Goal: Task Accomplishment & Management: Complete application form

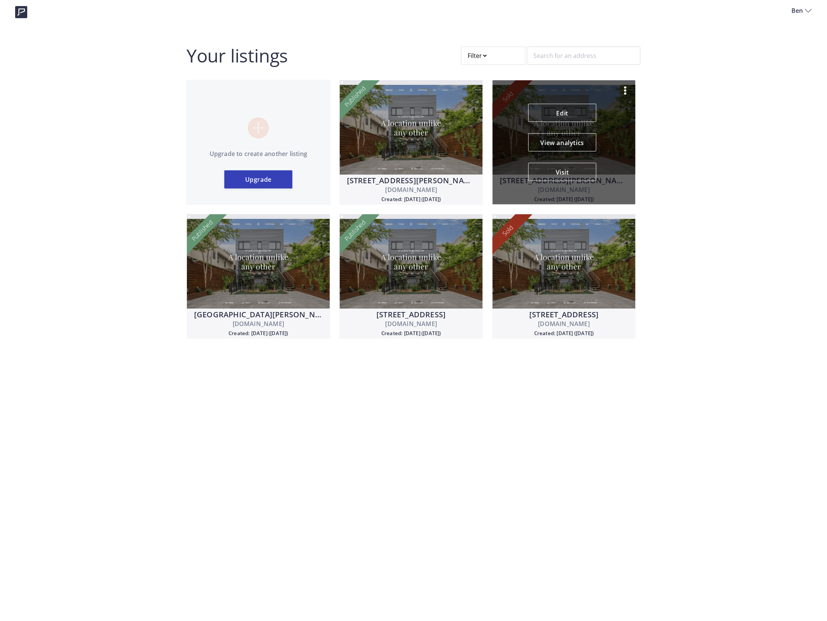
click at [626, 89] on img at bounding box center [625, 90] width 9 height 9
click at [576, 108] on p "Unpublish" at bounding box center [590, 109] width 52 height 9
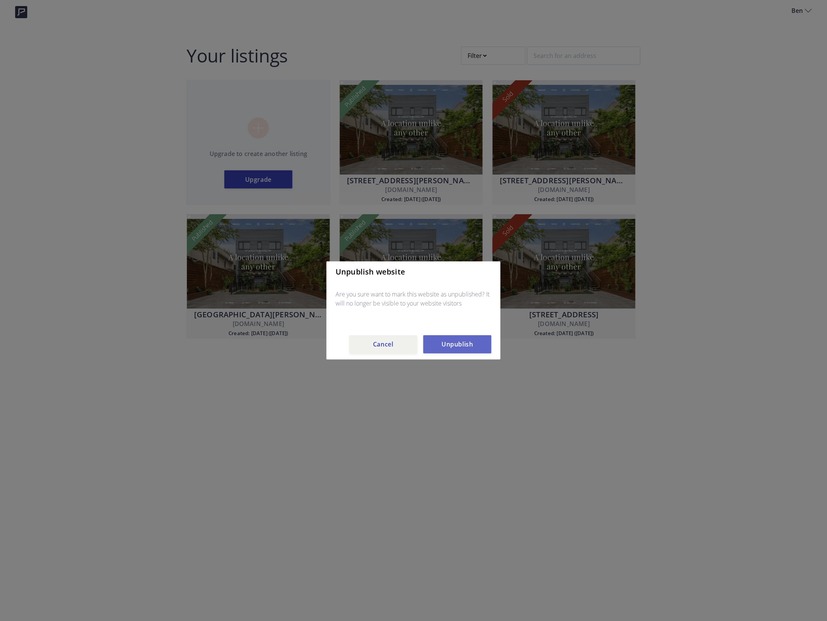
click at [456, 343] on button "Unpublish" at bounding box center [458, 344] width 68 height 18
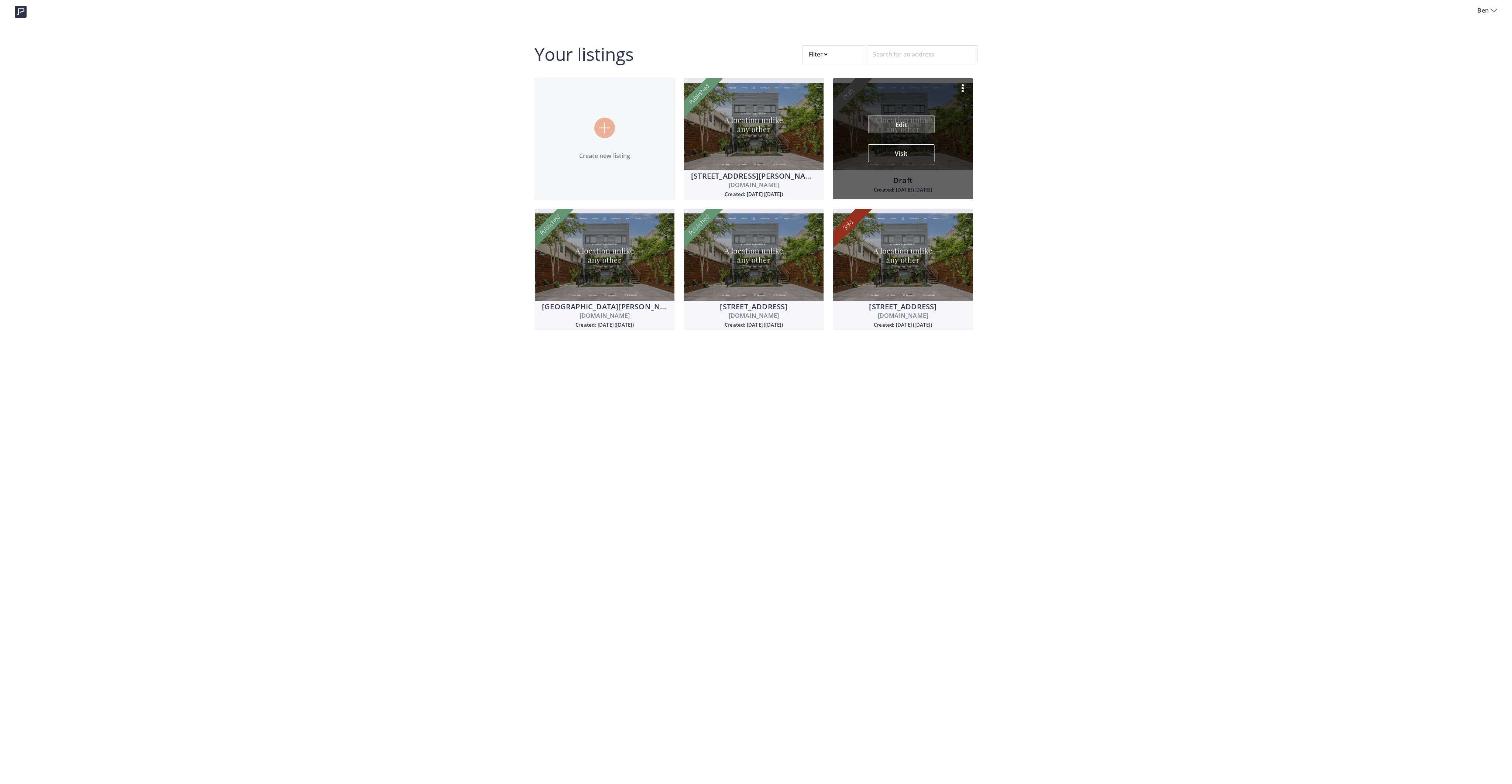
click at [807, 122] on link "Edit" at bounding box center [901, 124] width 66 height 18
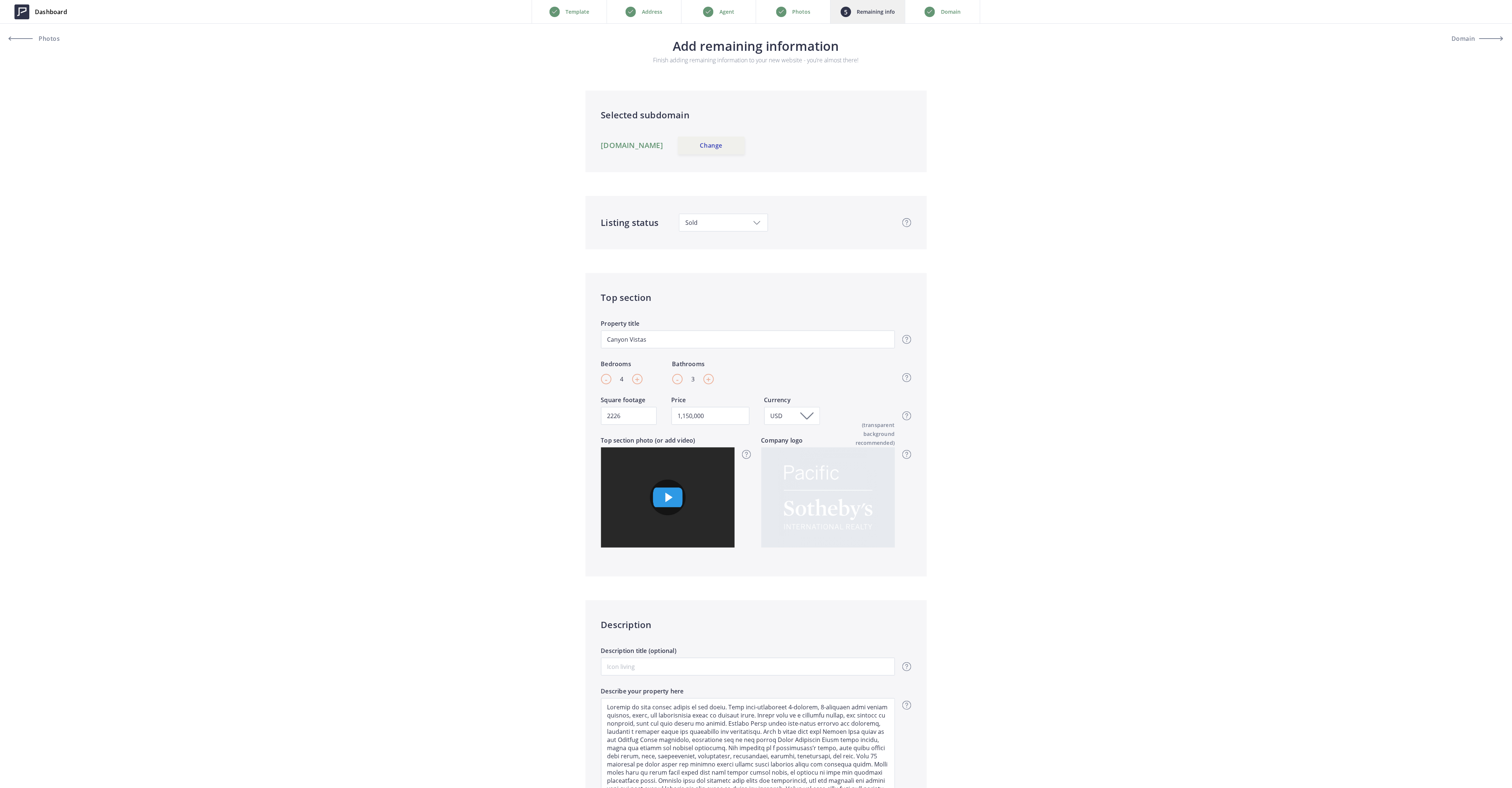
click at [803, 11] on p "Photos" at bounding box center [801, 12] width 19 height 9
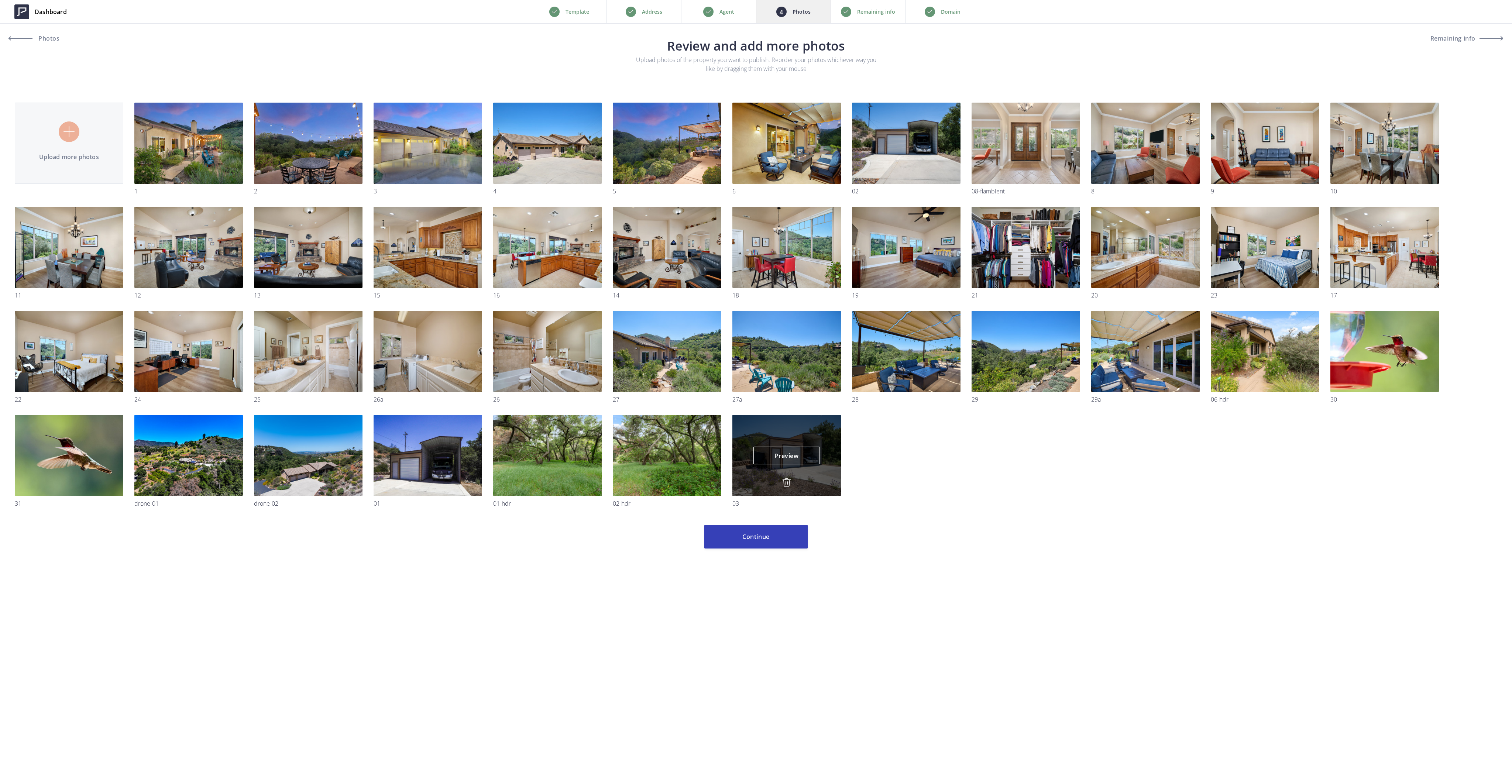
click at [784, 481] on img at bounding box center [786, 482] width 9 height 9
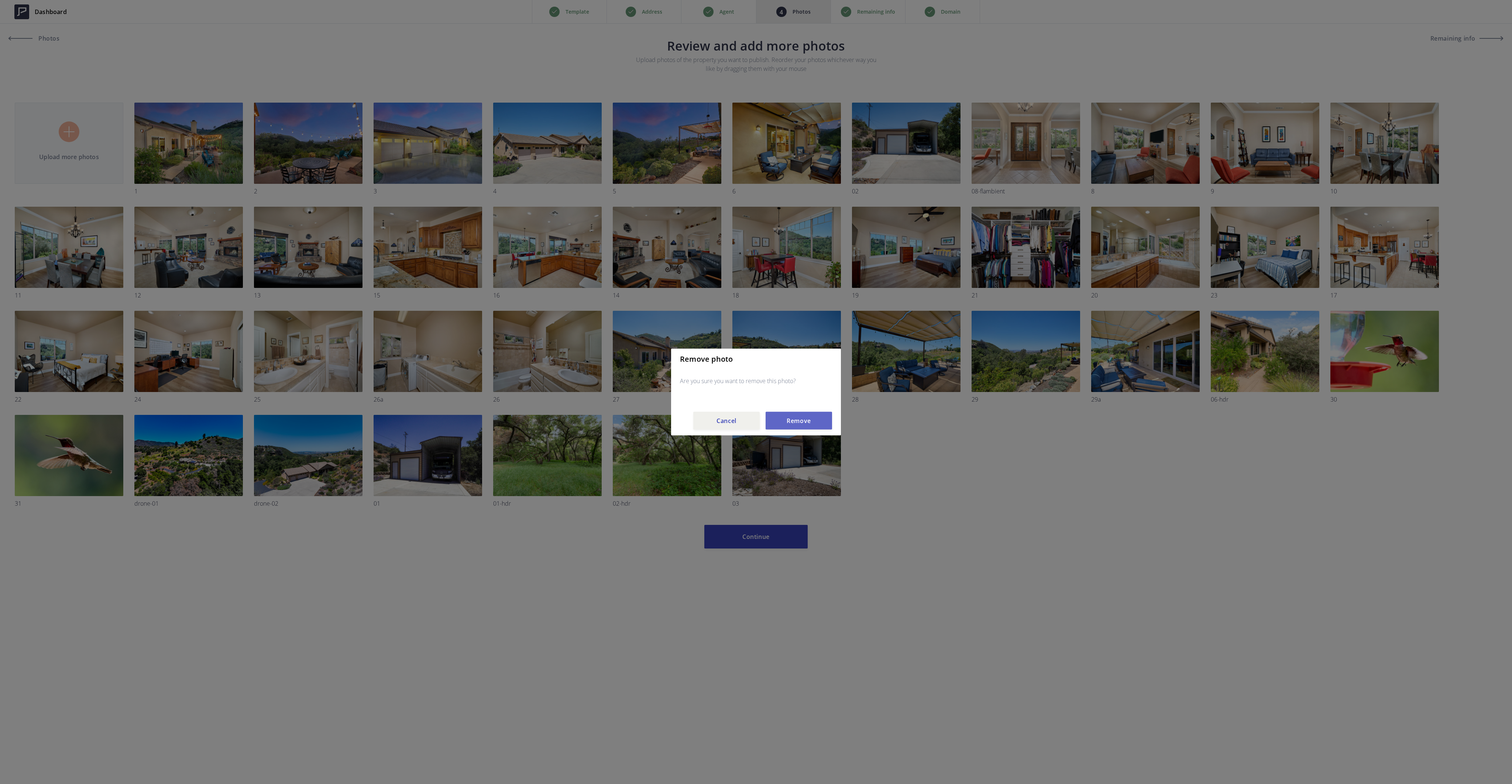
click at [793, 422] on button "Remove" at bounding box center [799, 420] width 66 height 18
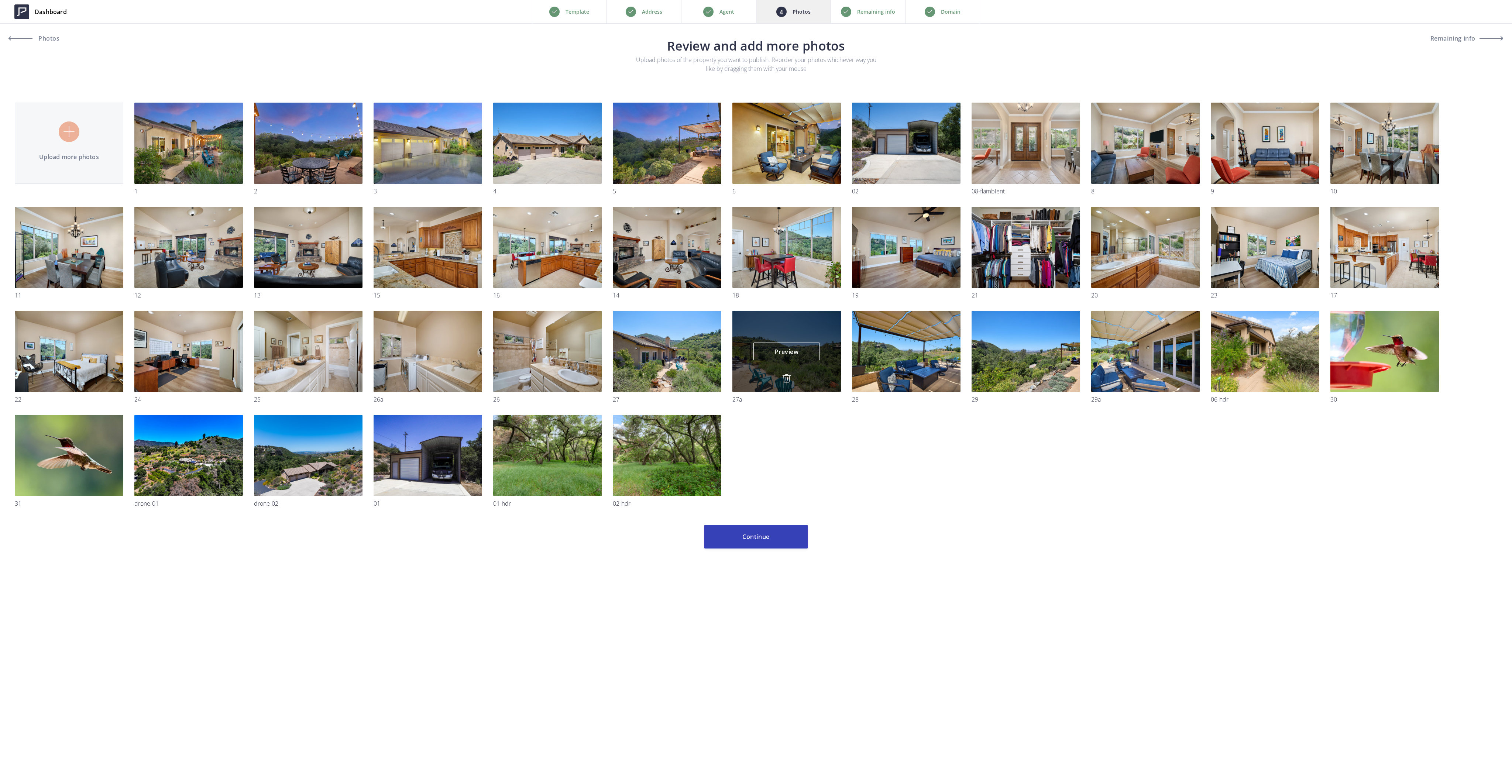
click at [788, 378] on img at bounding box center [786, 377] width 9 height 9
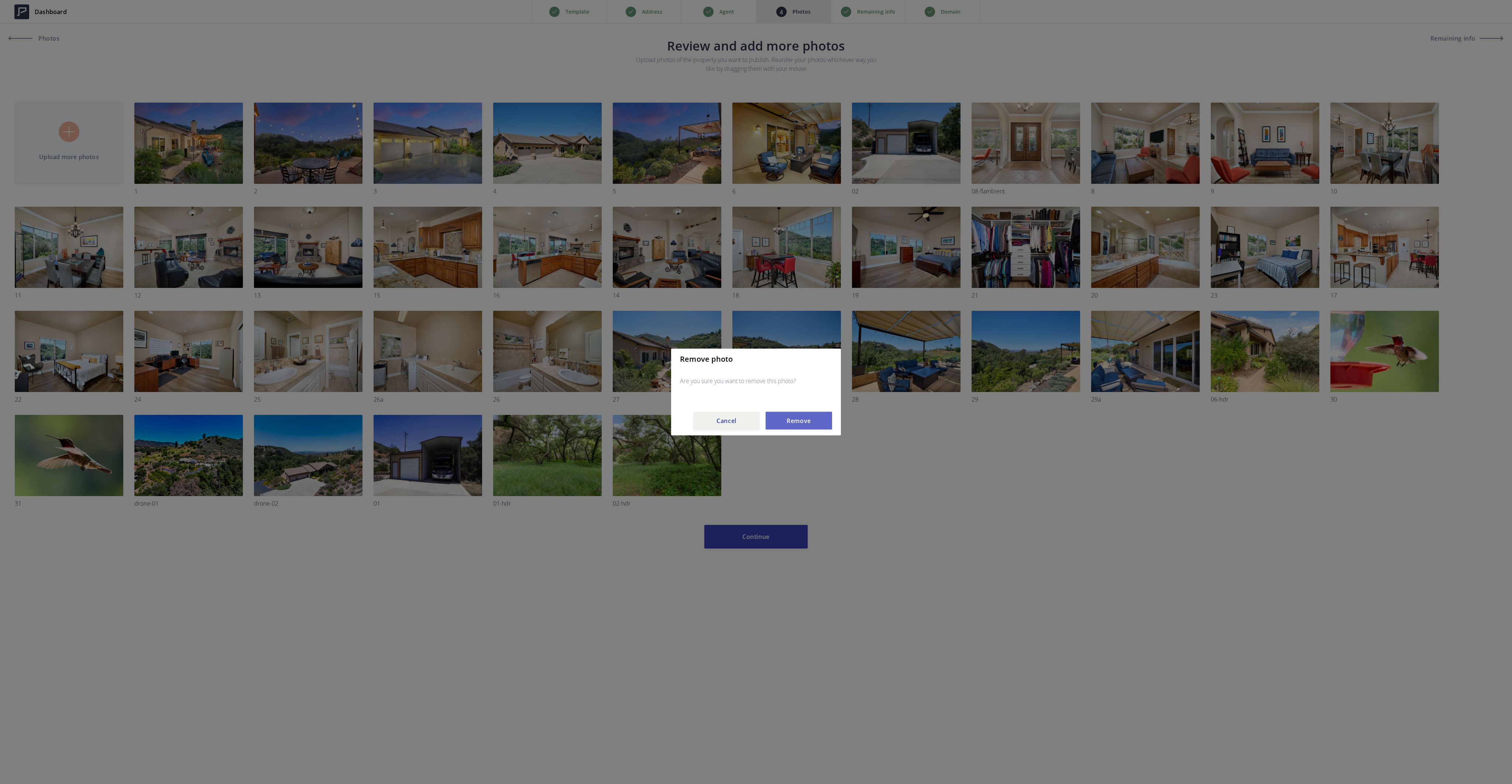
click at [794, 418] on button "Remove" at bounding box center [799, 420] width 66 height 18
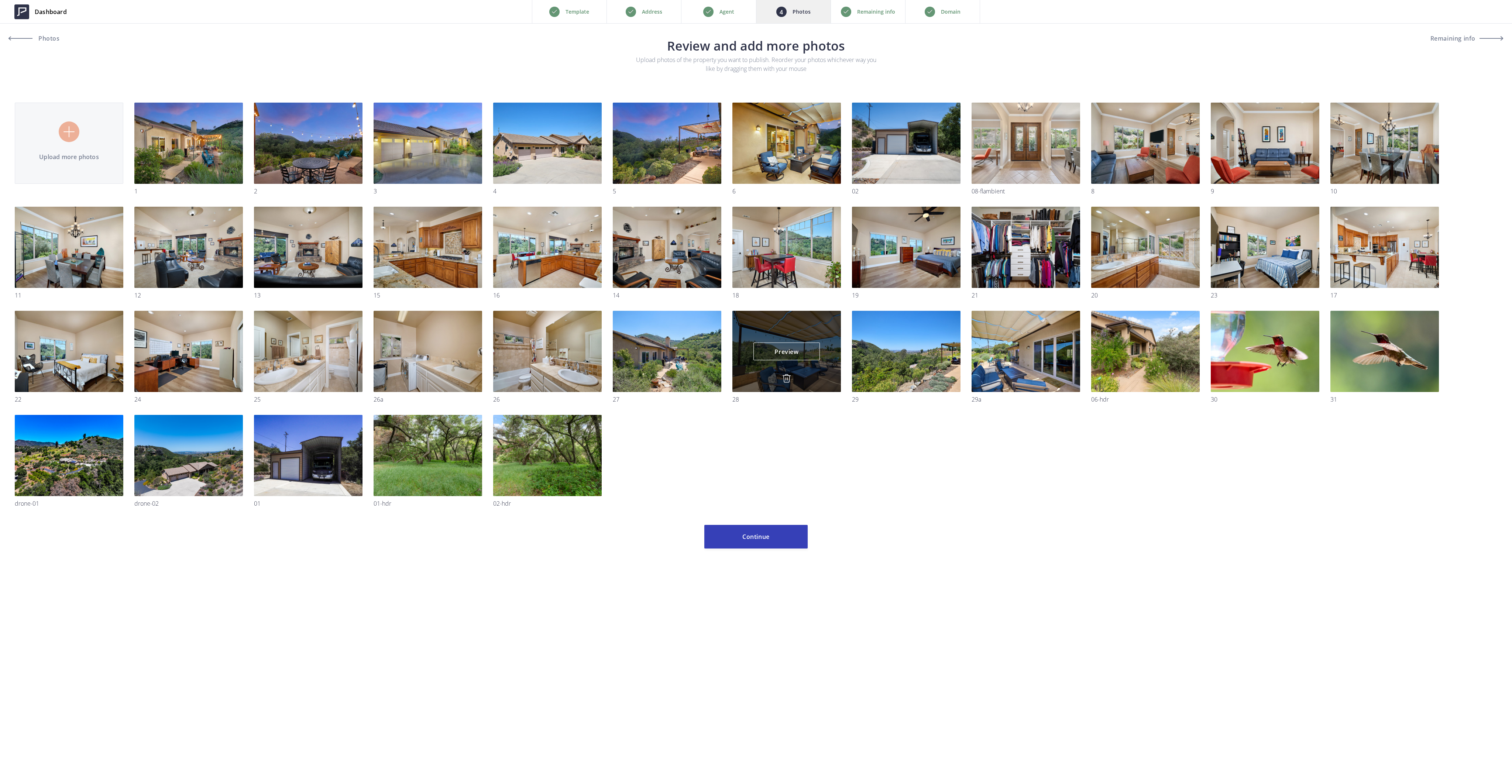
click at [784, 364] on div "Preview Preview" at bounding box center [786, 351] width 108 height 81
click at [782, 376] on img at bounding box center [786, 377] width 9 height 9
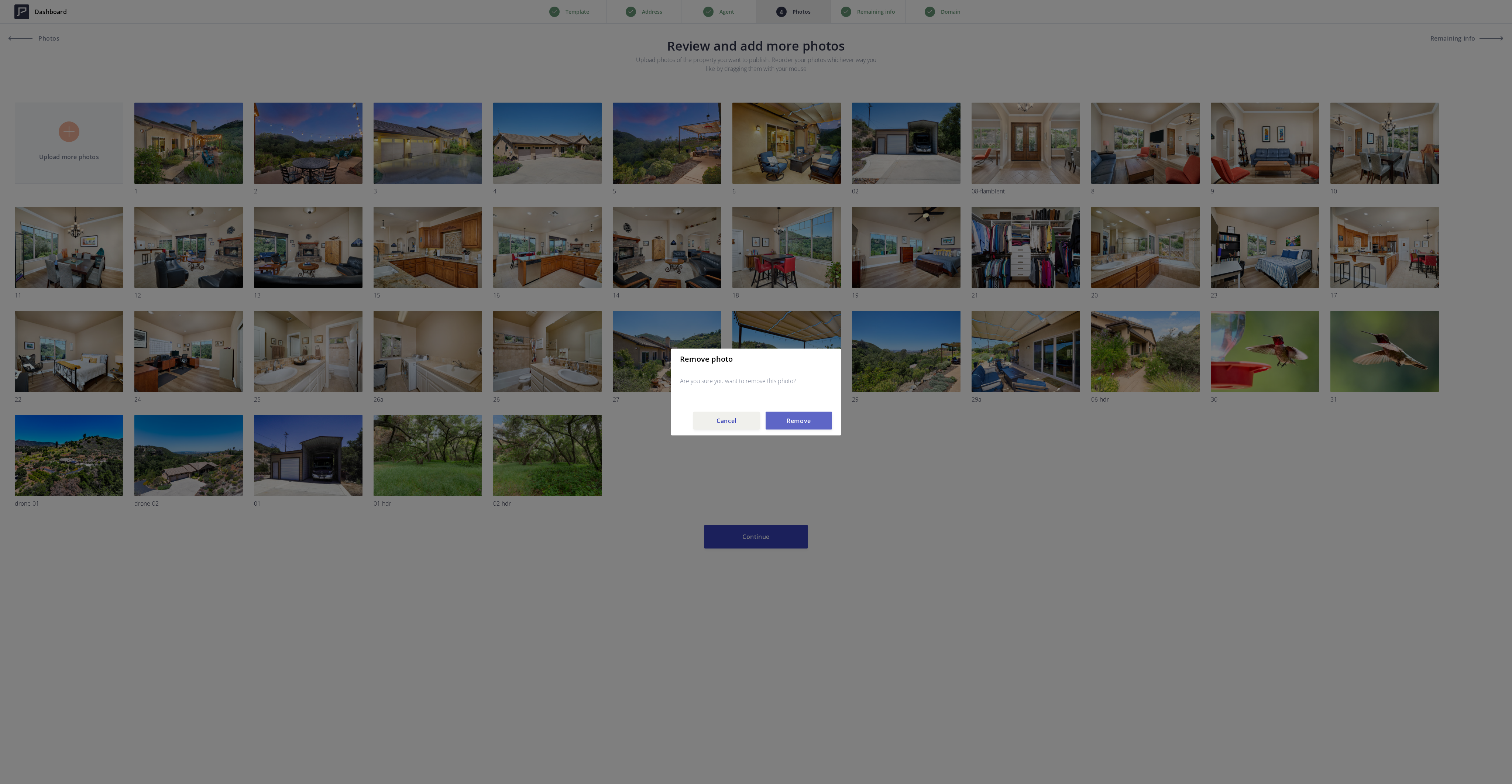
click at [803, 419] on button "Remove" at bounding box center [799, 420] width 66 height 18
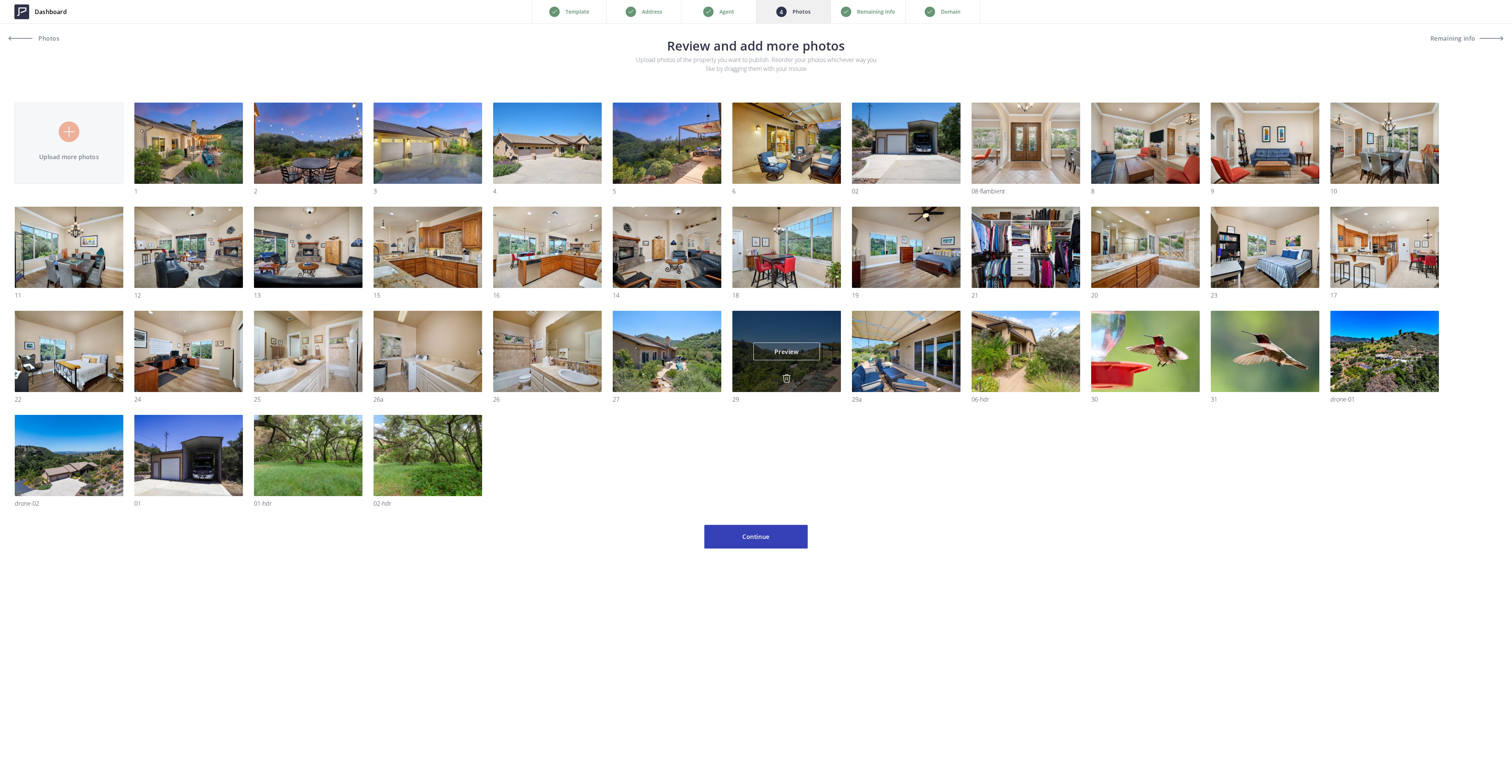
click at [787, 377] on img at bounding box center [786, 377] width 9 height 9
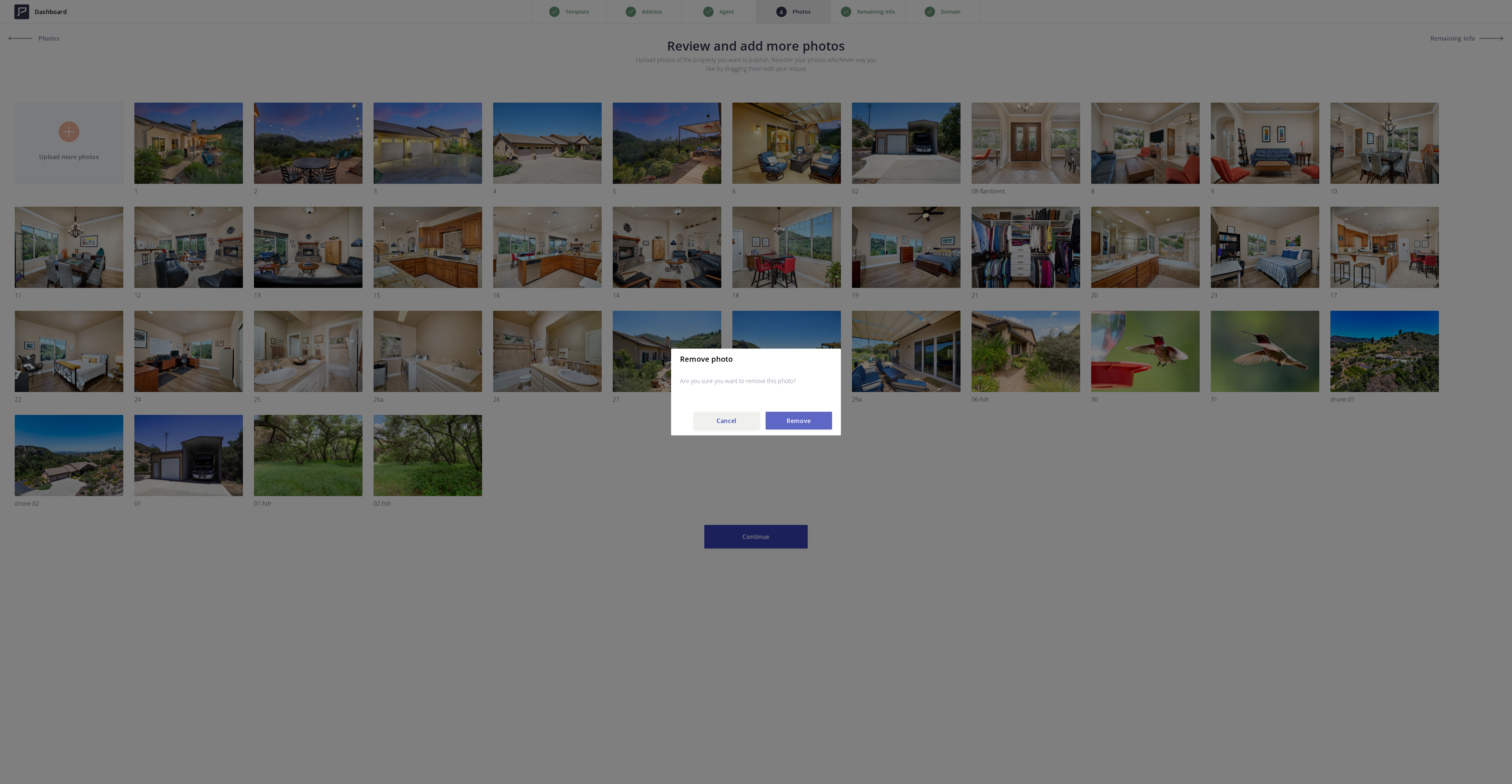
click at [798, 416] on button "Remove" at bounding box center [799, 420] width 66 height 18
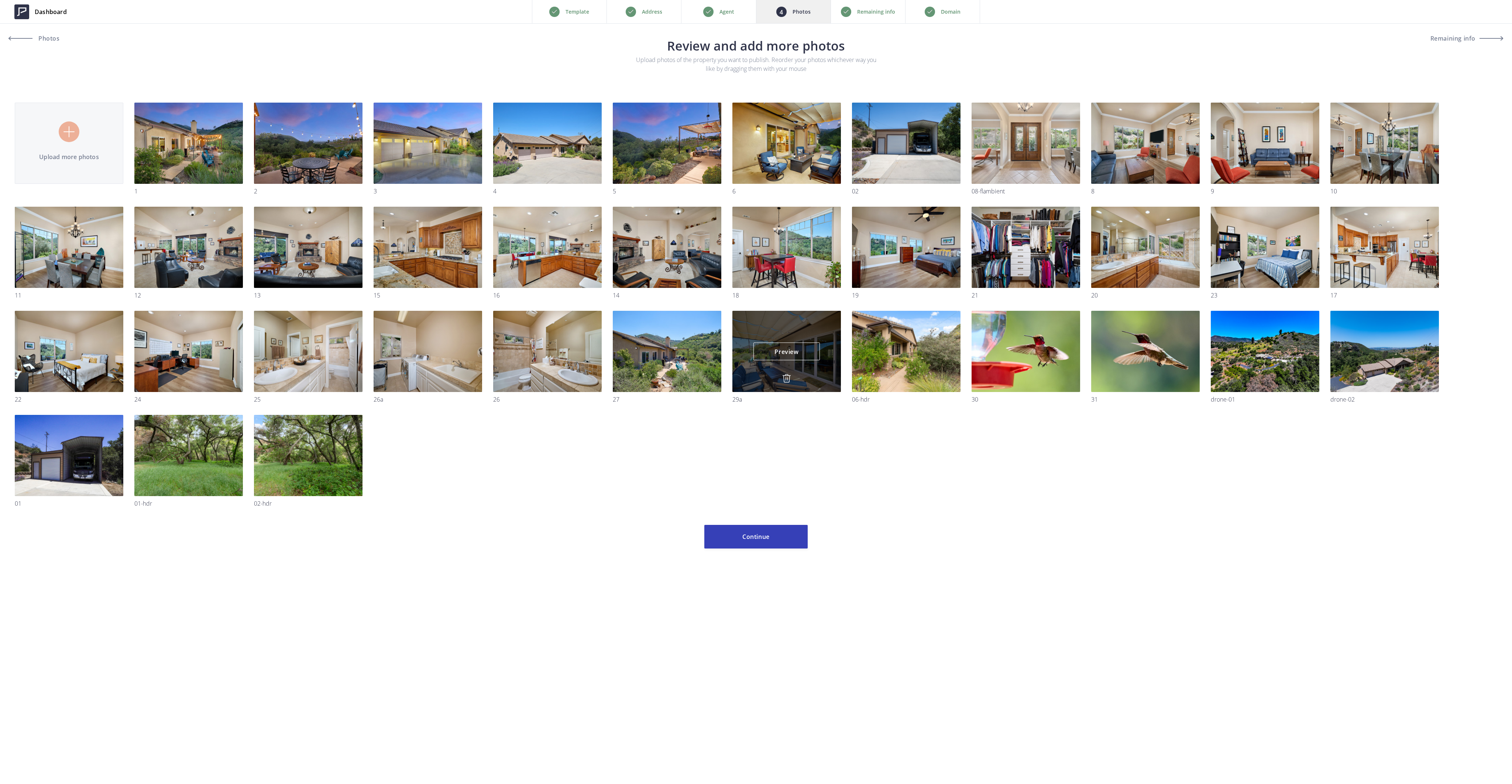
click at [788, 378] on img at bounding box center [786, 377] width 9 height 9
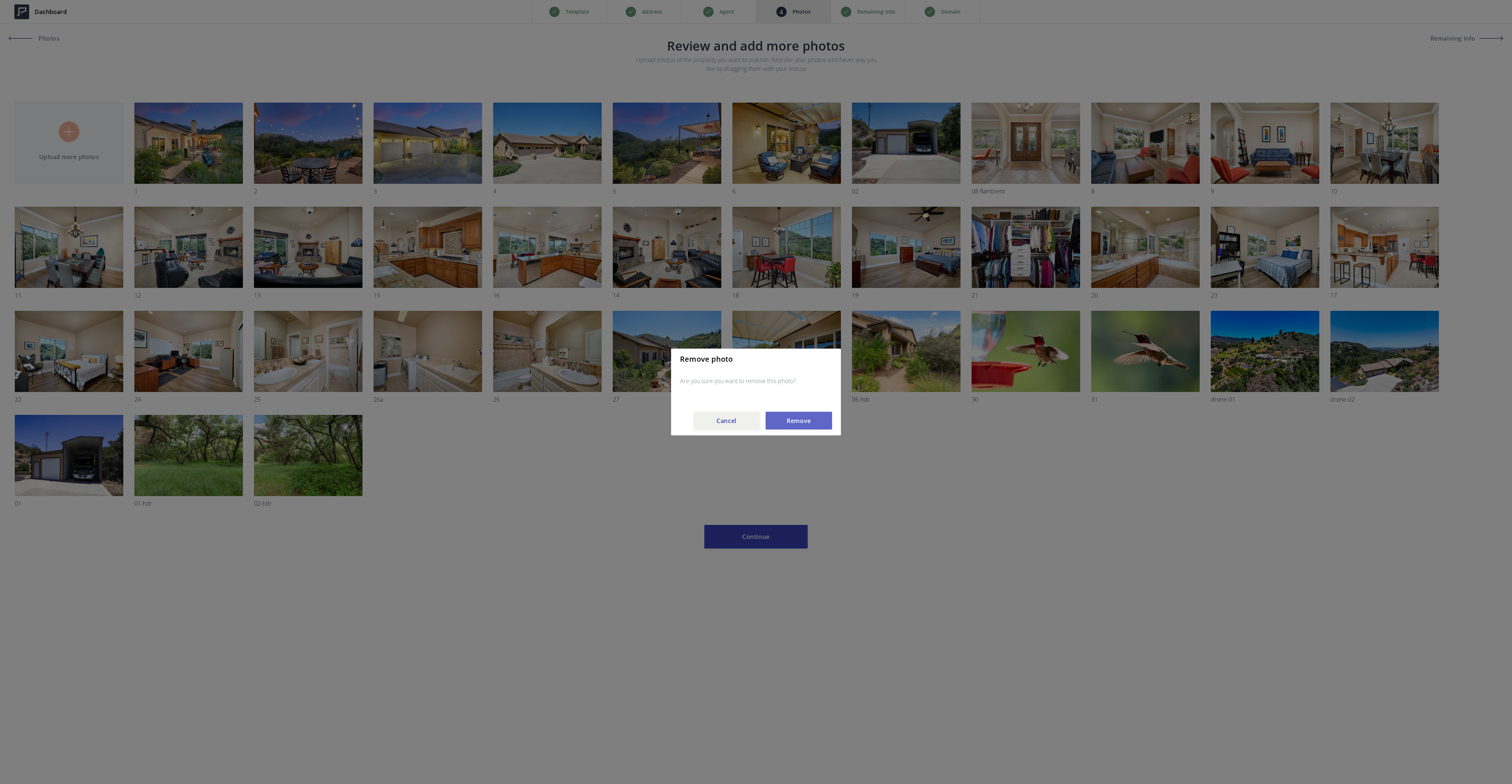
click at [799, 421] on button "Remove" at bounding box center [799, 420] width 66 height 18
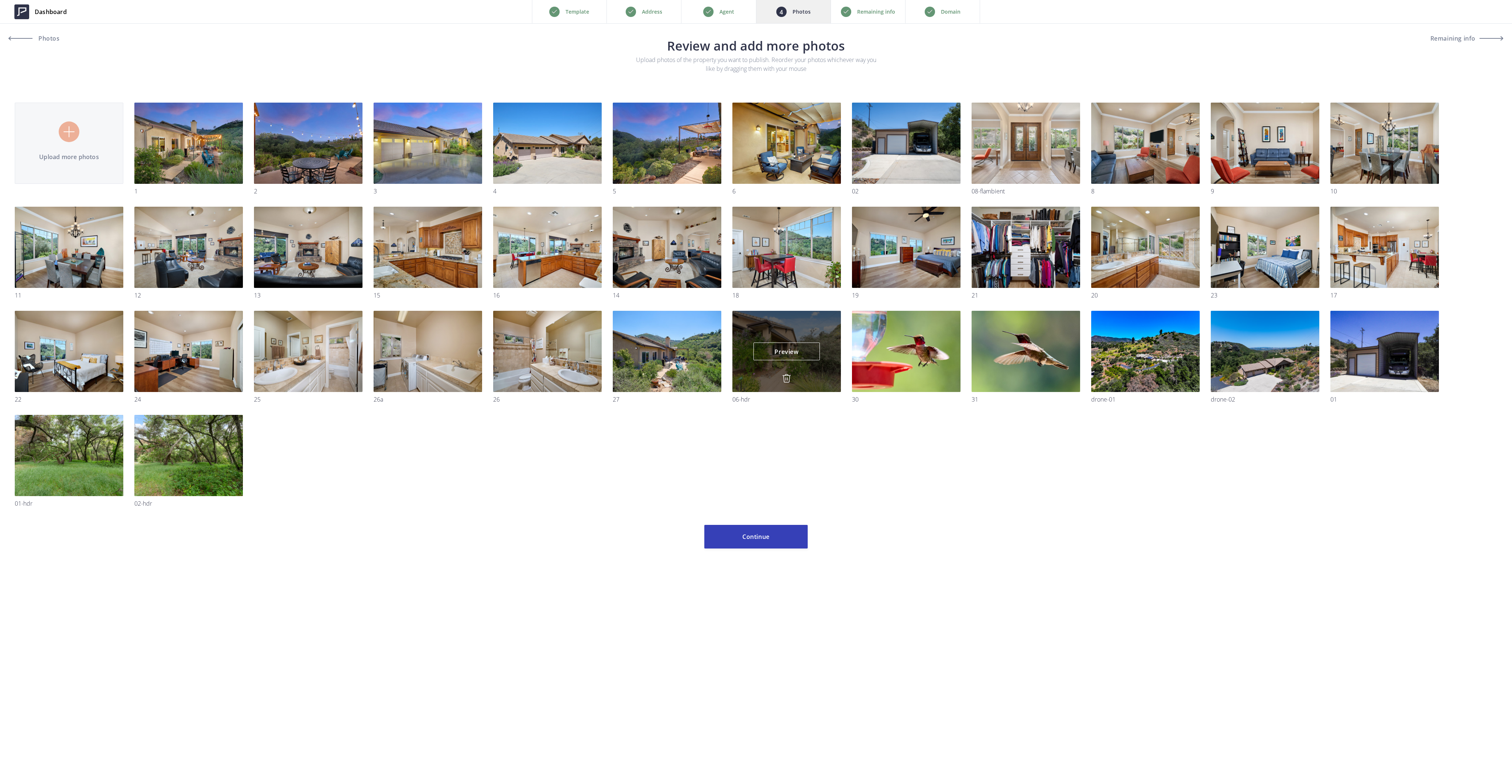
click at [787, 372] on div "Preview Preview" at bounding box center [786, 351] width 108 height 81
click at [788, 376] on img at bounding box center [786, 377] width 9 height 9
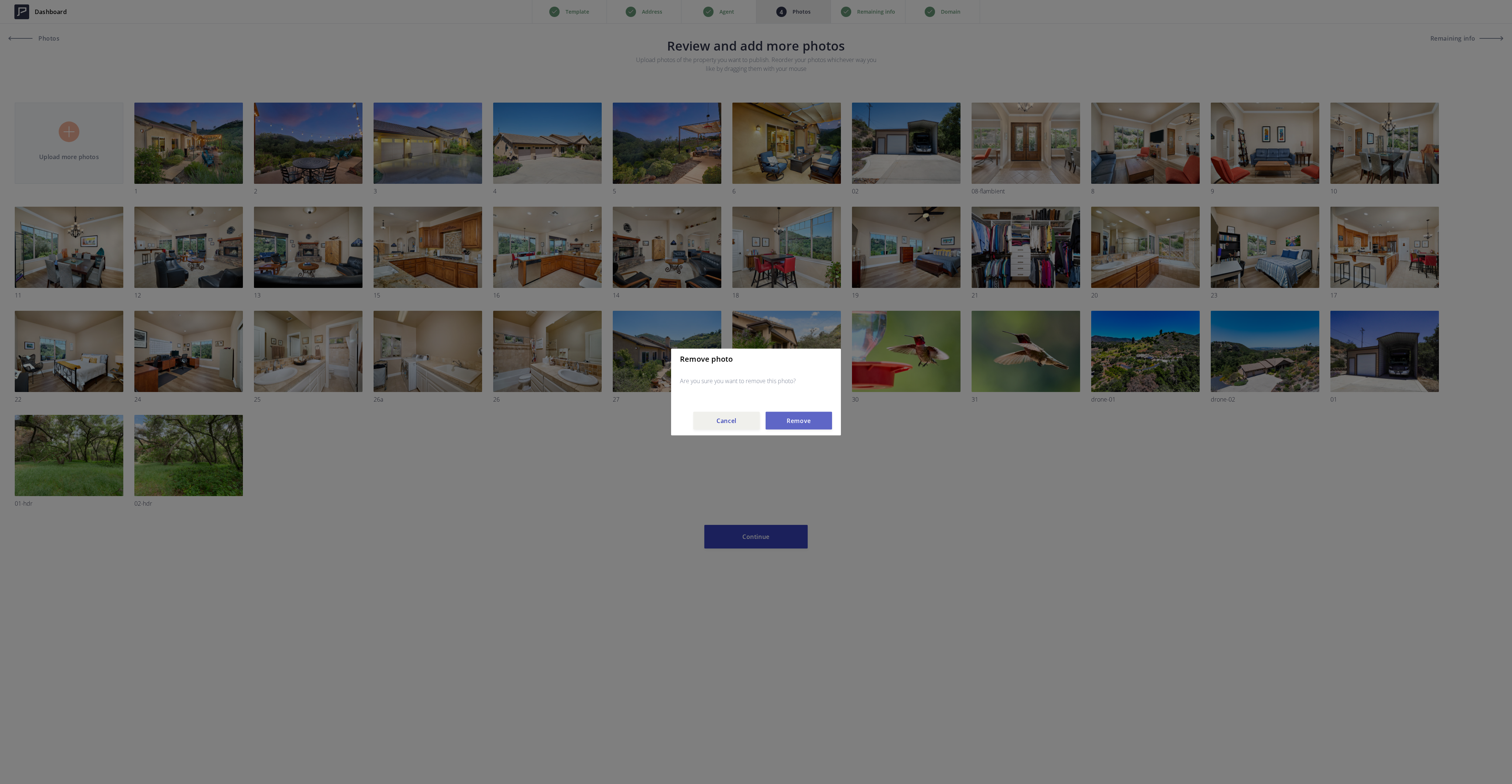
click at [813, 419] on button "Remove" at bounding box center [799, 420] width 66 height 18
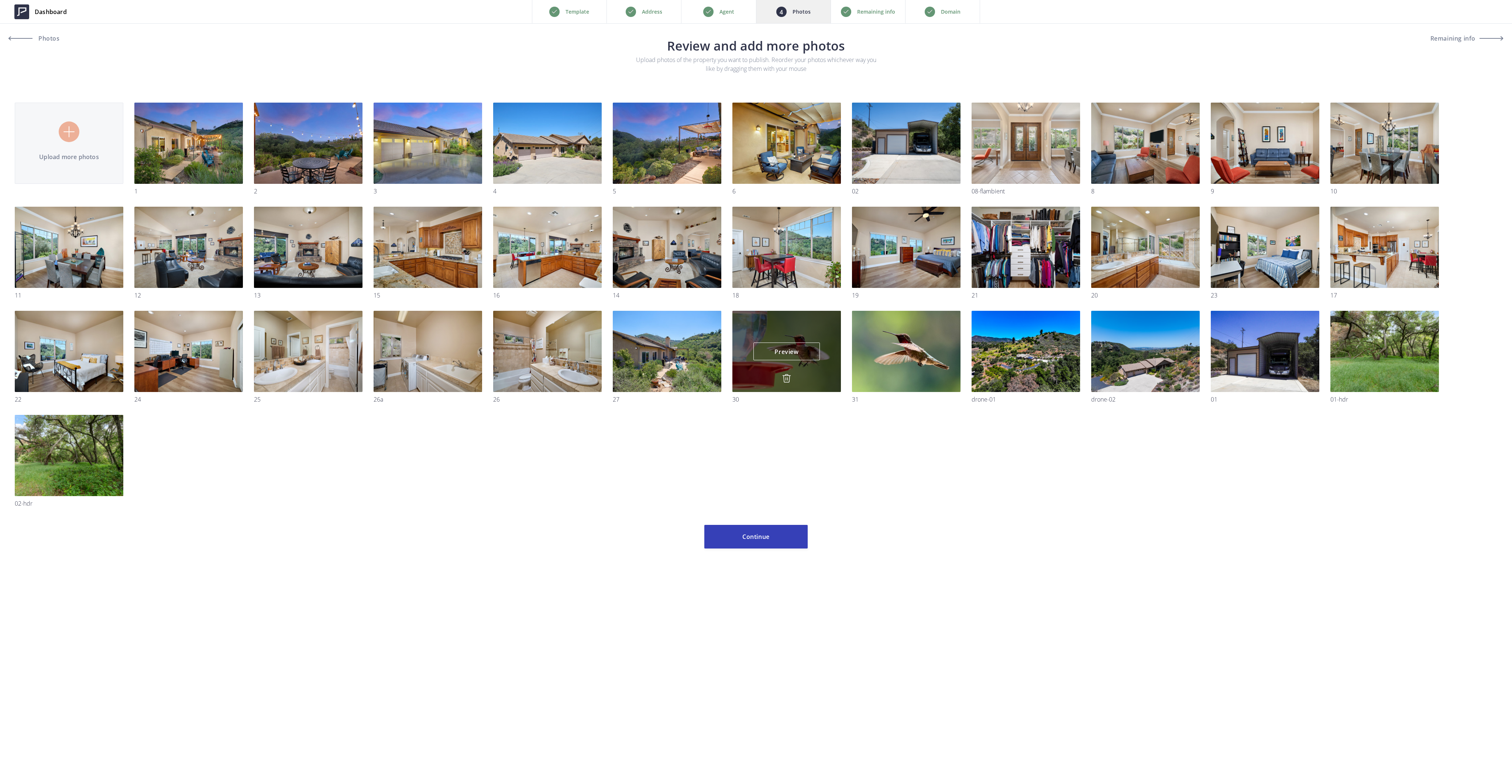
click at [786, 374] on img at bounding box center [786, 377] width 9 height 9
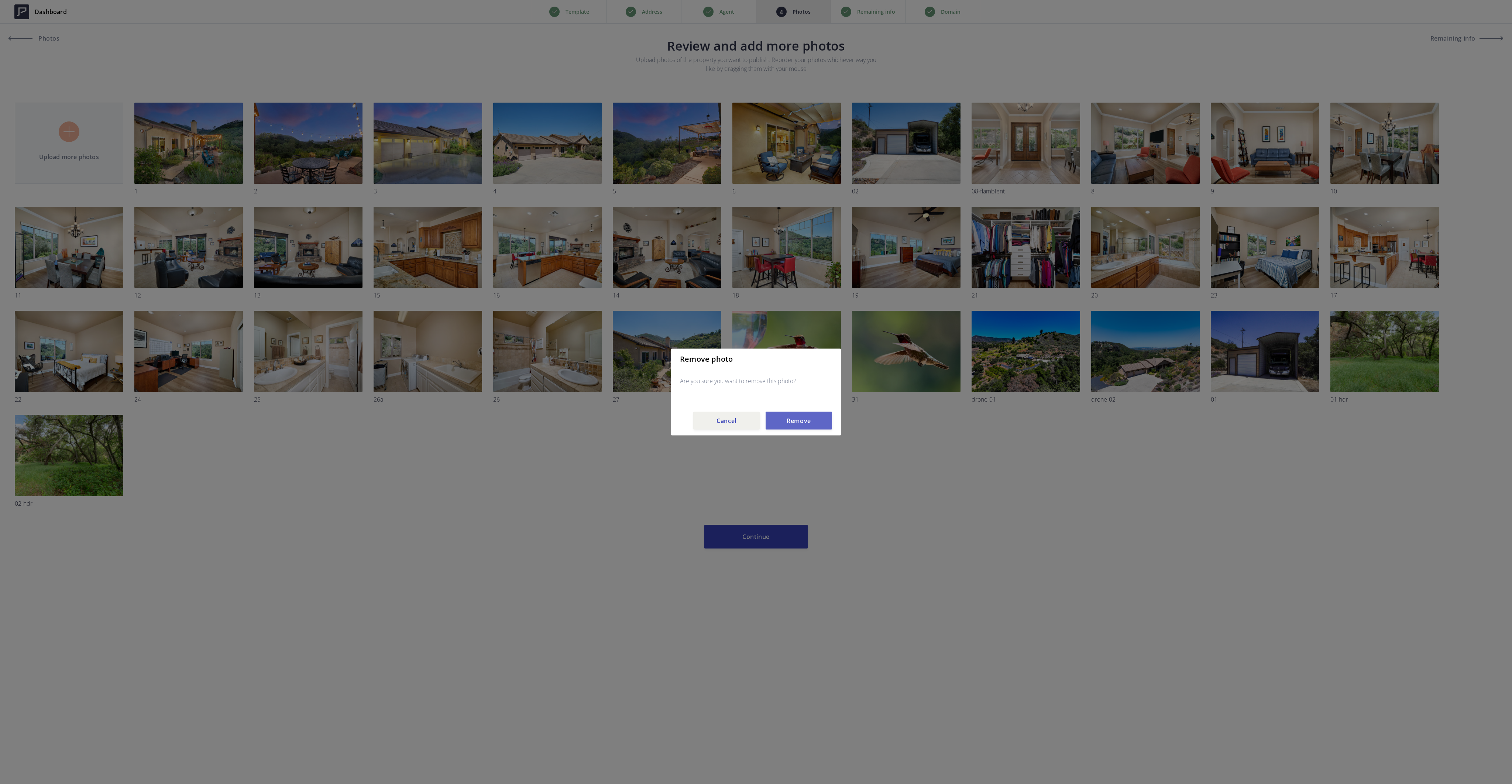
click at [798, 423] on button "Remove" at bounding box center [799, 420] width 66 height 18
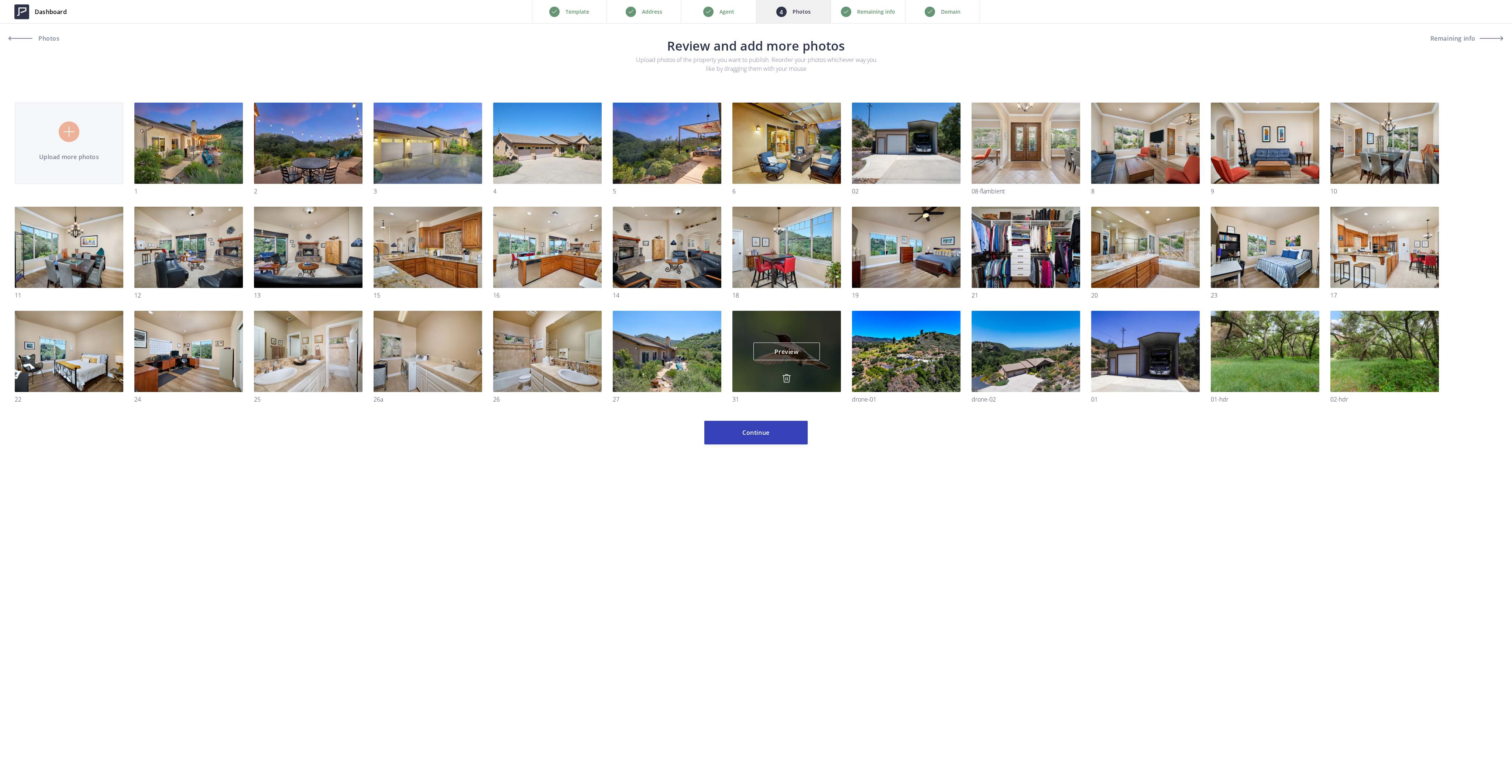
click at [785, 378] on img at bounding box center [786, 377] width 9 height 9
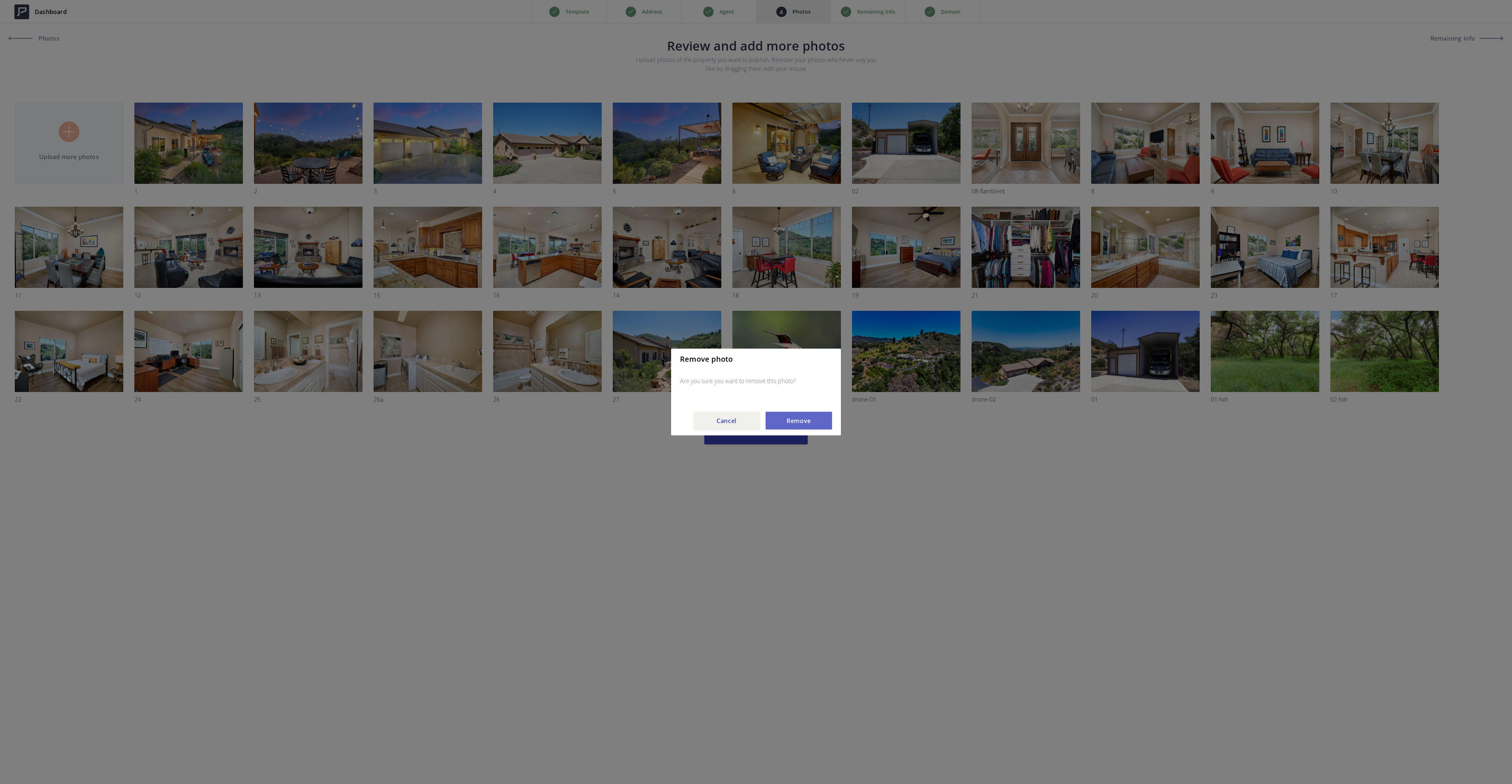
click at [788, 418] on button "Remove" at bounding box center [799, 420] width 66 height 18
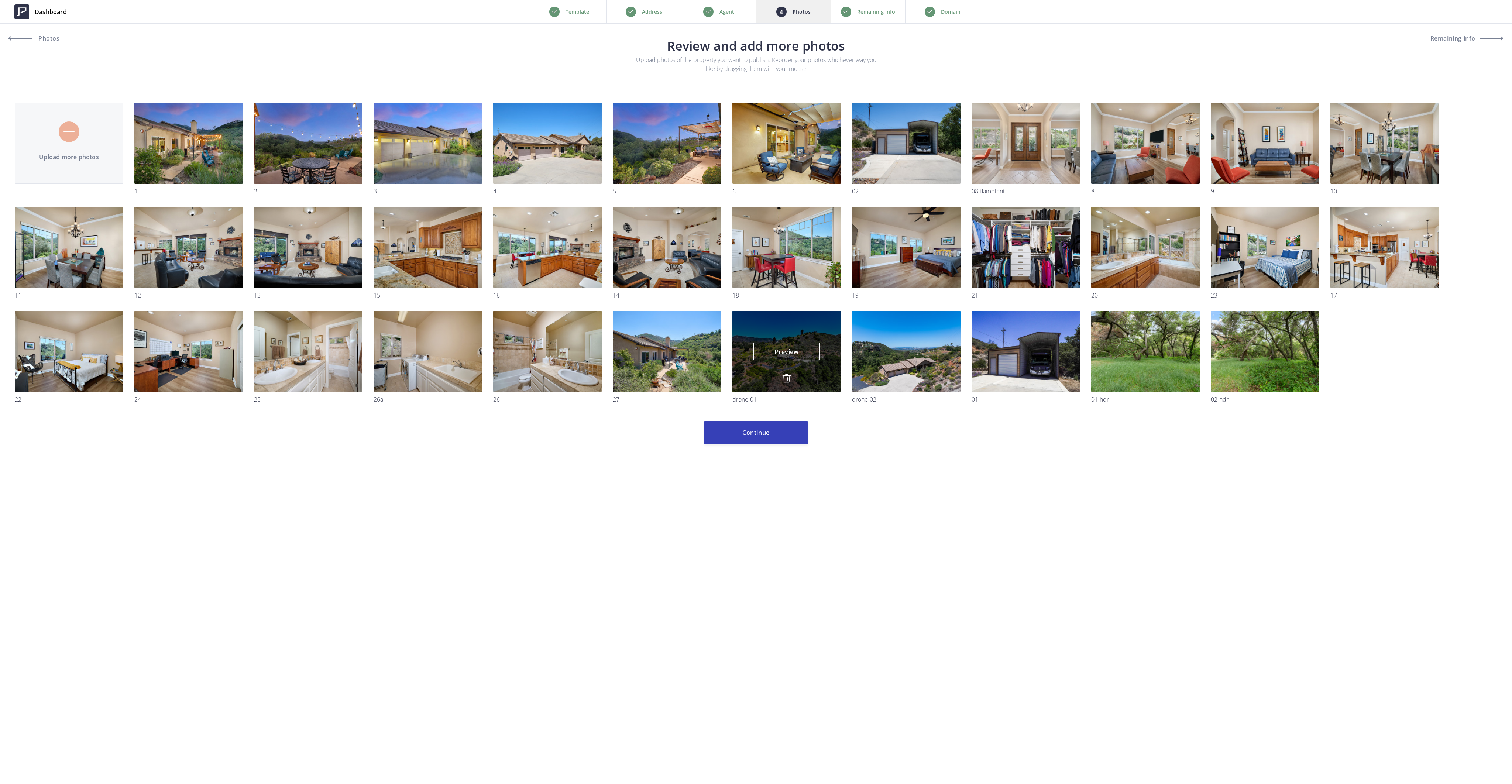
click at [787, 375] on img at bounding box center [786, 377] width 9 height 9
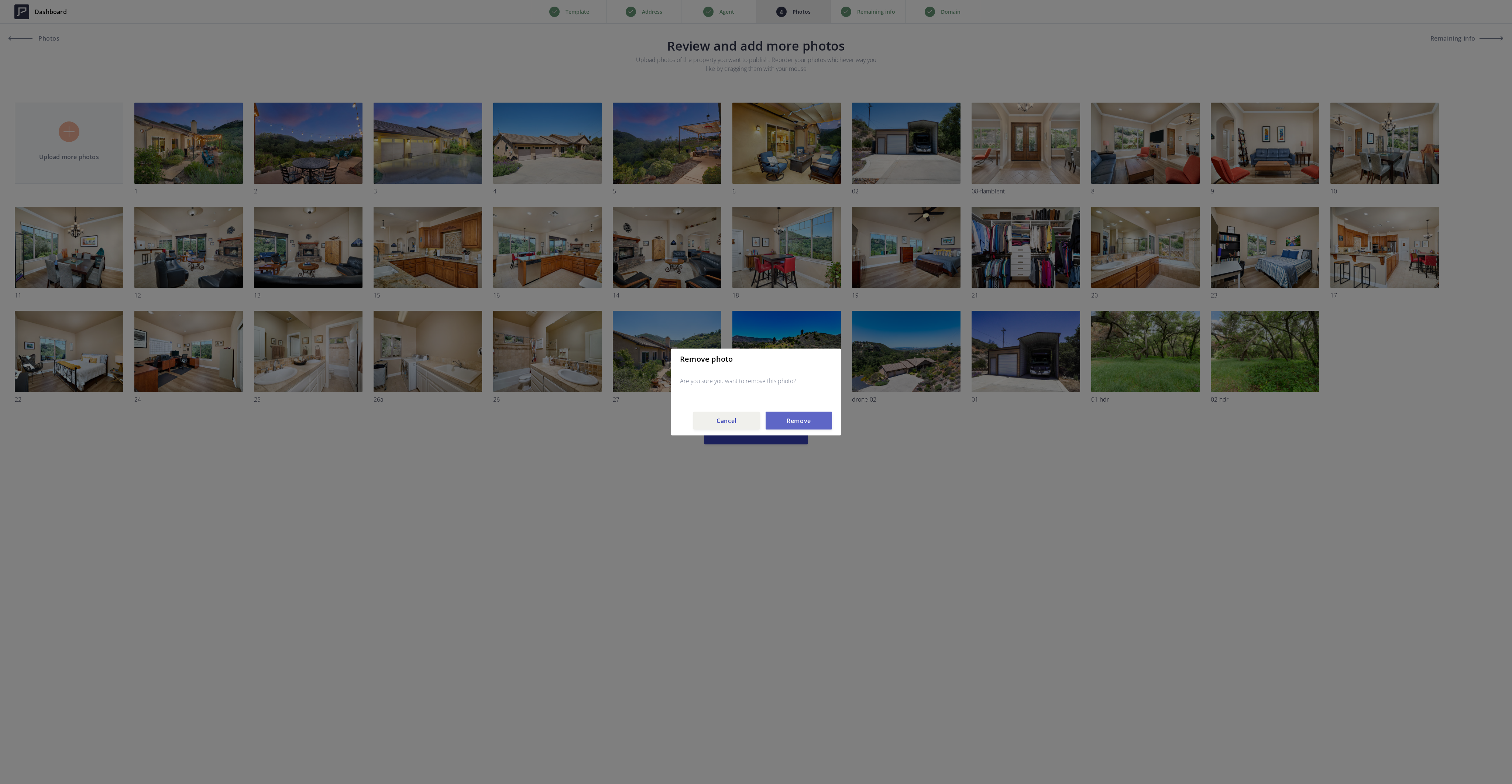
click at [799, 417] on button "Remove" at bounding box center [799, 420] width 66 height 18
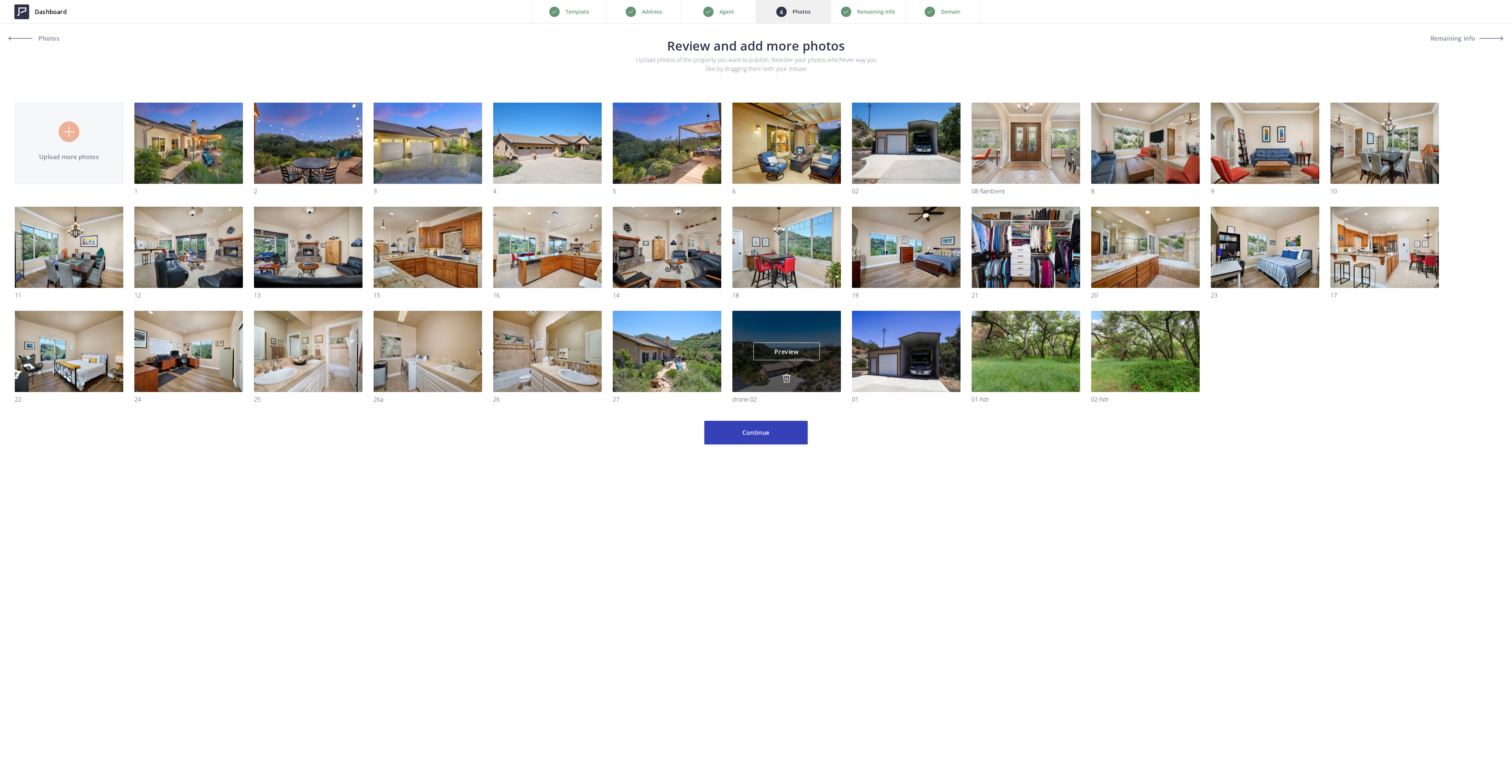
click at [788, 374] on img at bounding box center [786, 377] width 9 height 9
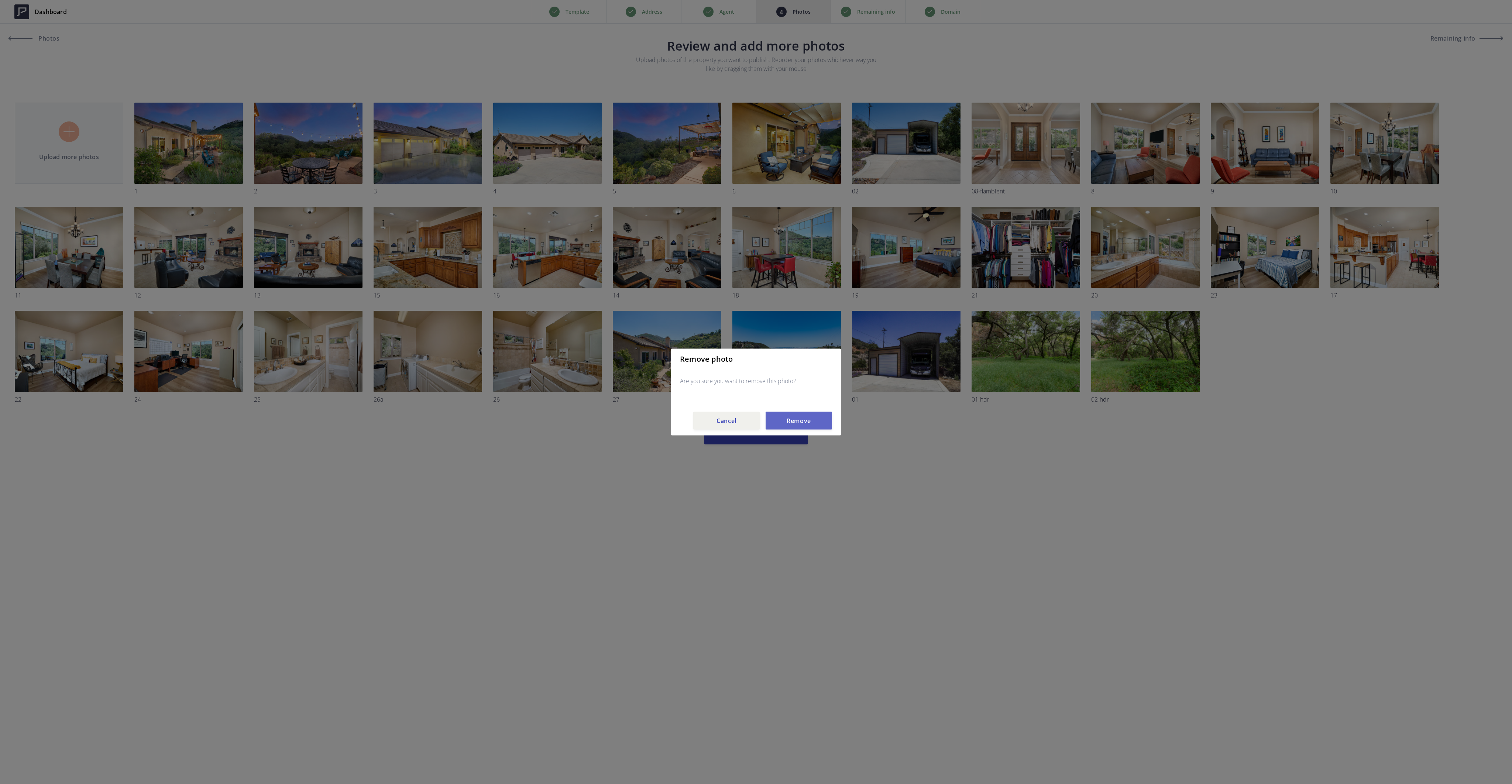
click at [794, 413] on button "Remove" at bounding box center [799, 420] width 66 height 18
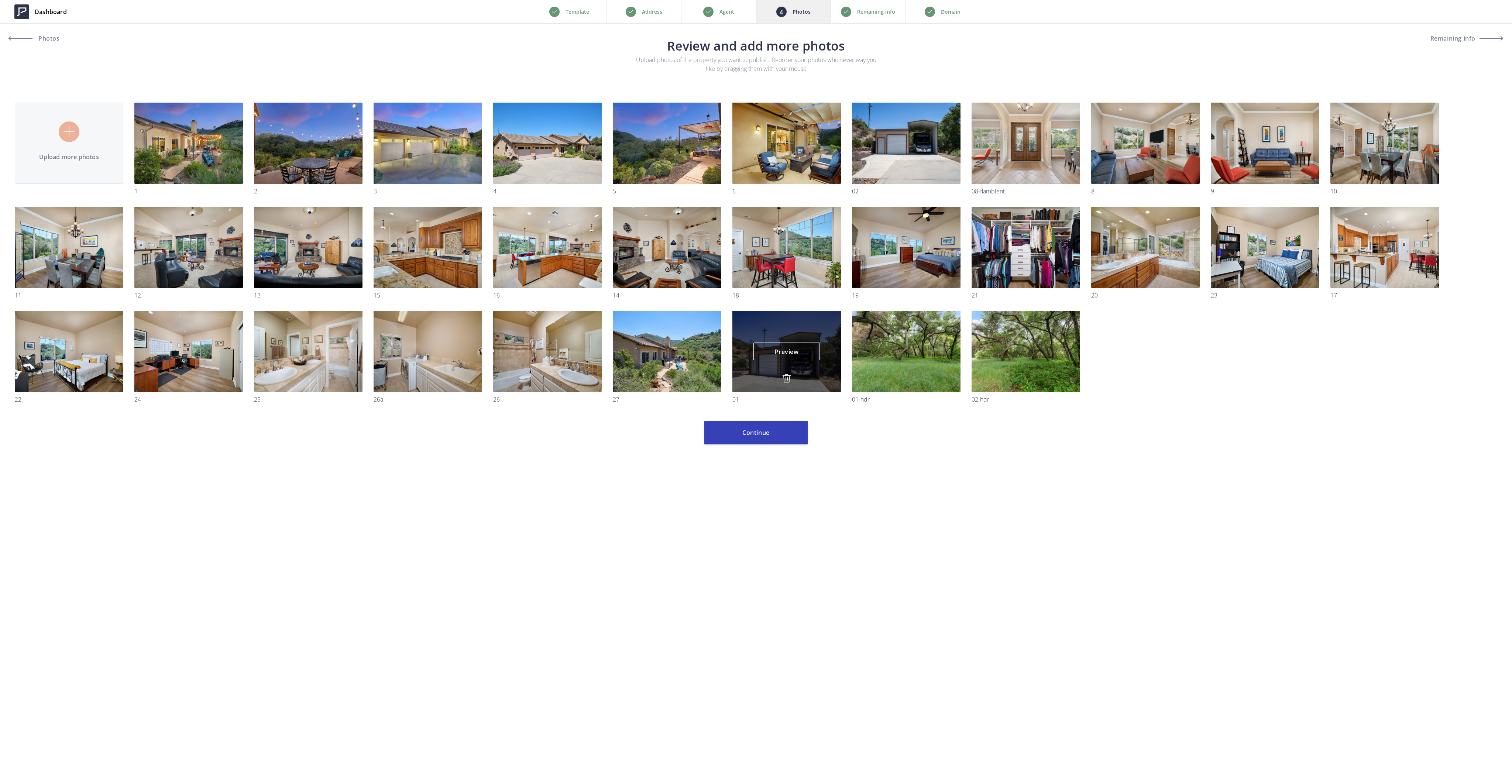
click at [786, 377] on img at bounding box center [786, 377] width 9 height 9
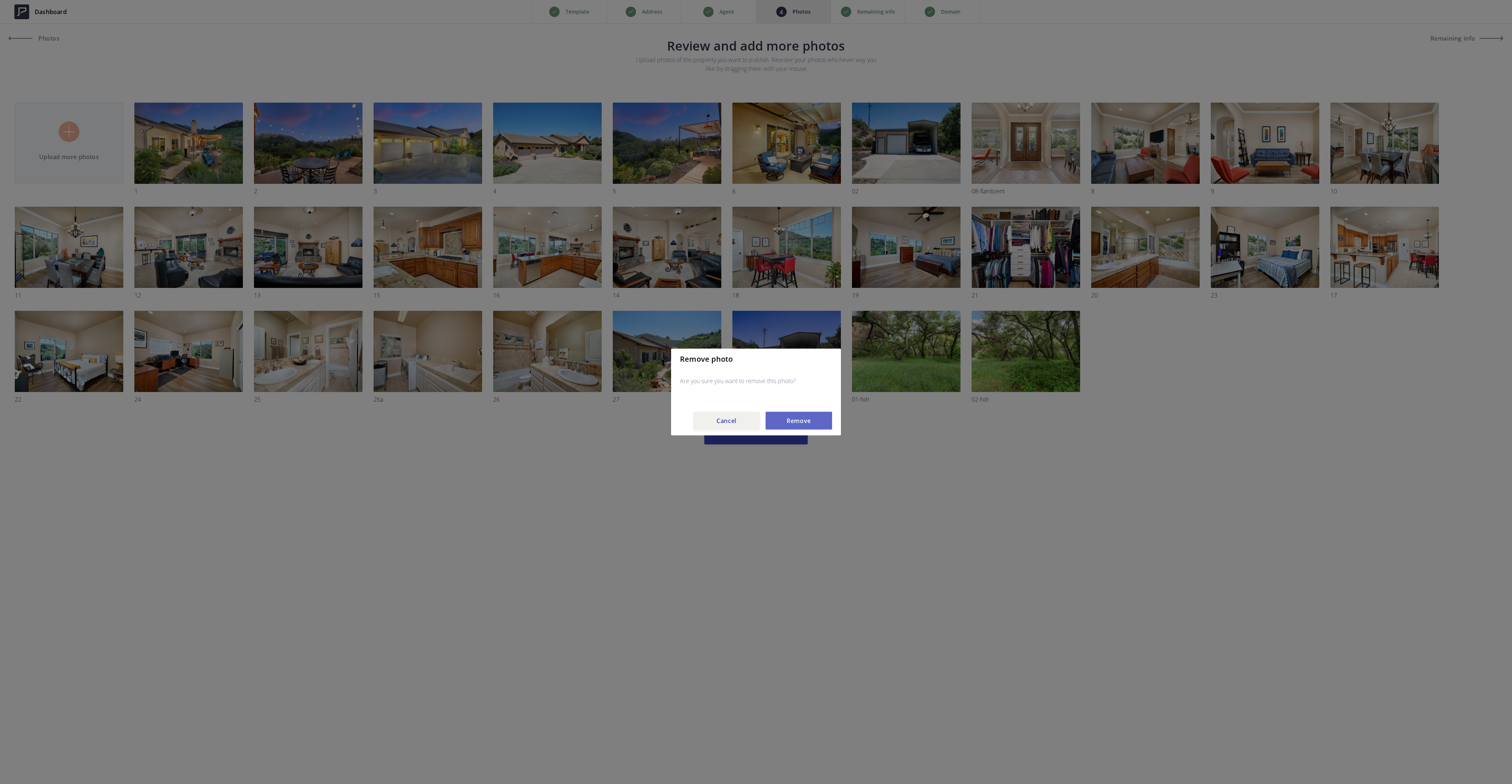
click at [794, 424] on button "Remove" at bounding box center [799, 420] width 66 height 18
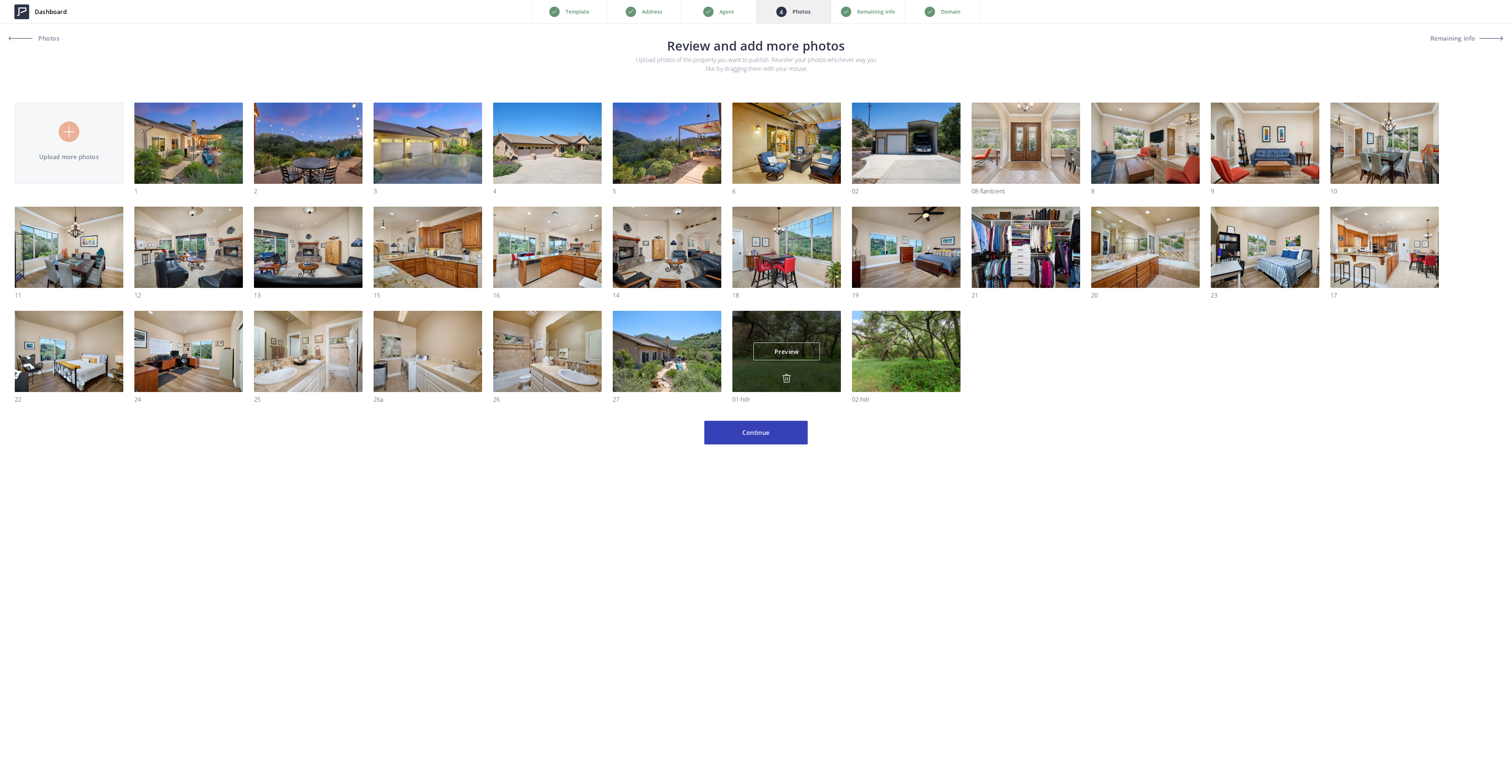
click at [788, 374] on img at bounding box center [786, 377] width 9 height 9
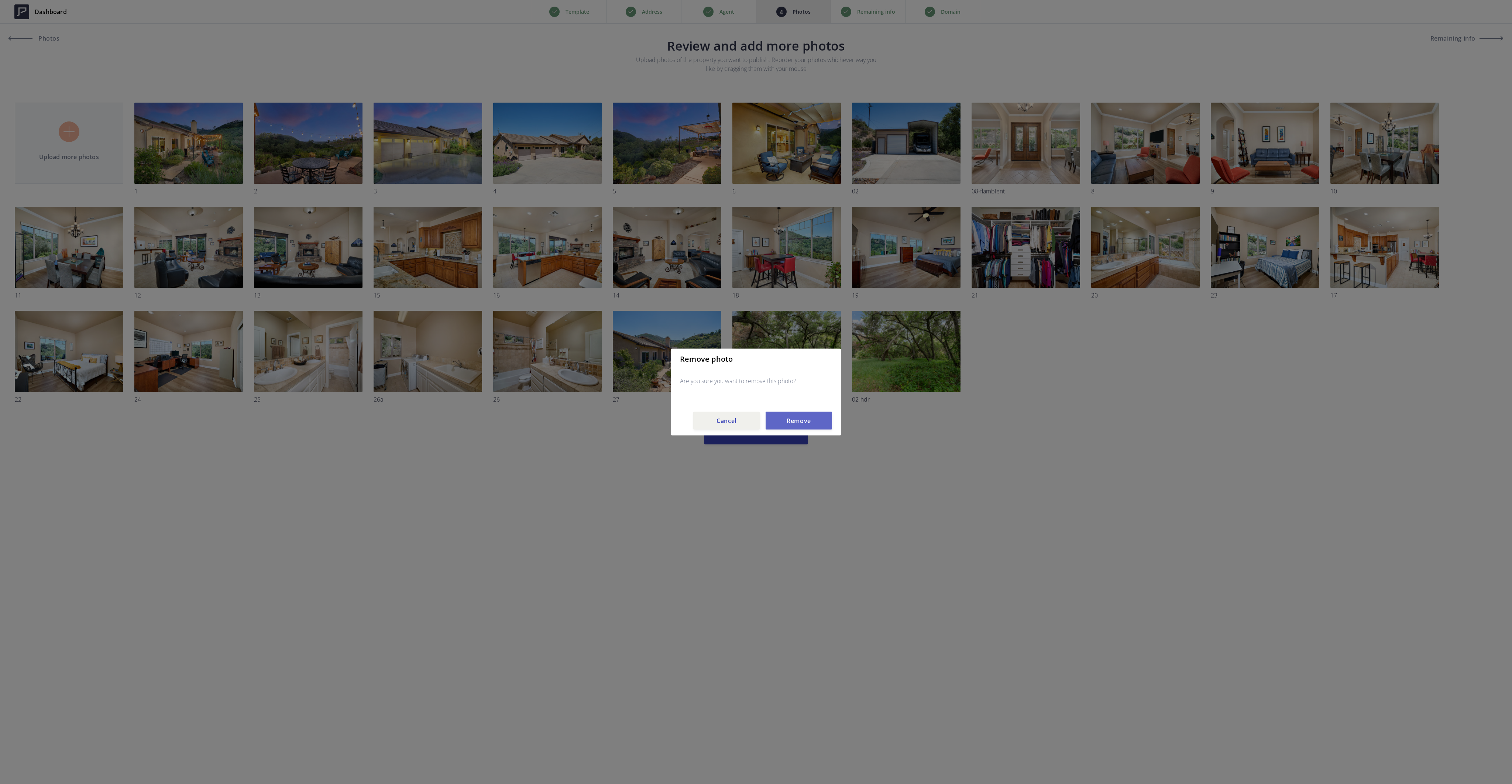
click at [794, 424] on button "Remove" at bounding box center [799, 420] width 66 height 18
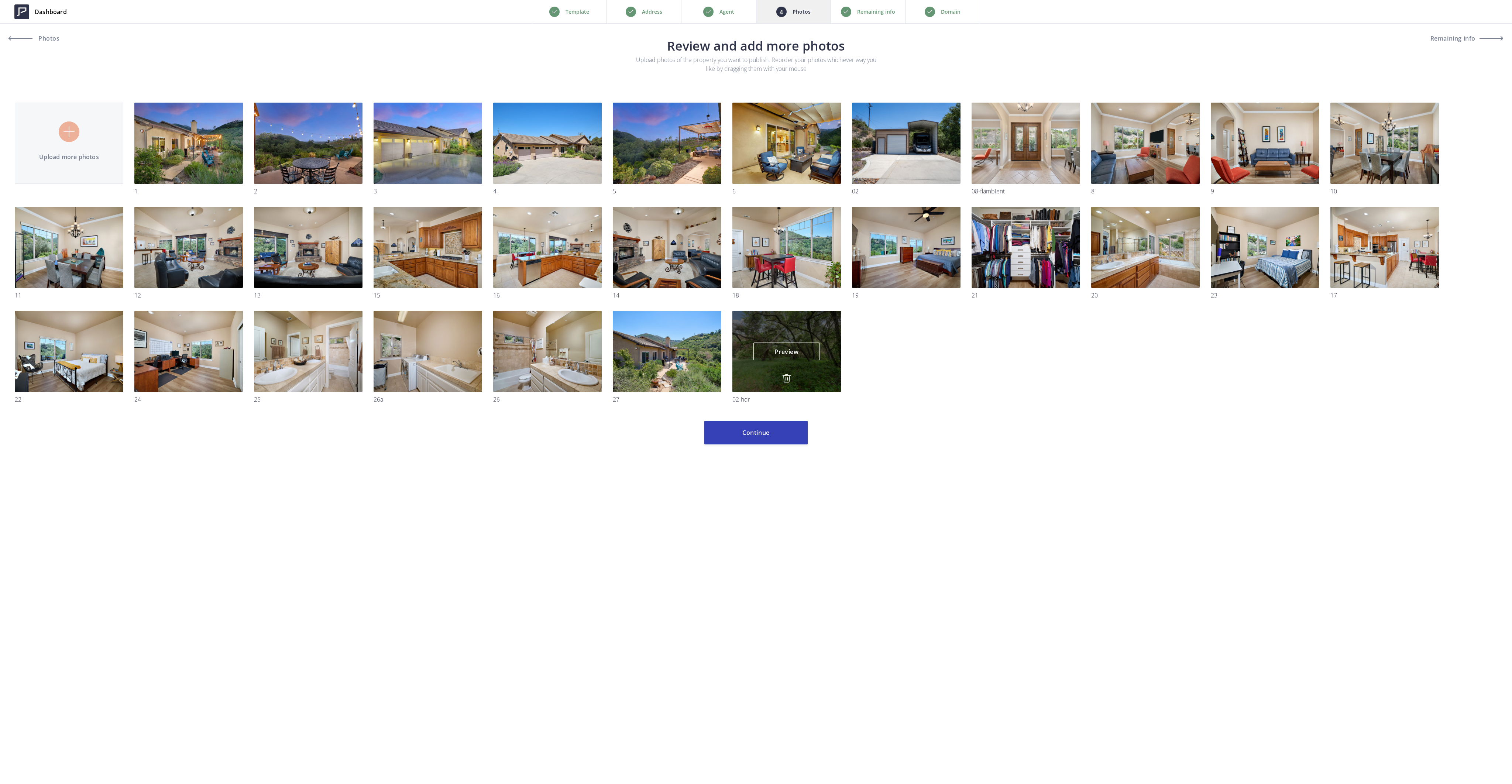
click at [786, 377] on img at bounding box center [786, 377] width 9 height 9
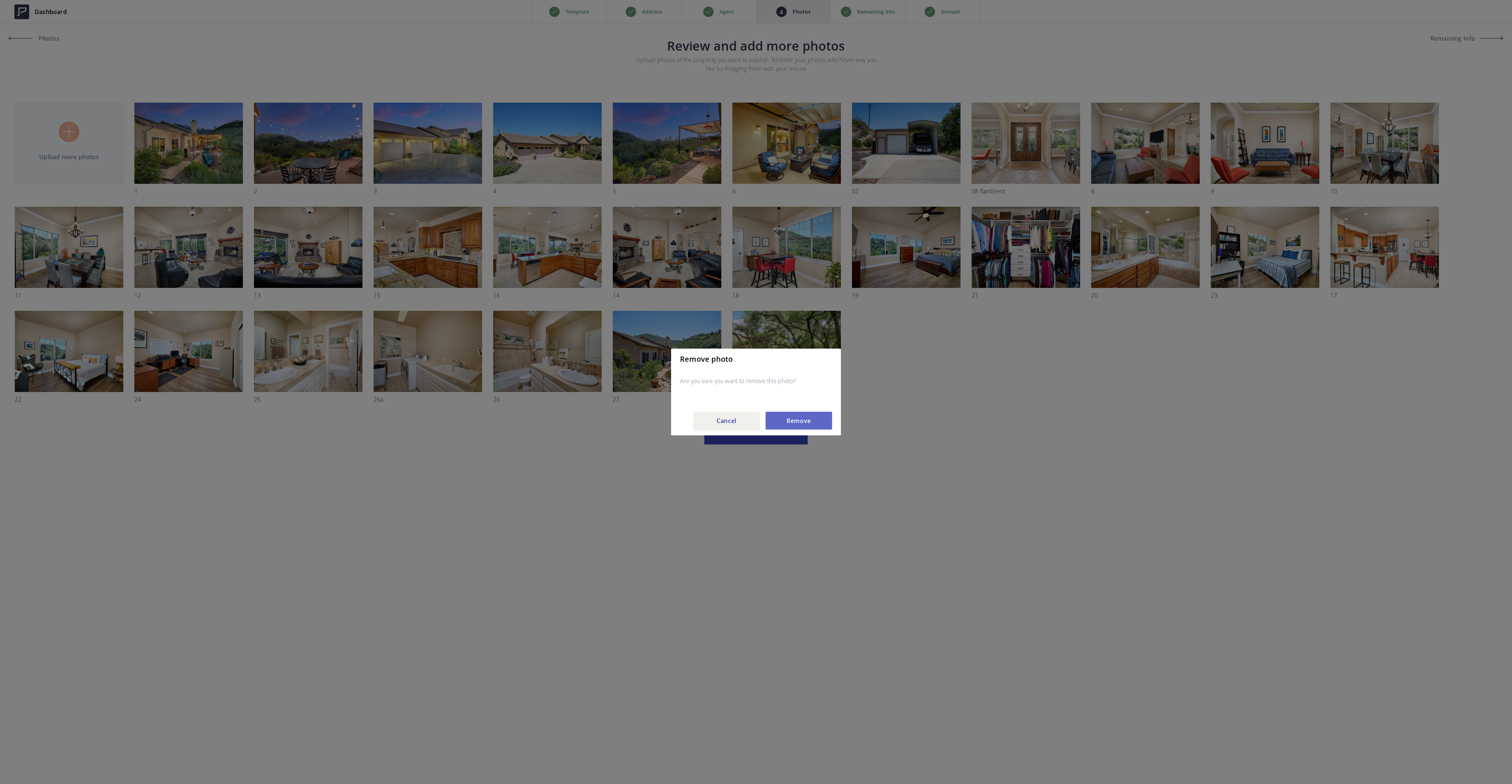
click at [785, 418] on button "Remove" at bounding box center [799, 420] width 66 height 18
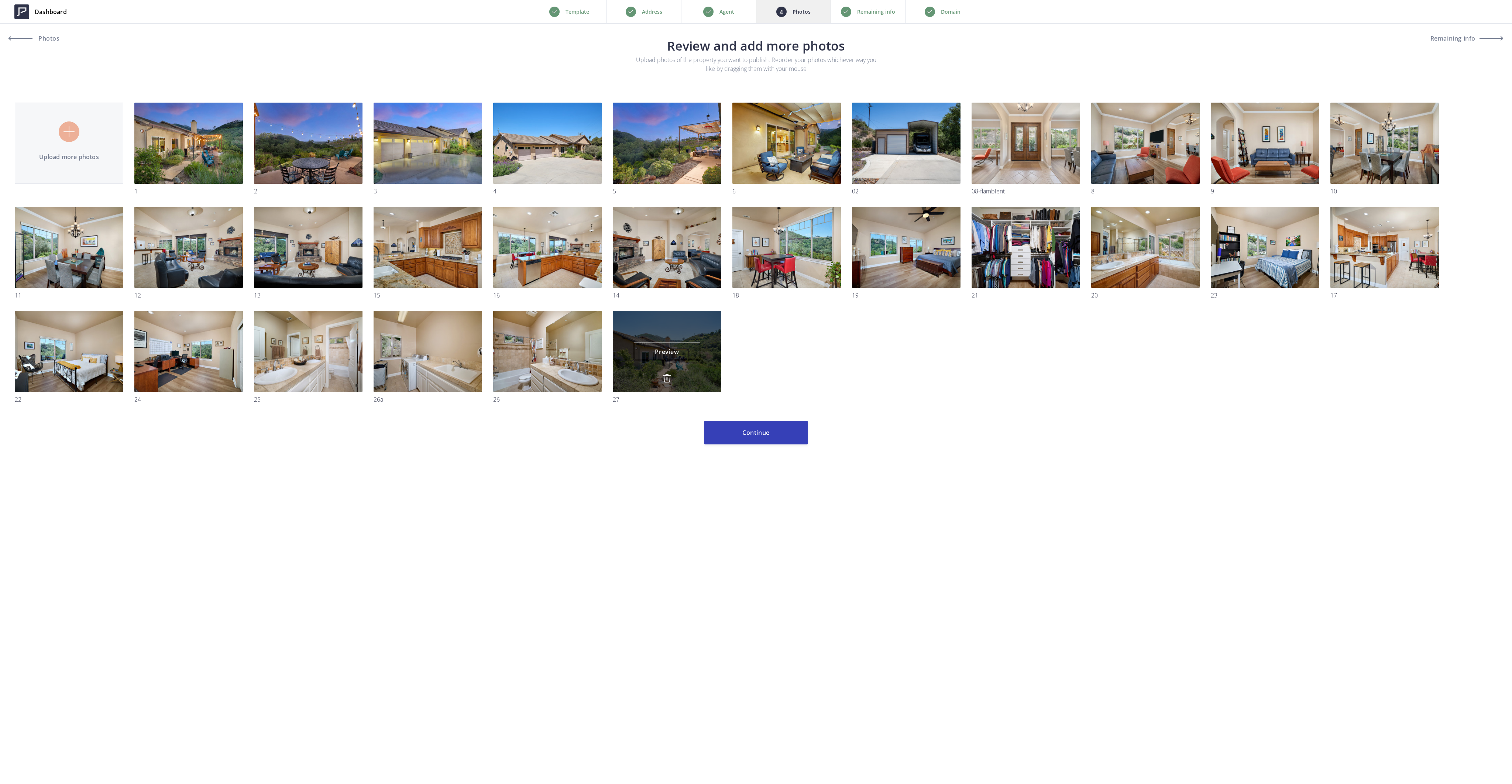
click at [664, 378] on img at bounding box center [666, 377] width 9 height 9
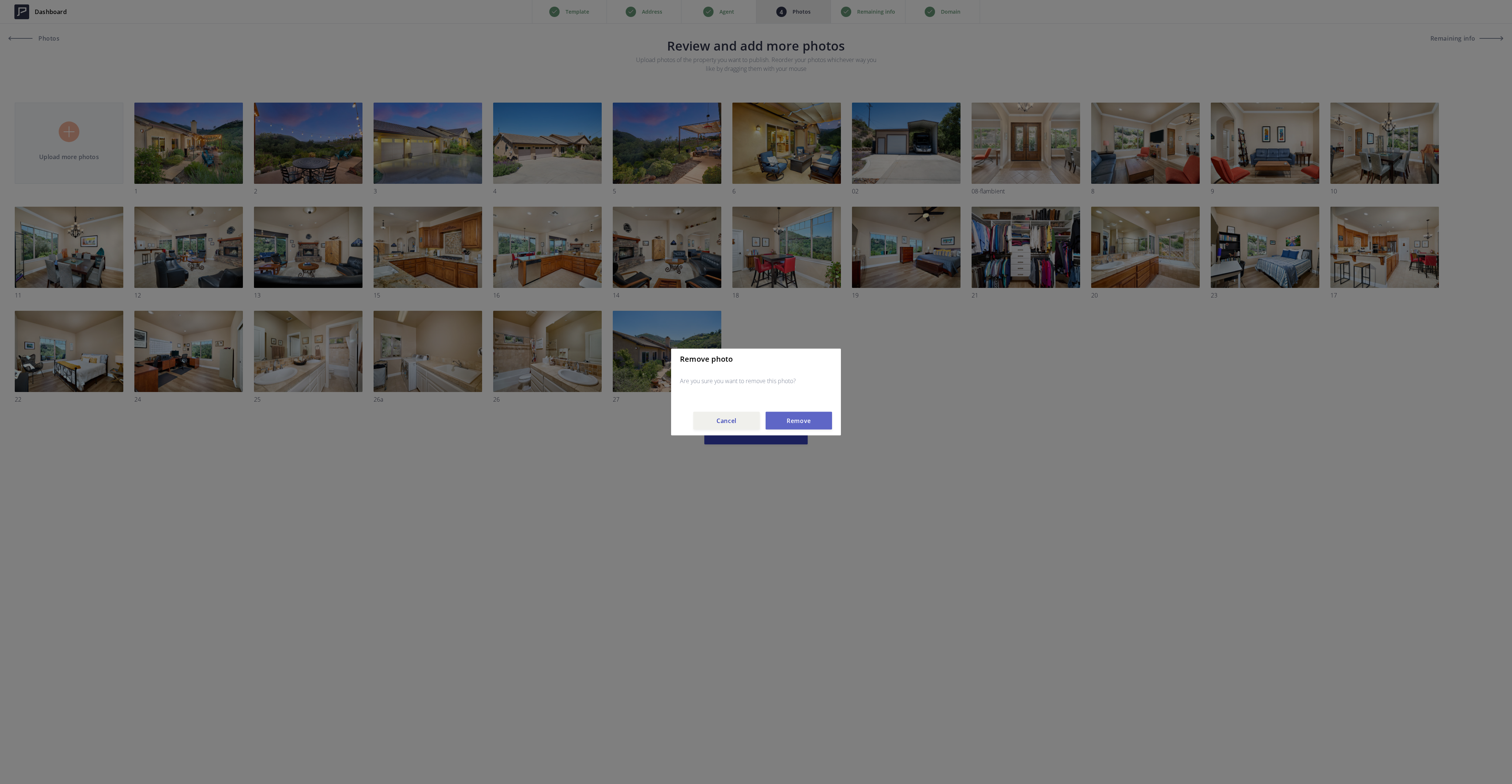
click at [788, 422] on button "Remove" at bounding box center [799, 420] width 66 height 18
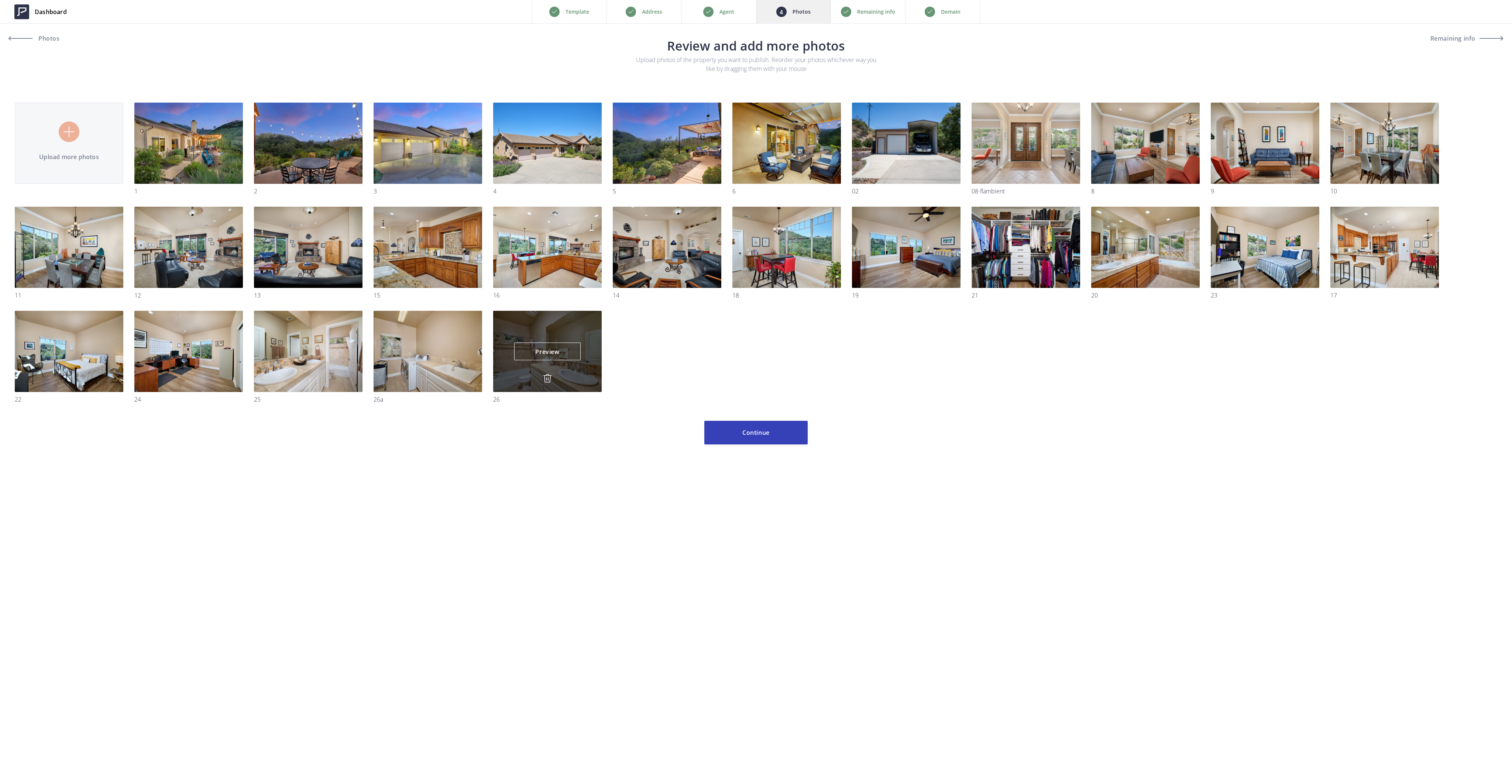
click at [546, 376] on img at bounding box center [547, 377] width 9 height 9
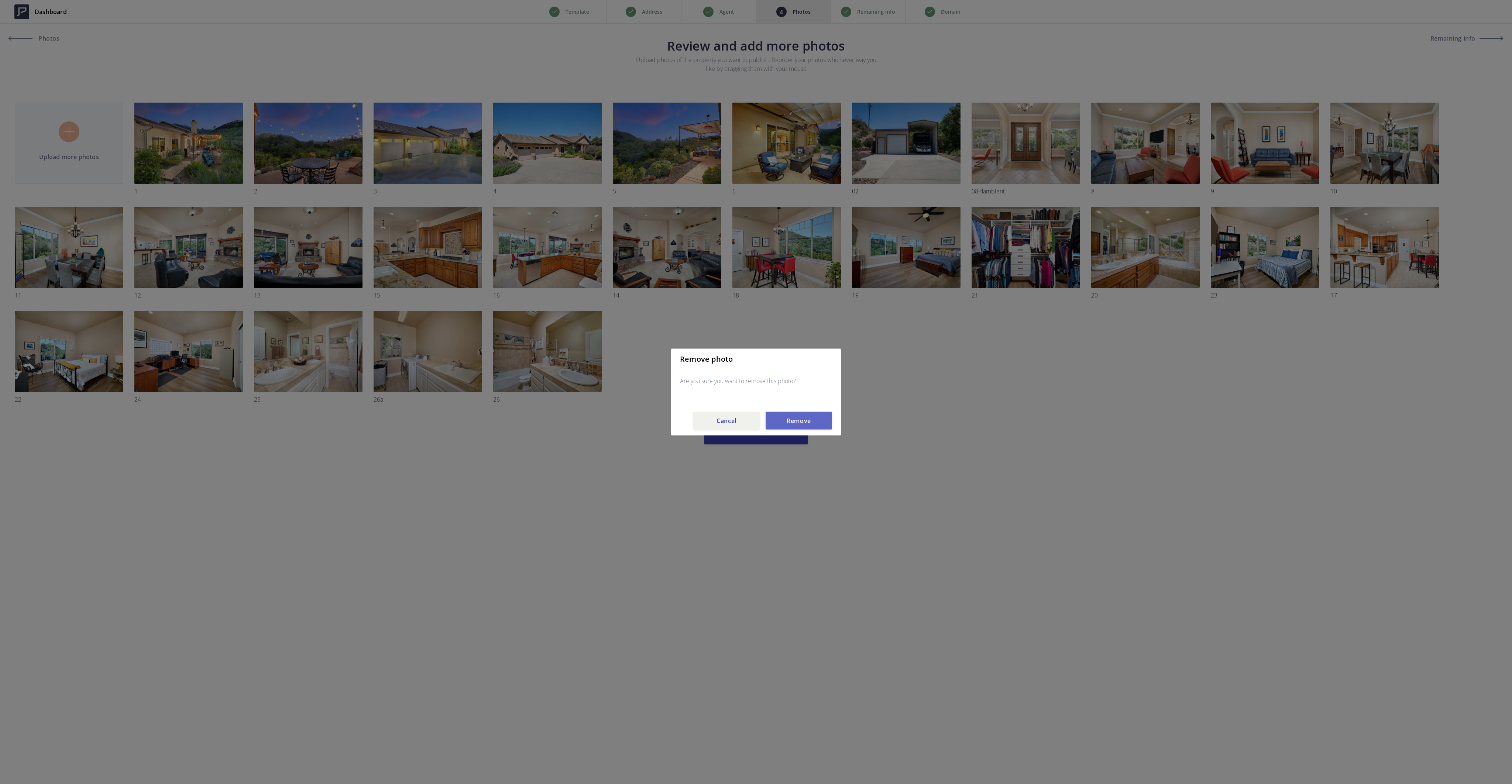
click at [787, 421] on button "Remove" at bounding box center [799, 420] width 66 height 18
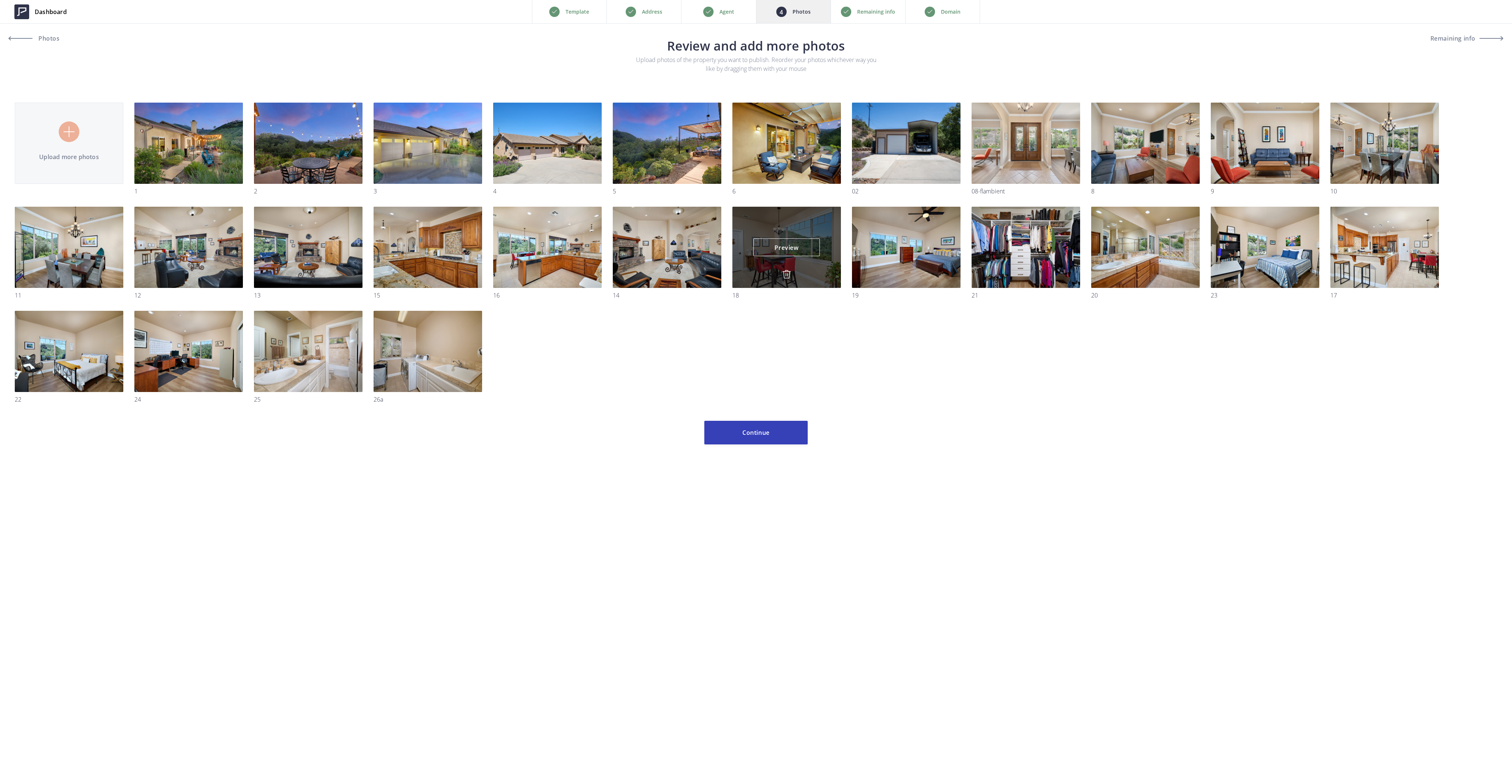
click at [787, 275] on img at bounding box center [786, 274] width 9 height 9
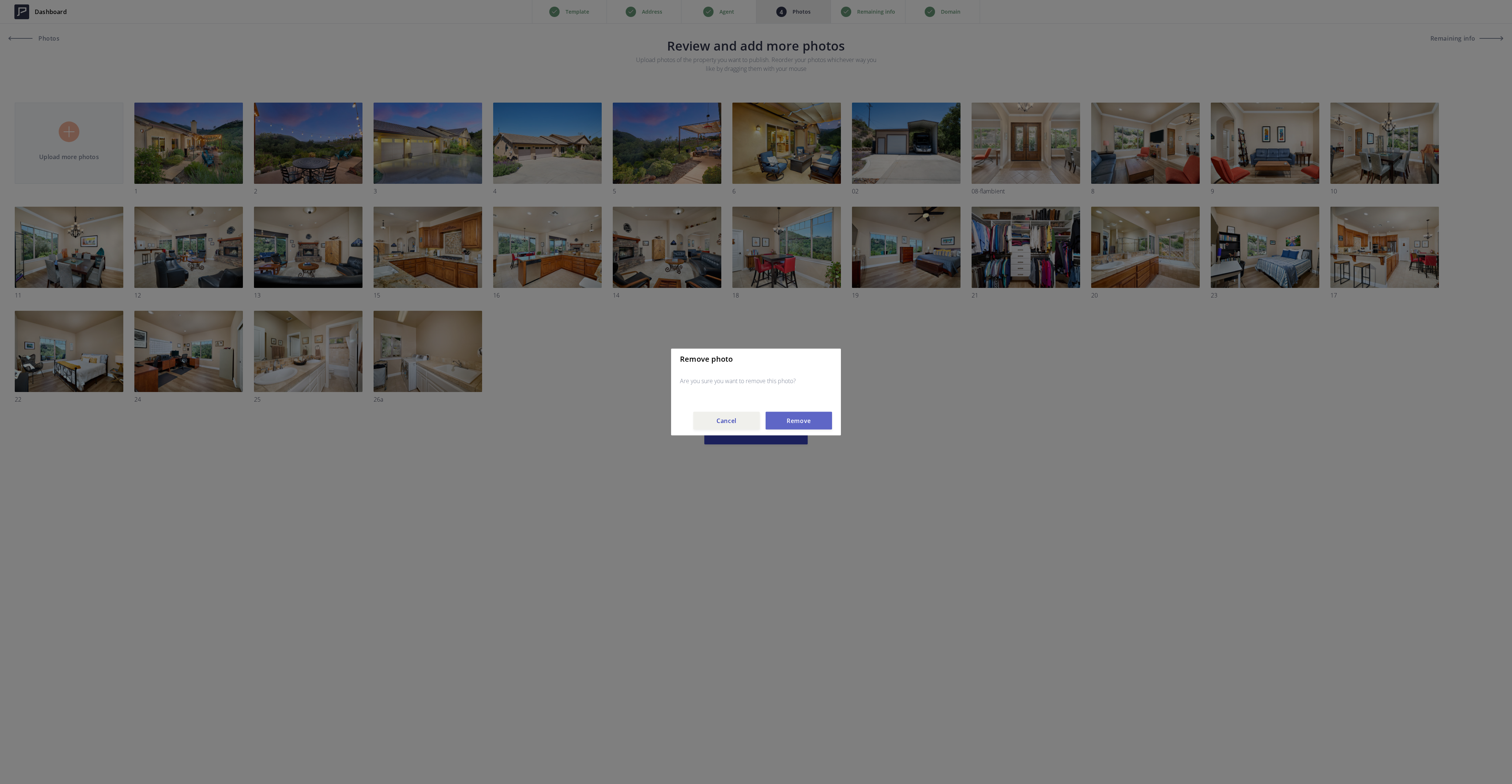
click at [798, 420] on button "Remove" at bounding box center [799, 420] width 66 height 18
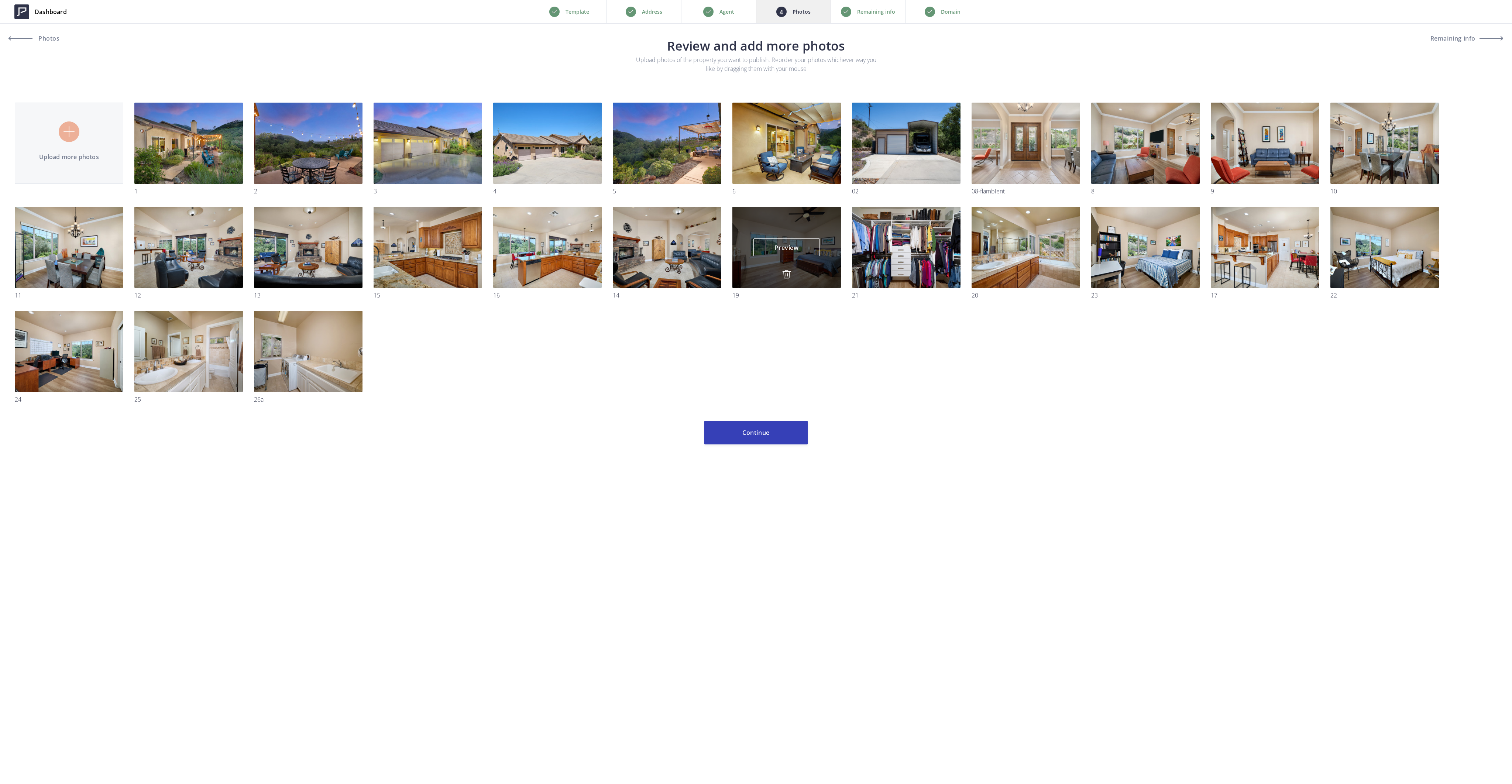
click at [784, 273] on img at bounding box center [786, 274] width 9 height 9
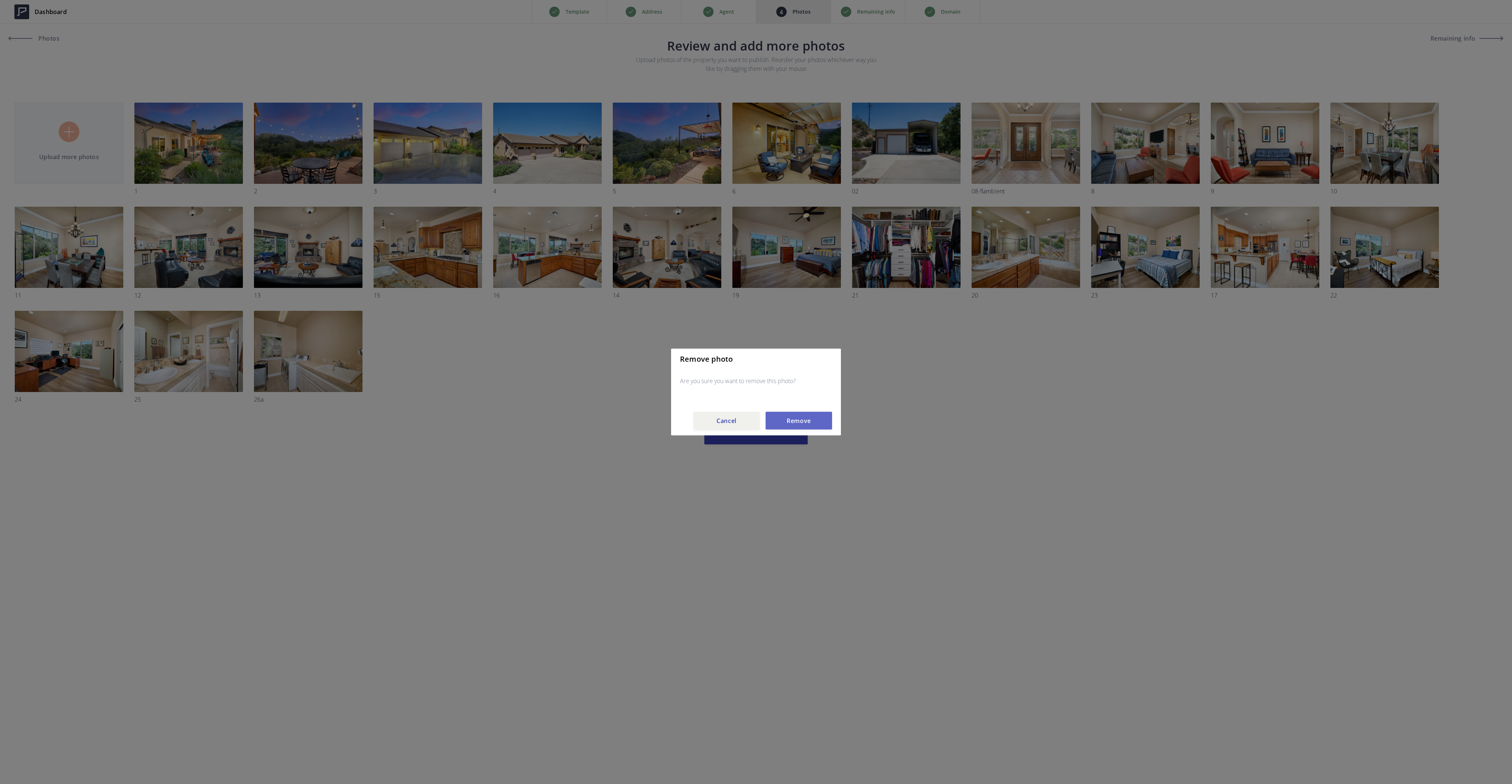
click at [794, 416] on button "Remove" at bounding box center [799, 420] width 66 height 18
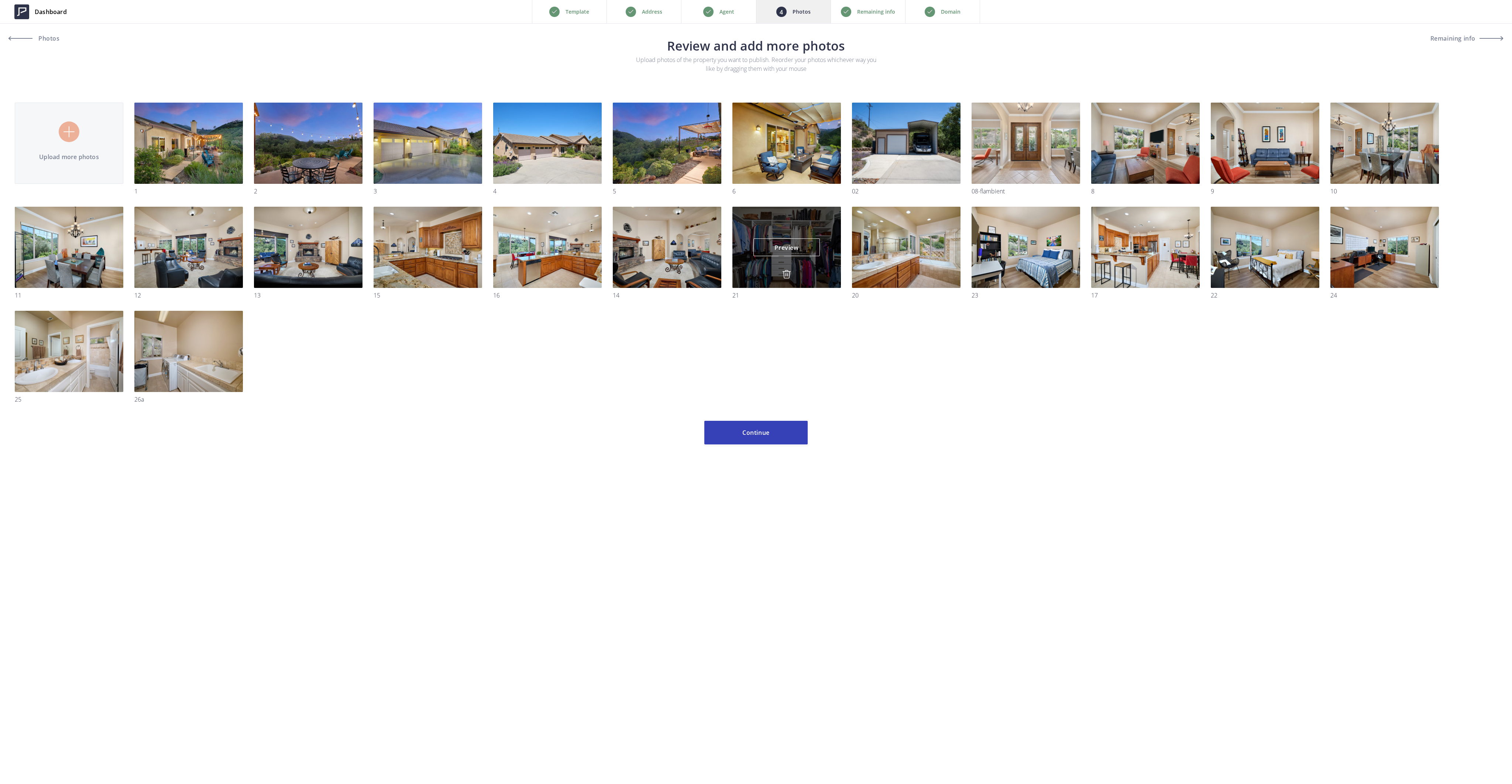
click at [786, 270] on img at bounding box center [786, 274] width 9 height 9
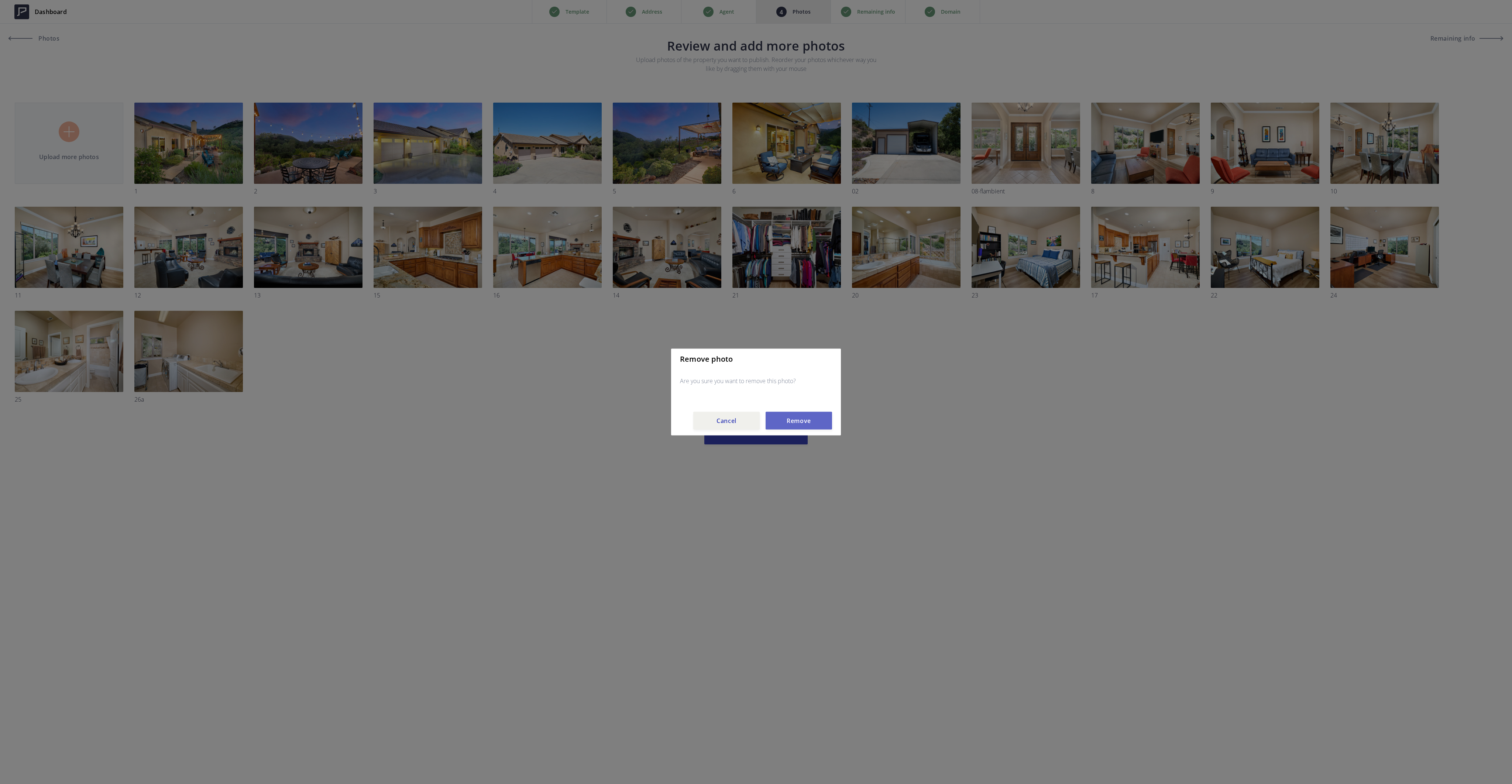
click at [805, 416] on button "Remove" at bounding box center [799, 420] width 66 height 18
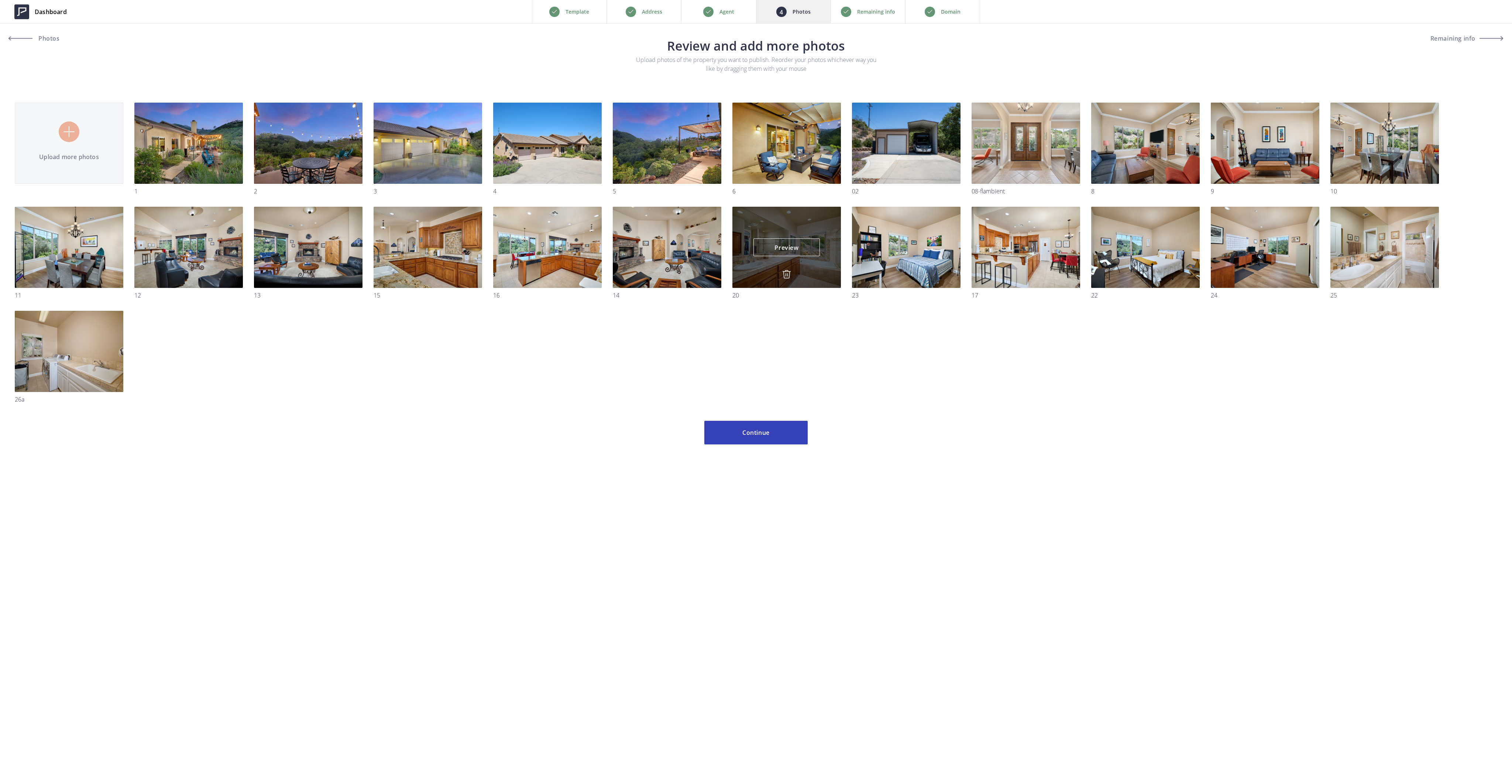
click at [786, 272] on img at bounding box center [786, 274] width 9 height 9
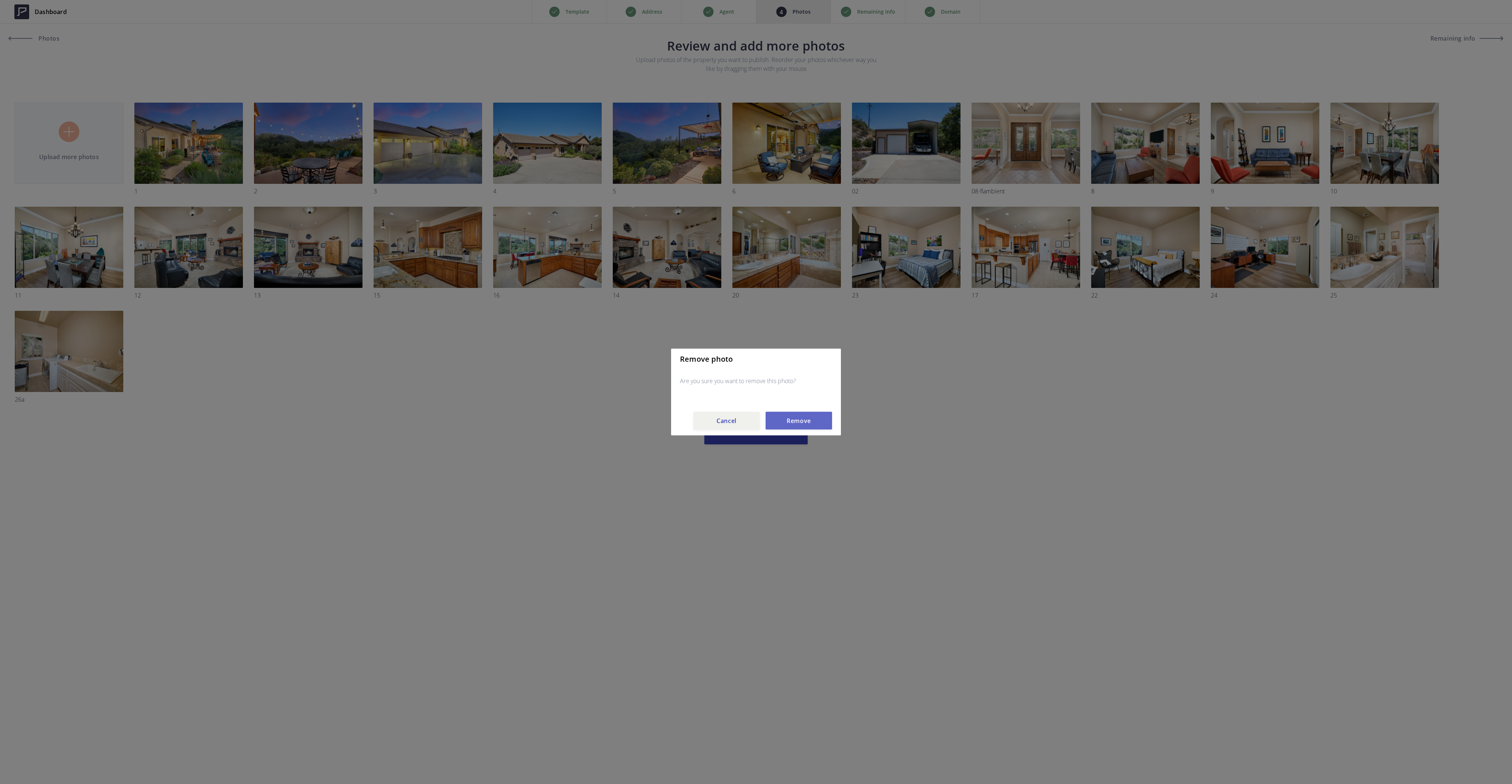
click at [802, 419] on button "Remove" at bounding box center [799, 420] width 66 height 18
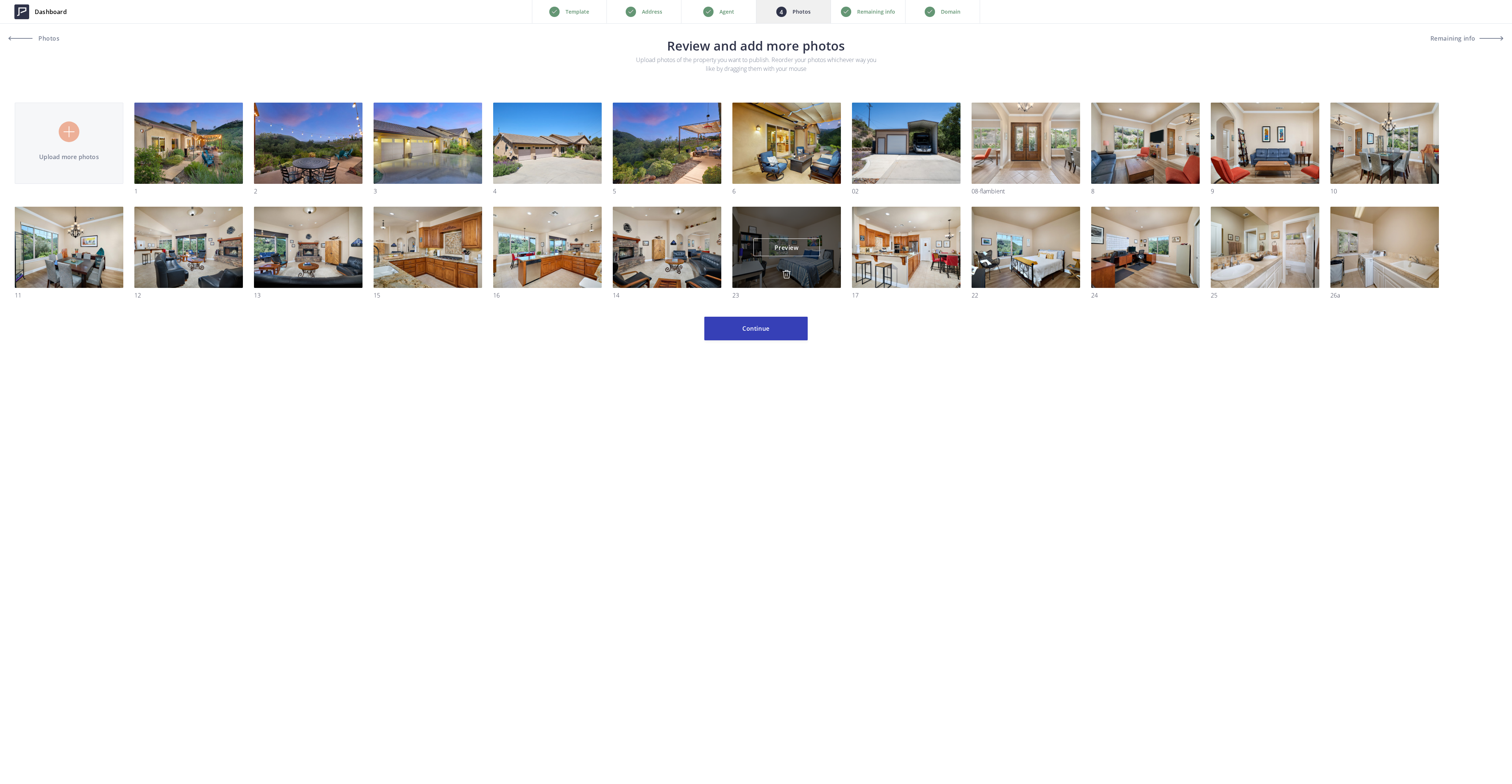
click at [784, 274] on img at bounding box center [786, 274] width 9 height 9
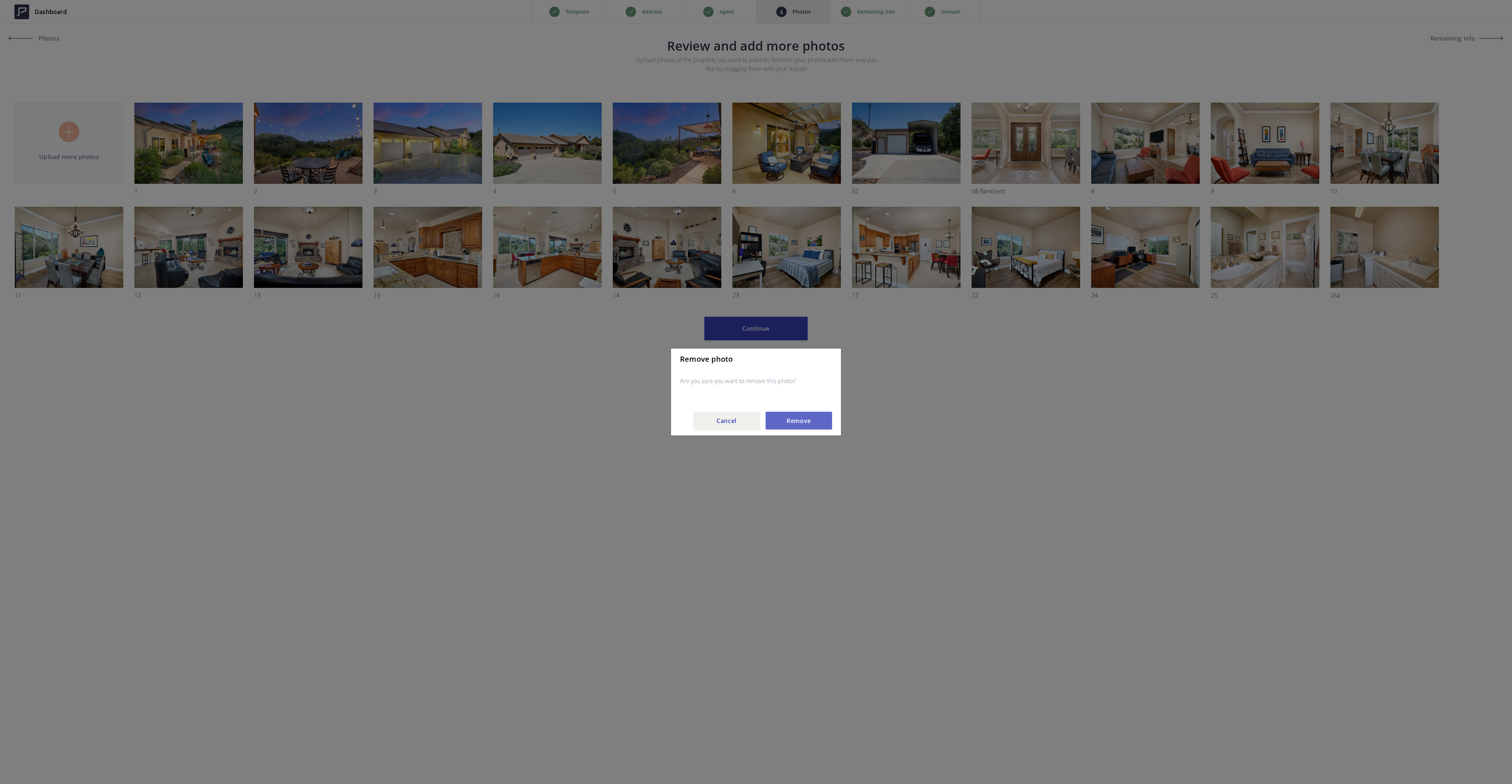
click at [798, 418] on button "Remove" at bounding box center [799, 420] width 66 height 18
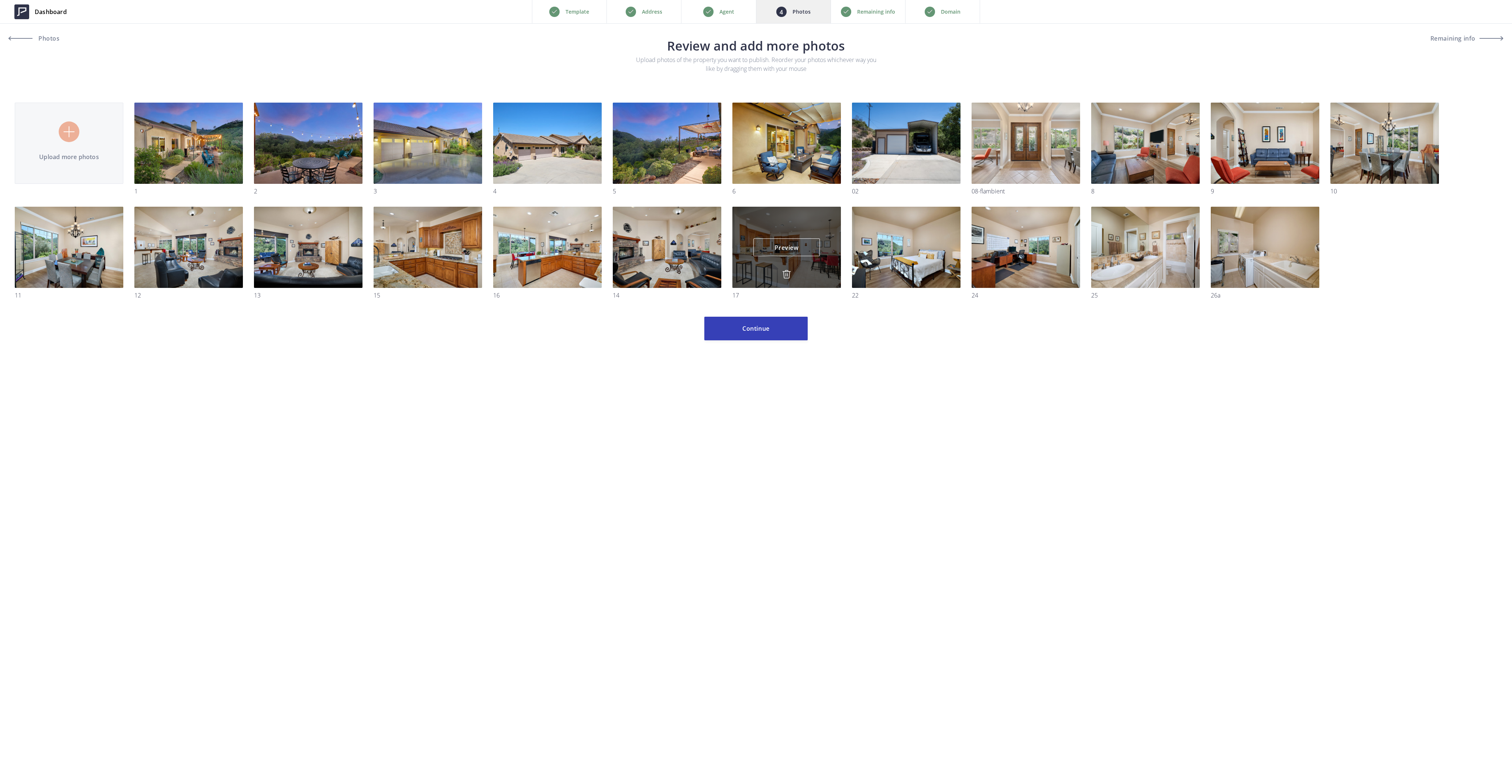
click at [784, 272] on img at bounding box center [786, 274] width 9 height 9
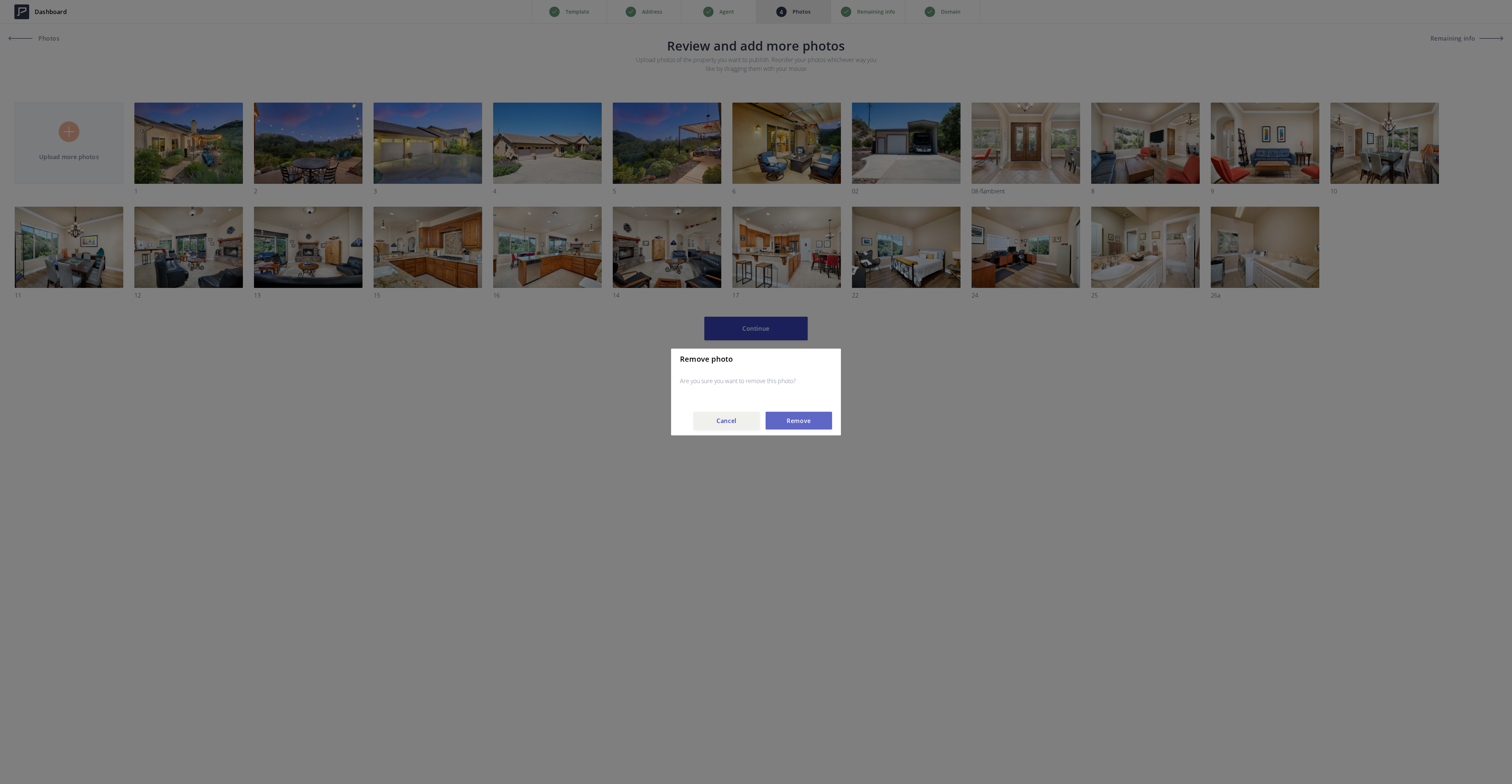
click at [794, 419] on button "Remove" at bounding box center [799, 420] width 66 height 18
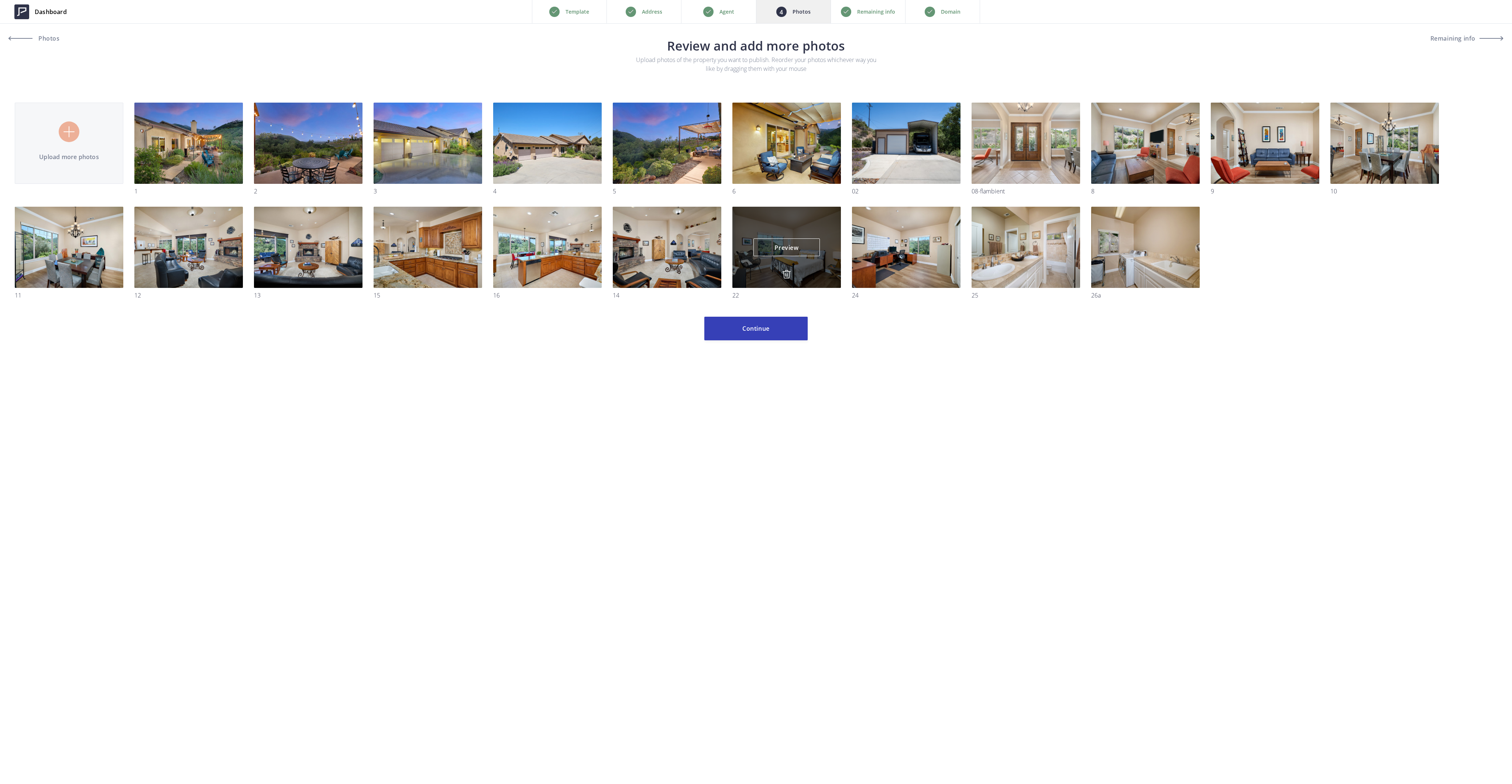
click at [785, 270] on img at bounding box center [786, 274] width 9 height 9
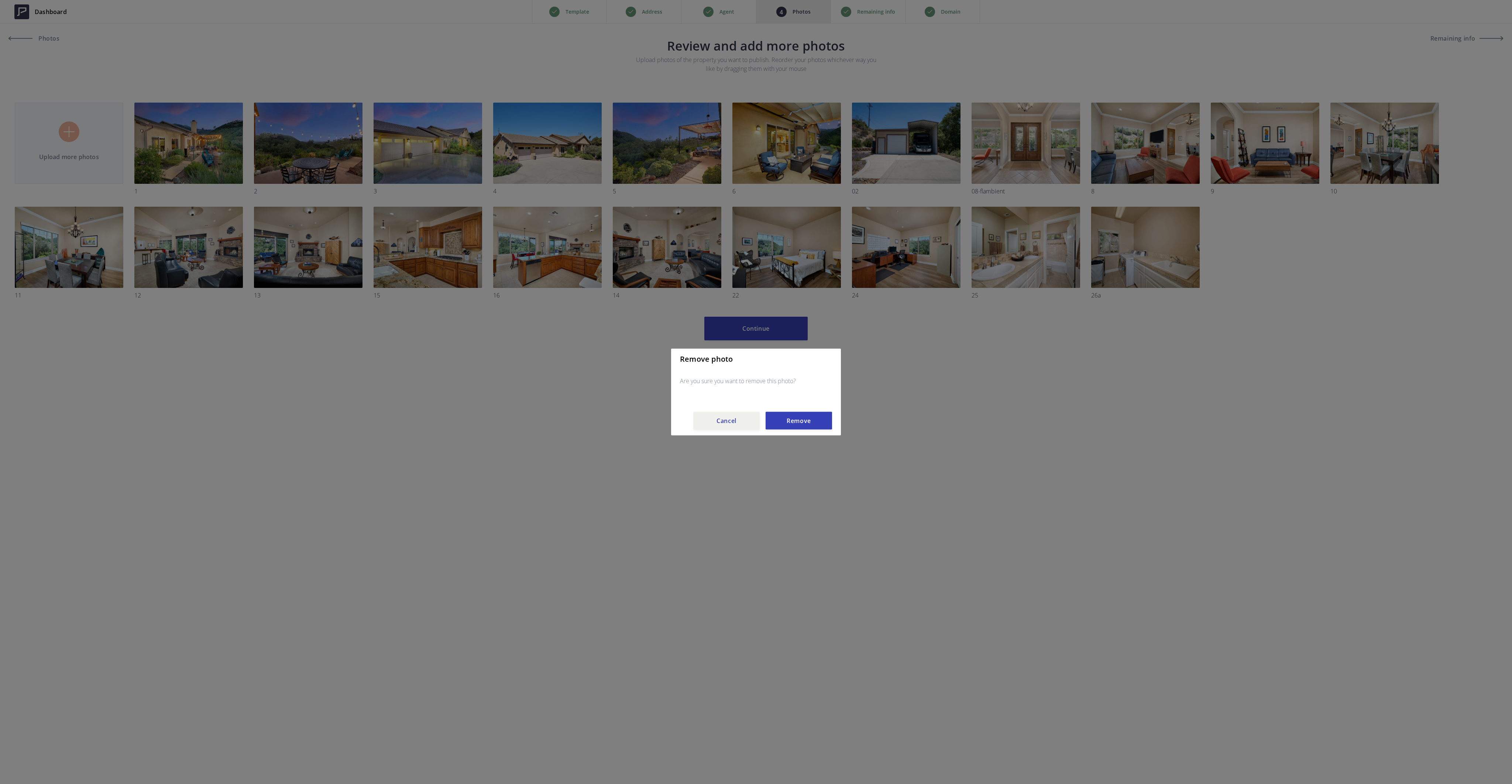
click at [798, 423] on button "Remove" at bounding box center [799, 420] width 66 height 18
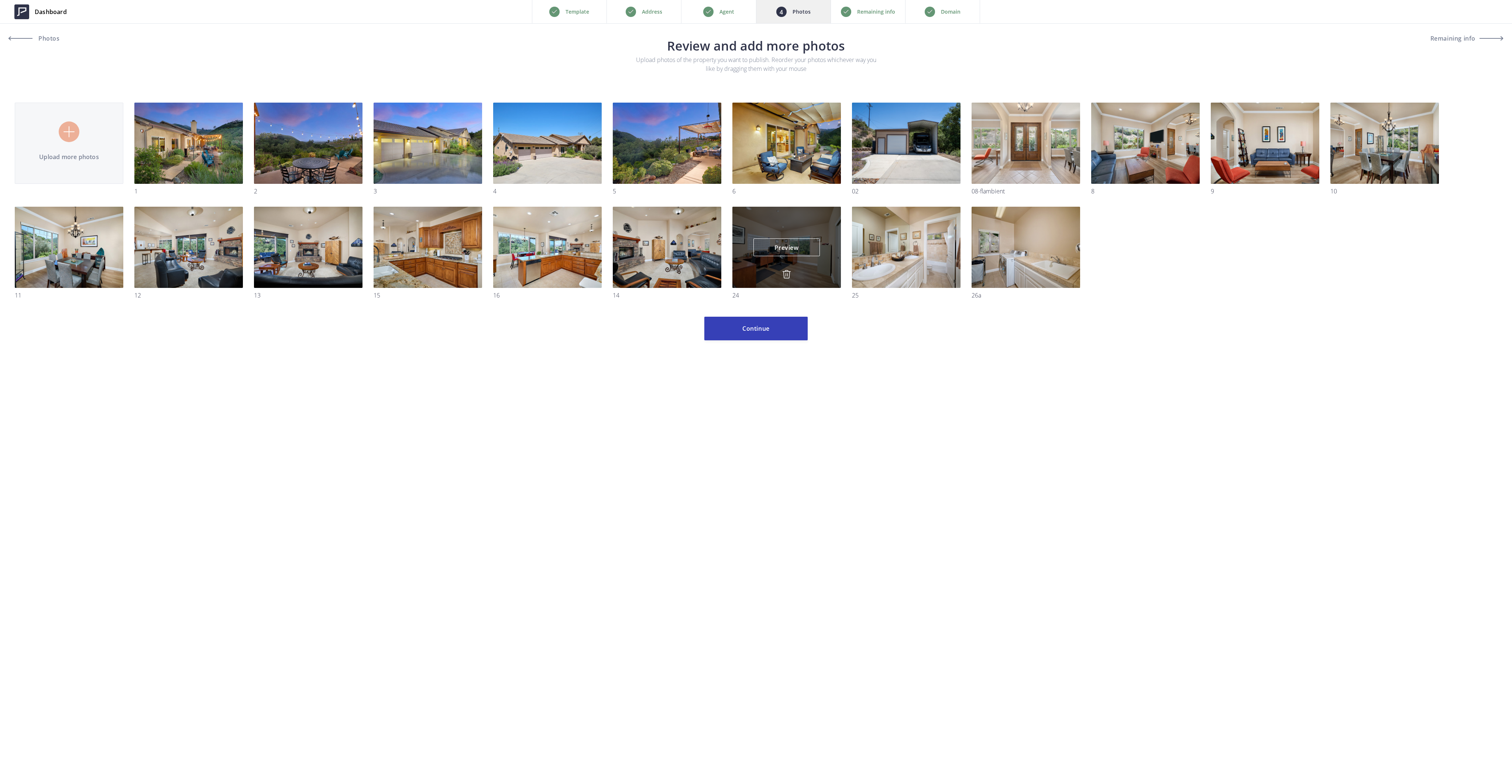
click at [784, 275] on img at bounding box center [786, 274] width 9 height 9
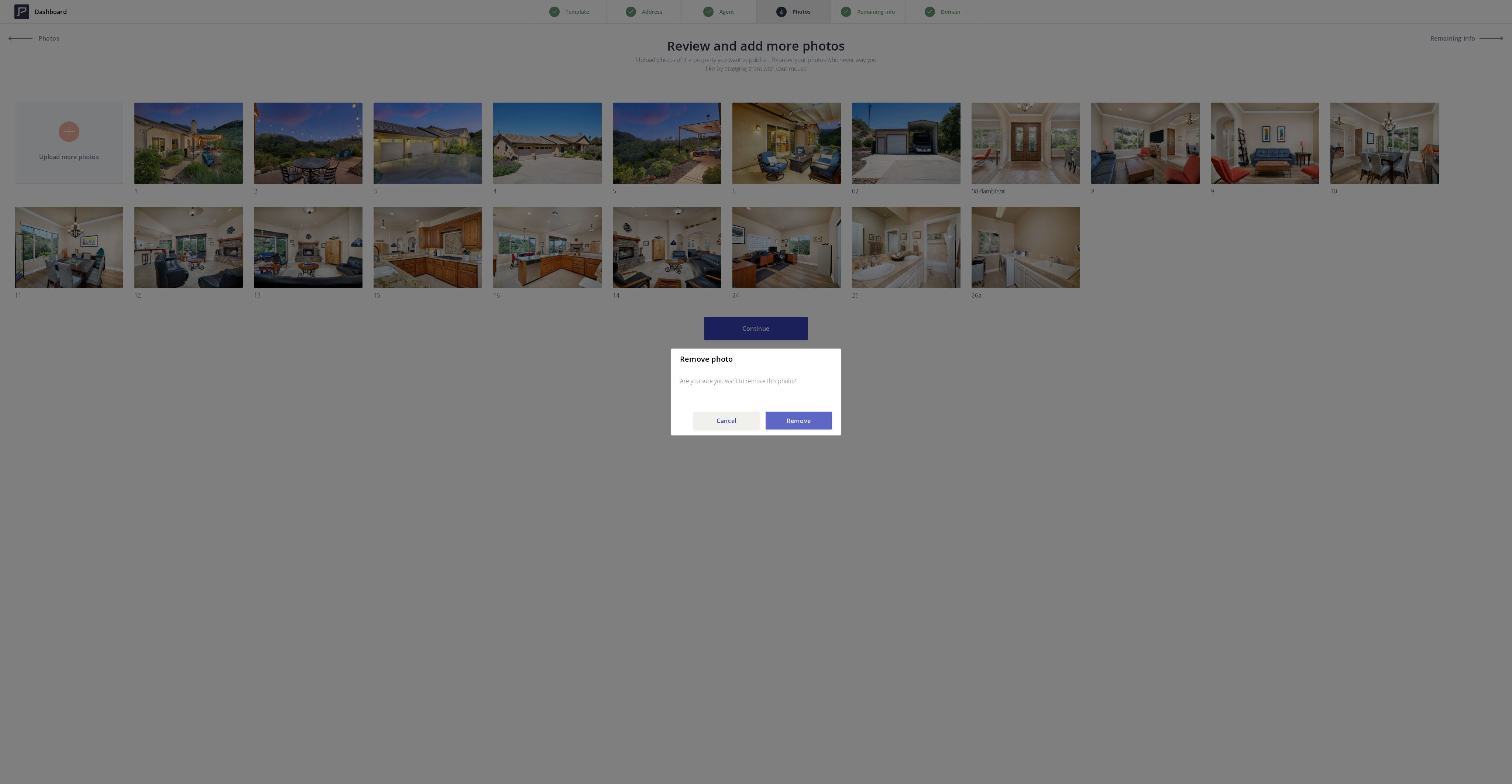
click at [802, 416] on button "Remove" at bounding box center [799, 420] width 66 height 18
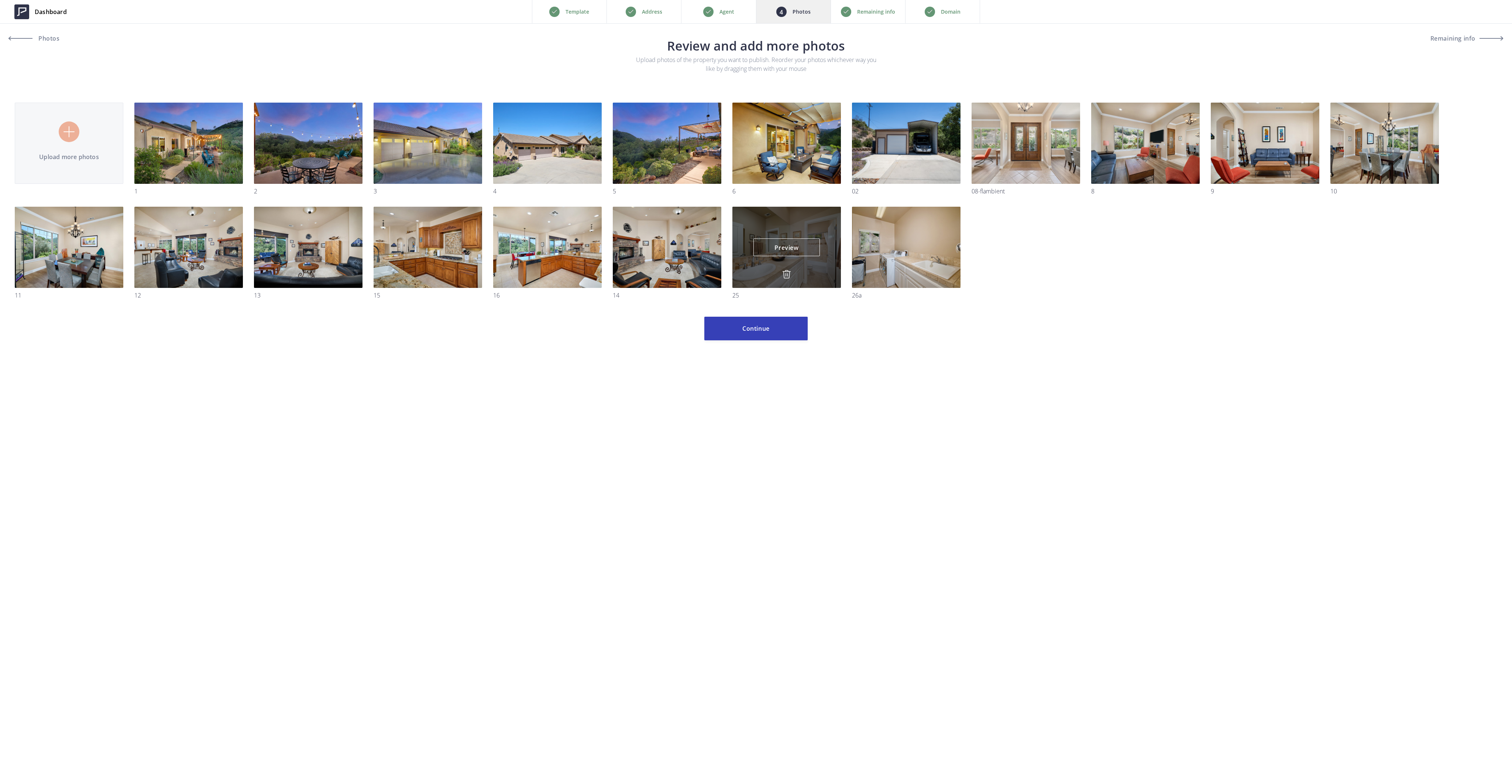
click at [786, 270] on img at bounding box center [786, 274] width 9 height 9
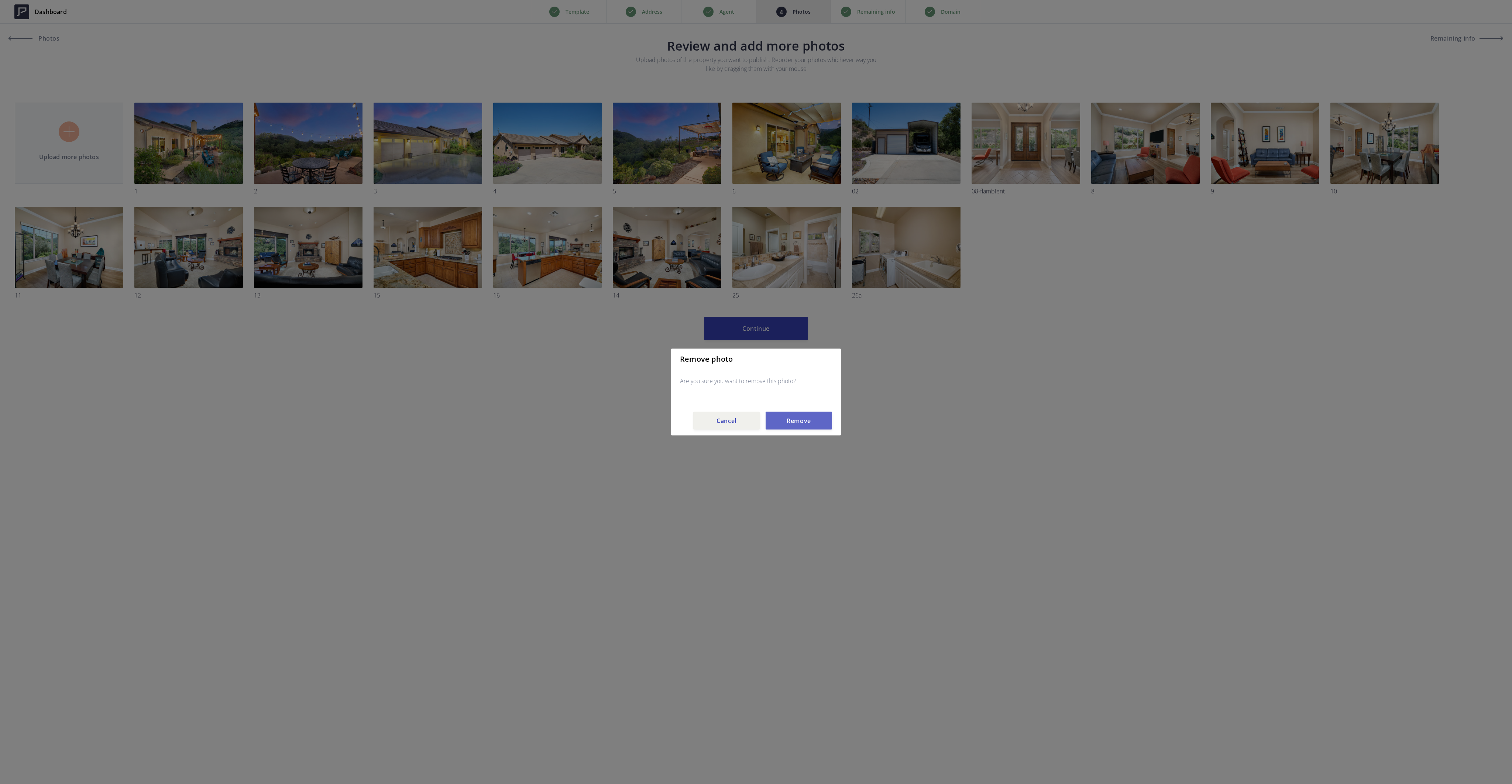
click at [806, 420] on button "Remove" at bounding box center [799, 420] width 66 height 18
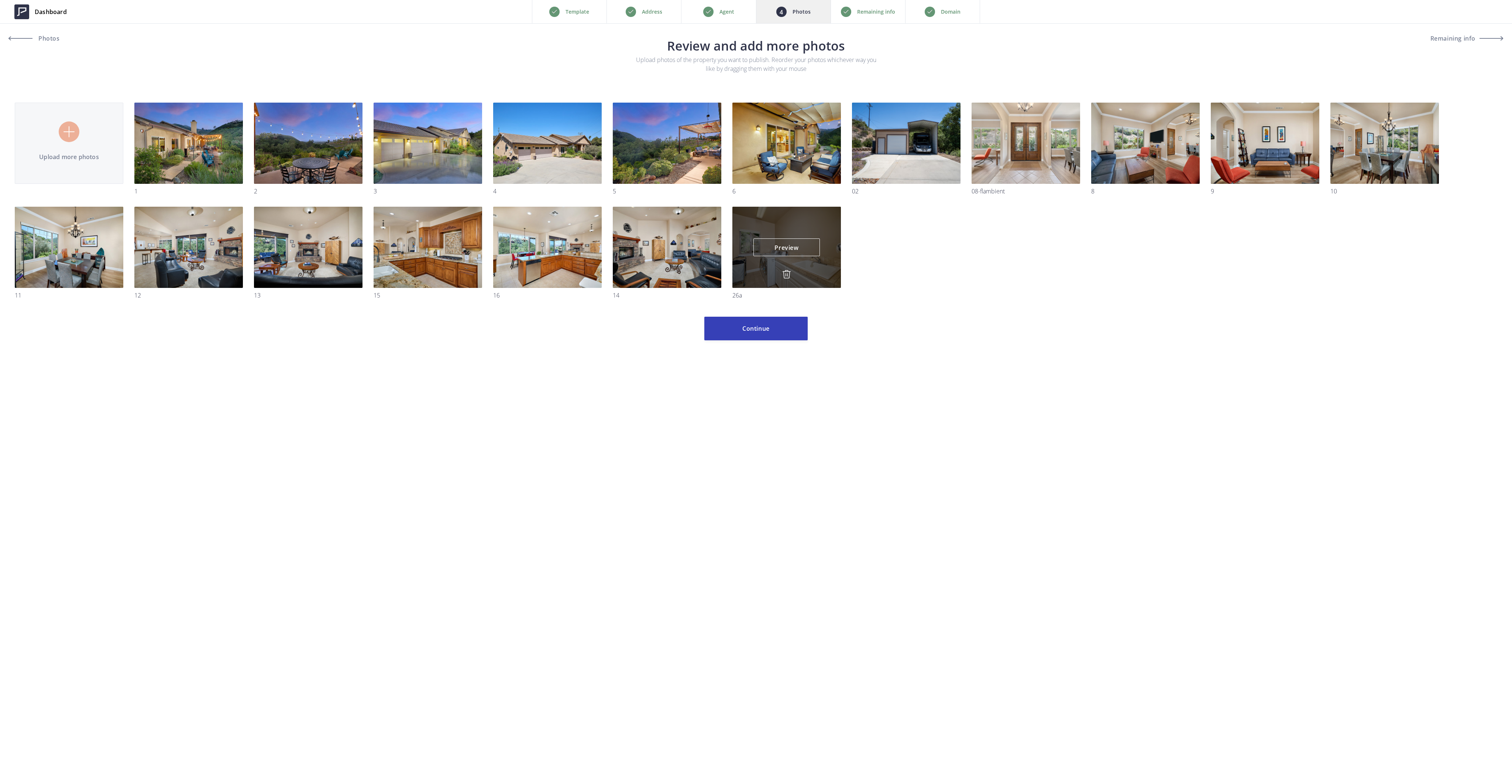
click at [786, 271] on img at bounding box center [786, 274] width 9 height 9
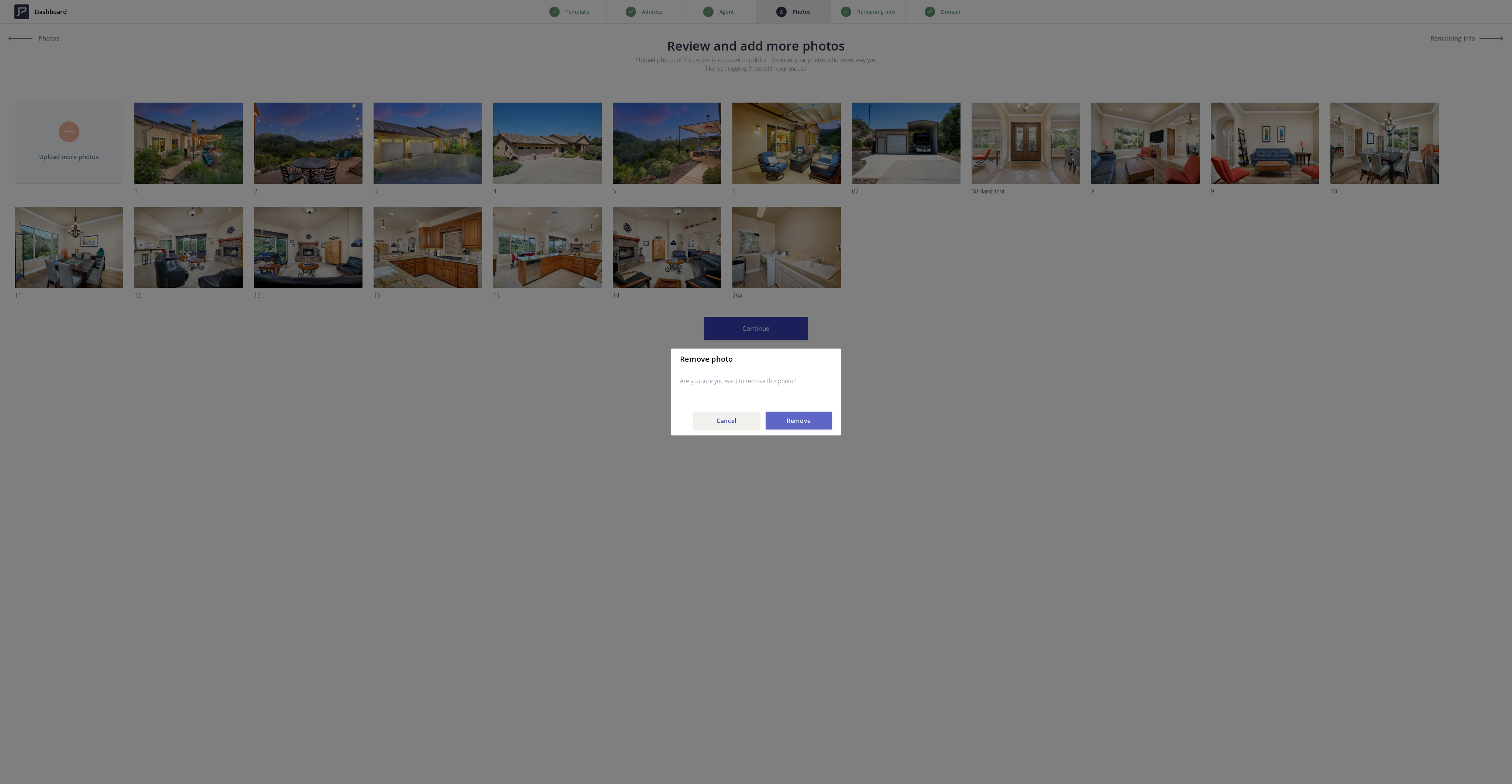
click at [807, 420] on button "Remove" at bounding box center [799, 420] width 66 height 18
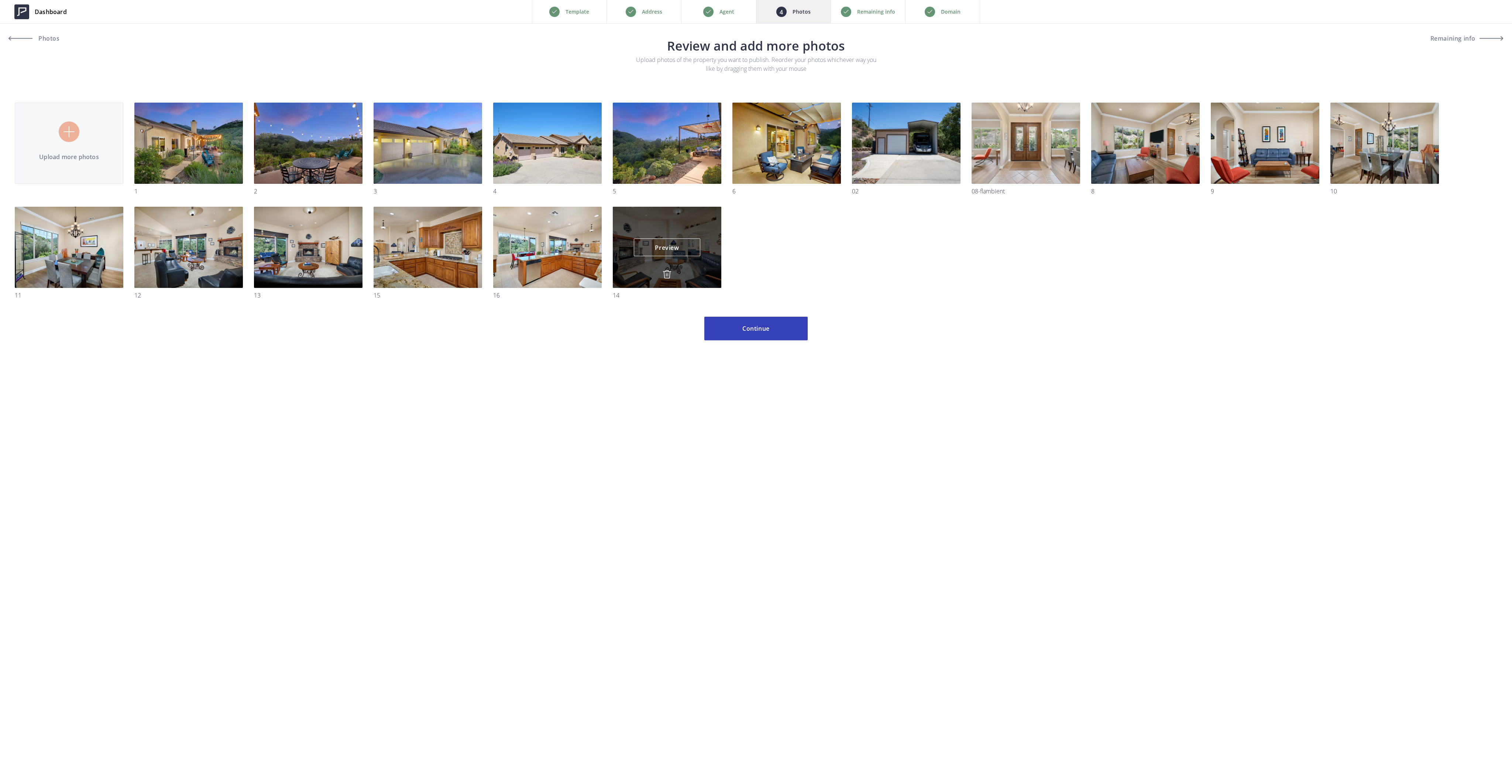
click at [667, 275] on img at bounding box center [666, 274] width 9 height 9
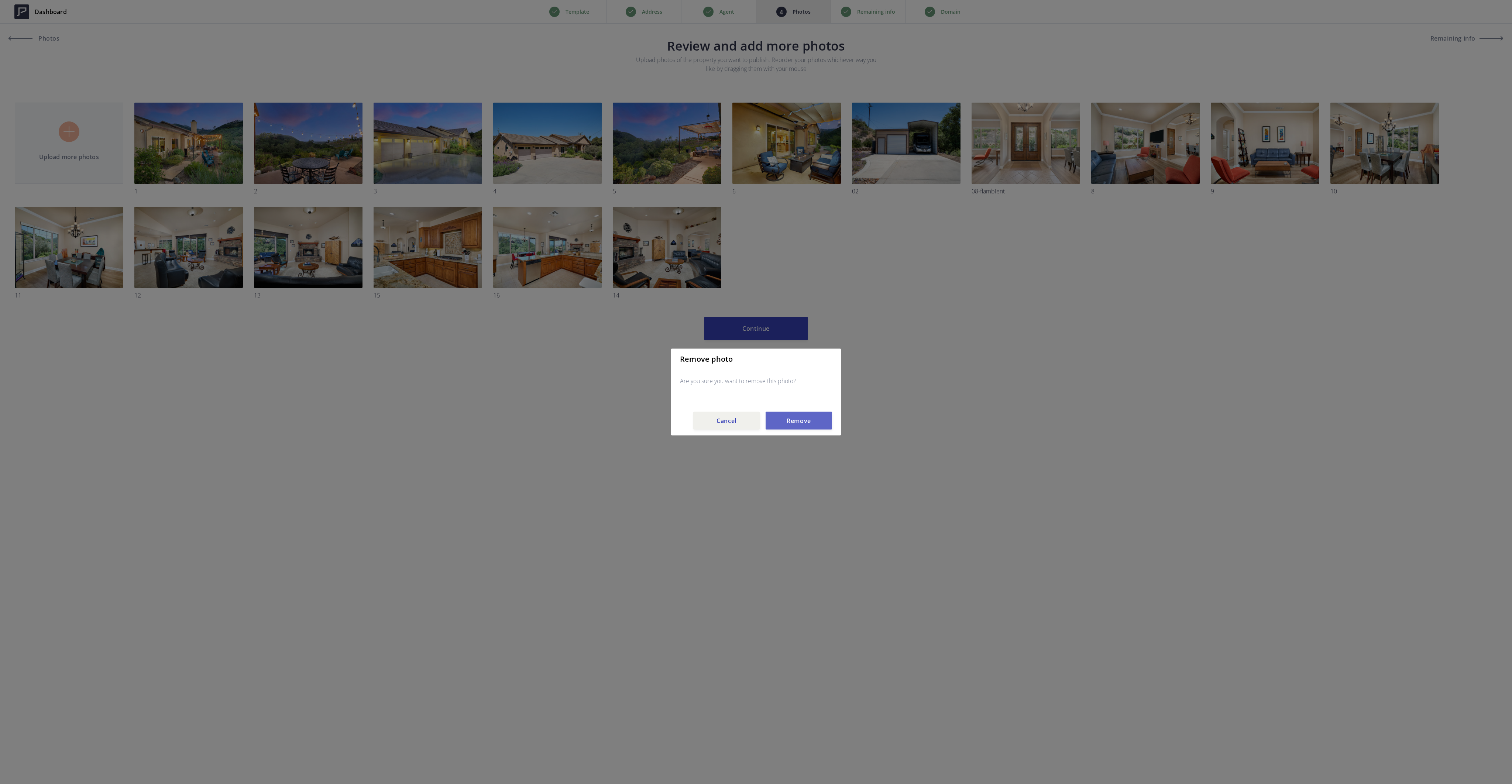
click at [794, 421] on button "Remove" at bounding box center [799, 420] width 66 height 18
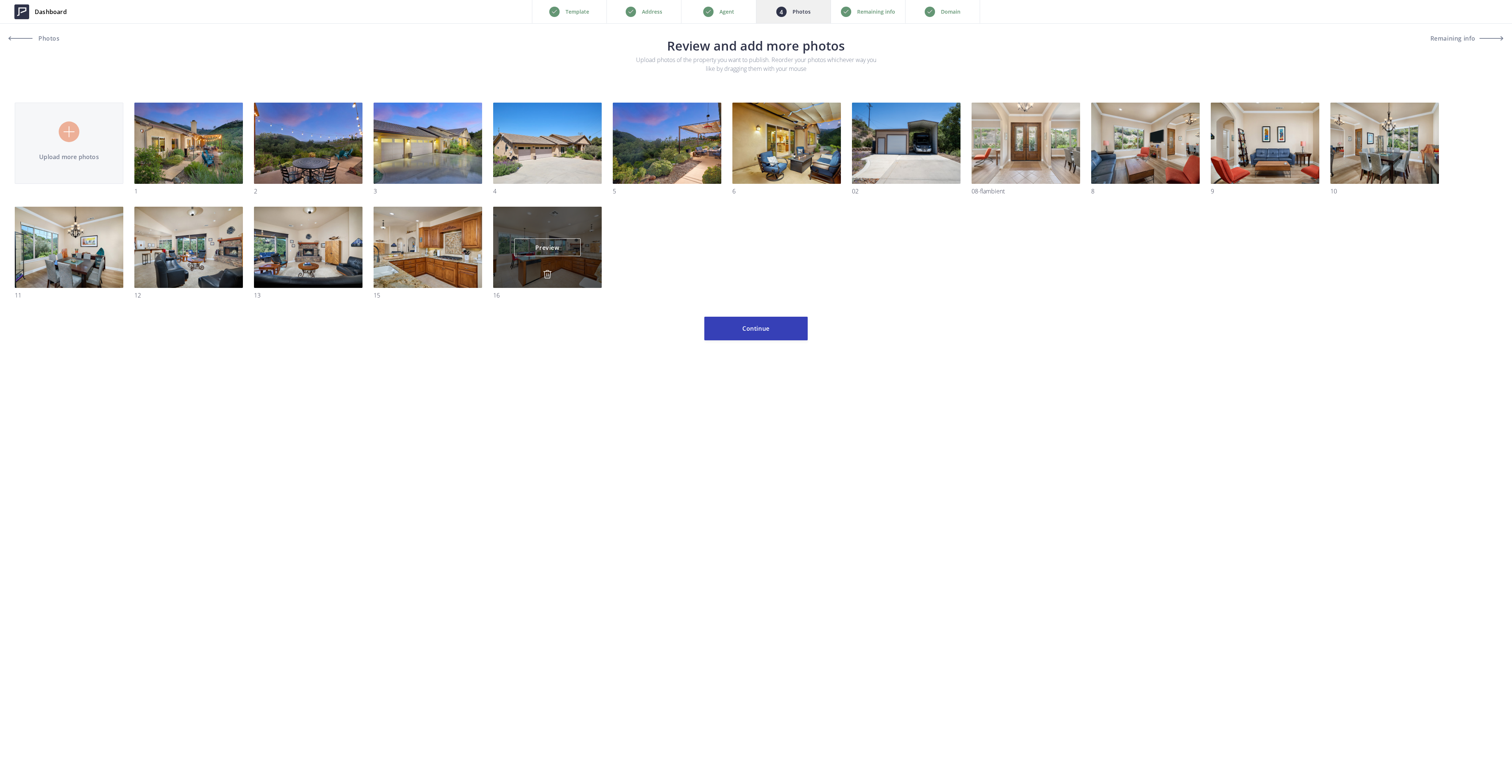
click at [548, 273] on img at bounding box center [547, 274] width 9 height 9
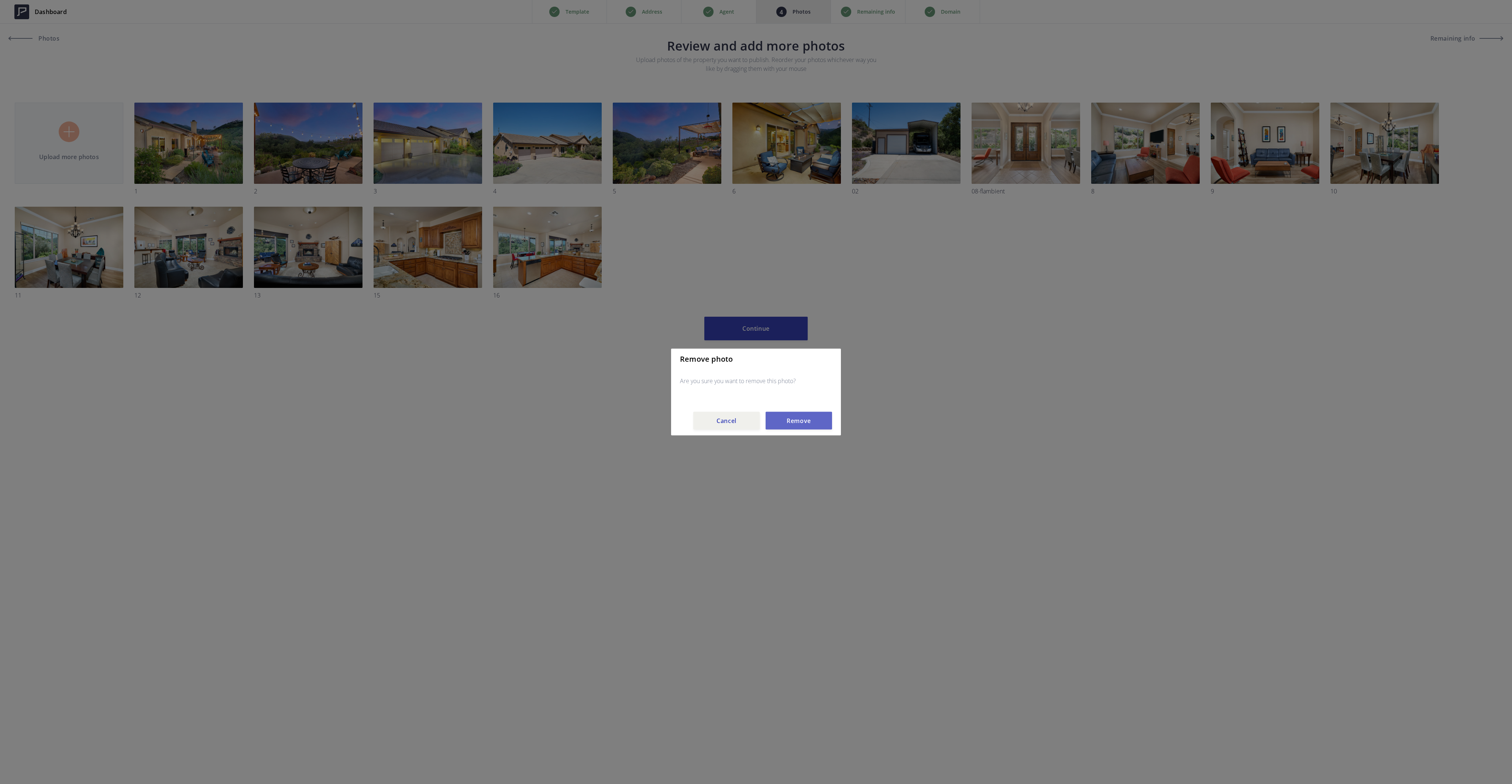
click at [785, 421] on button "Remove" at bounding box center [799, 420] width 66 height 18
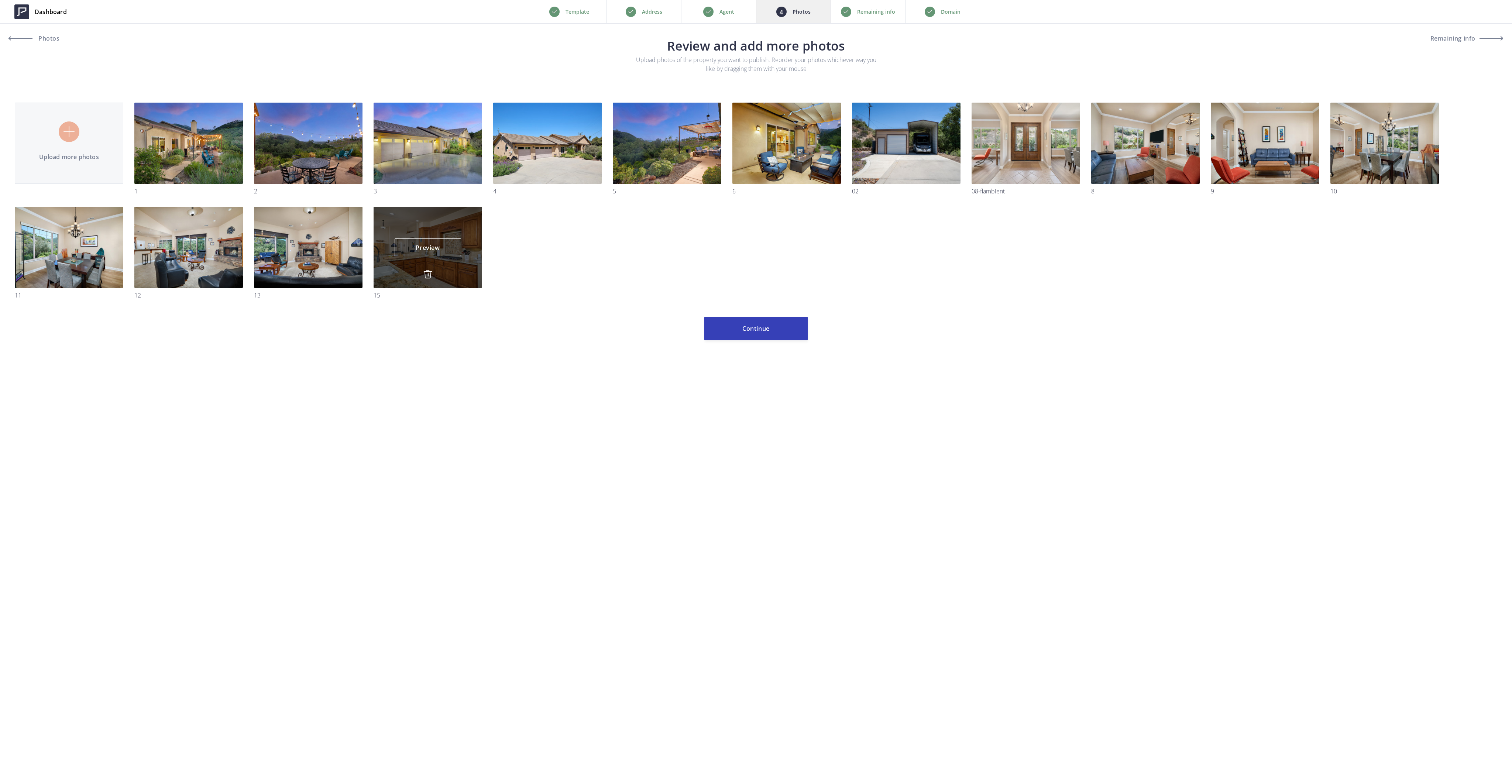
click at [430, 268] on div "Preview Preview" at bounding box center [427, 247] width 108 height 81
click at [423, 275] on img at bounding box center [427, 274] width 9 height 9
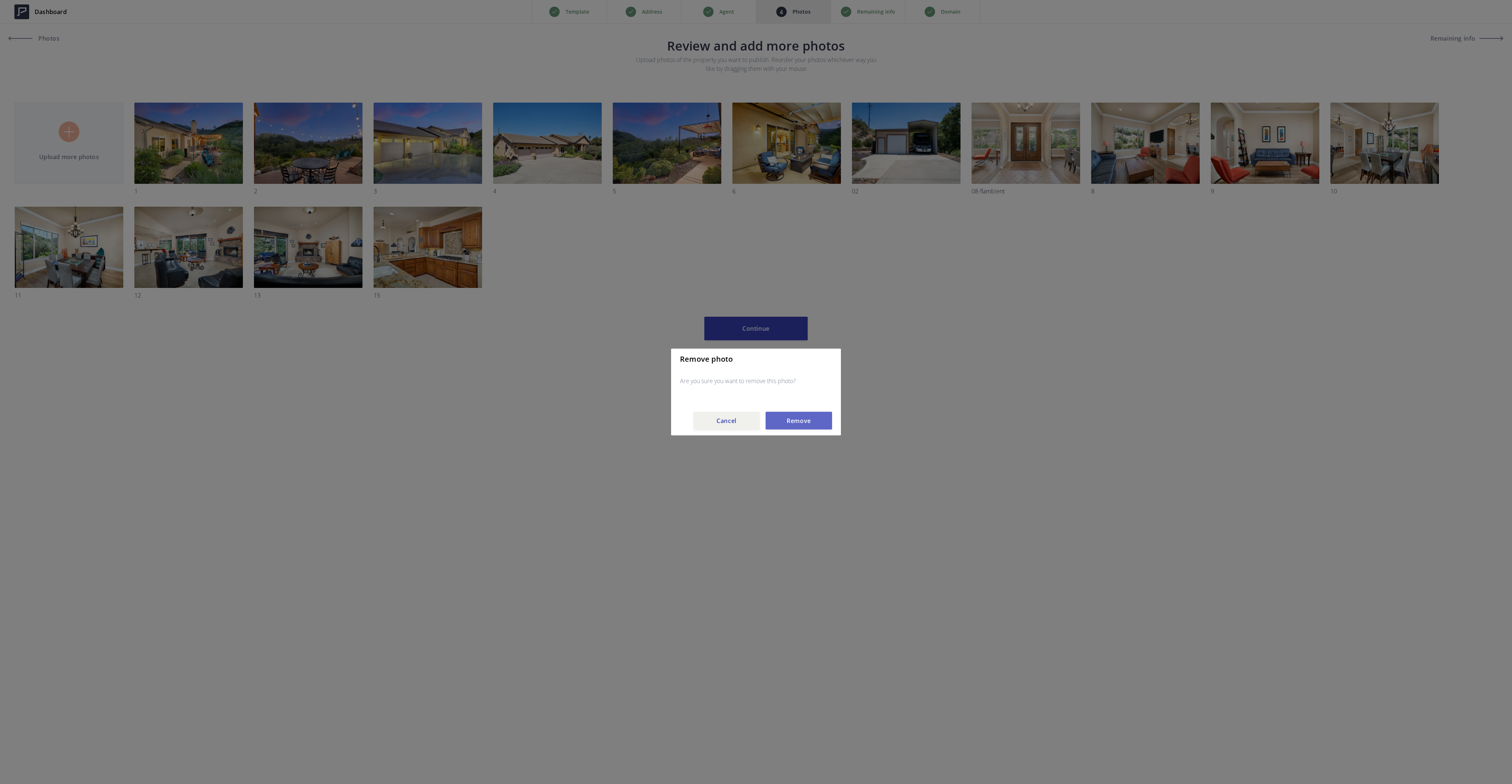
click at [810, 418] on button "Remove" at bounding box center [799, 420] width 66 height 18
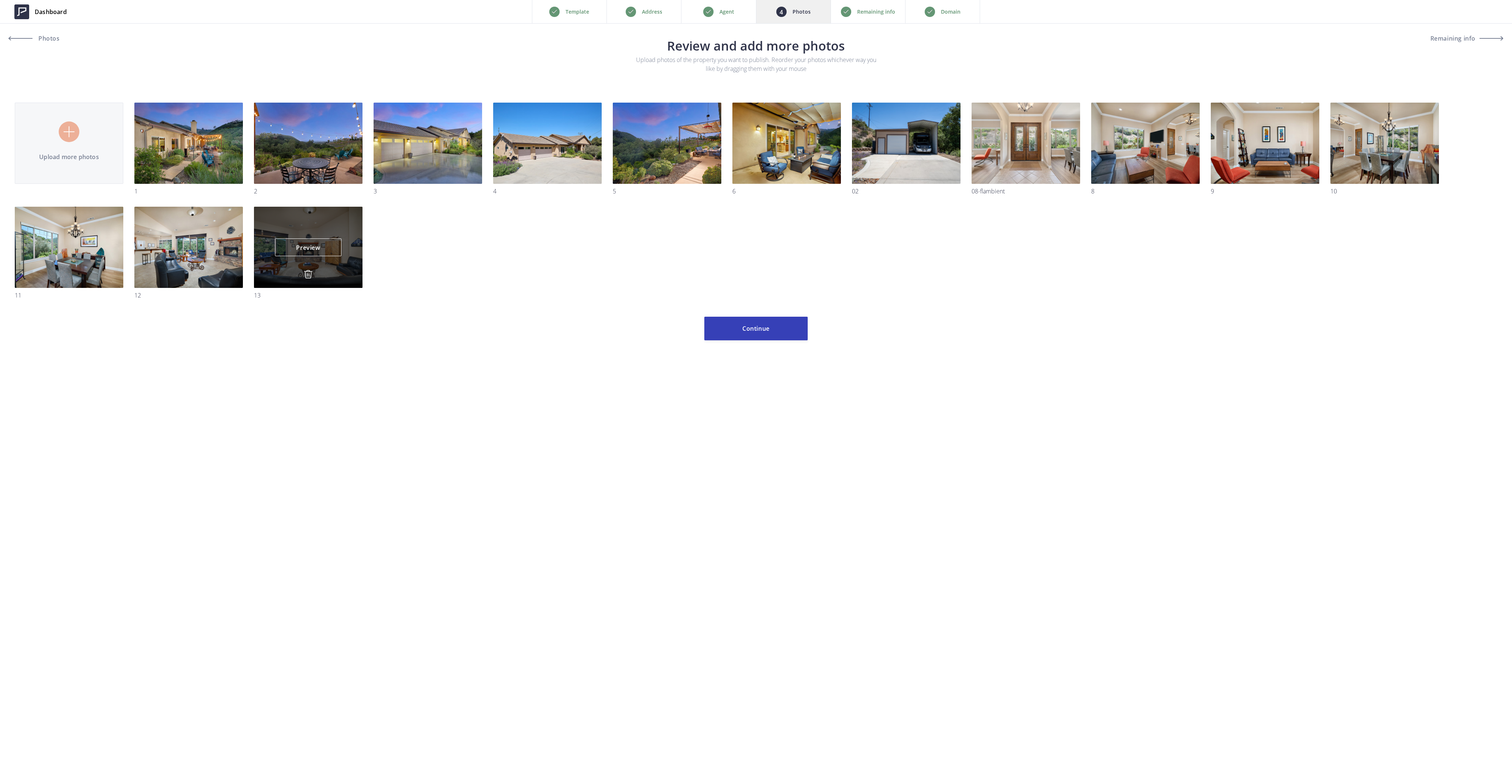
click at [306, 275] on img at bounding box center [307, 274] width 9 height 9
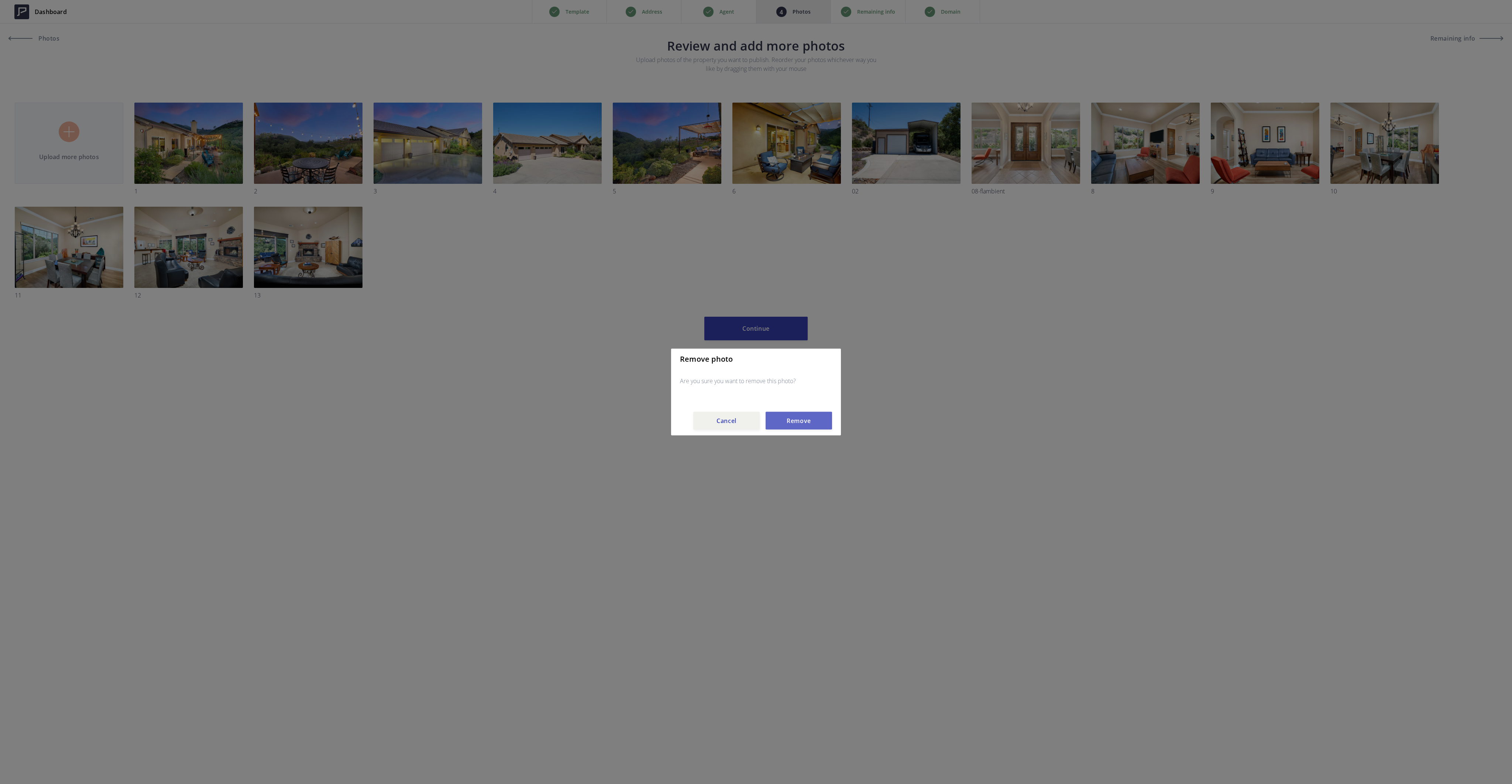
click at [792, 421] on button "Remove" at bounding box center [799, 420] width 66 height 18
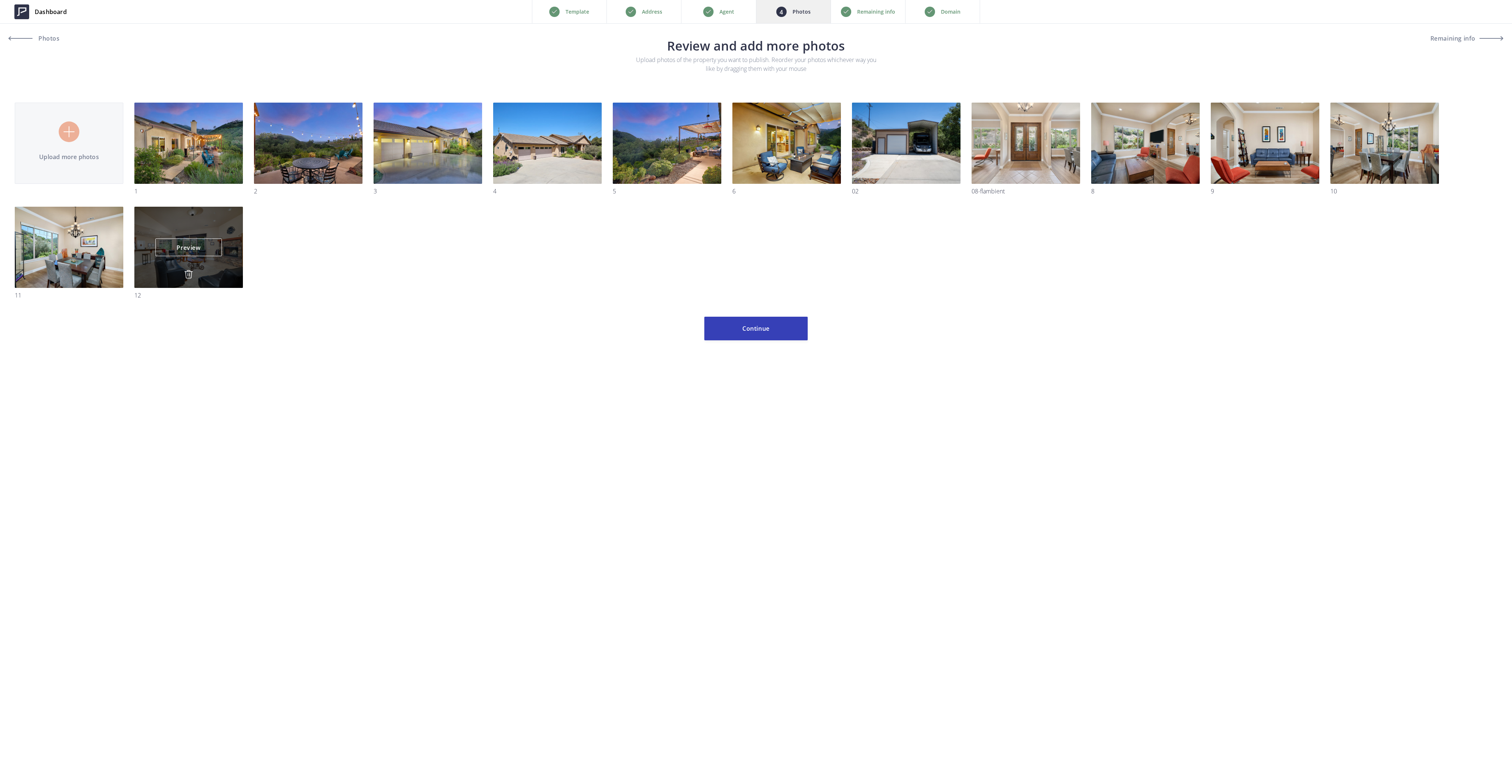
click at [188, 270] on img at bounding box center [188, 274] width 9 height 9
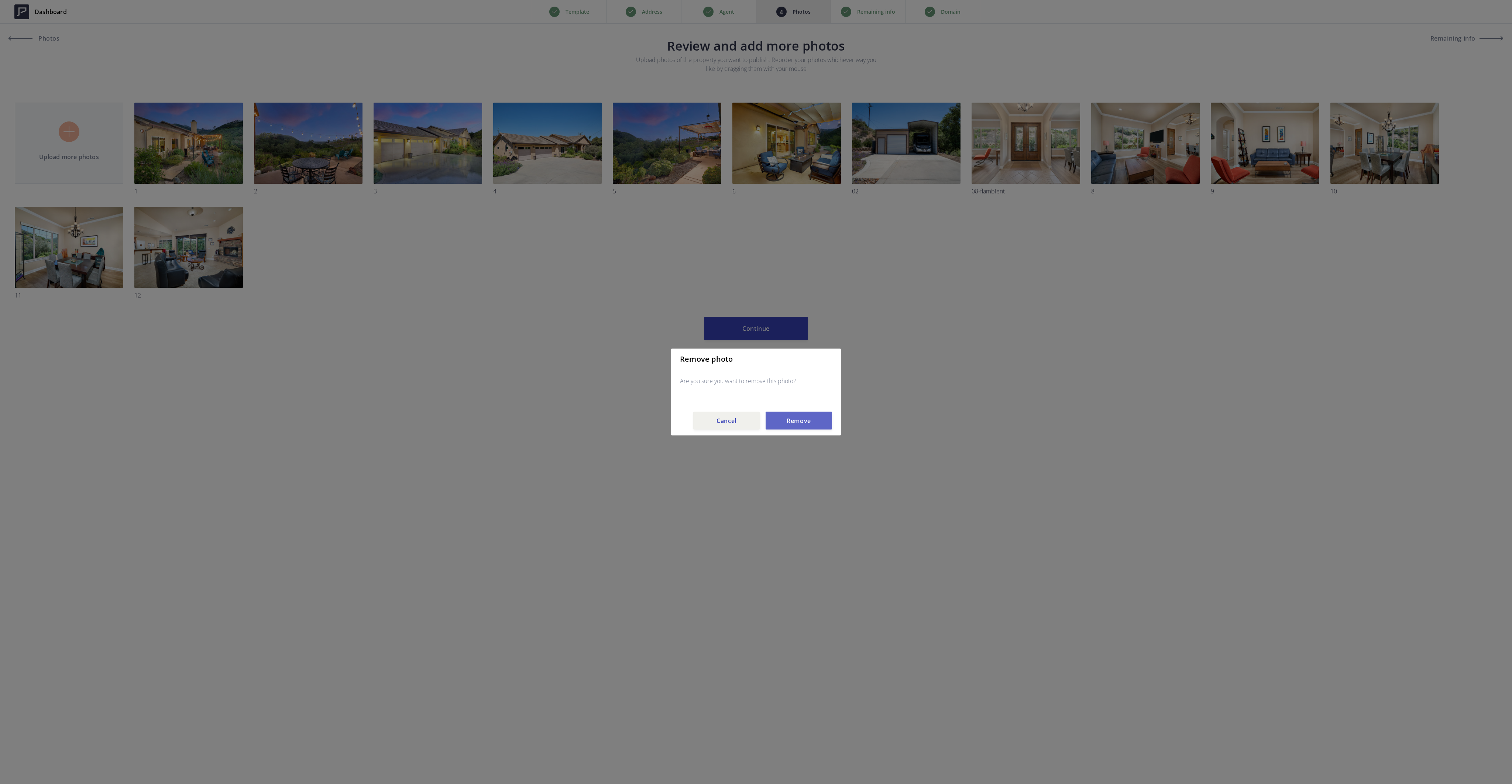
click at [808, 419] on button "Remove" at bounding box center [799, 420] width 66 height 18
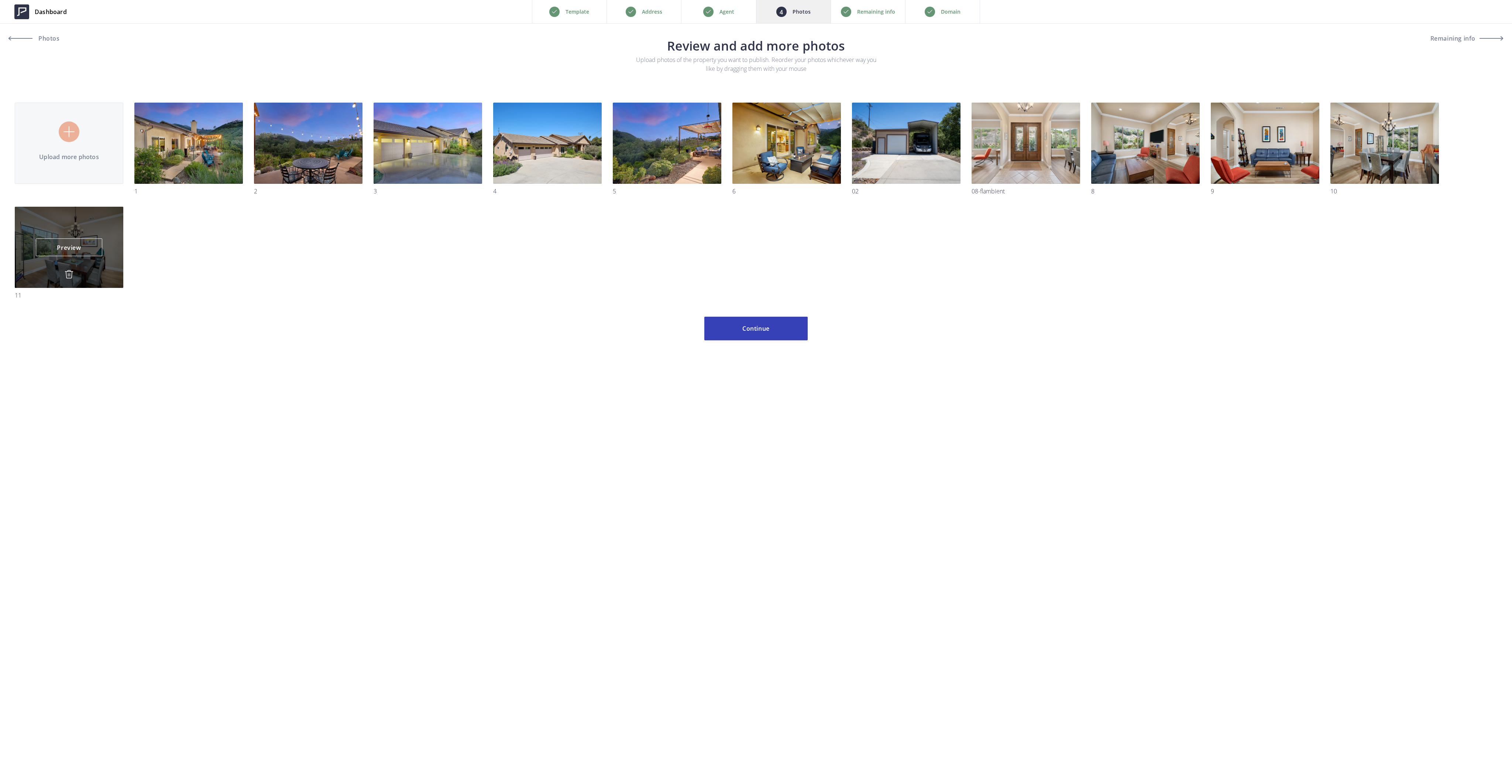
click at [68, 273] on img at bounding box center [68, 274] width 9 height 9
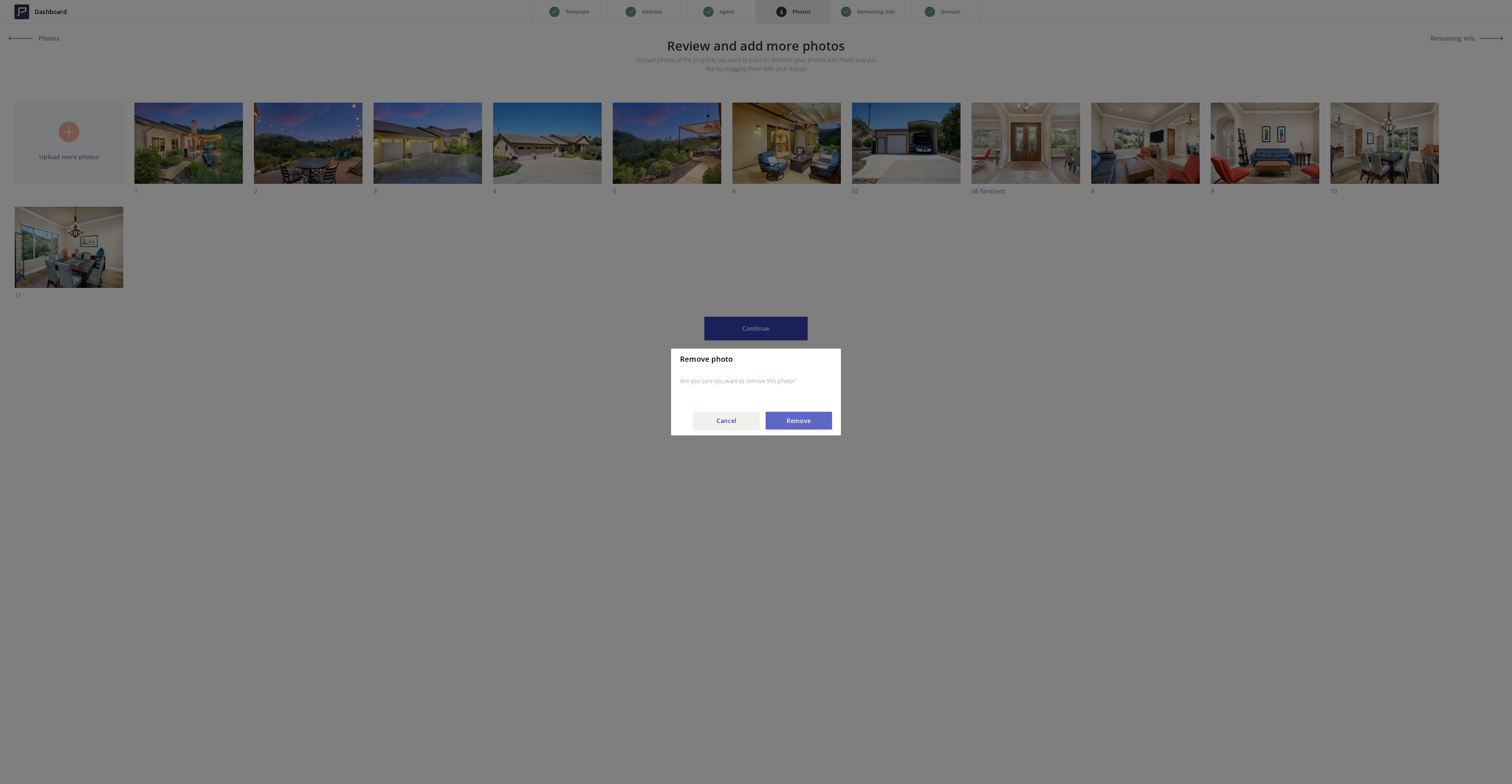
click at [811, 423] on button "Remove" at bounding box center [799, 420] width 66 height 18
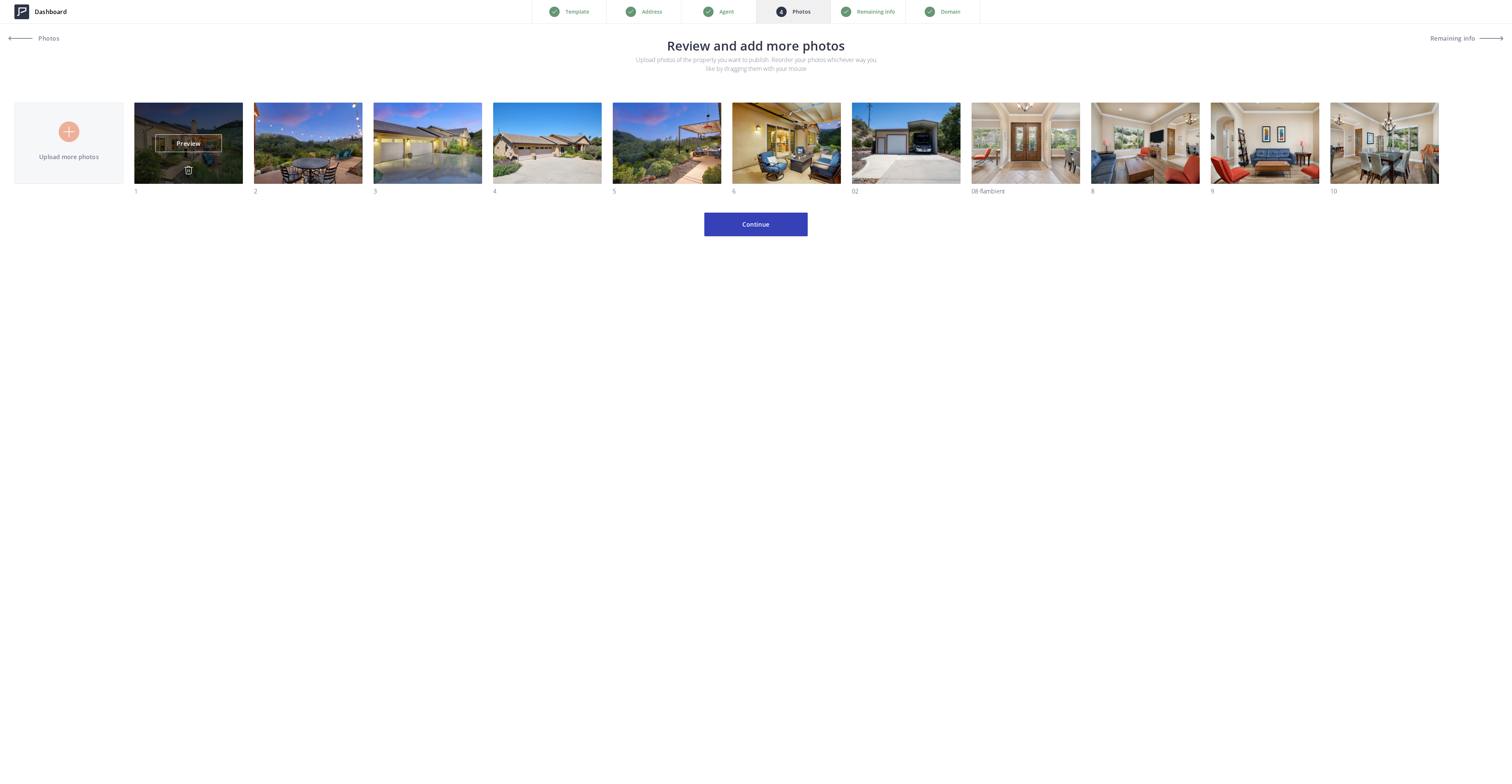
click at [190, 167] on img at bounding box center [188, 170] width 9 height 9
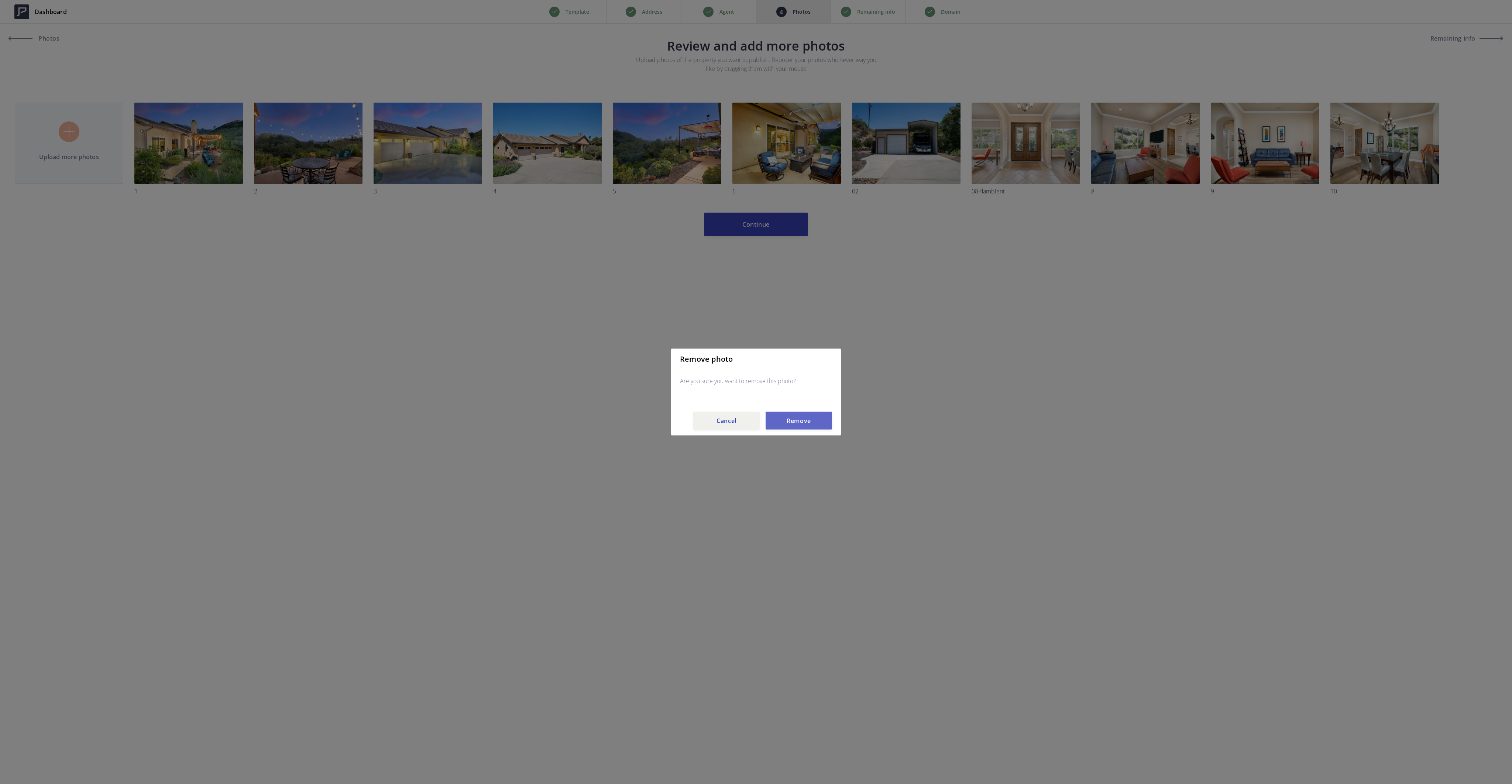
click at [802, 421] on button "Remove" at bounding box center [799, 420] width 66 height 18
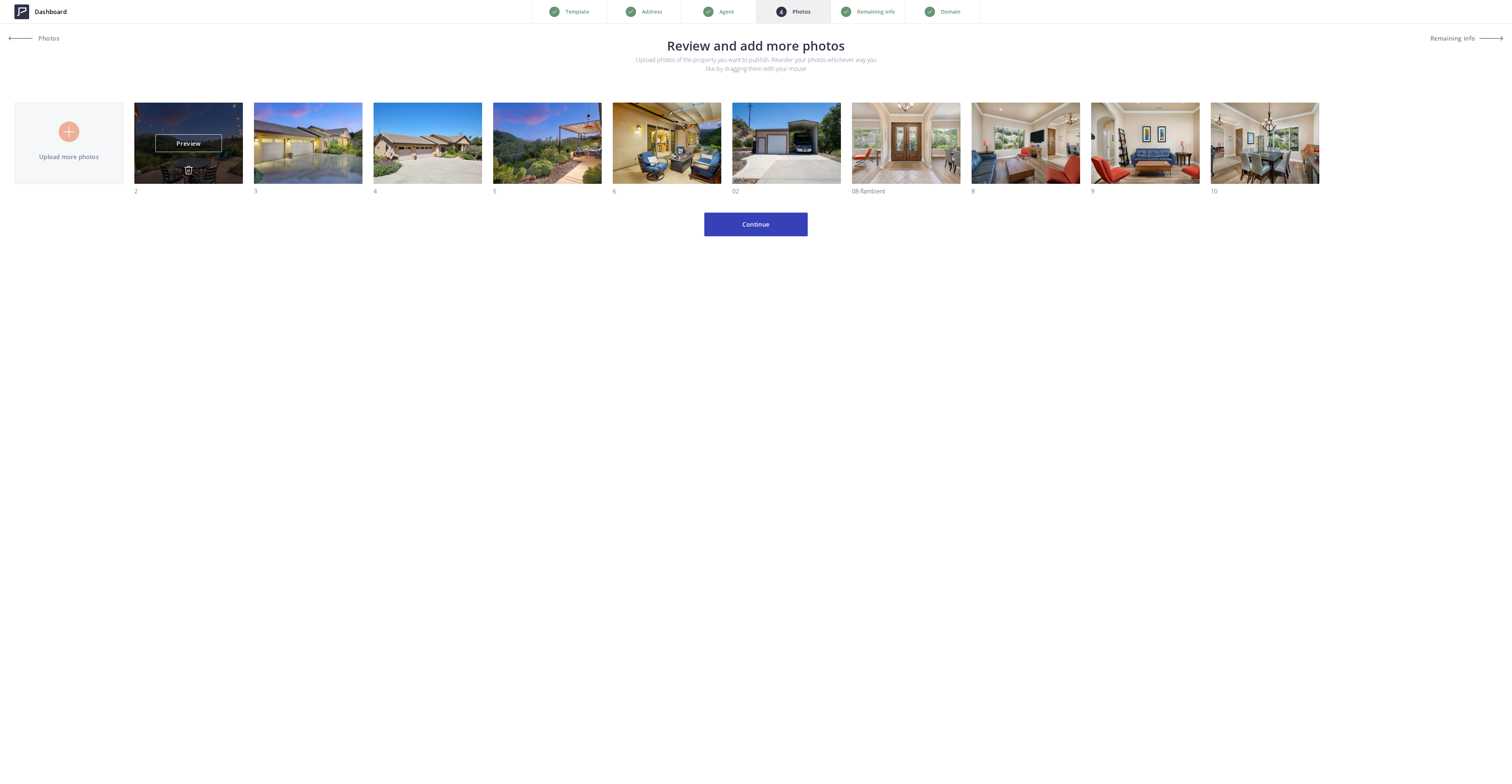
click at [189, 169] on img at bounding box center [188, 170] width 9 height 9
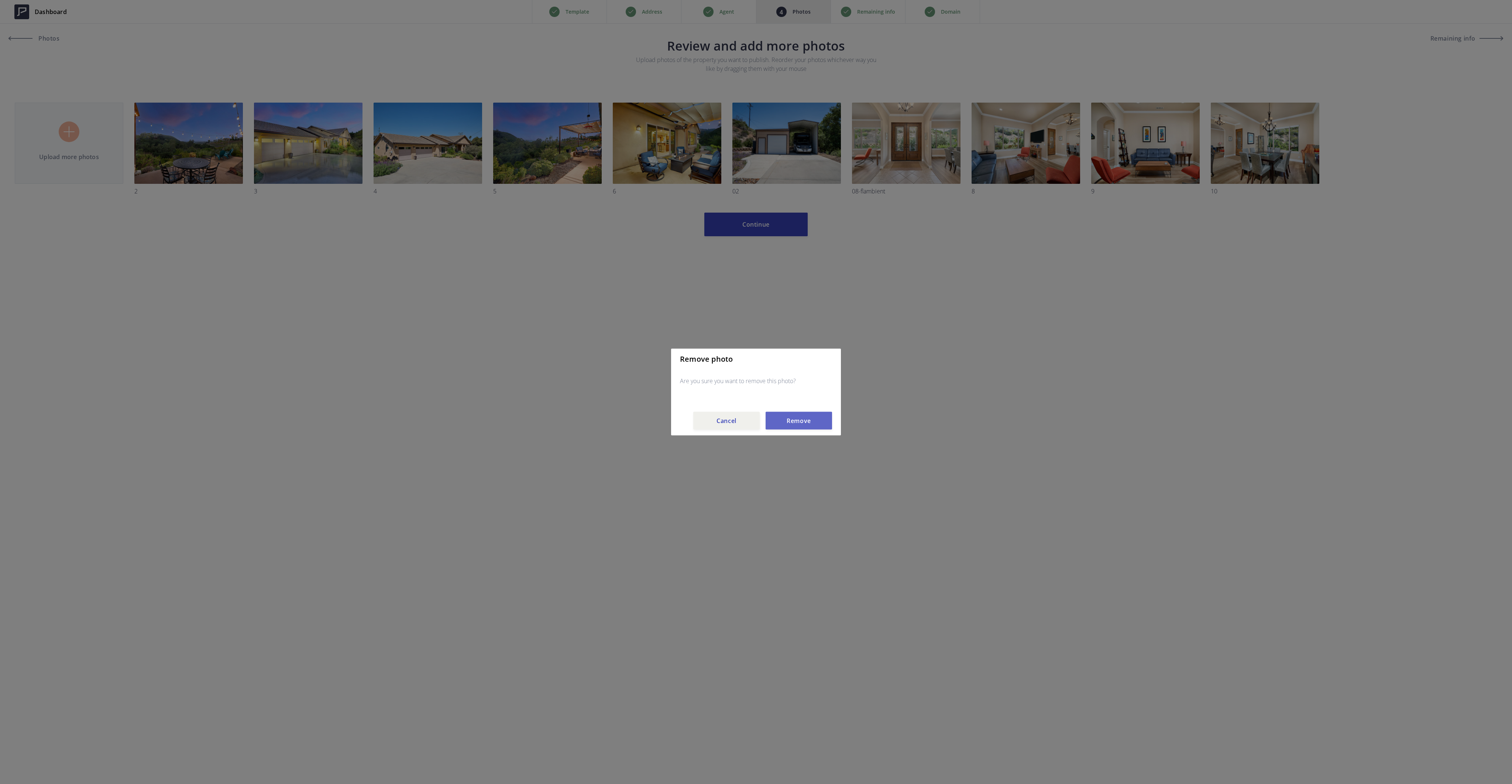
click at [795, 424] on button "Remove" at bounding box center [799, 420] width 66 height 18
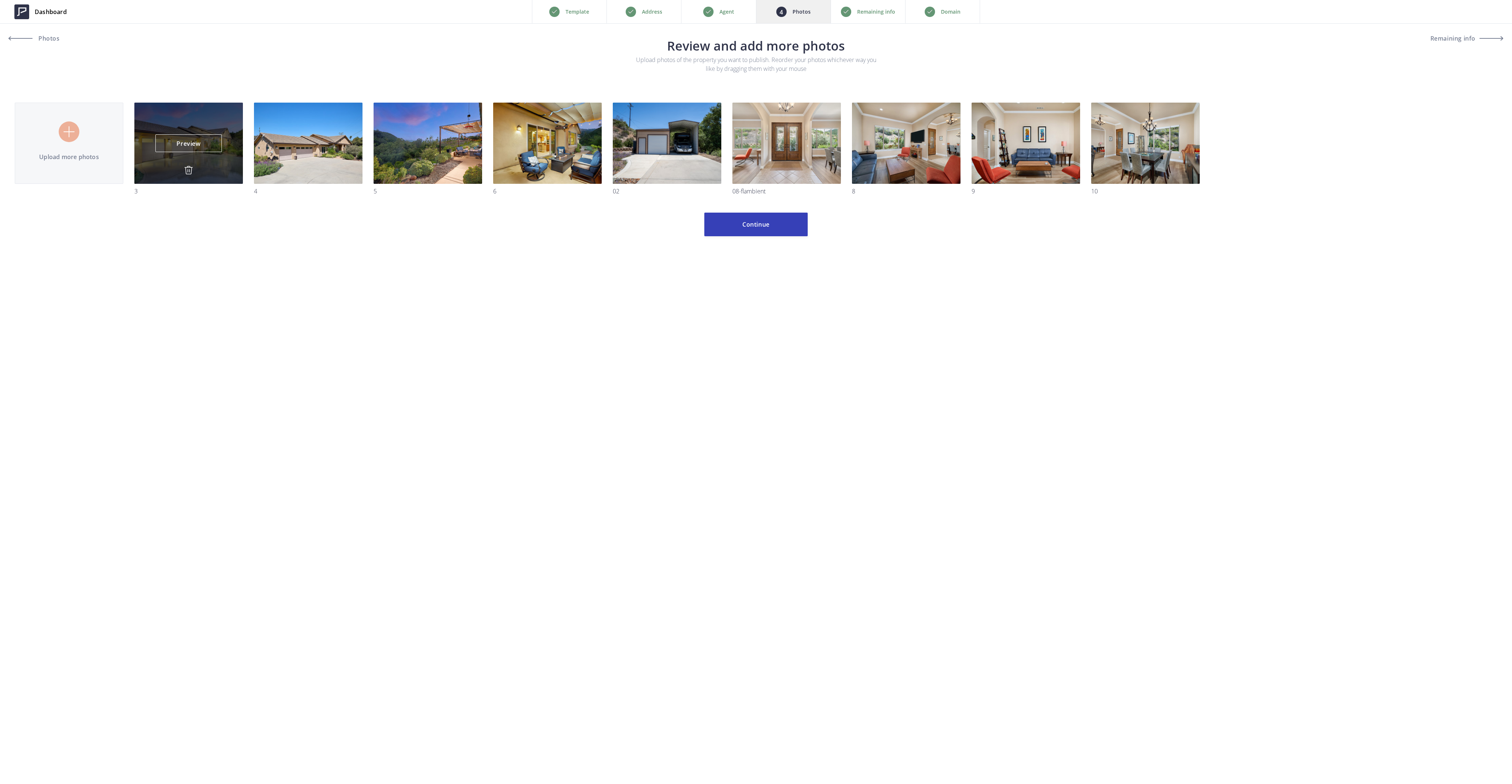
click at [187, 169] on img at bounding box center [188, 170] width 9 height 9
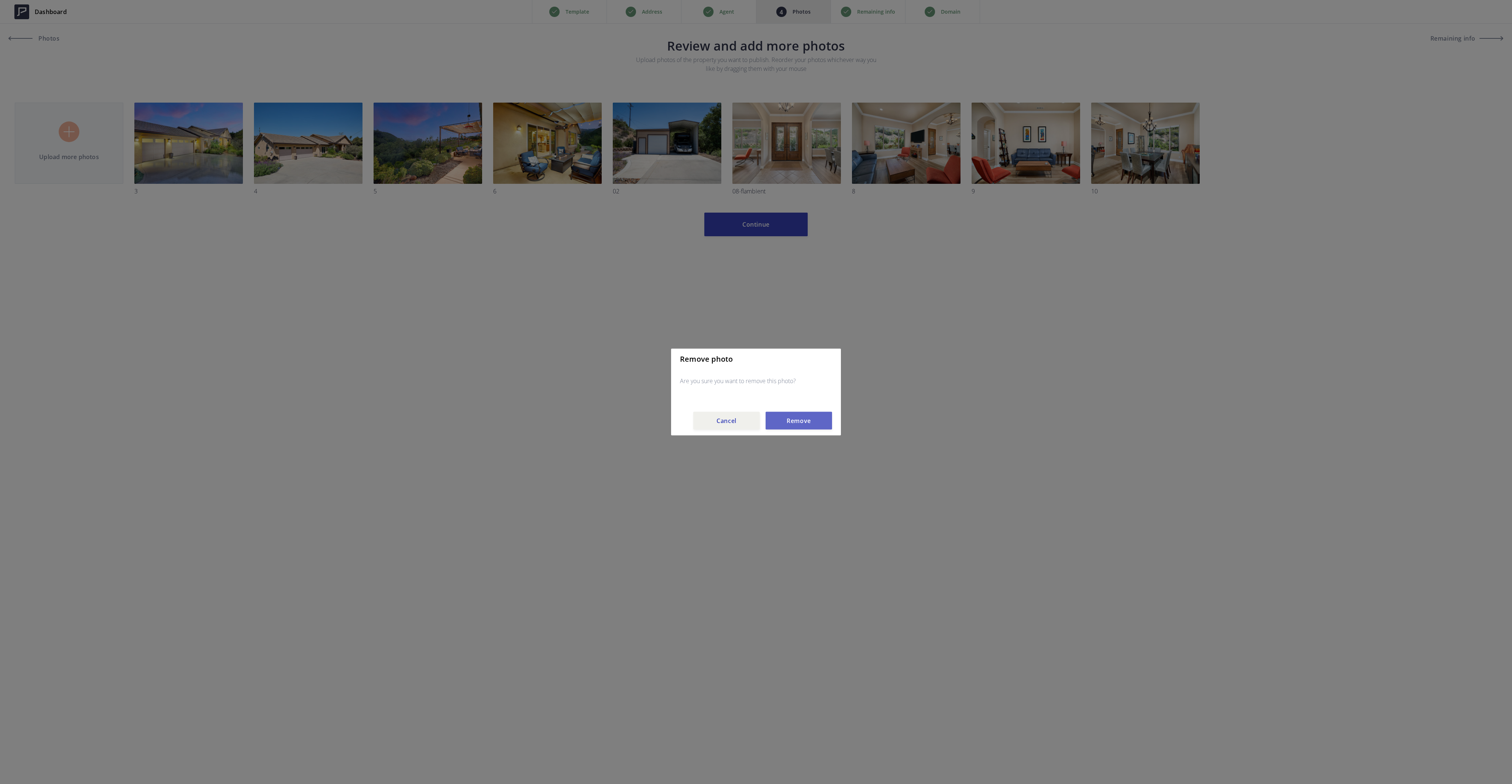
click at [792, 422] on button "Remove" at bounding box center [799, 420] width 66 height 18
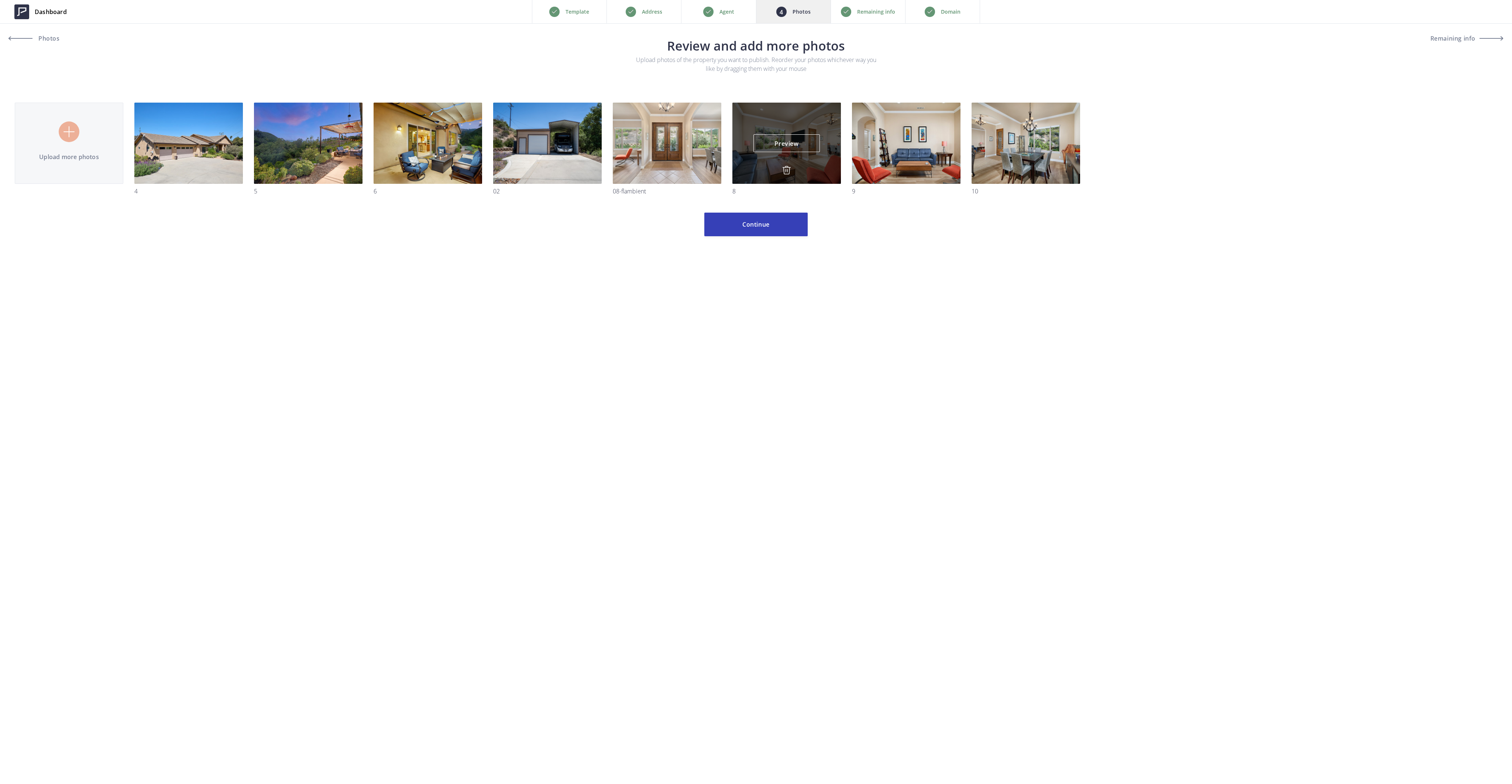
click at [784, 169] on img at bounding box center [786, 170] width 9 height 9
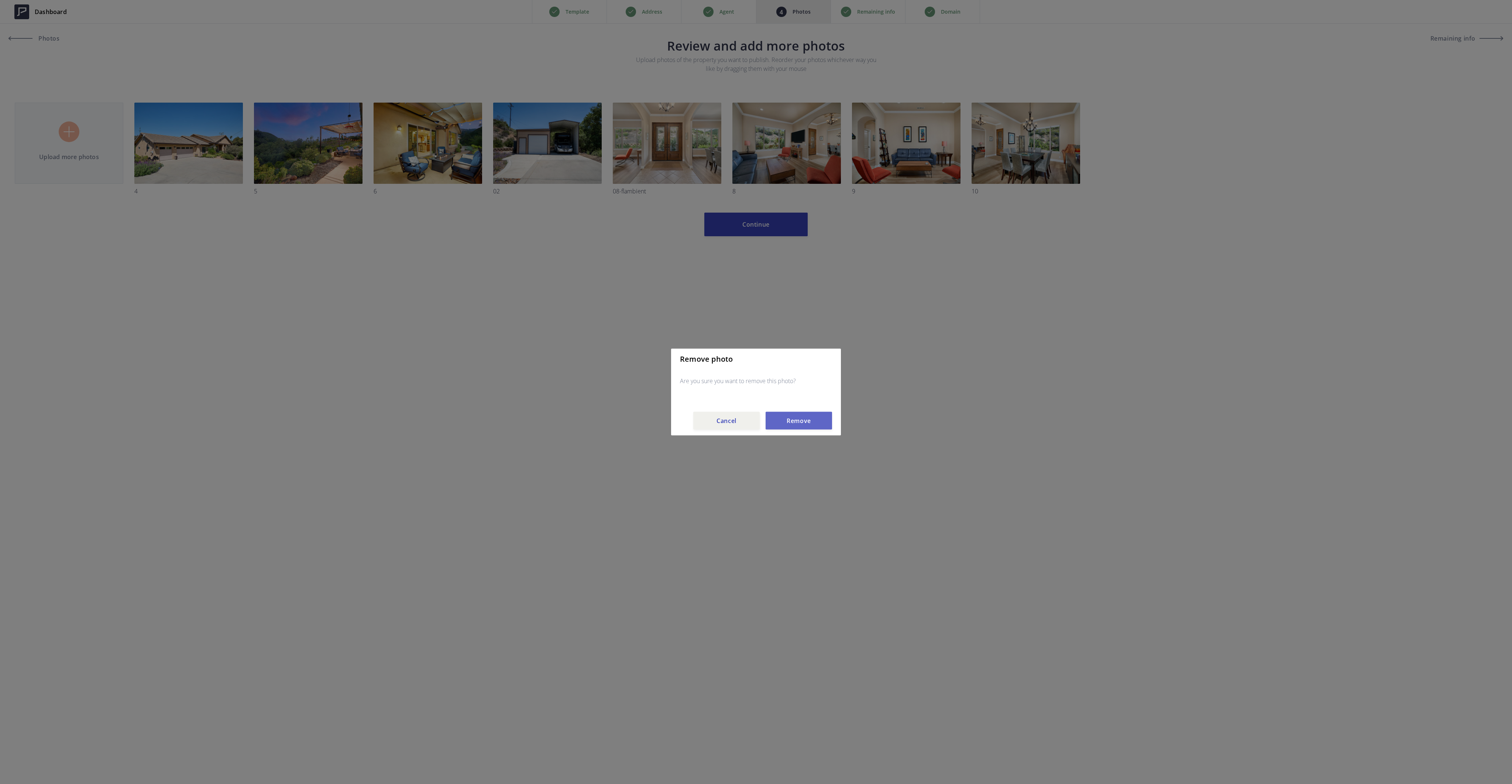
click at [798, 420] on button "Remove" at bounding box center [799, 420] width 66 height 18
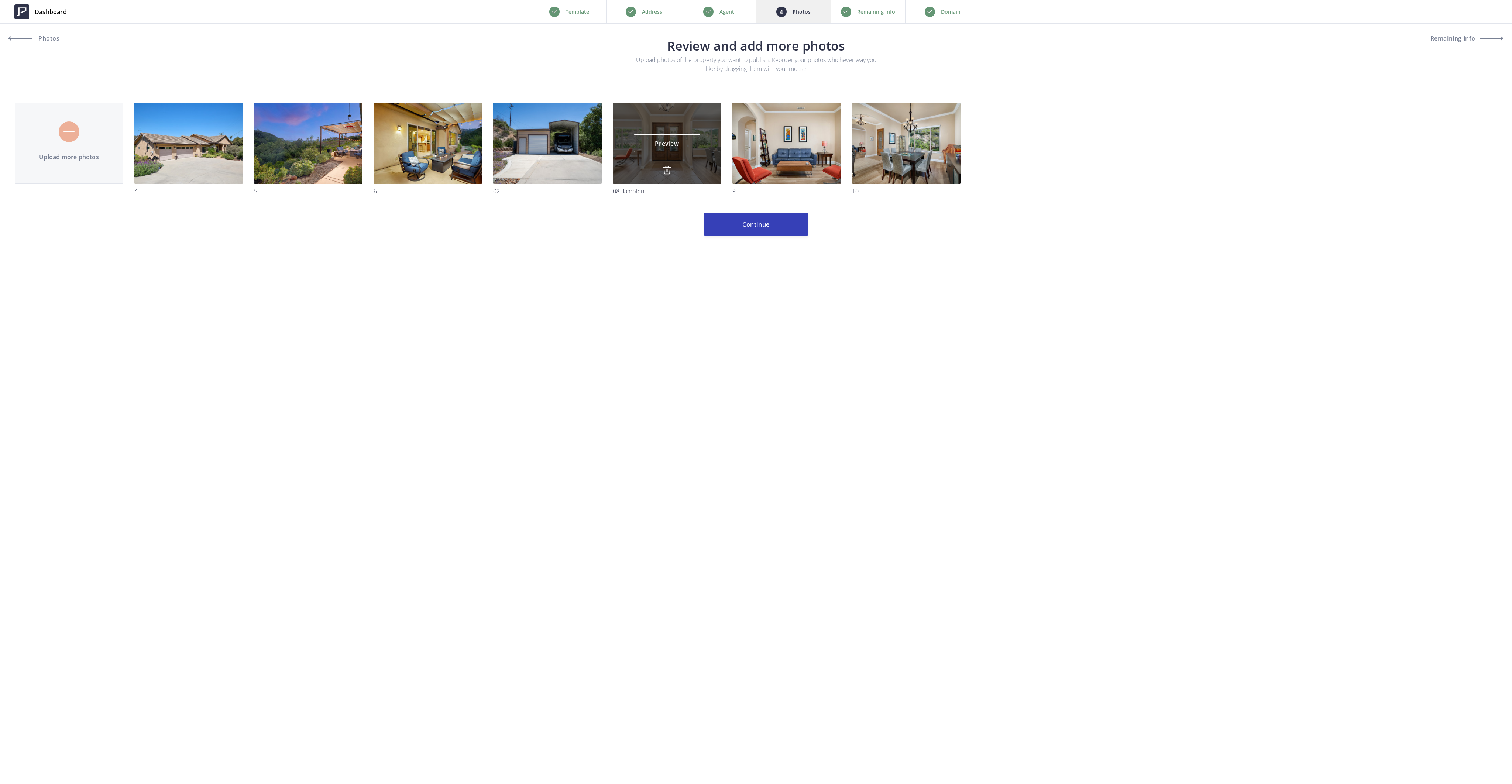
click at [668, 172] on img at bounding box center [666, 170] width 9 height 9
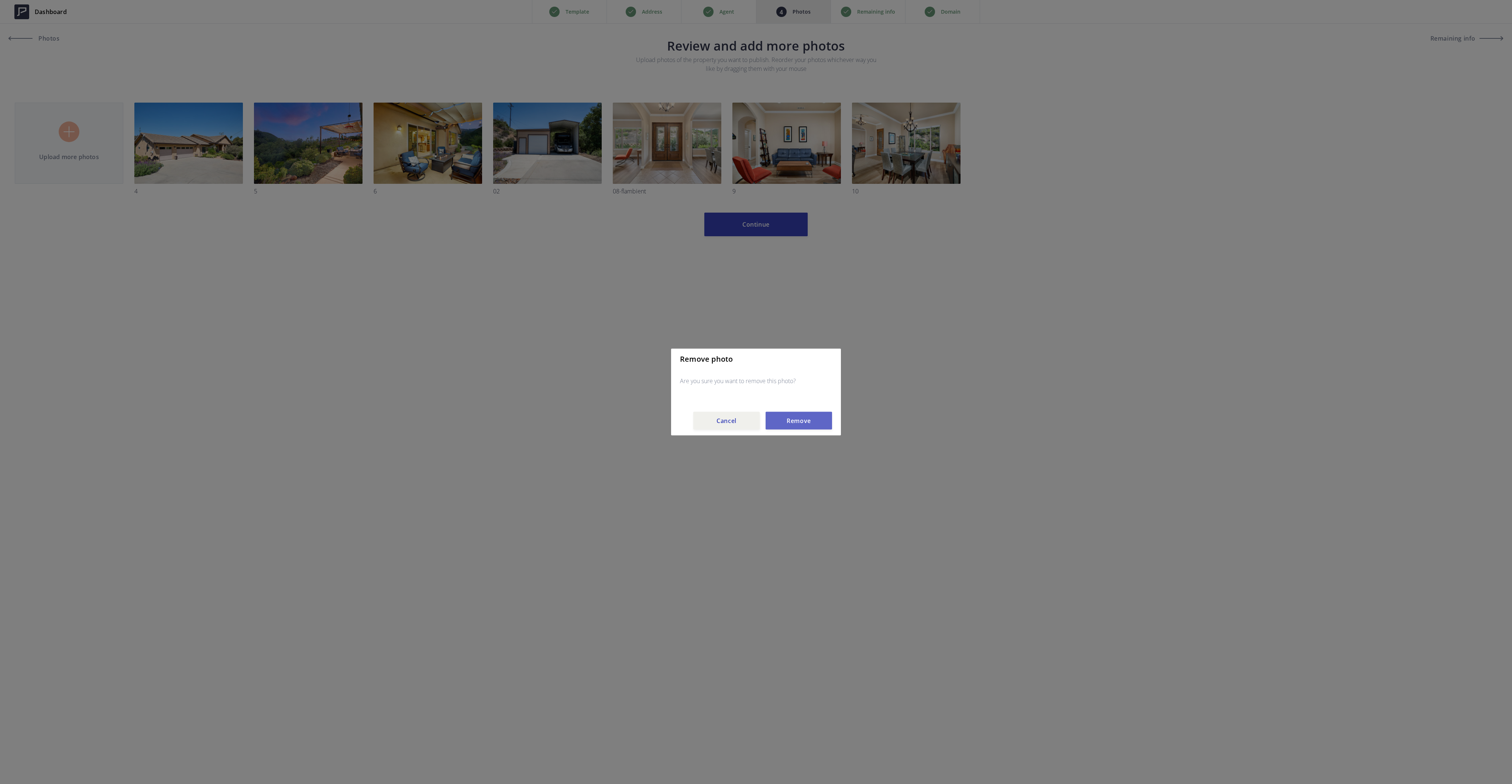
click at [807, 425] on button "Remove" at bounding box center [799, 420] width 66 height 18
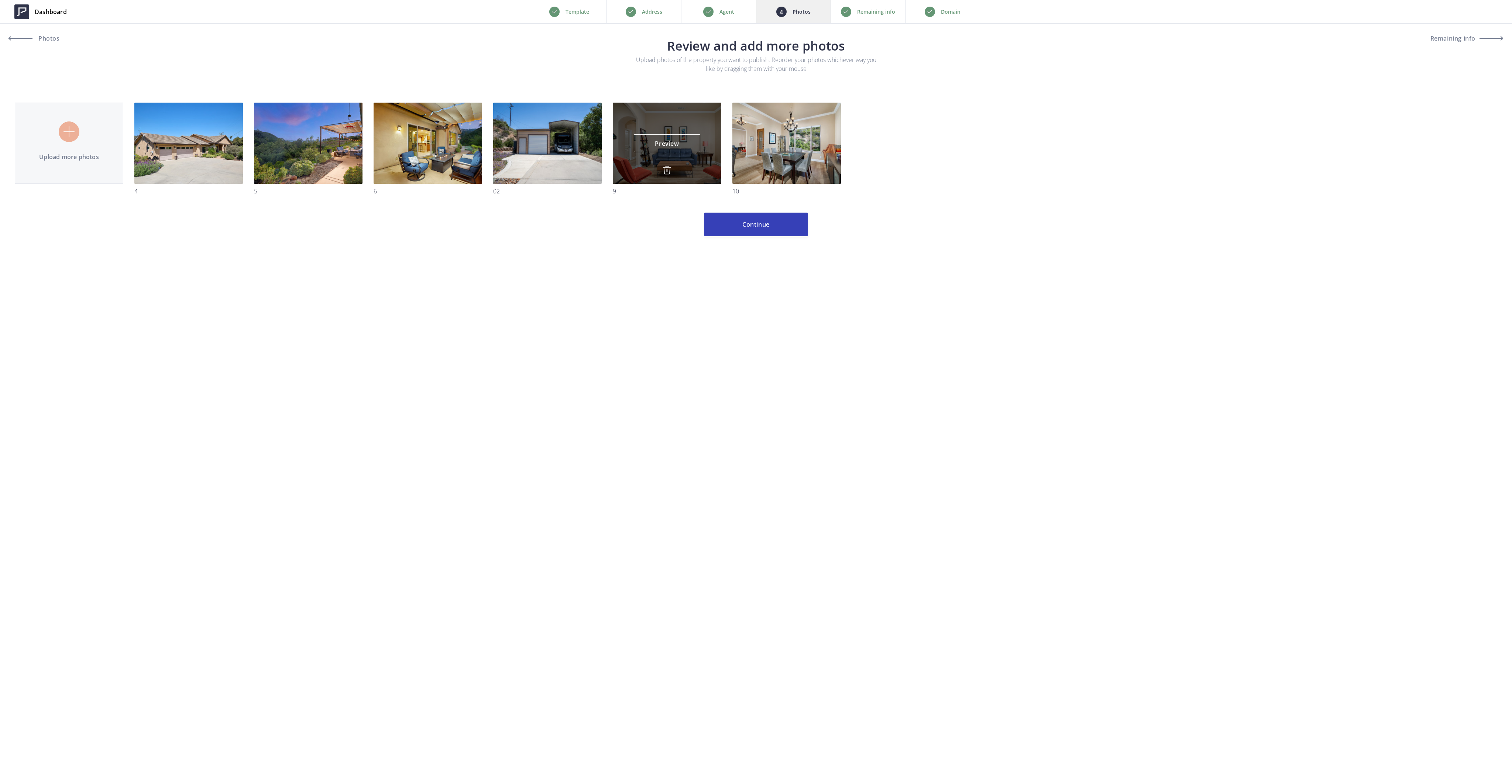
click at [668, 167] on img at bounding box center [666, 170] width 9 height 9
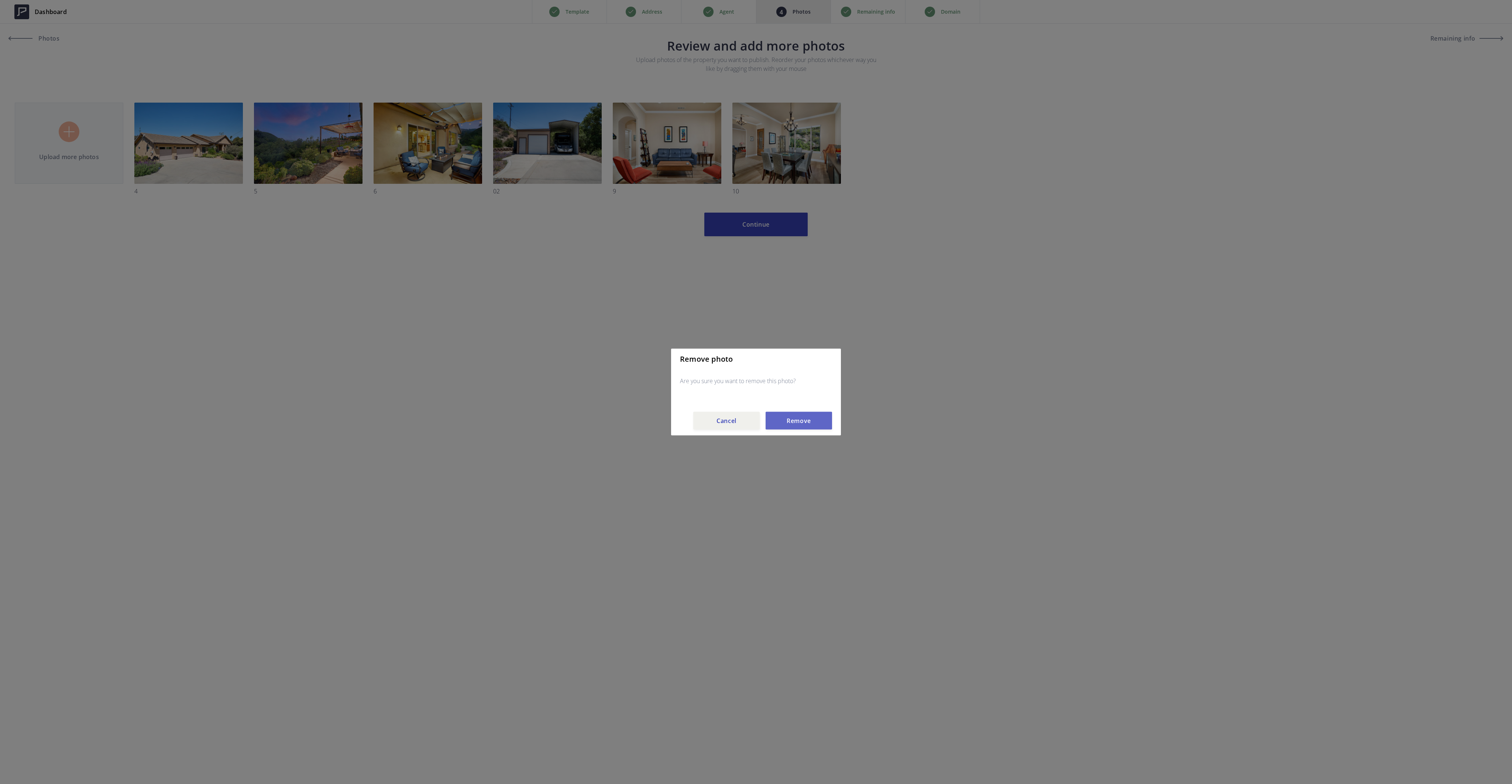
click at [805, 426] on button "Remove" at bounding box center [799, 420] width 66 height 18
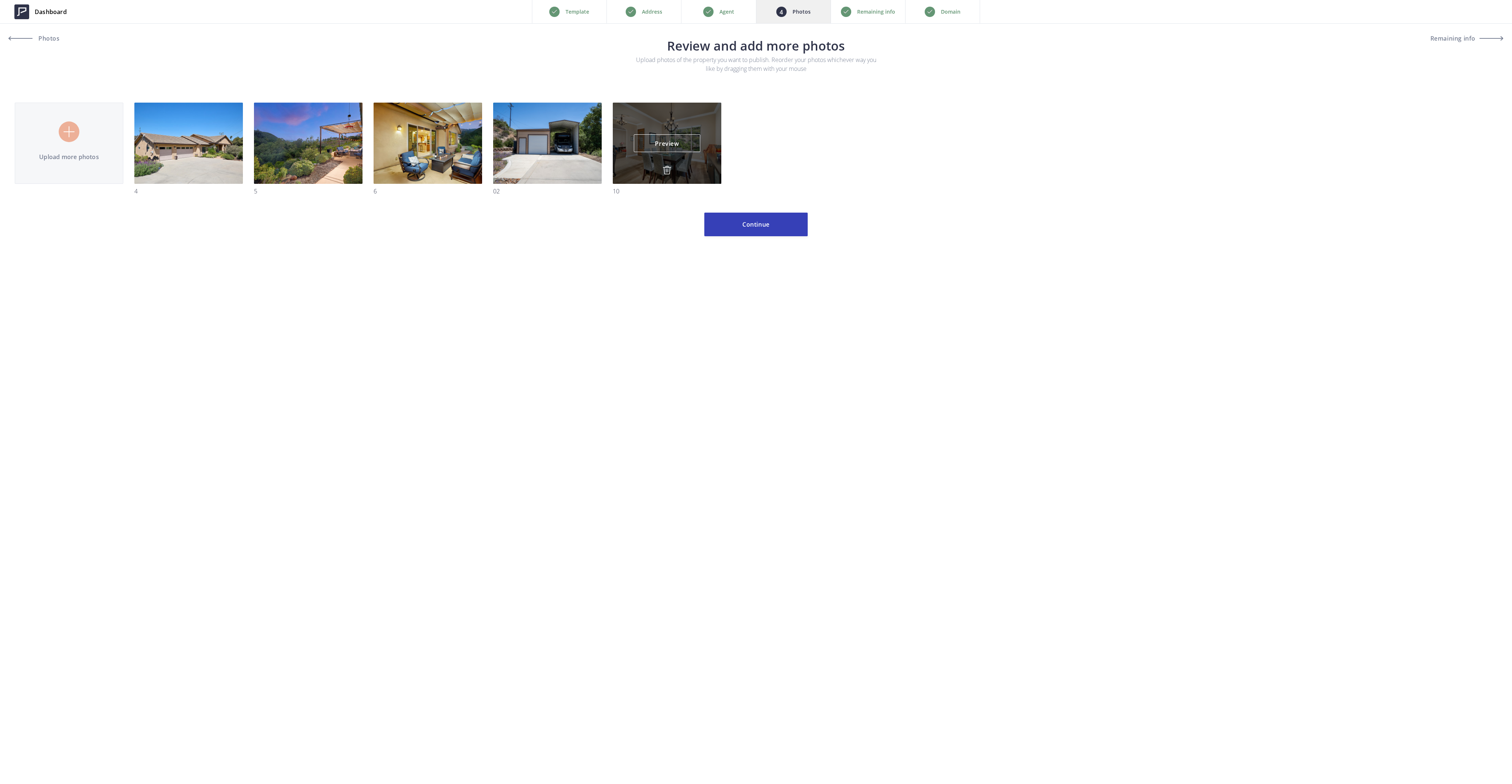
click at [667, 170] on img at bounding box center [666, 170] width 9 height 9
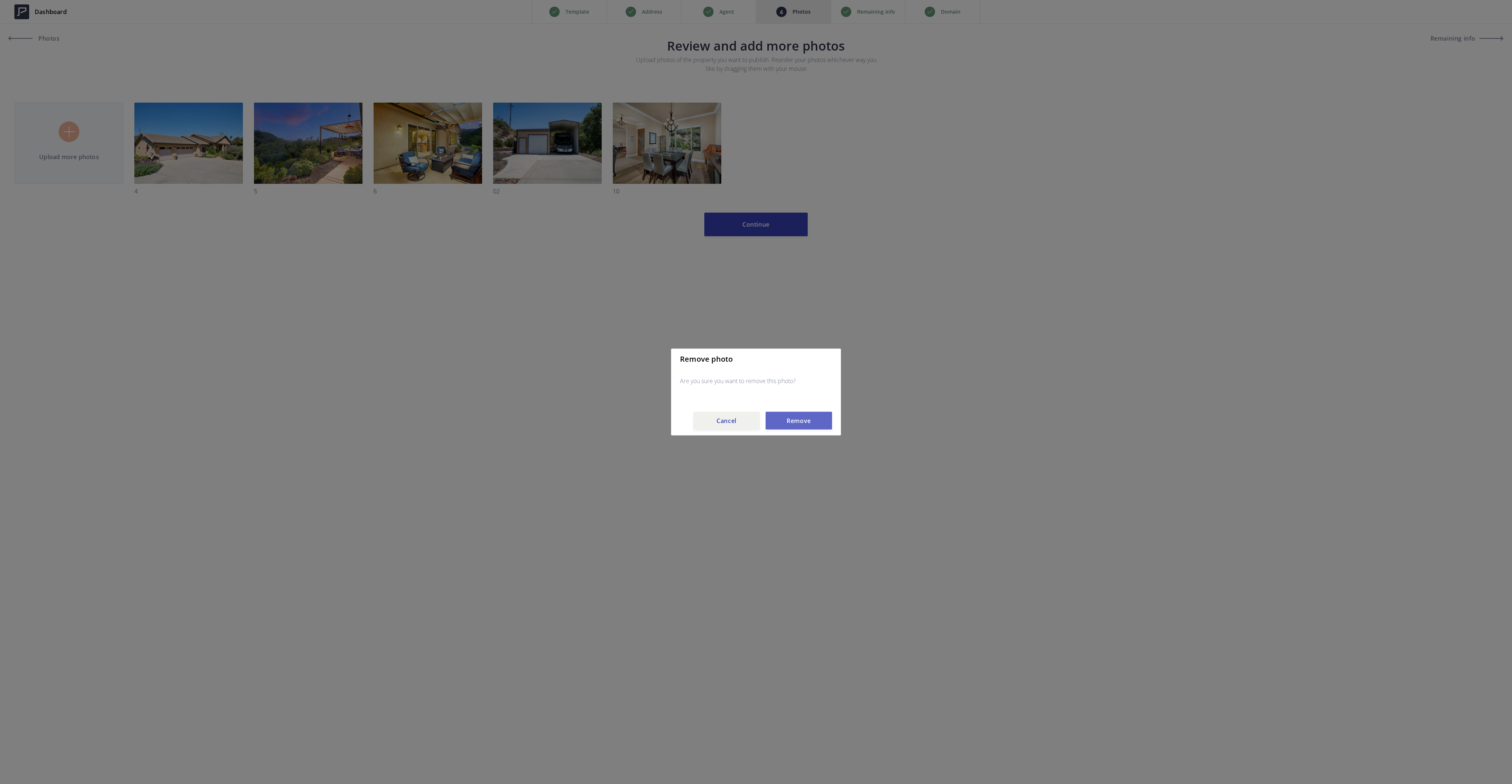
click at [798, 419] on button "Remove" at bounding box center [799, 420] width 66 height 18
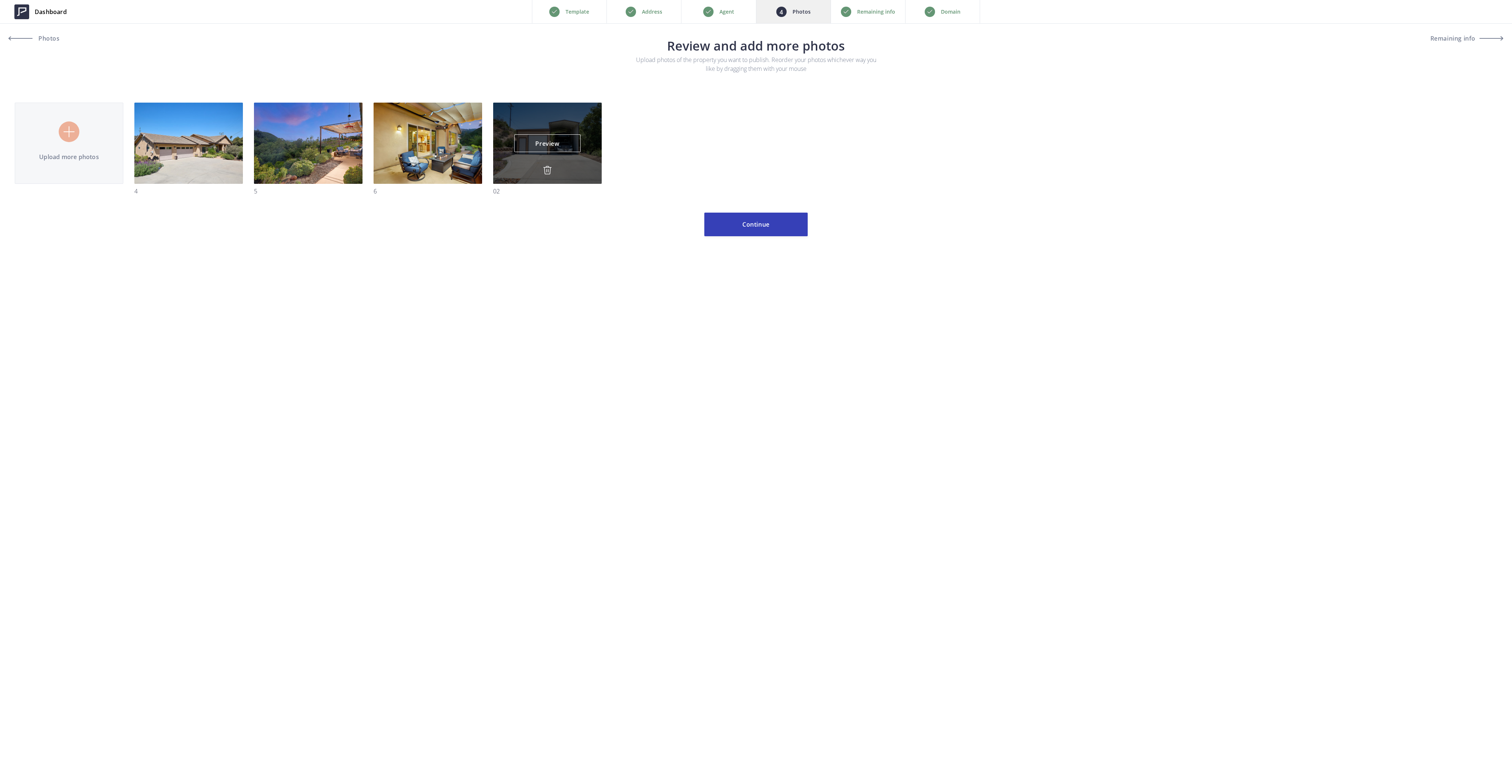
click at [547, 170] on img at bounding box center [547, 170] width 9 height 9
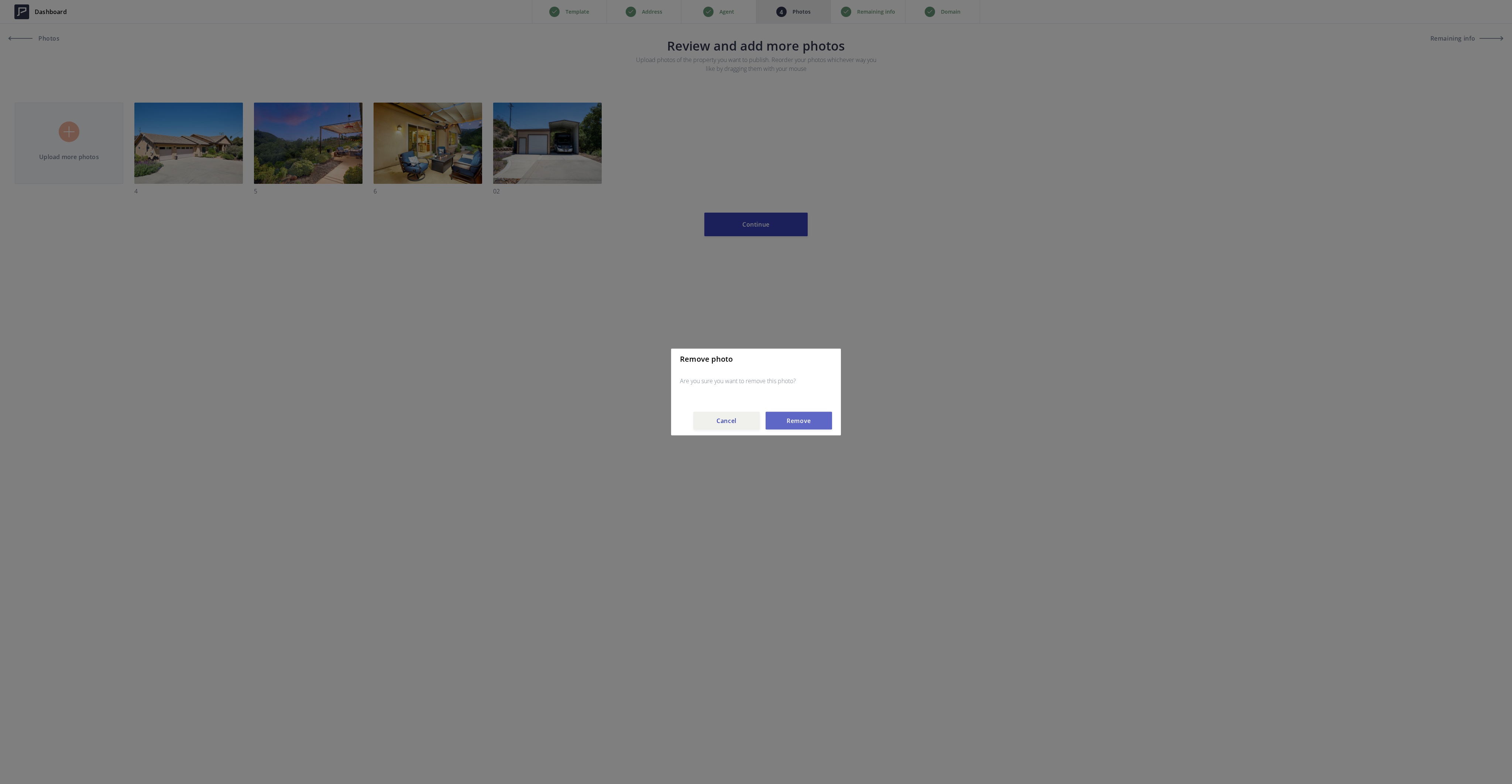
click at [803, 420] on button "Remove" at bounding box center [799, 420] width 66 height 18
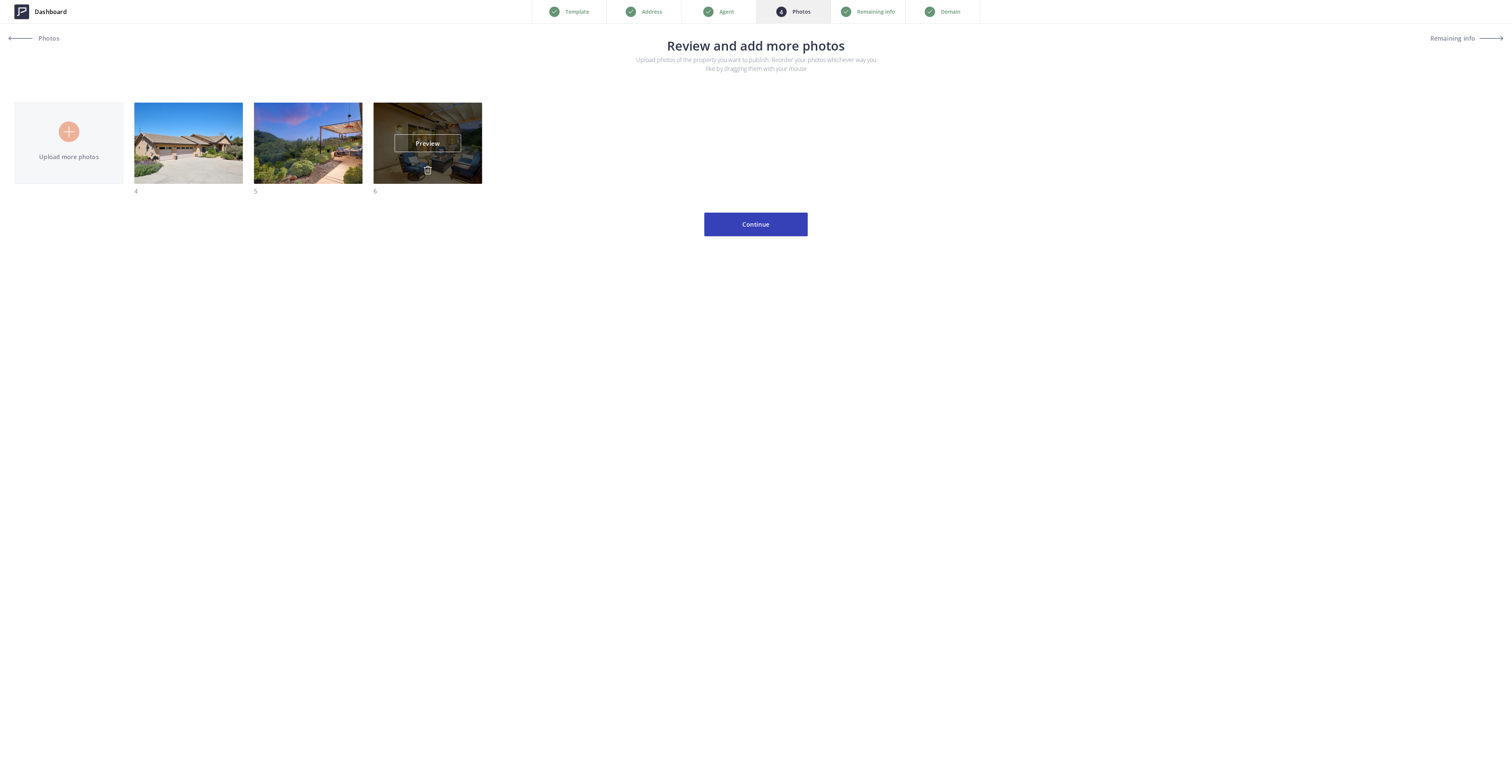
click at [428, 169] on img at bounding box center [427, 170] width 9 height 9
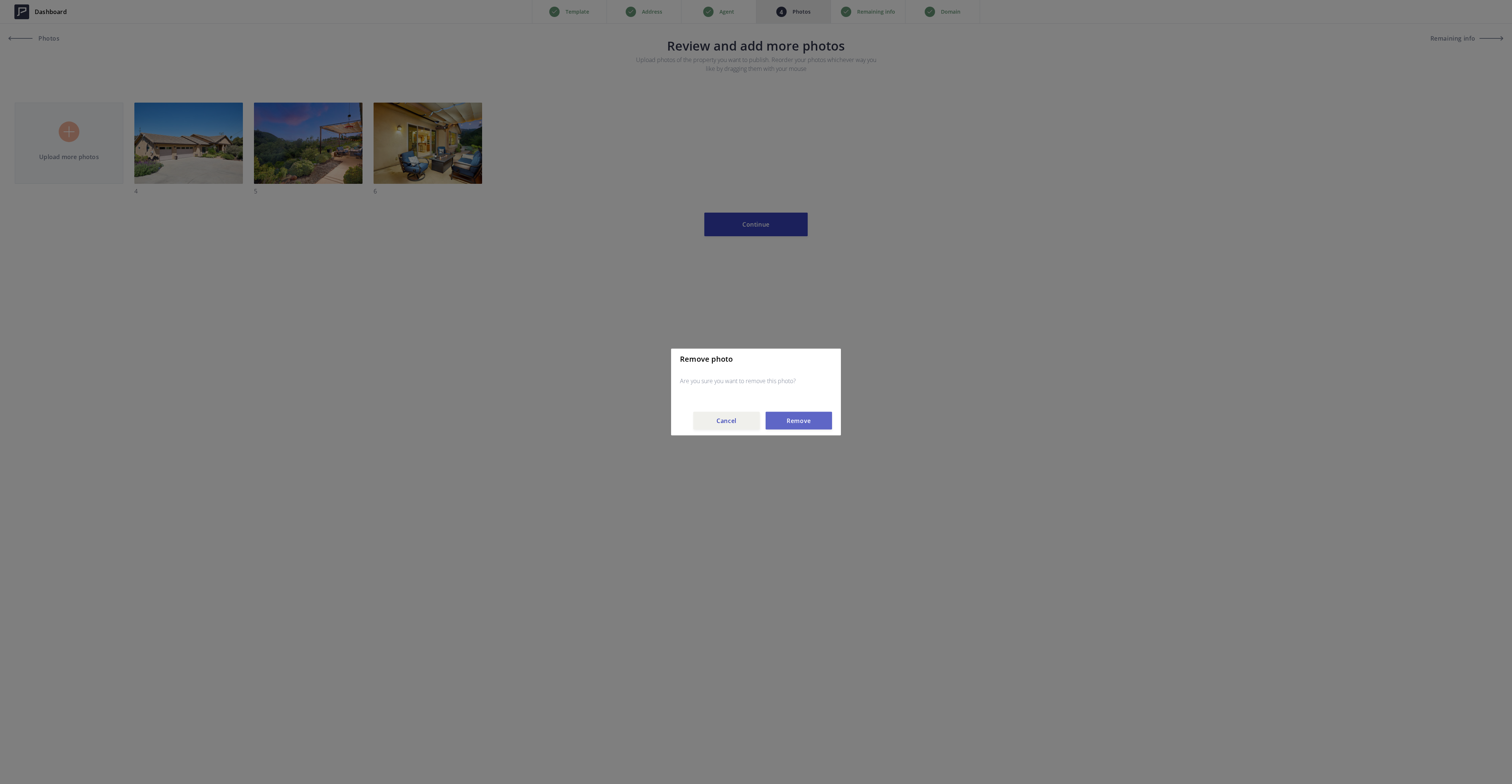
click at [810, 425] on button "Remove" at bounding box center [799, 420] width 66 height 18
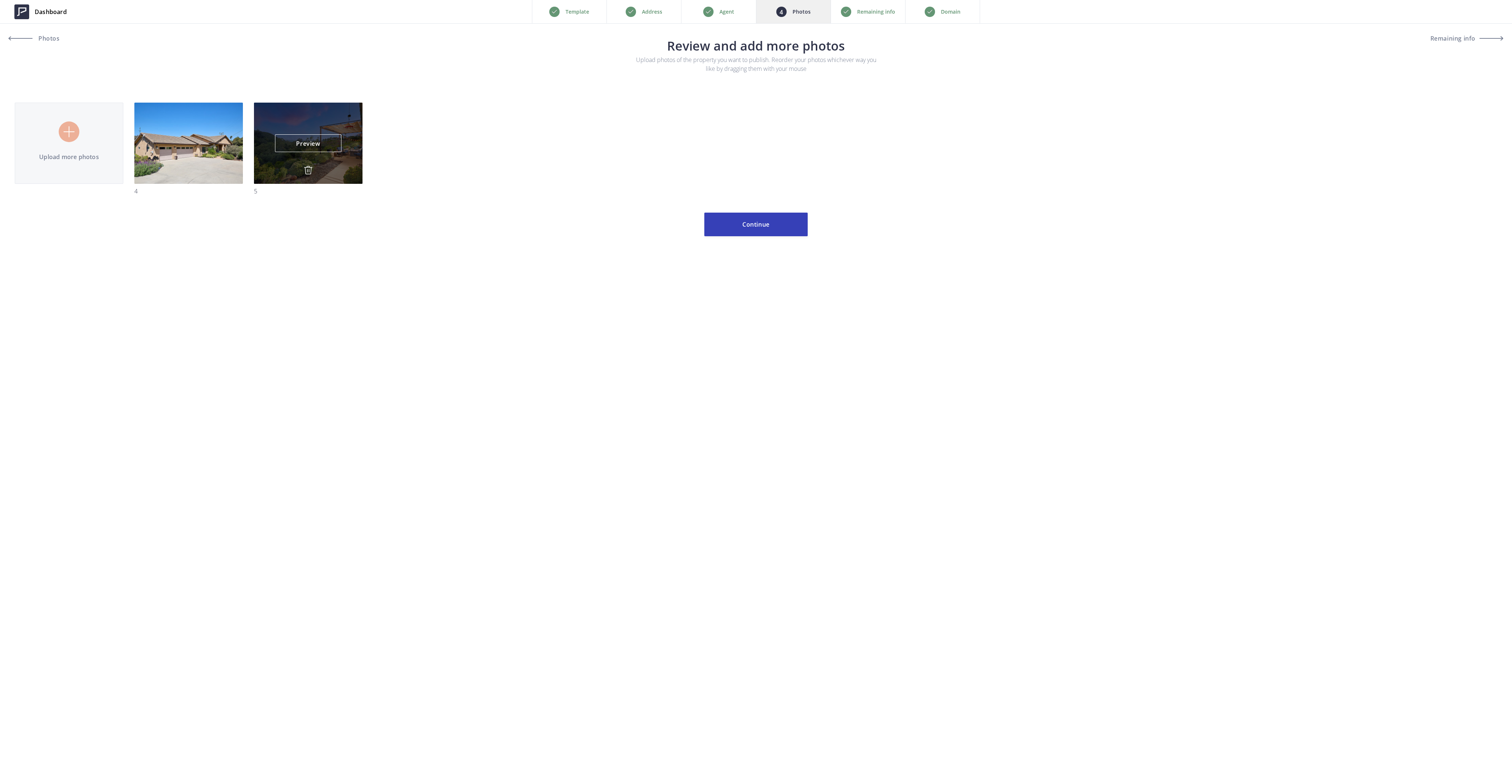
click at [309, 171] on img at bounding box center [307, 170] width 9 height 9
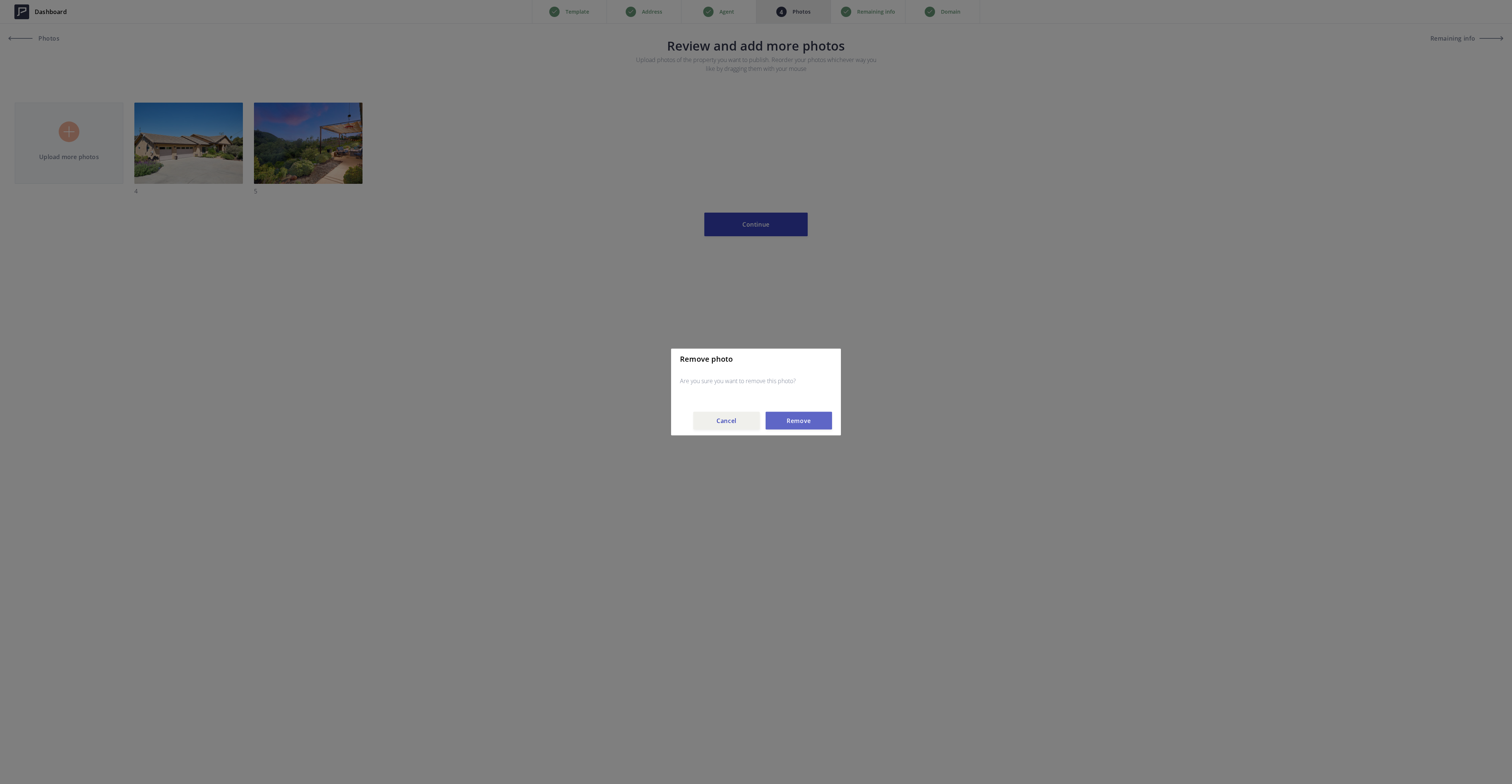
click at [802, 416] on button "Remove" at bounding box center [799, 420] width 66 height 18
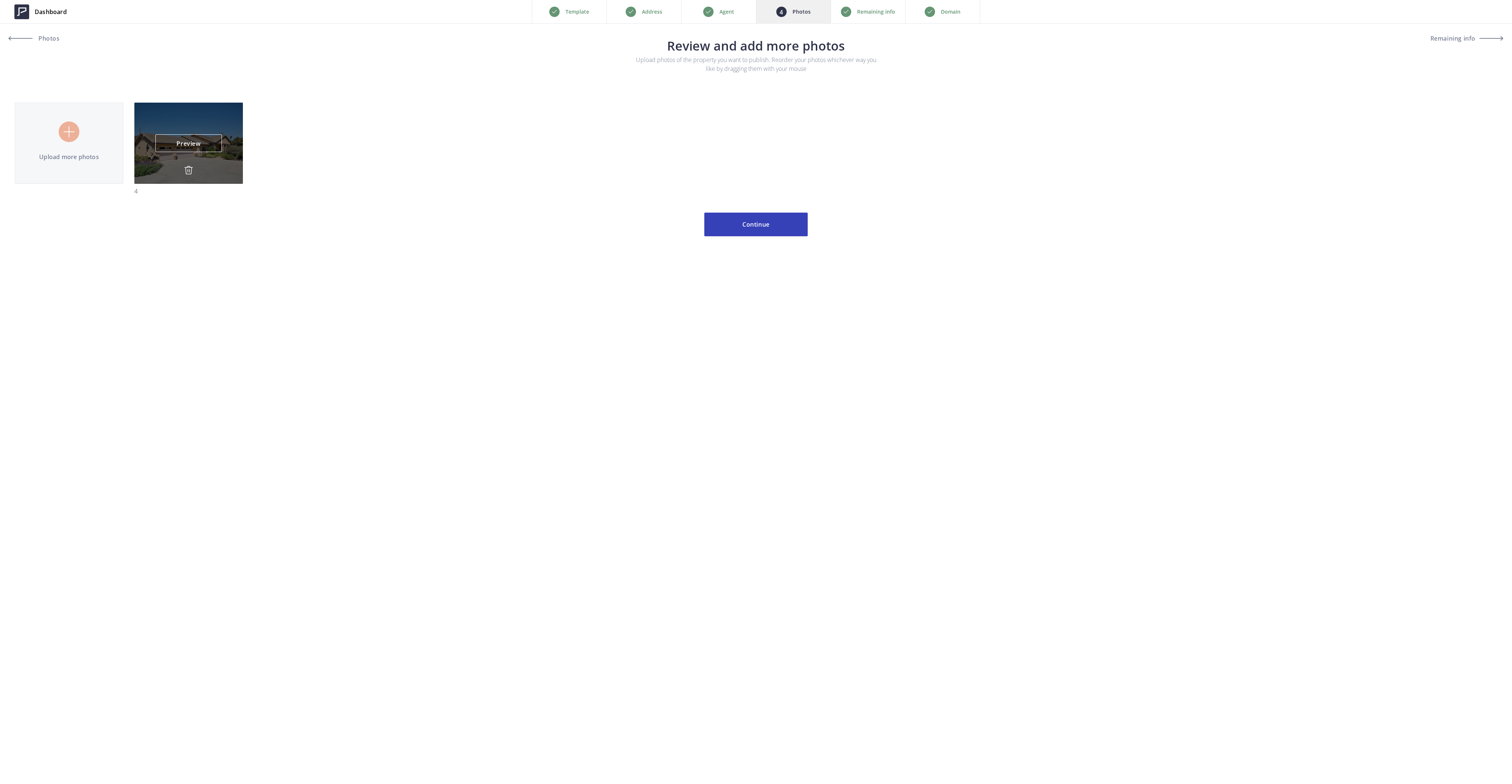
click at [187, 170] on img at bounding box center [188, 170] width 9 height 9
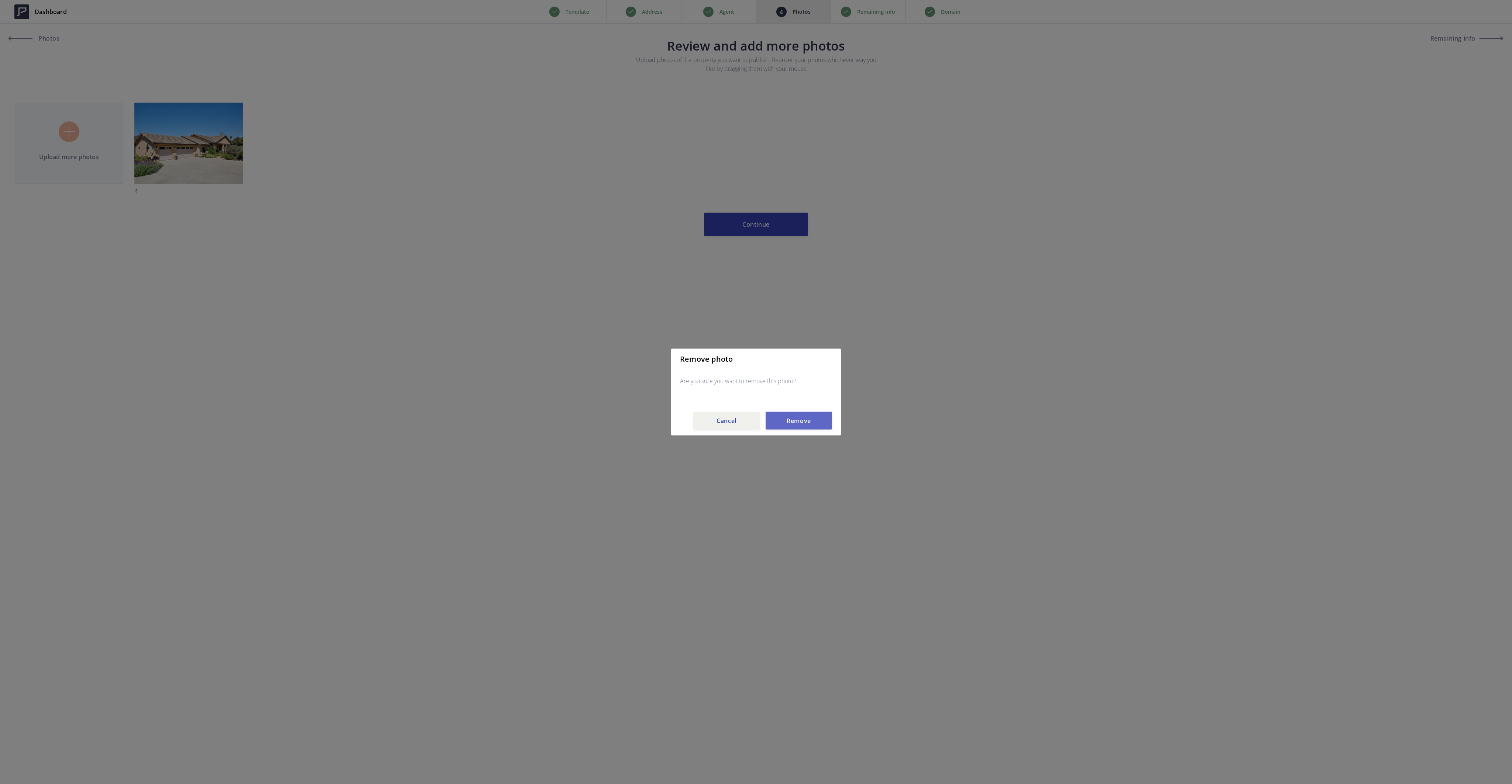
click at [812, 417] on button "Remove" at bounding box center [799, 420] width 66 height 18
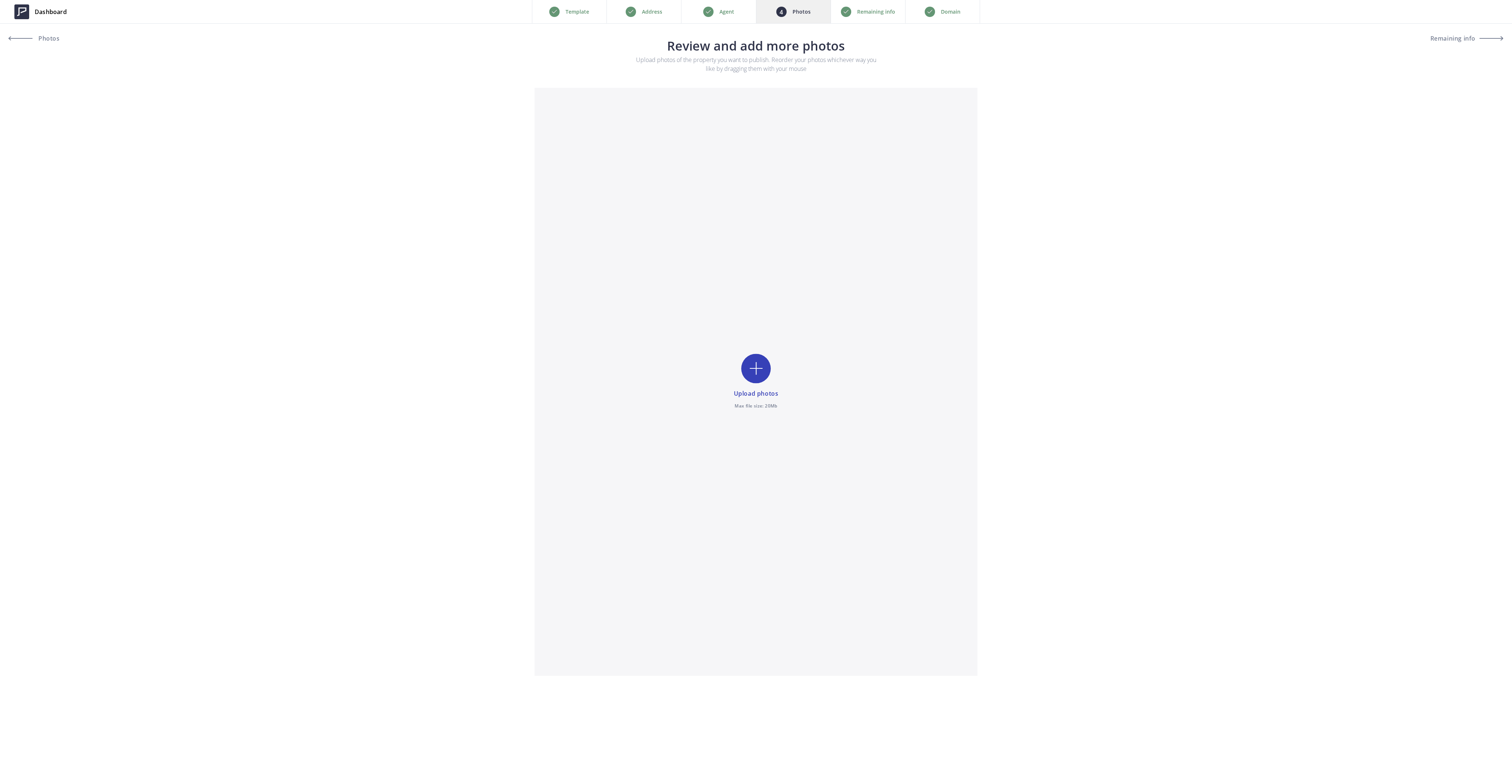
click at [878, 19] on div "Remaining info" at bounding box center [868, 12] width 74 height 23
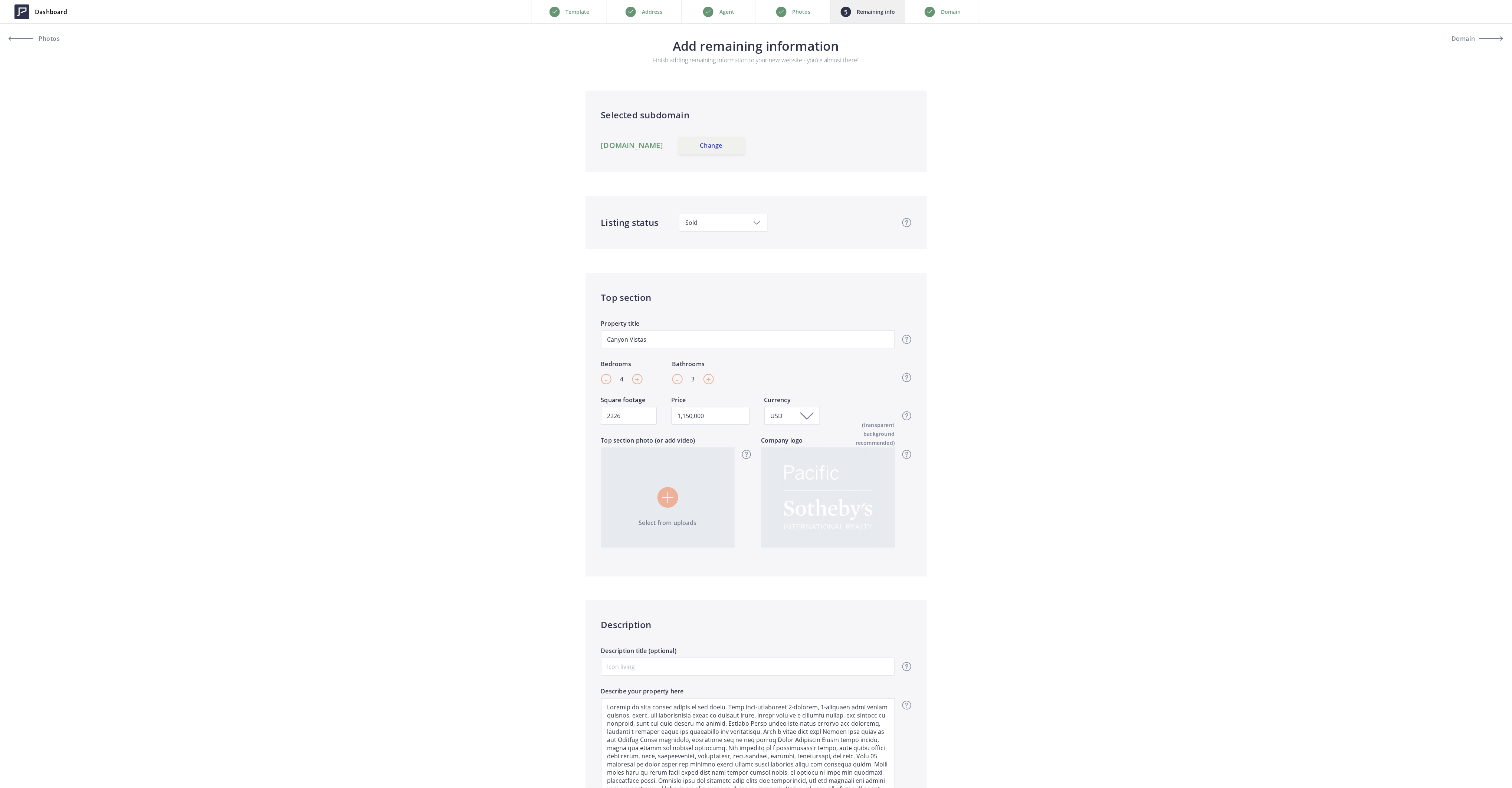
click at [699, 226] on span "Sold" at bounding box center [724, 222] width 76 height 8
click at [704, 256] on span "Just listed" at bounding box center [699, 257] width 27 height 8
type input "1,150,000"
click at [745, 145] on link "Change" at bounding box center [711, 145] width 67 height 18
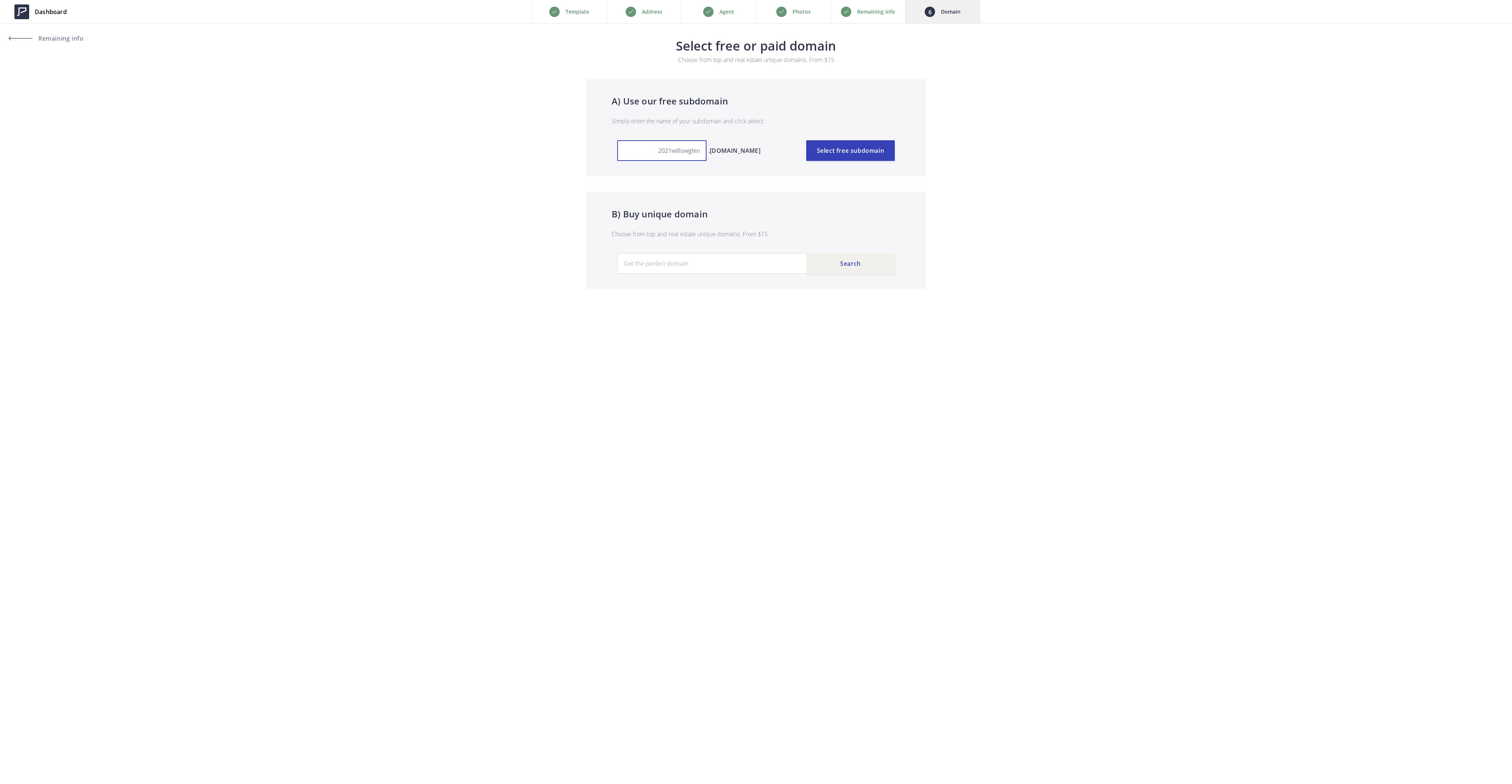
drag, startPoint x: 640, startPoint y: 149, endPoint x: 796, endPoint y: 163, distance: 156.6
click at [788, 162] on div "A) Use our free subdomain Simply enter the name of your subdomain and click sel…" at bounding box center [756, 128] width 339 height 98
type input "4216bridlewood"
click at [844, 151] on button "Select free subdomain" at bounding box center [851, 150] width 89 height 20
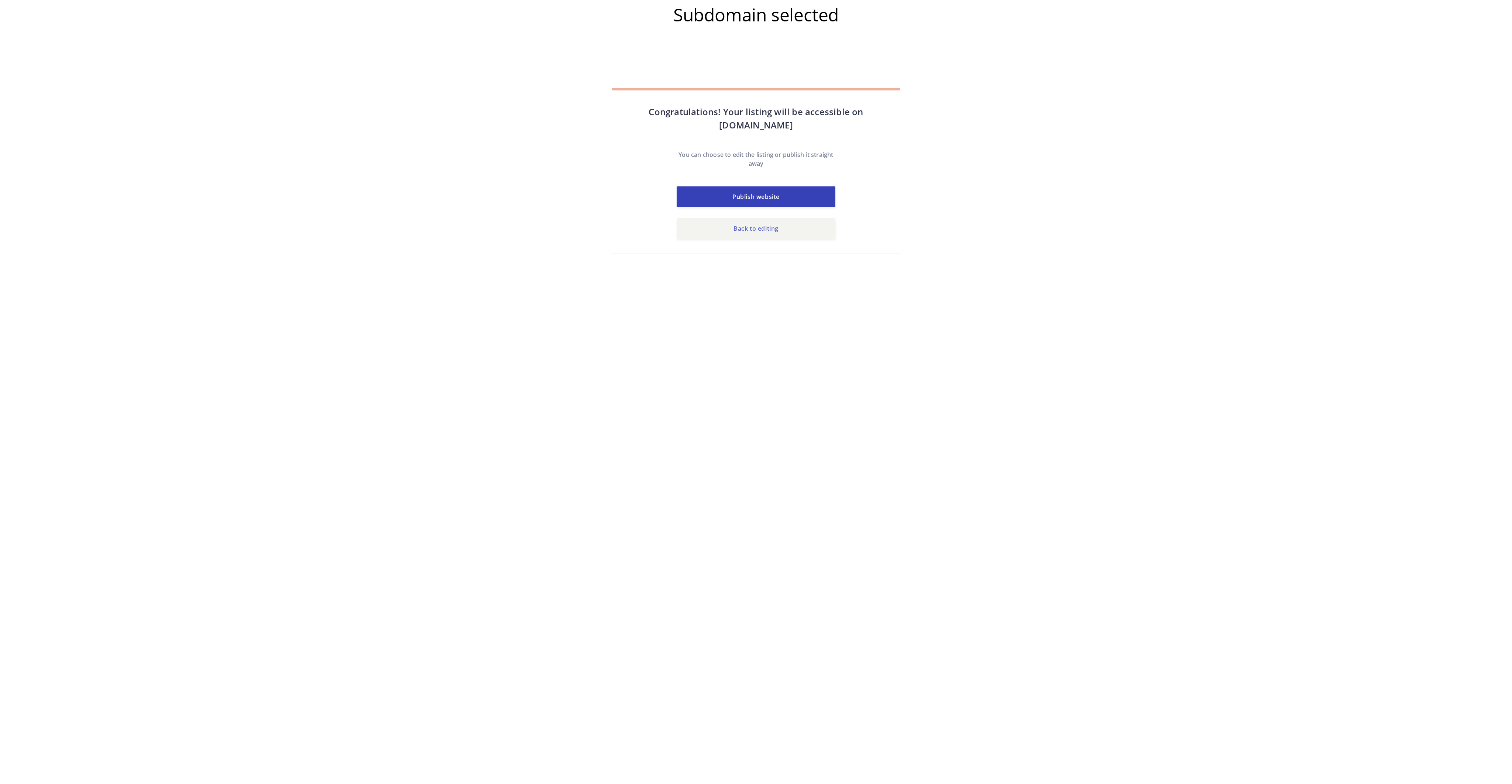
click at [750, 226] on link "Back to editing" at bounding box center [756, 228] width 159 height 20
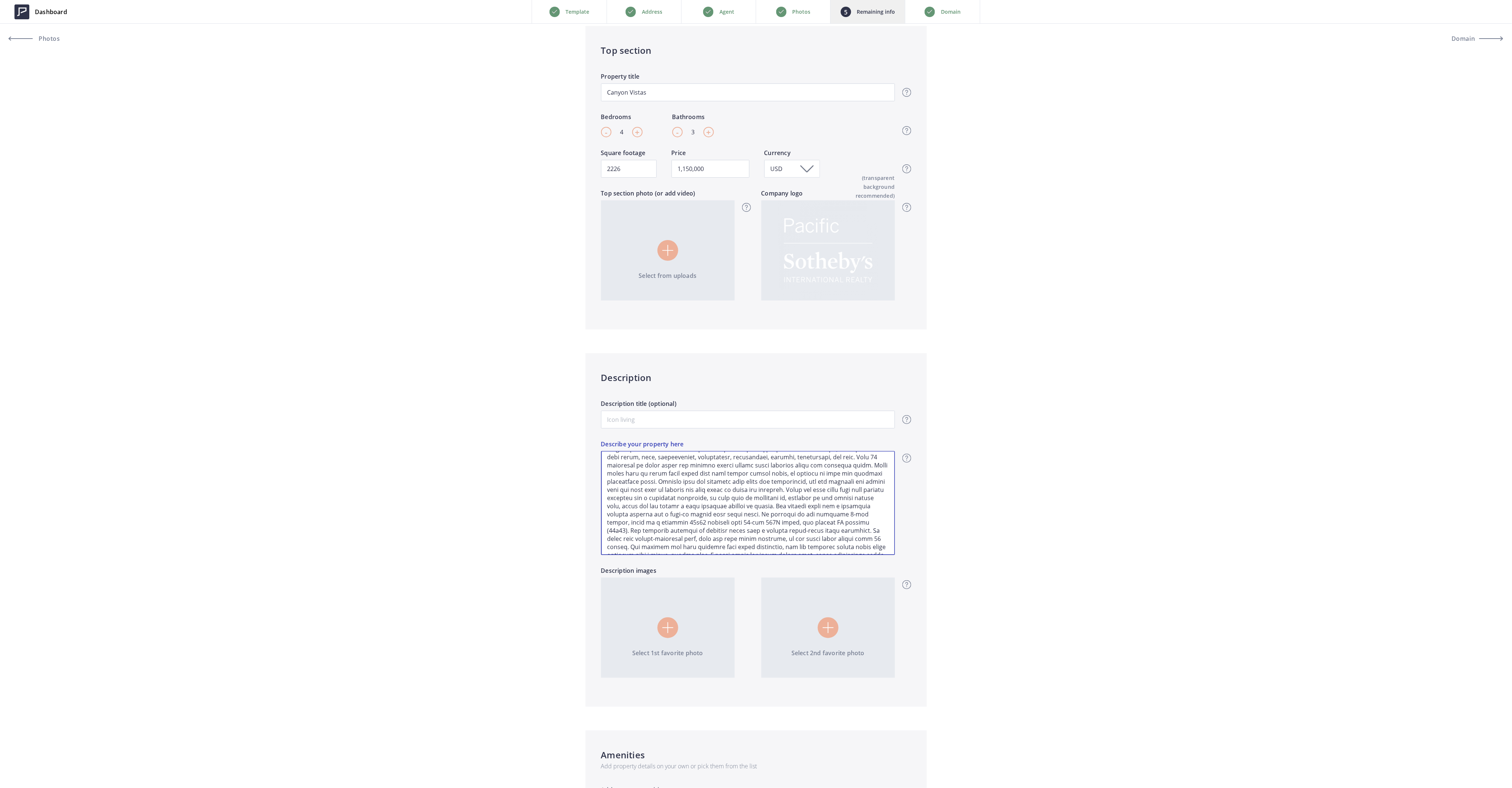
scroll to position [84, 0]
drag, startPoint x: 605, startPoint y: 457, endPoint x: 1008, endPoint y: 602, distance: 428.3
type input "1,150,000"
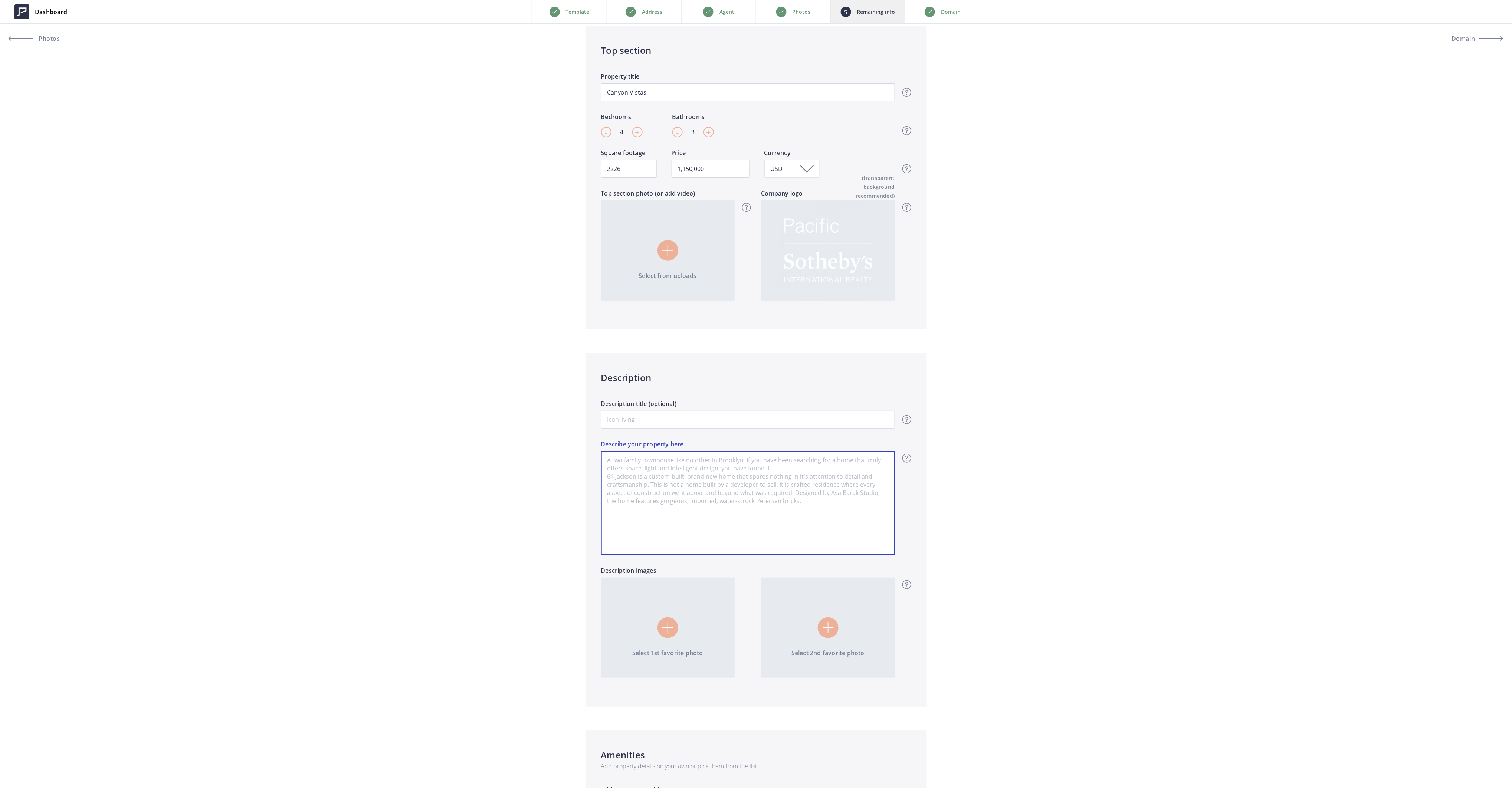
scroll to position [0, 0]
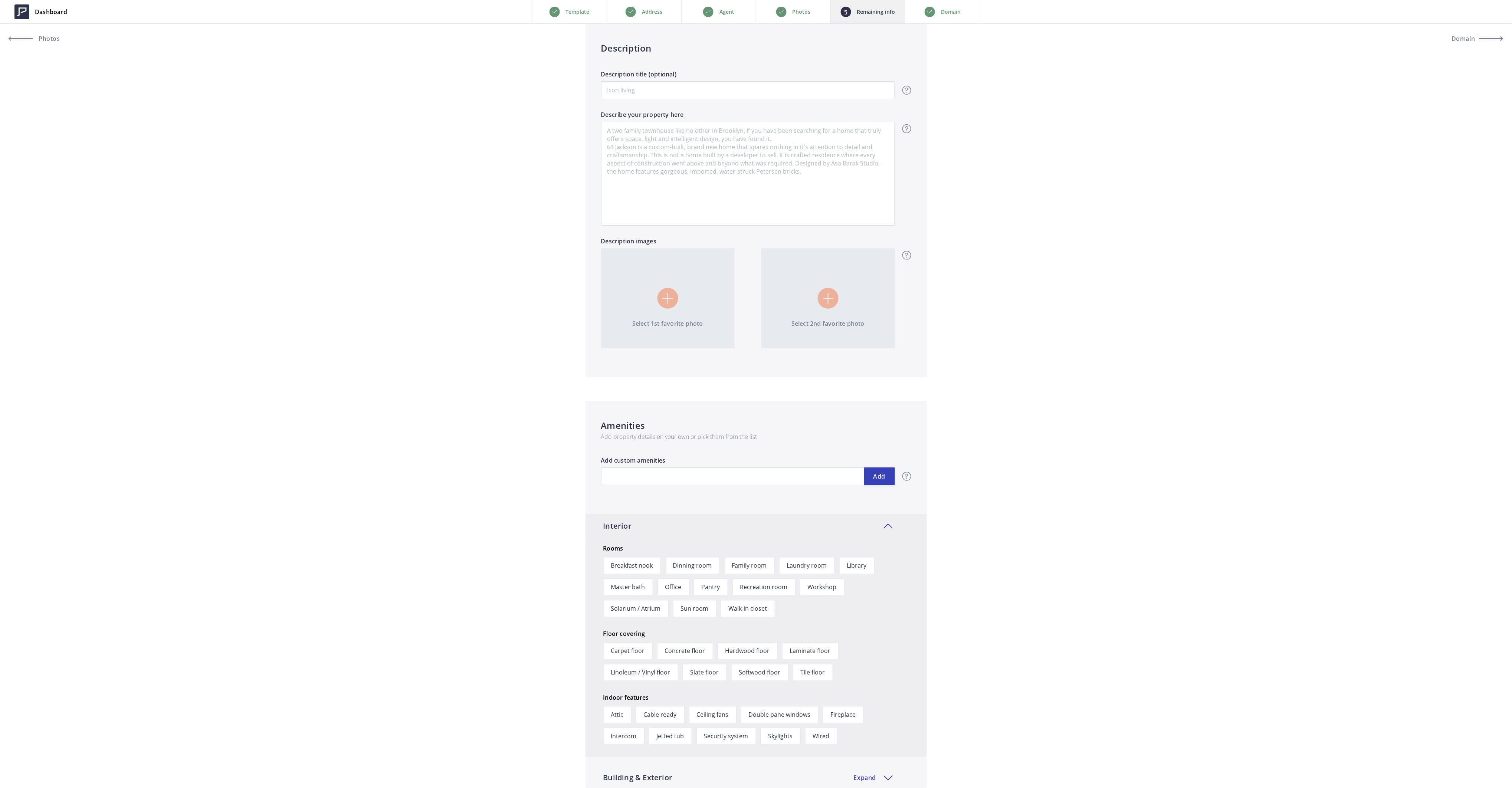
scroll to position [594, 0]
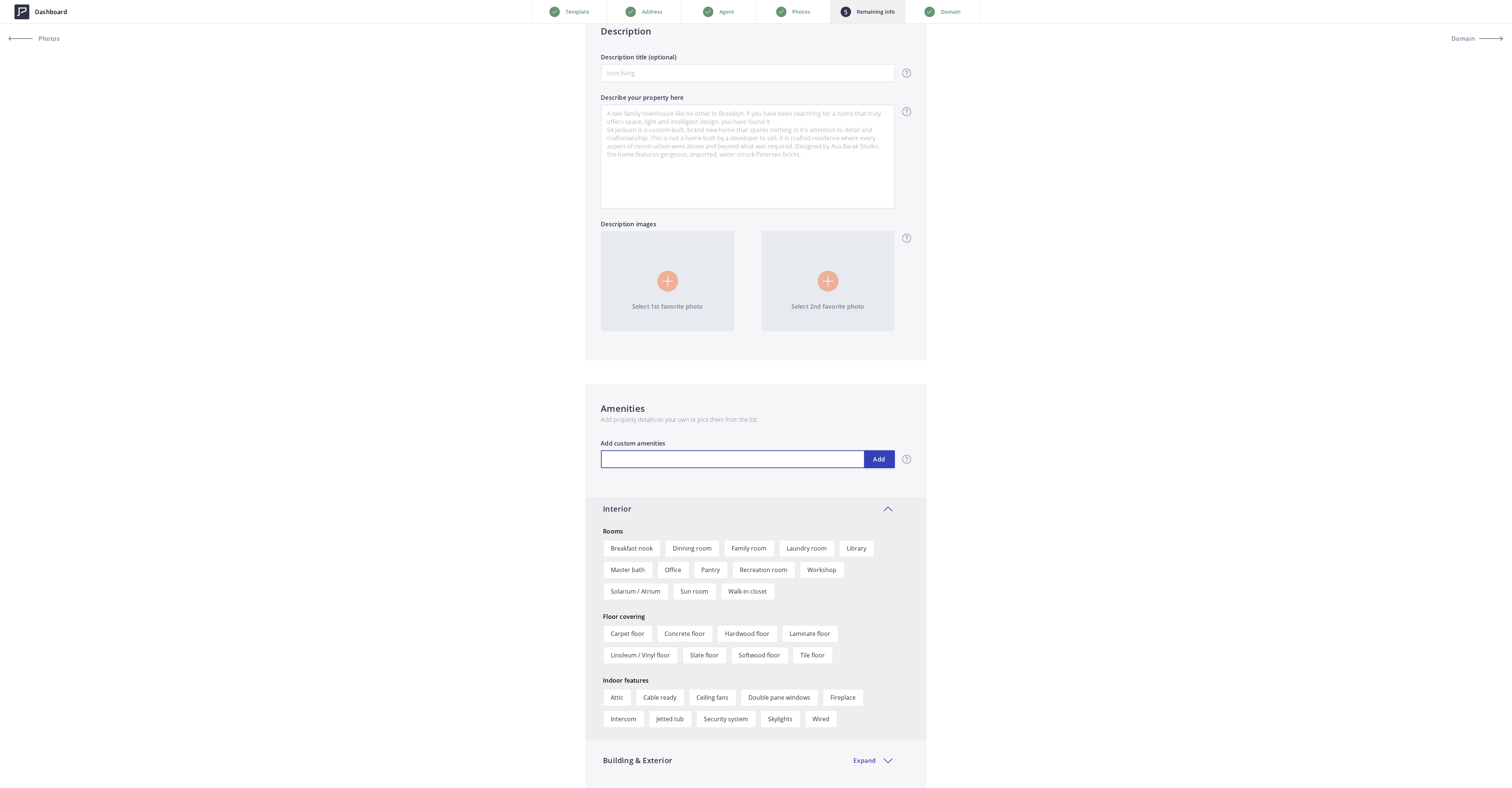
click at [676, 457] on input "text" at bounding box center [748, 459] width 294 height 18
type input "1,150,000"
type input "1"
type input "1,150,000"
type input "1"
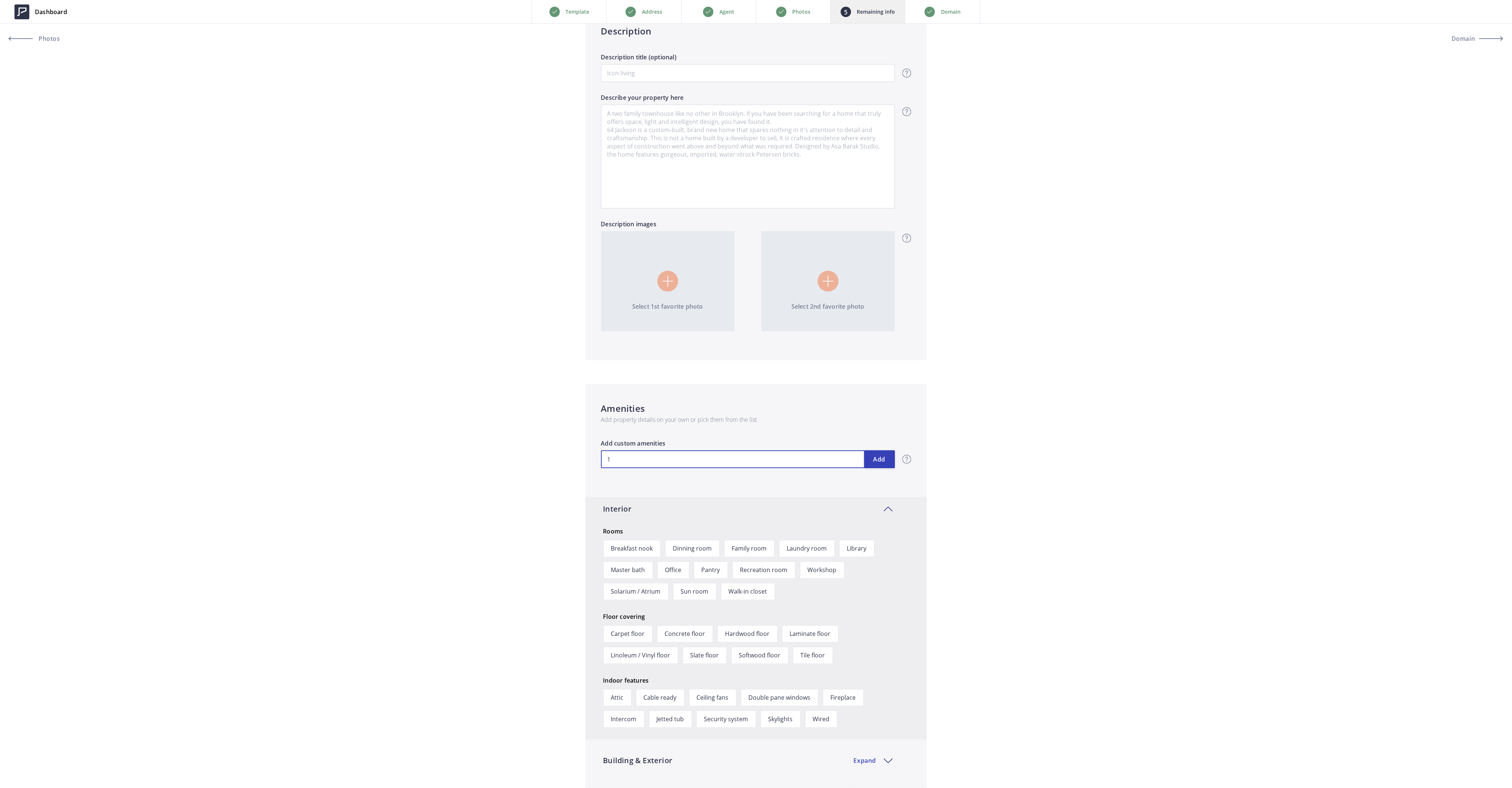
type input "1,150,000"
type input "1 b"
type input "1,150,000"
type input "1 be"
type input "1,150,000"
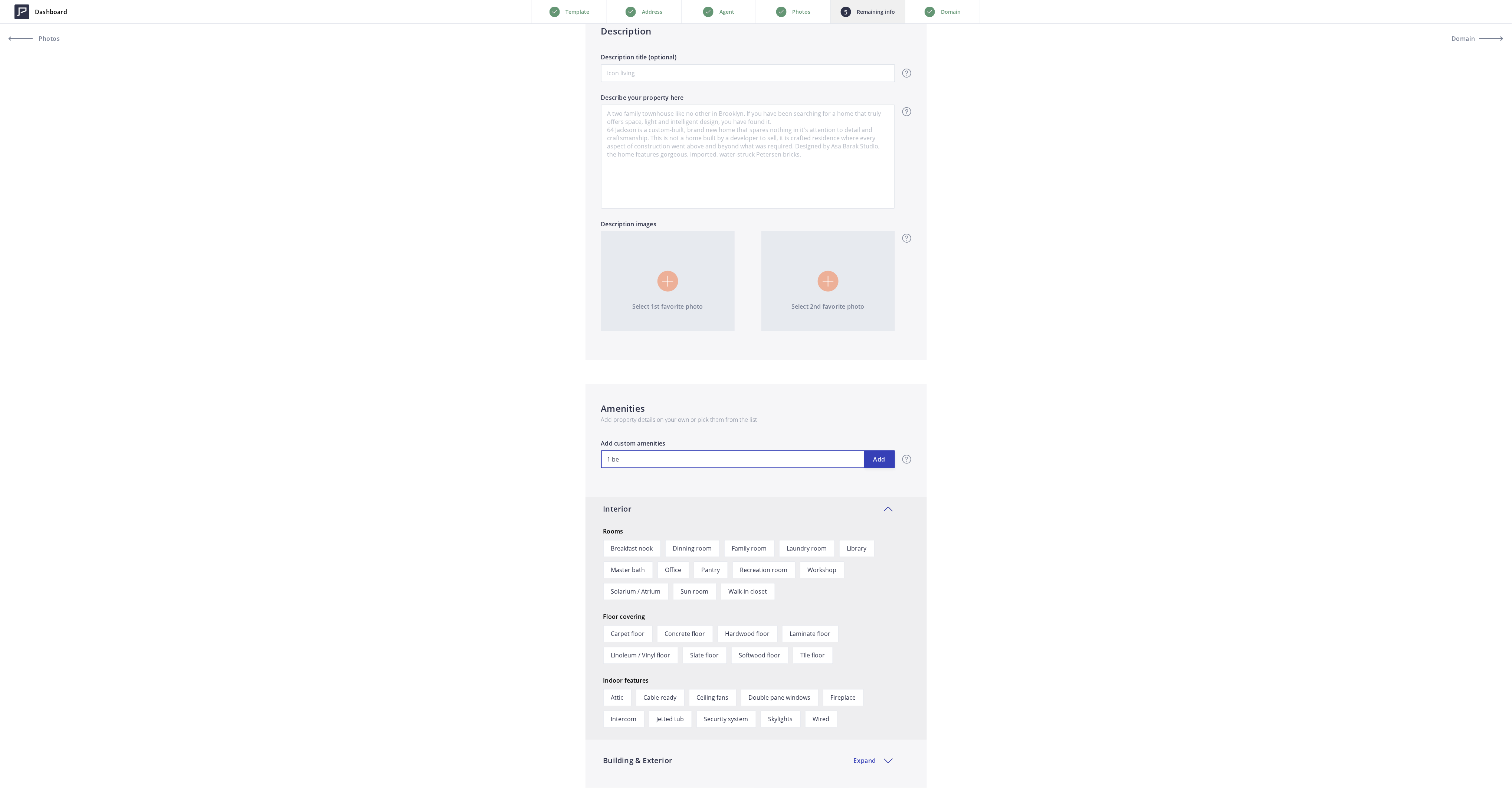
type input "1 bed"
type input "1,150,000"
type input "1 bedr"
type input "1,150,000"
type input "1 bedro"
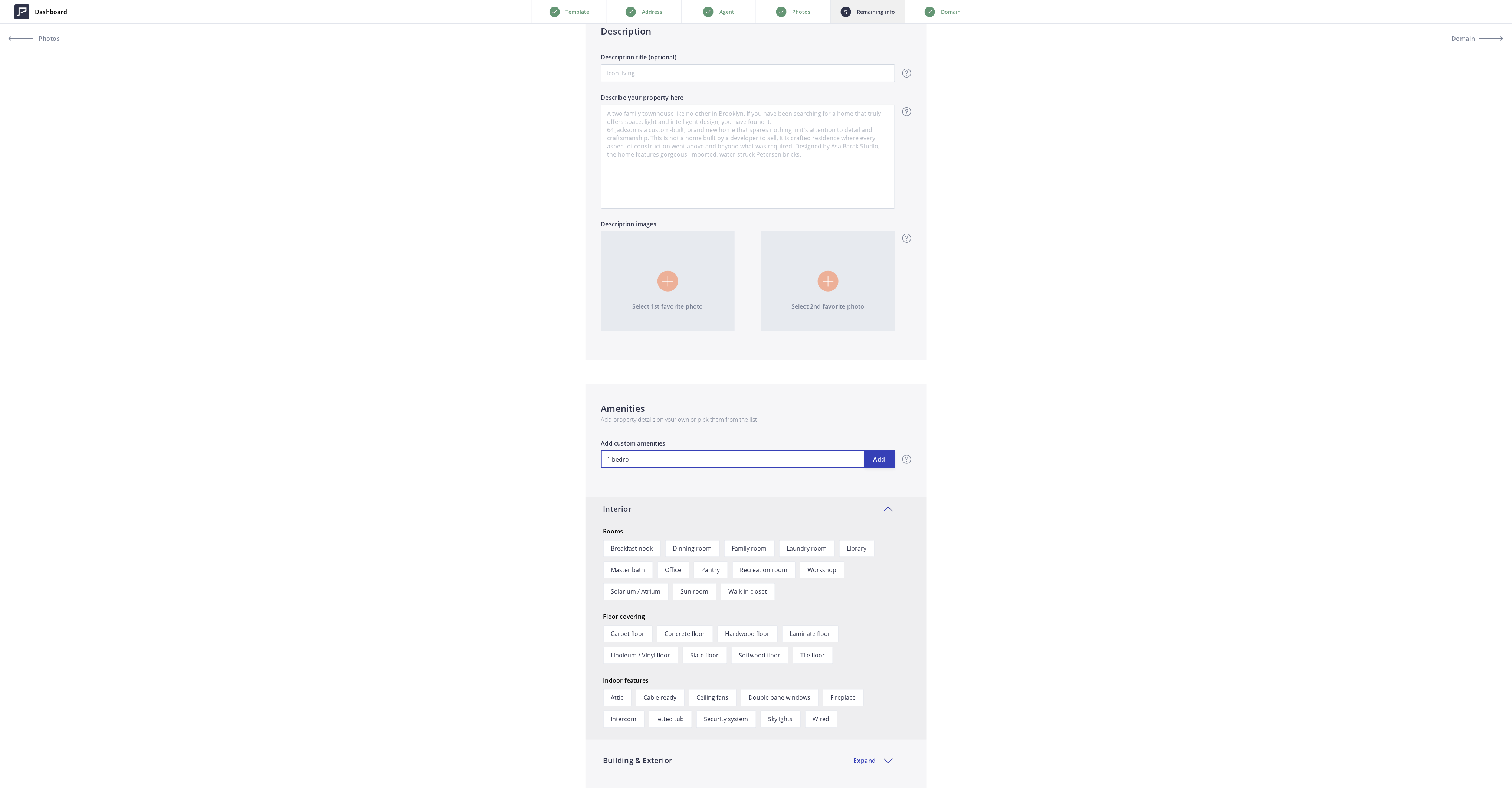
type input "1,150,000"
type input "1 bedroo"
type input "1,150,000"
type input "1 bedroom"
type input "1,150,000"
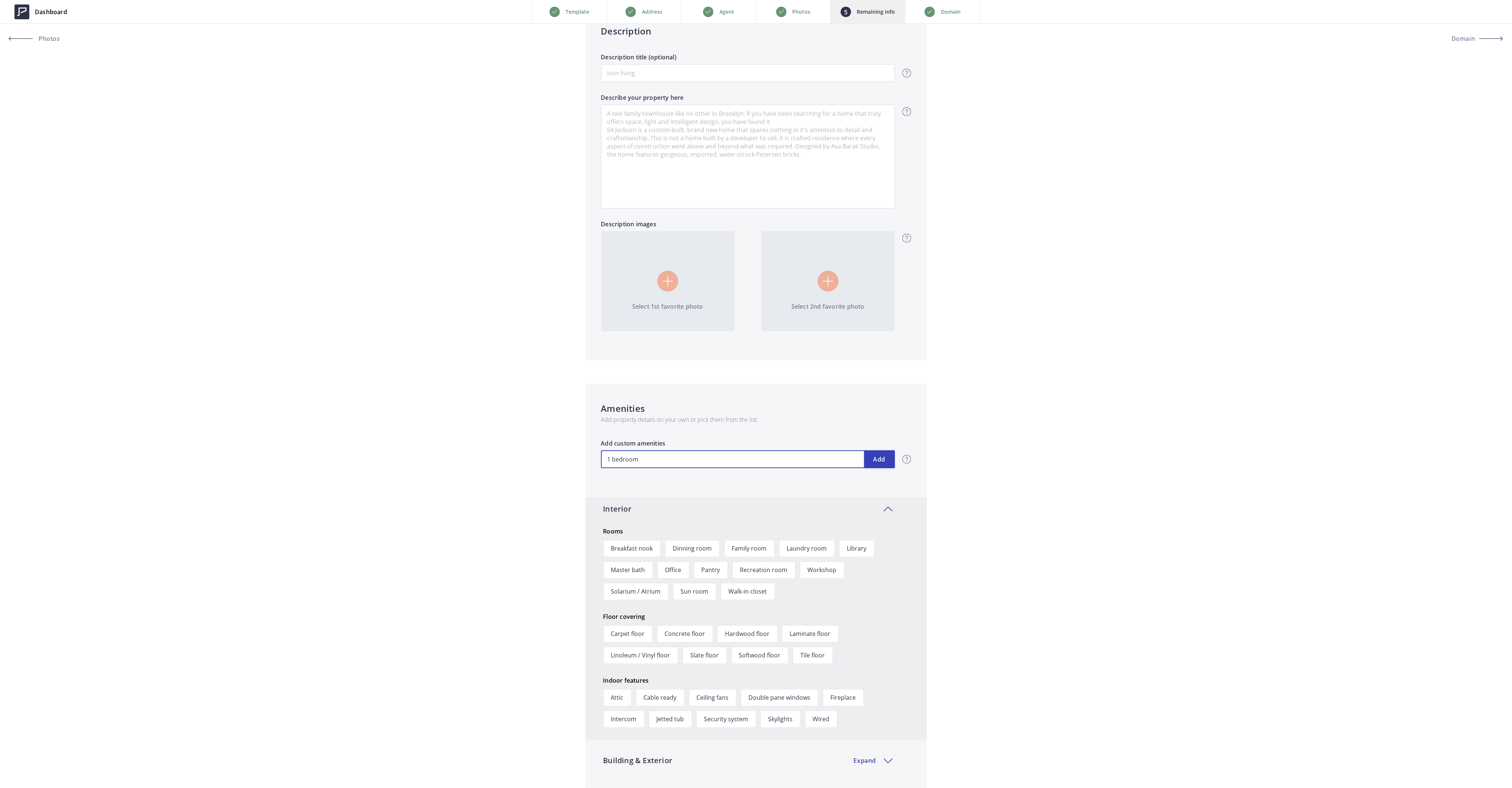
type input "1 bedroom"
type input "1,150,000"
type input "1 bedroom A"
type input "1,150,000"
type input "1 bedroom AD"
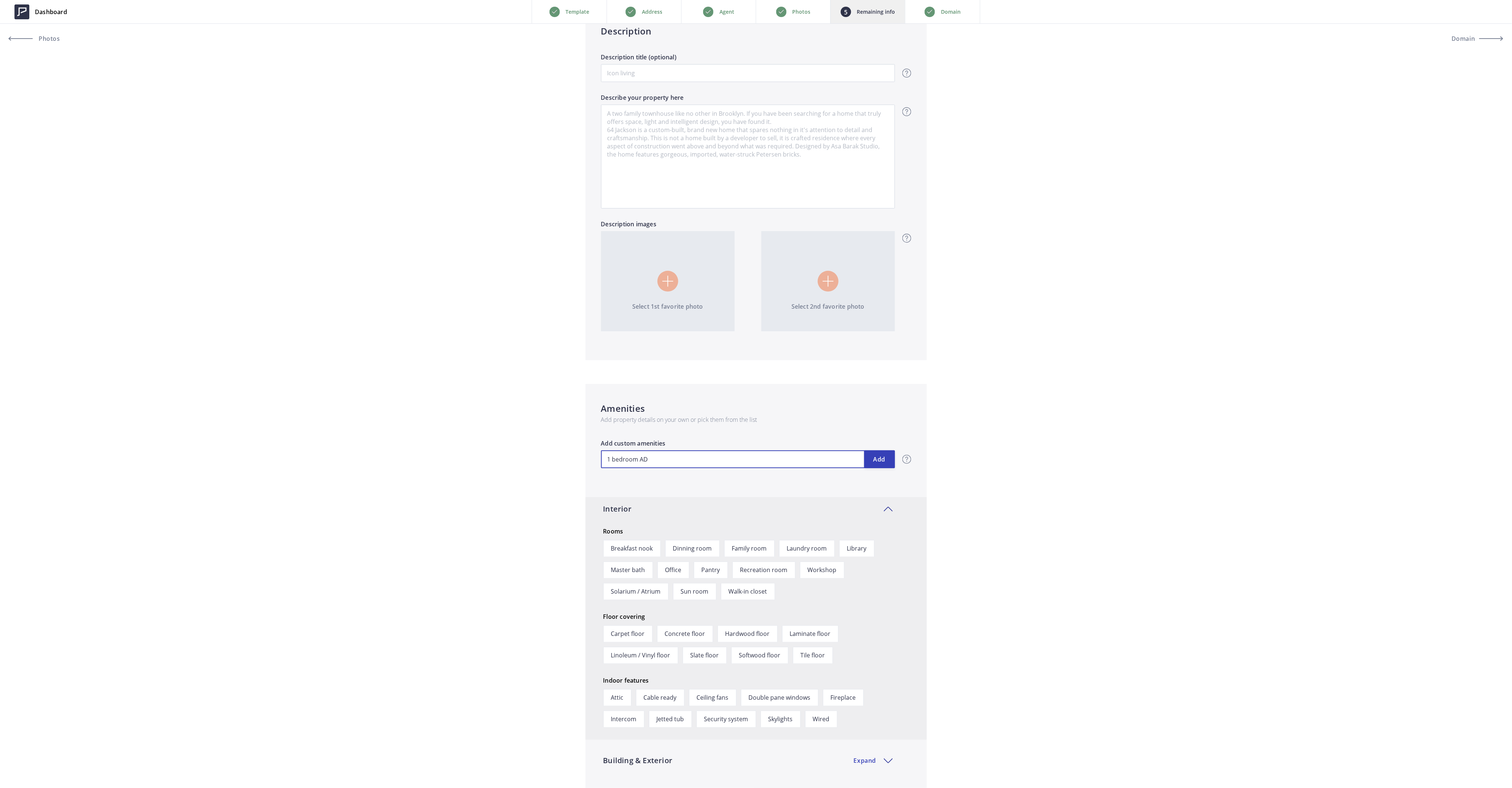
type input "1,150,000"
type input "1 bedroom ADU"
click at [879, 458] on button "Add" at bounding box center [879, 459] width 30 height 18
type input "1,150,000"
click at [794, 460] on input "text" at bounding box center [748, 459] width 294 height 18
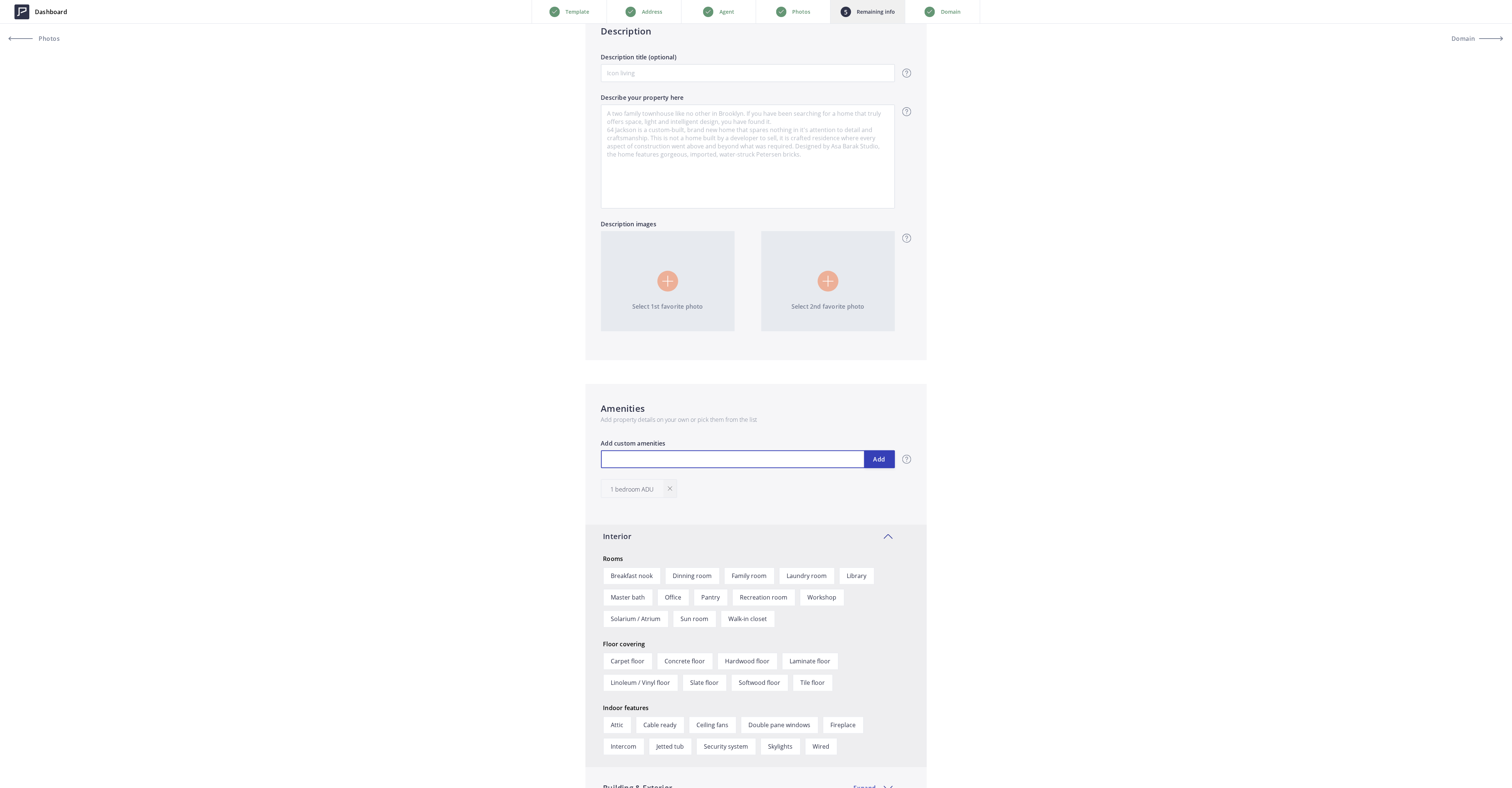
type input "1,150,000"
type input "2"
type input "1,150,000"
type input "2."
type input "1,150,000"
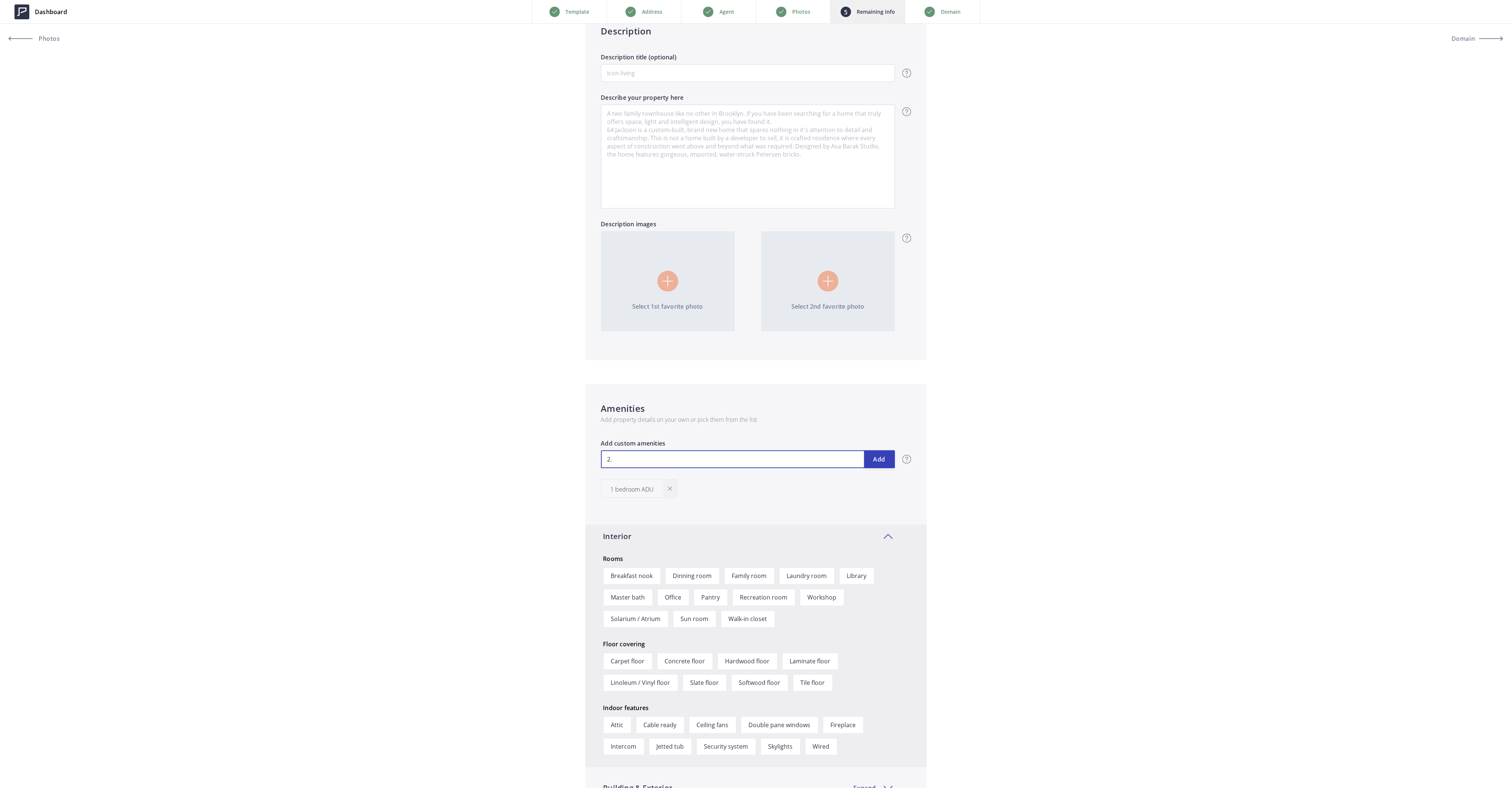
type input "2.0"
type input "1,150,000"
type input "2.01"
type input "1,150,000"
type input "2.01"
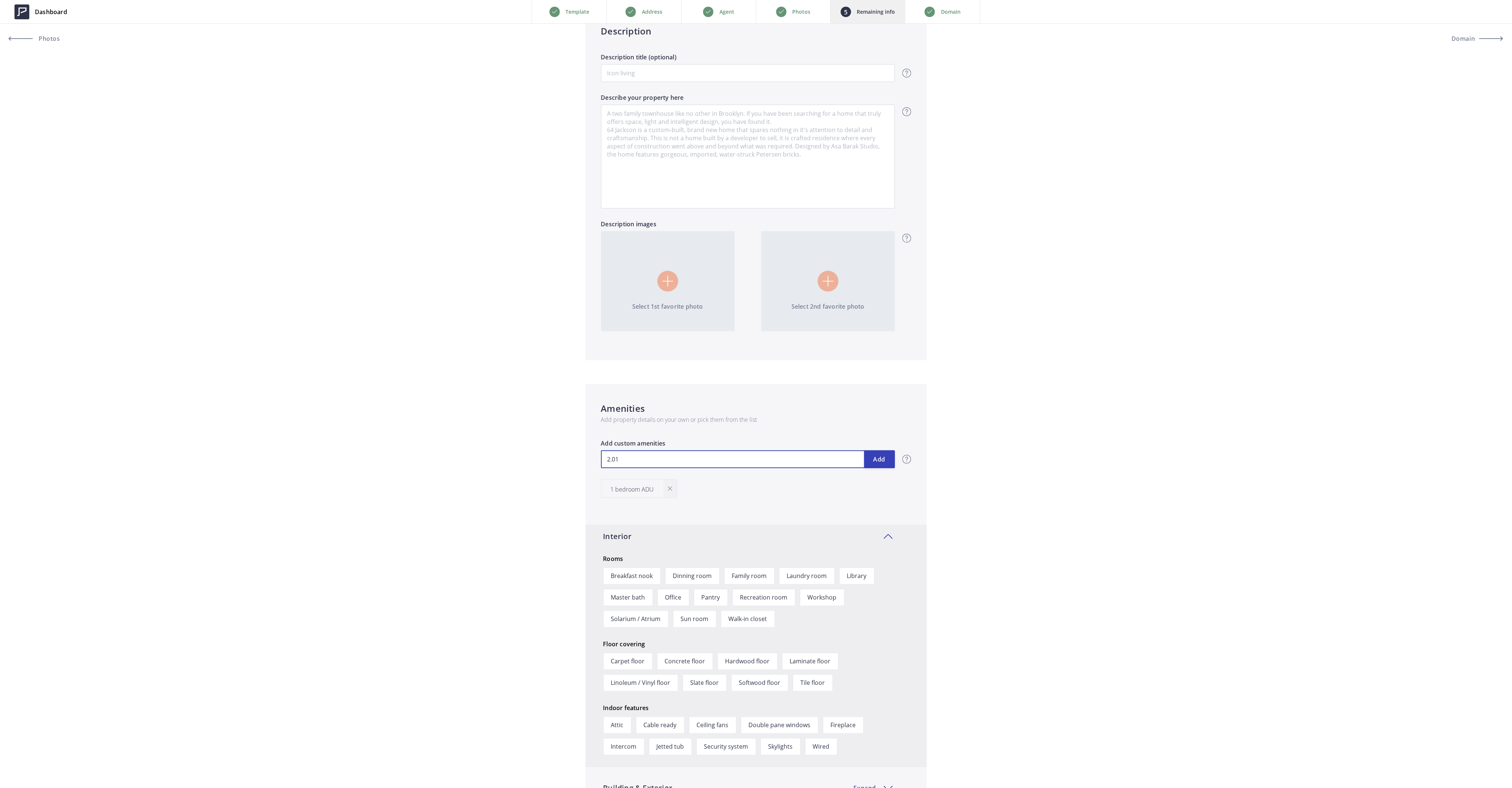
type input "1,150,000"
type input "2.01 A"
type input "1,150,000"
type input "2.01 Ac"
type input "1,150,000"
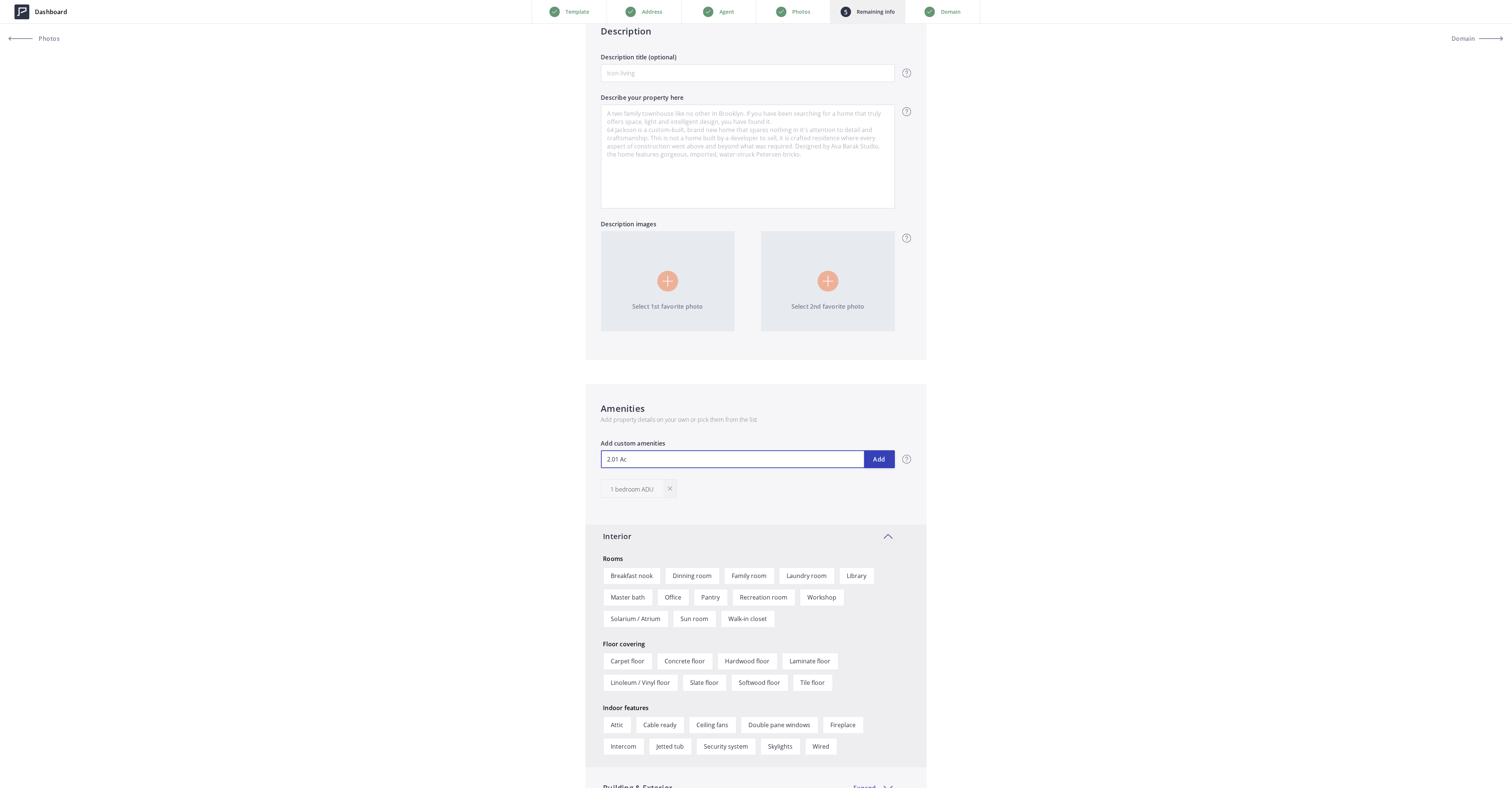
type input "2.01 Acr"
type input "1,150,000"
type input "2.01 Acre"
type input "1,150,000"
type input "2.01 Acres"
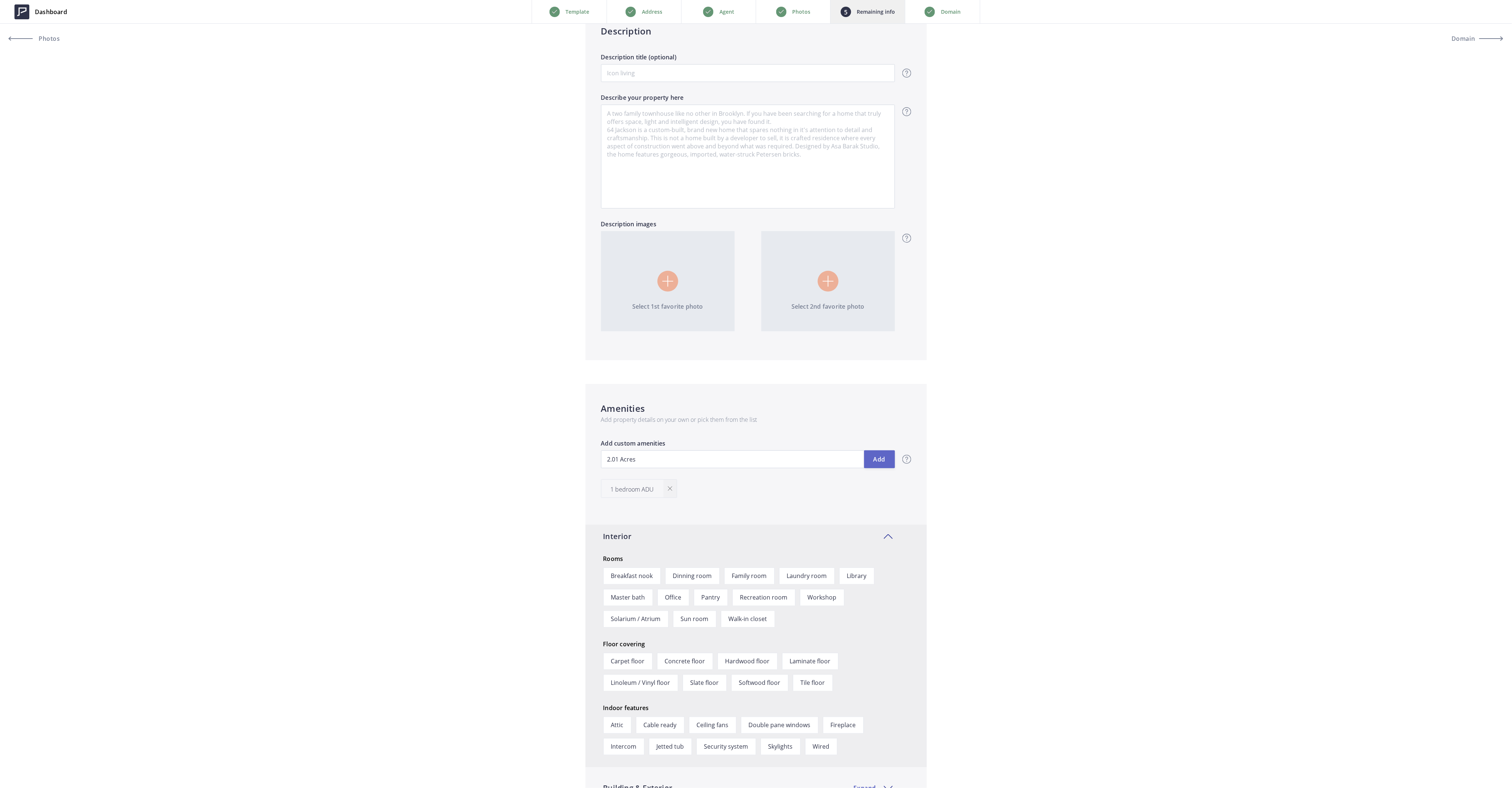
click at [882, 458] on button "Add" at bounding box center [879, 459] width 30 height 18
type input "1,150,000"
click at [624, 462] on input "text" at bounding box center [748, 459] width 294 height 18
type input "1,150,000"
type input "4"
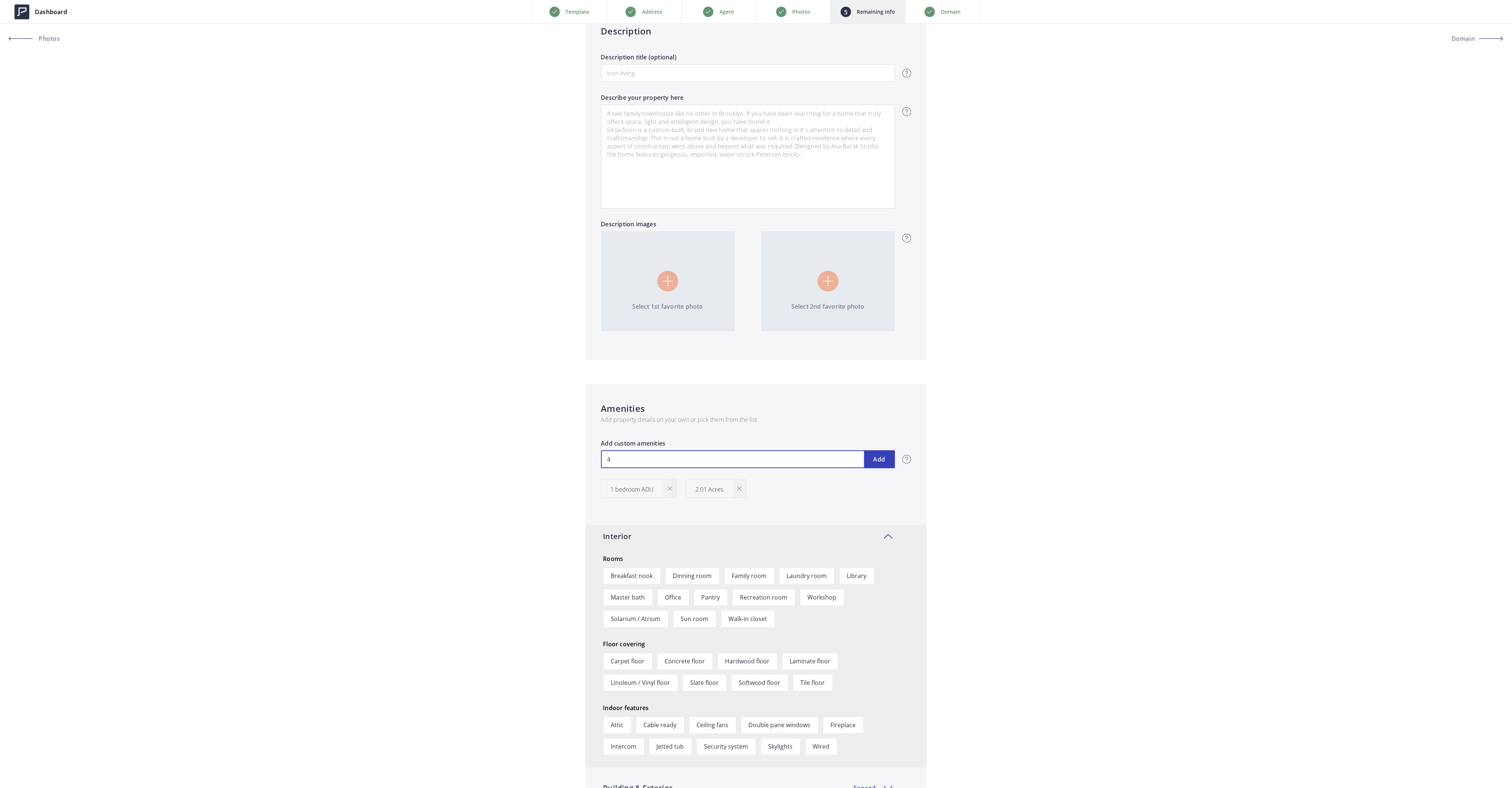
type input "1,150,000"
type input "4-"
type input "1,150,000"
type input "4-C"
type input "1,150,000"
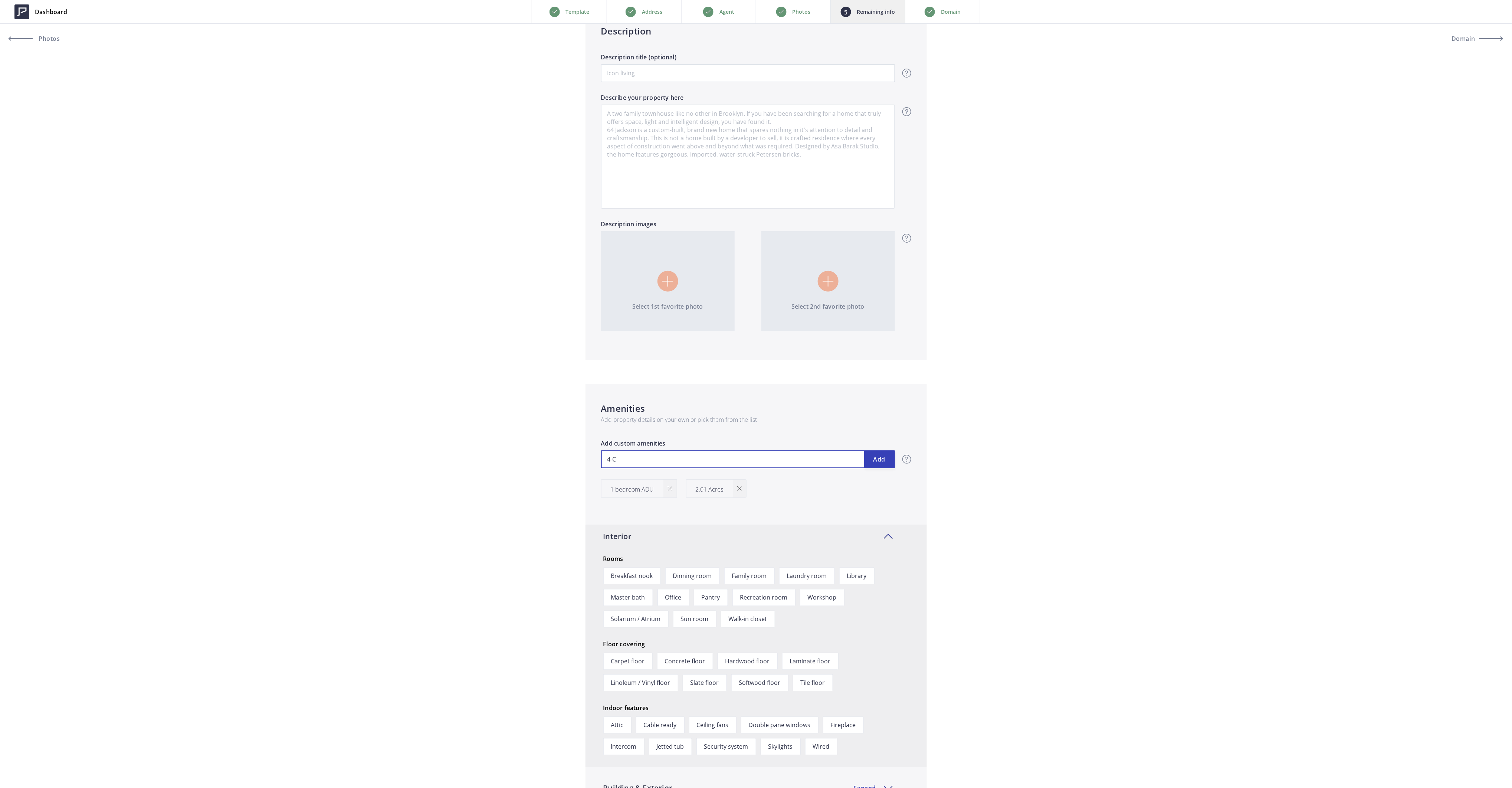
type input "4-Ca"
type input "1,150,000"
type input "4-C"
type input "1,150,000"
type input "4-"
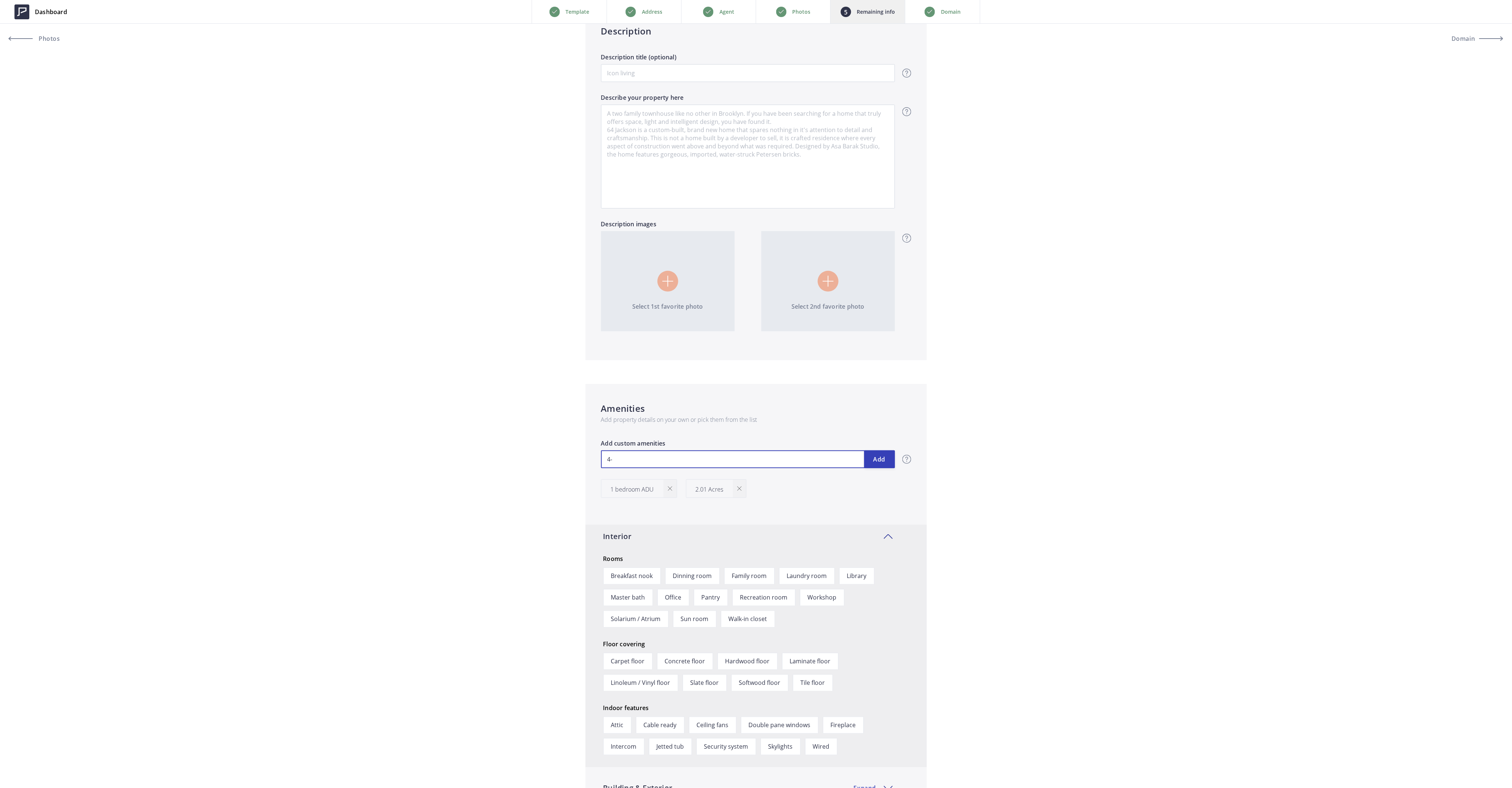
type input "1,150,000"
type input "4"
type input "1,150,000"
type input "4"
type input "1,150,000"
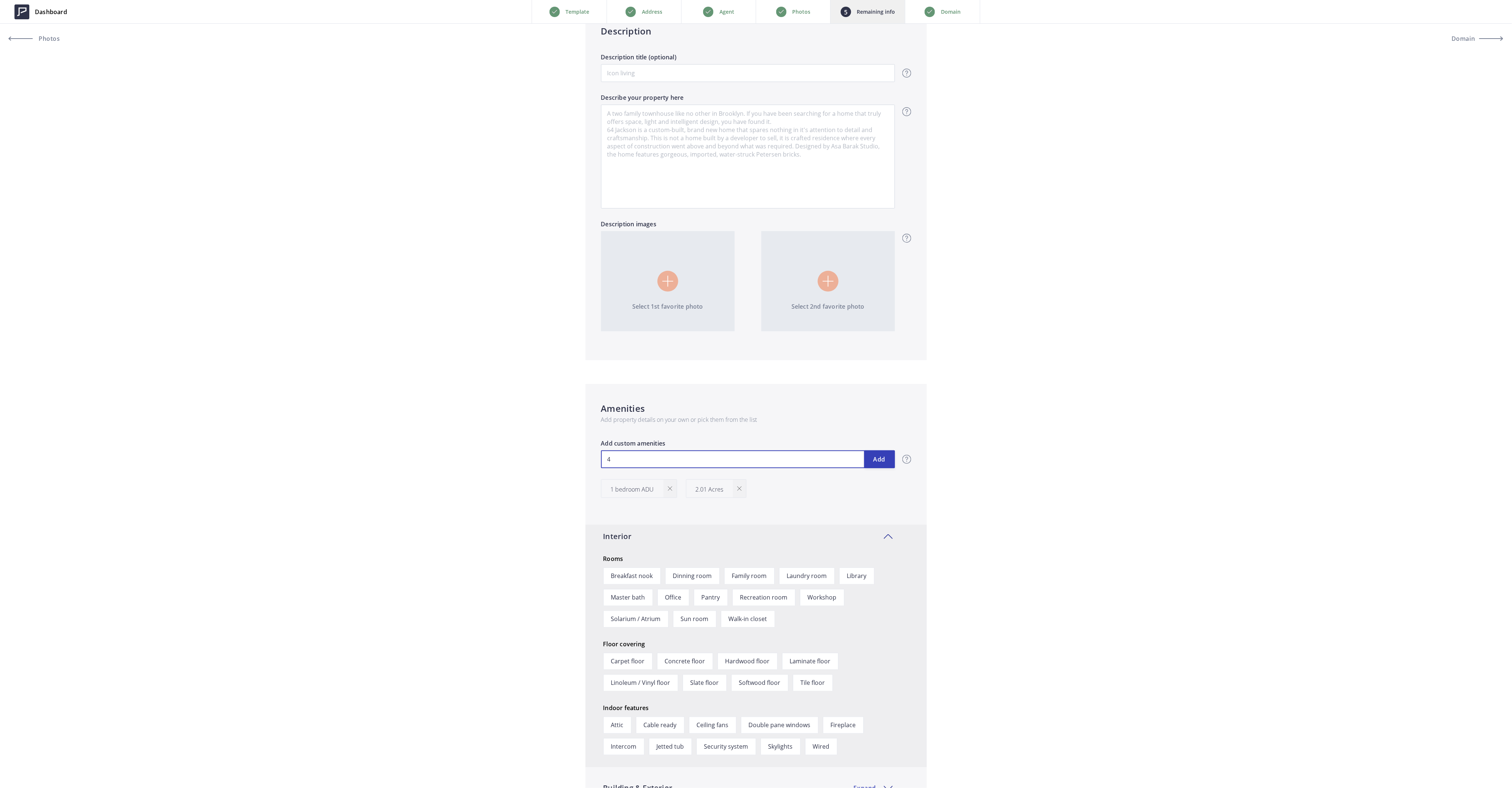
type input "4 C"
type input "1,150,000"
type input "4 Ca"
type input "1,150,000"
type input "4 Car"
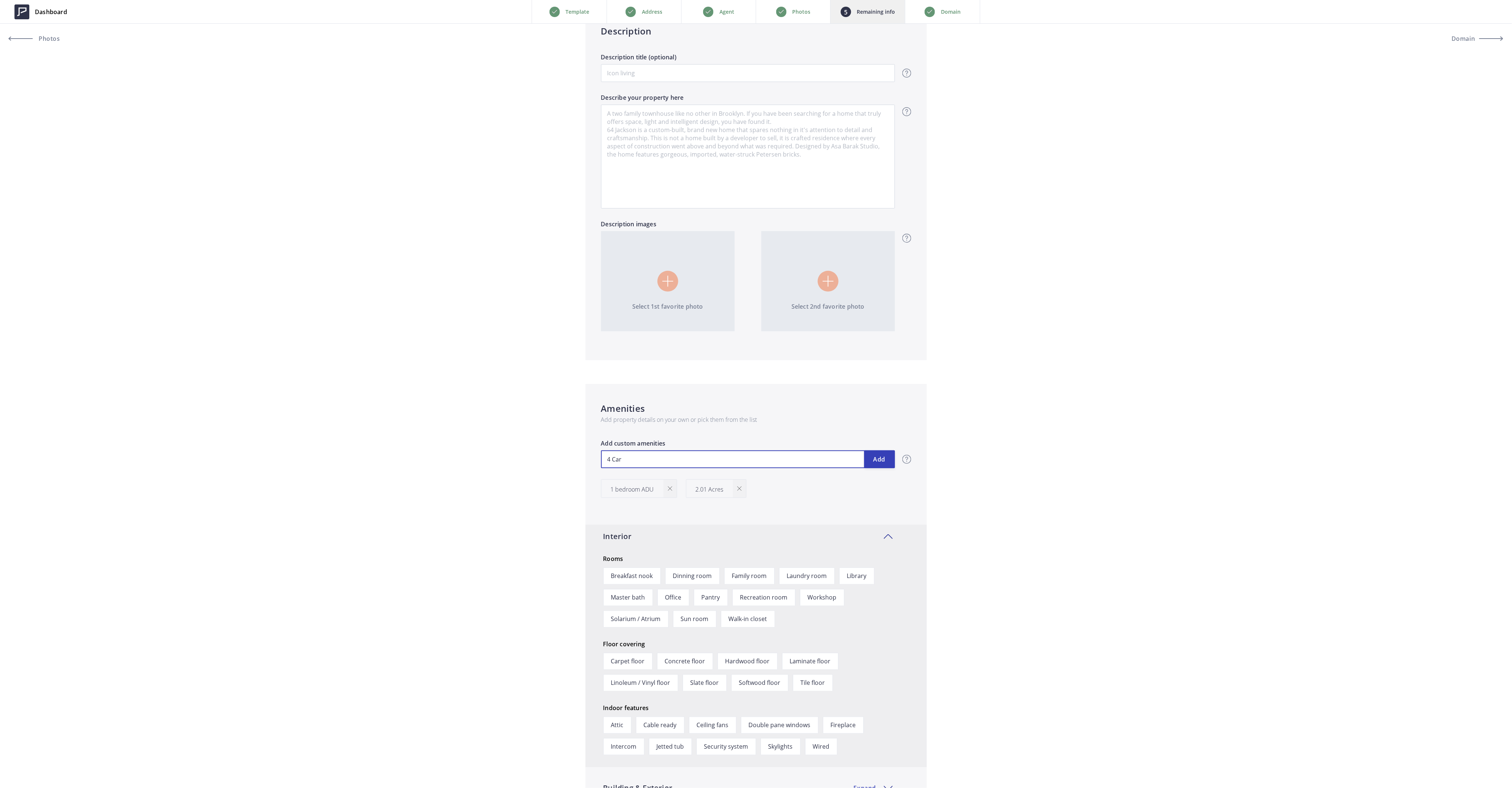
type input "1,150,000"
type input "4 Car G"
type input "1,150,000"
type input "4 Car Ga"
type input "1,150,000"
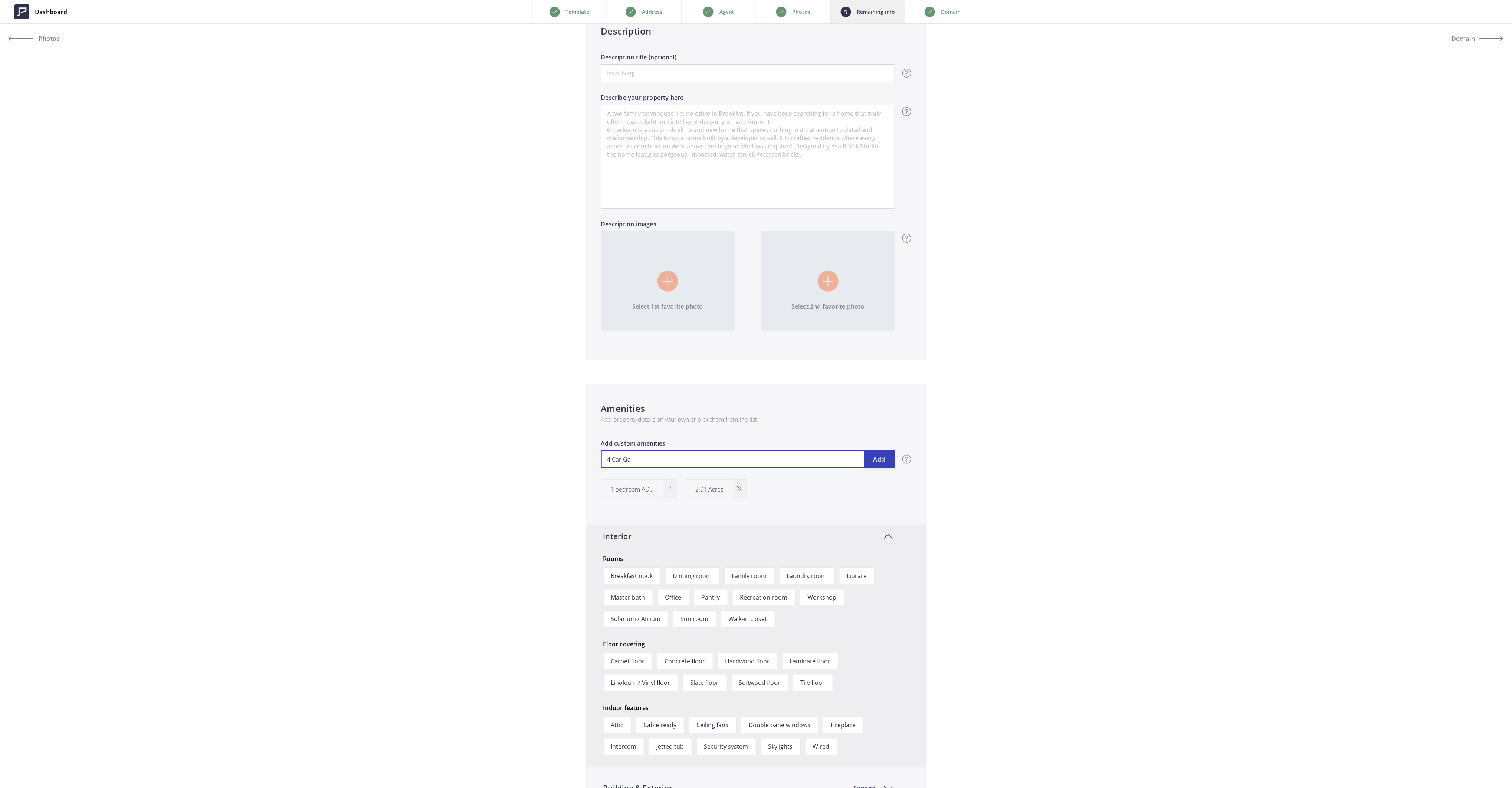
type input "4 Car Gar"
type input "1,150,000"
type input "4 Car Garag"
type input "1,150,000"
type input "4 Car Gara"
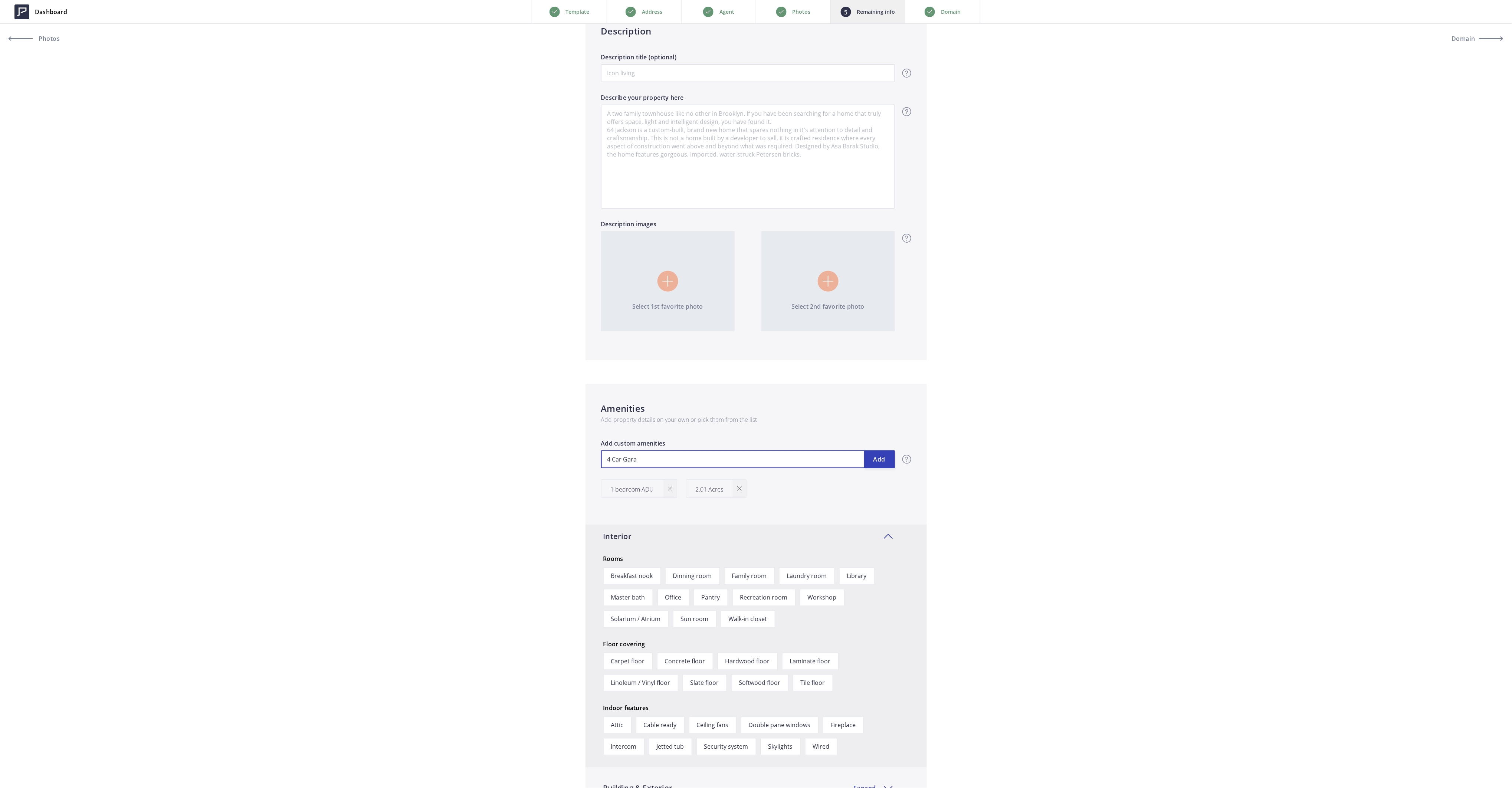
type input "1,150,000"
type input "4 Car Gar"
type input "1,150,000"
type input "4 Car Ga"
type input "1,150,000"
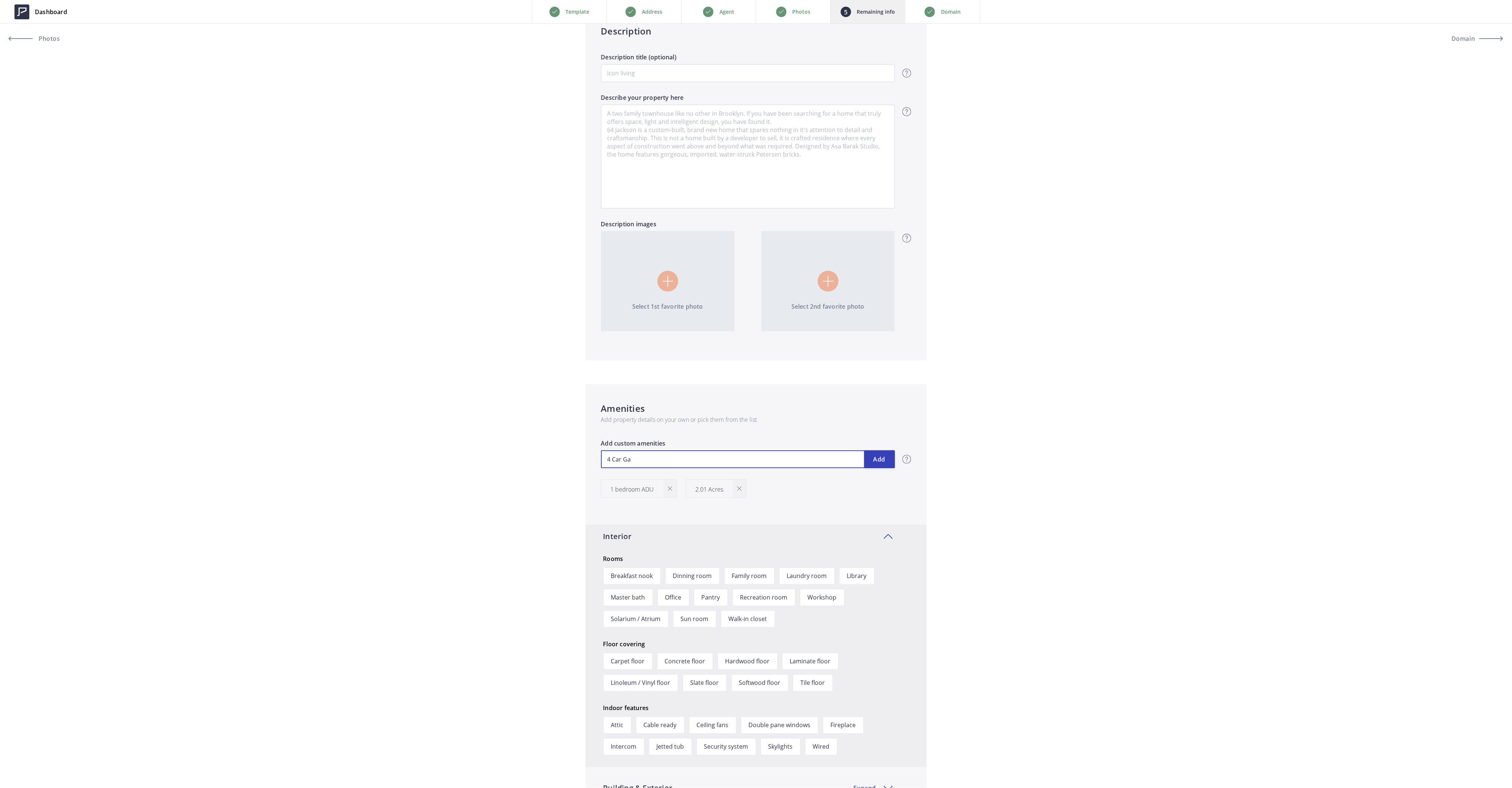
type input "4 Car Gar"
type input "1,150,000"
type input "4 Car Gara"
type input "1,150,000"
type input "4 Car Garag"
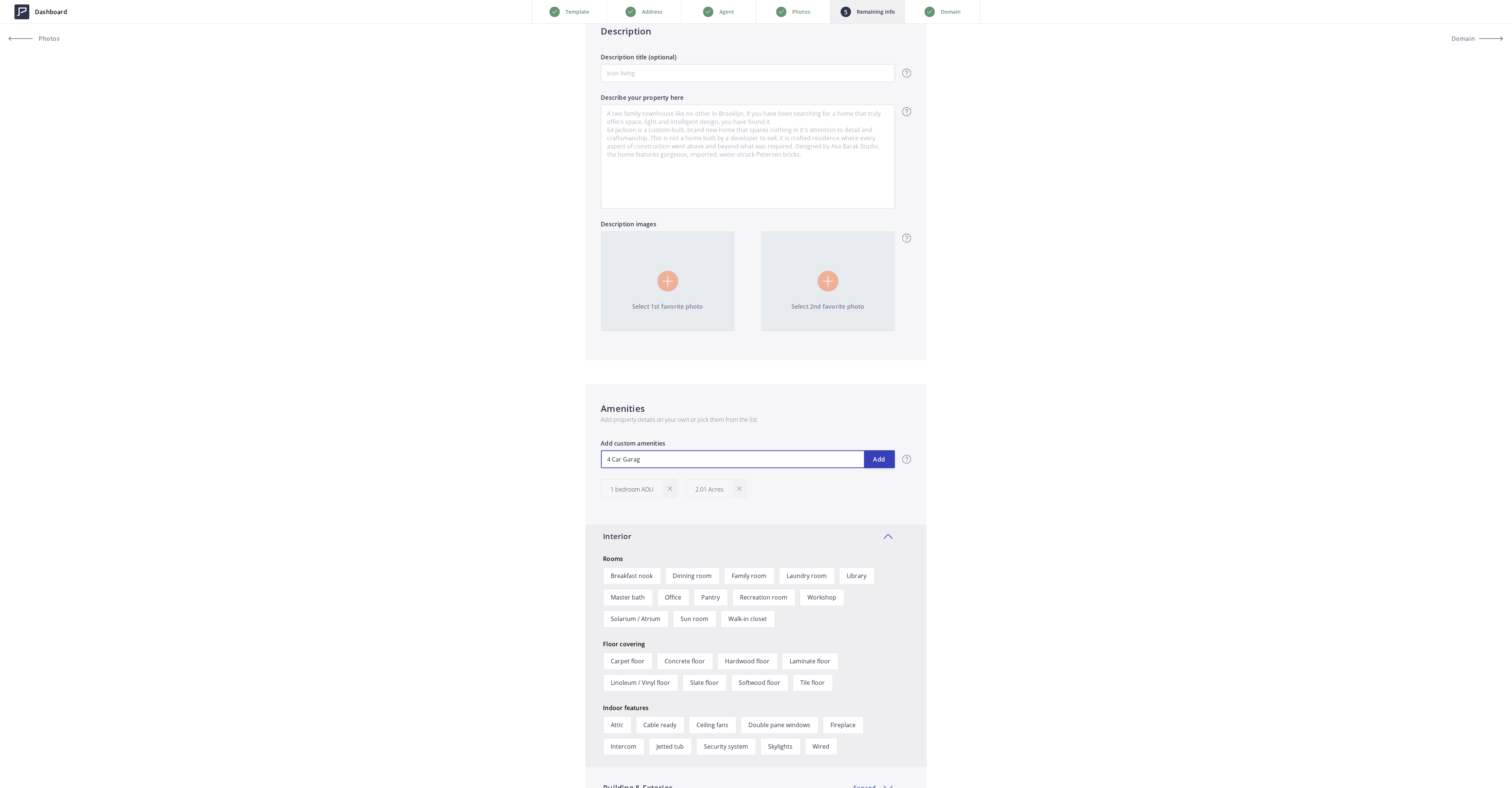
type input "1,150,000"
type input "4 Car Garage"
click at [876, 456] on button "Add" at bounding box center [879, 459] width 30 height 18
type input "1,150,000"
click at [646, 461] on input "text" at bounding box center [748, 459] width 294 height 18
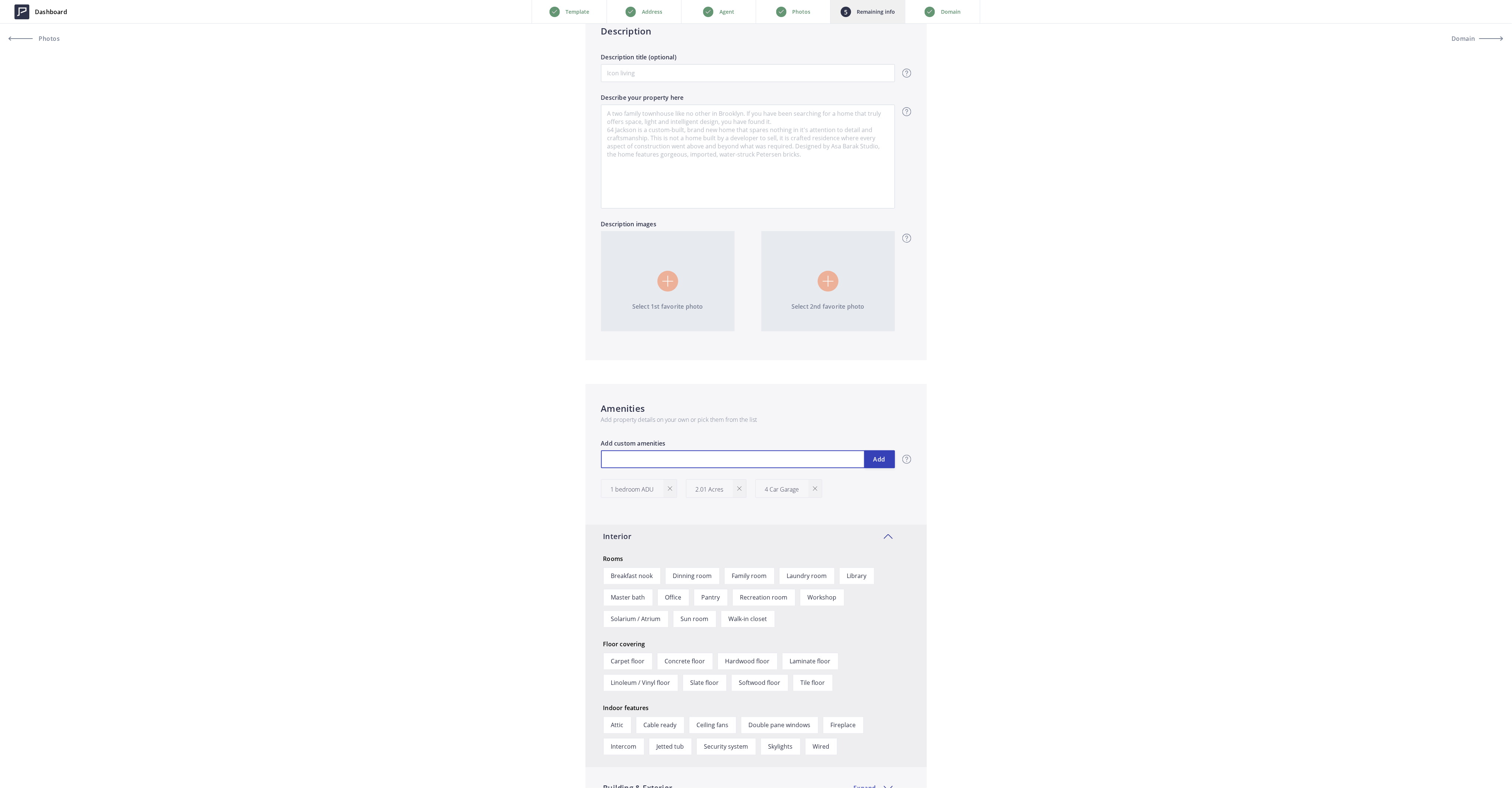
type input "1,150,000"
type input "L"
type input "1,150,000"
type input "Lo"
type input "1,150,000"
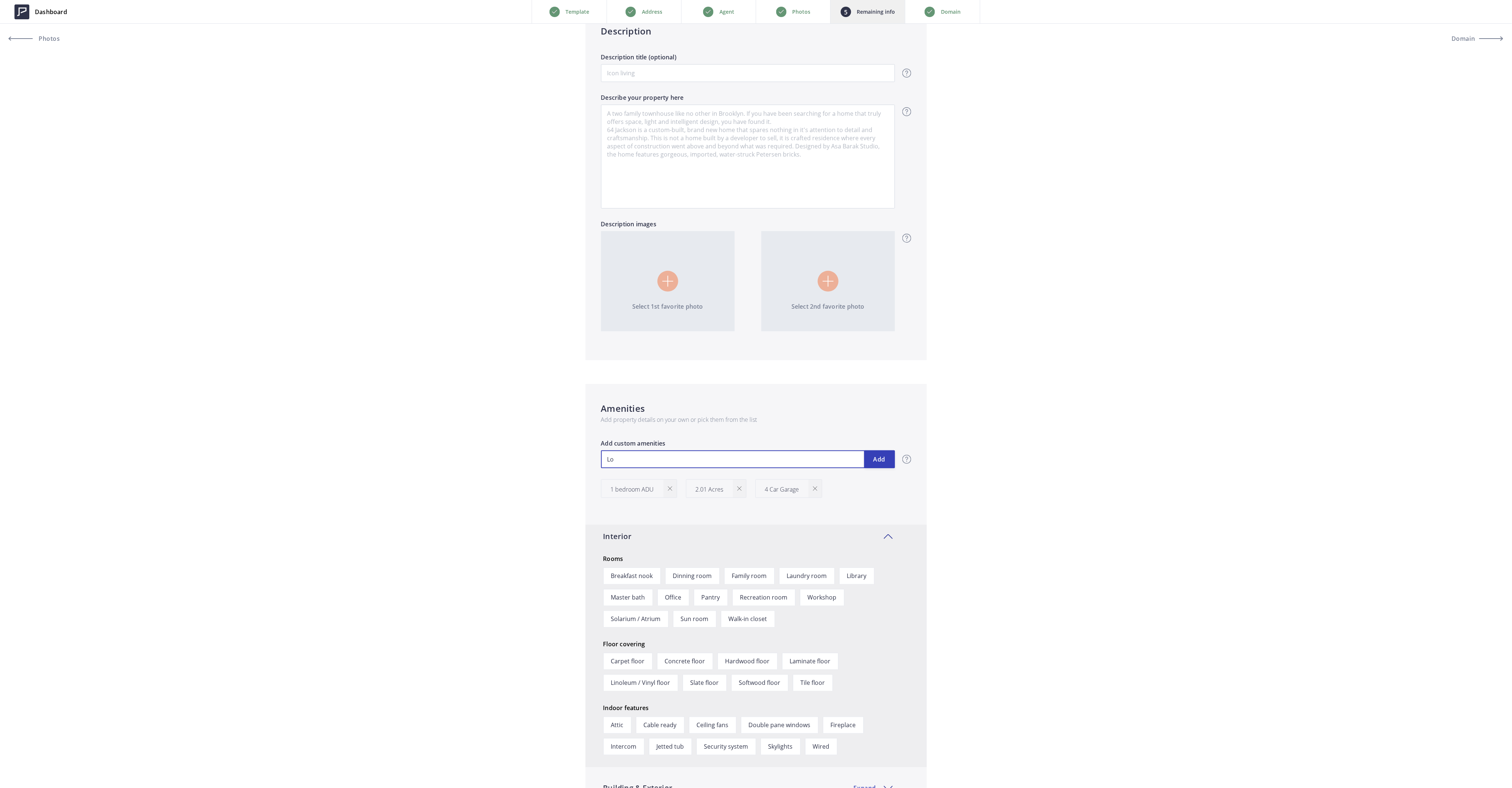
type input "Low"
type input "1,150,000"
type input "Low"
type input "1,150,000"
type input "Low H"
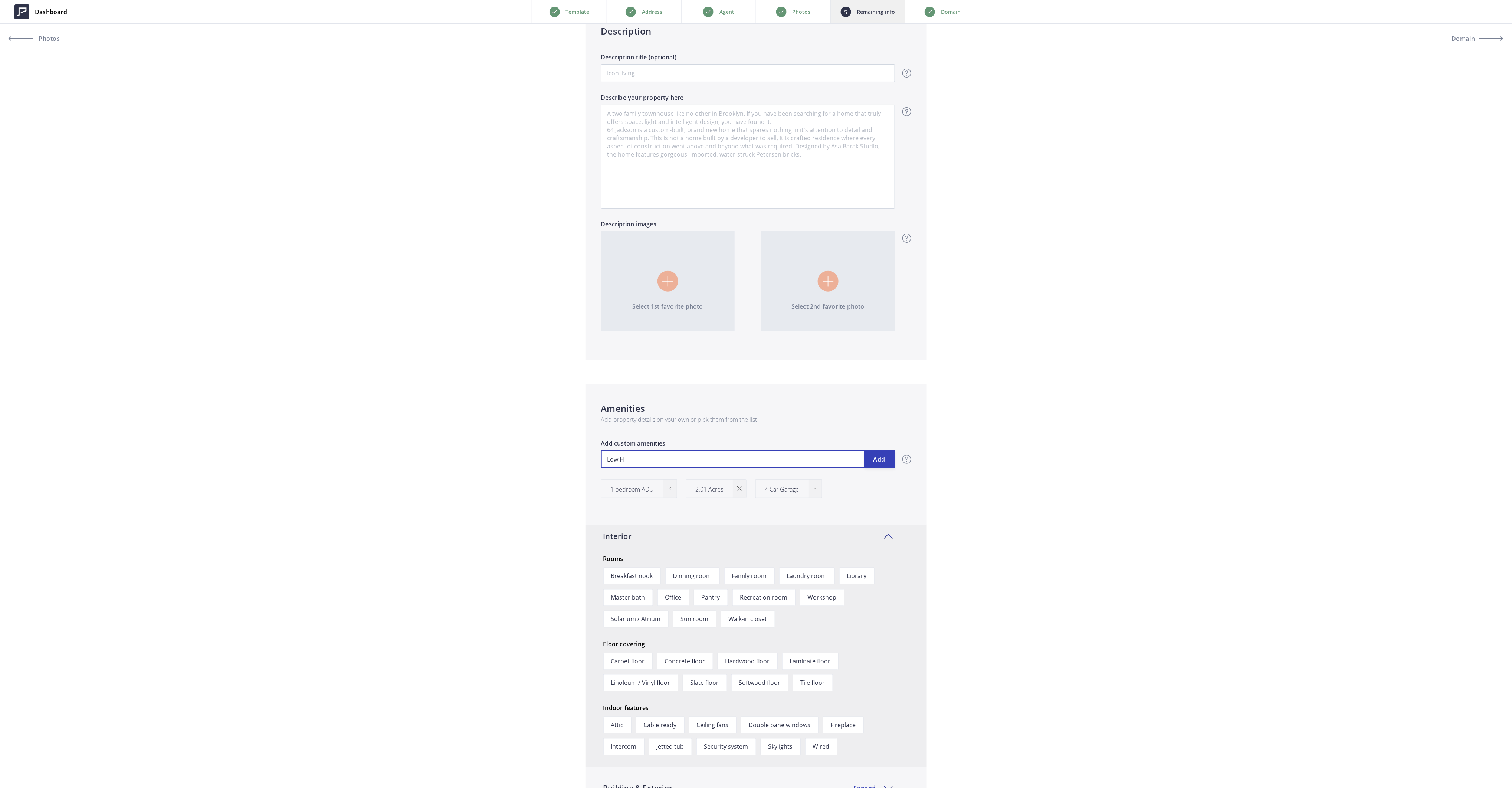
type input "1,150,000"
type input "Low HO"
type input "1,150,000"
type input "Low HOA"
click at [874, 455] on button "Add" at bounding box center [879, 459] width 30 height 18
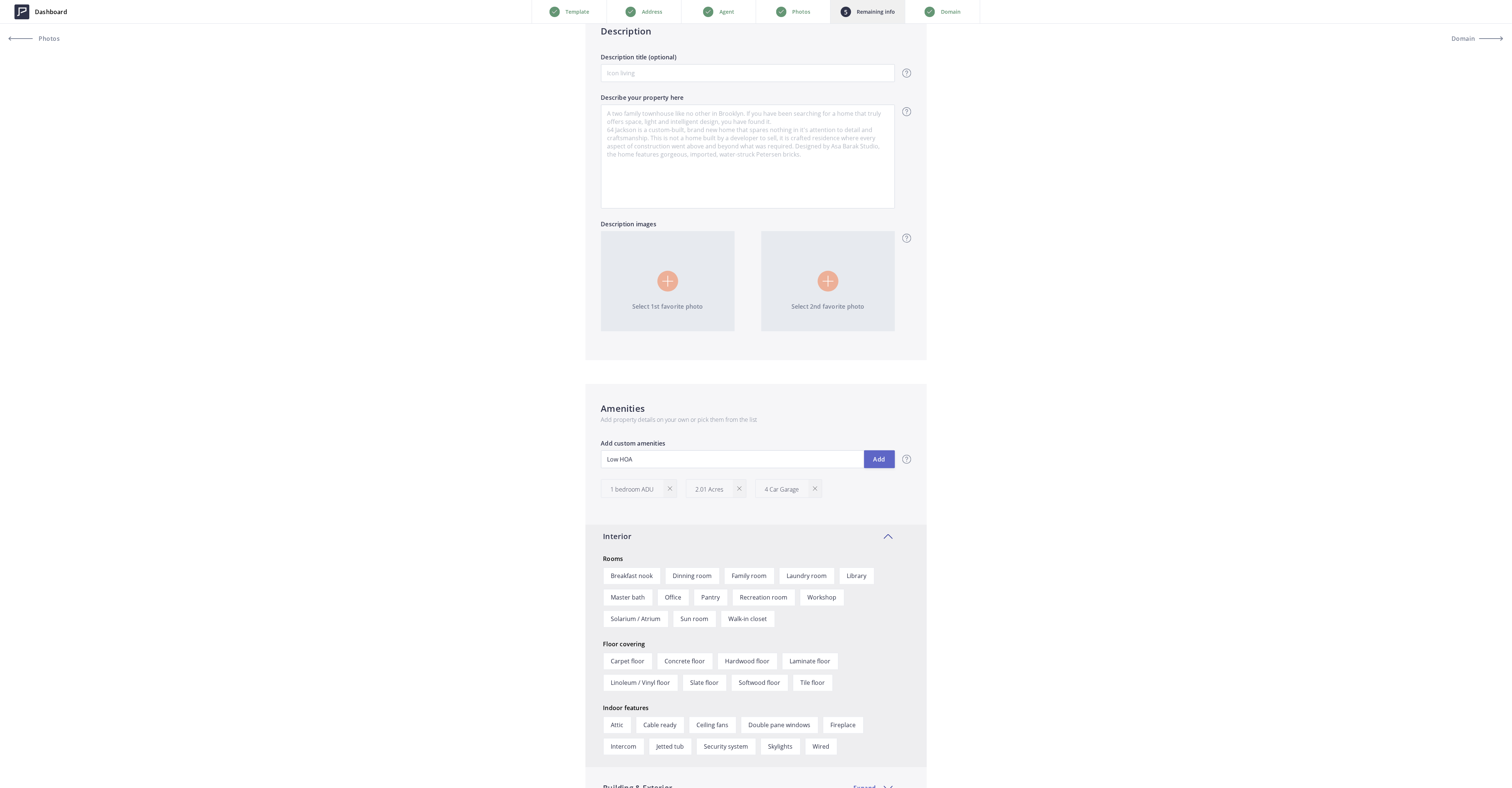
type input "1,150,000"
click at [721, 460] on input "text" at bounding box center [748, 459] width 294 height 18
type input "1,150,000"
type input "G"
type input "1,150,000"
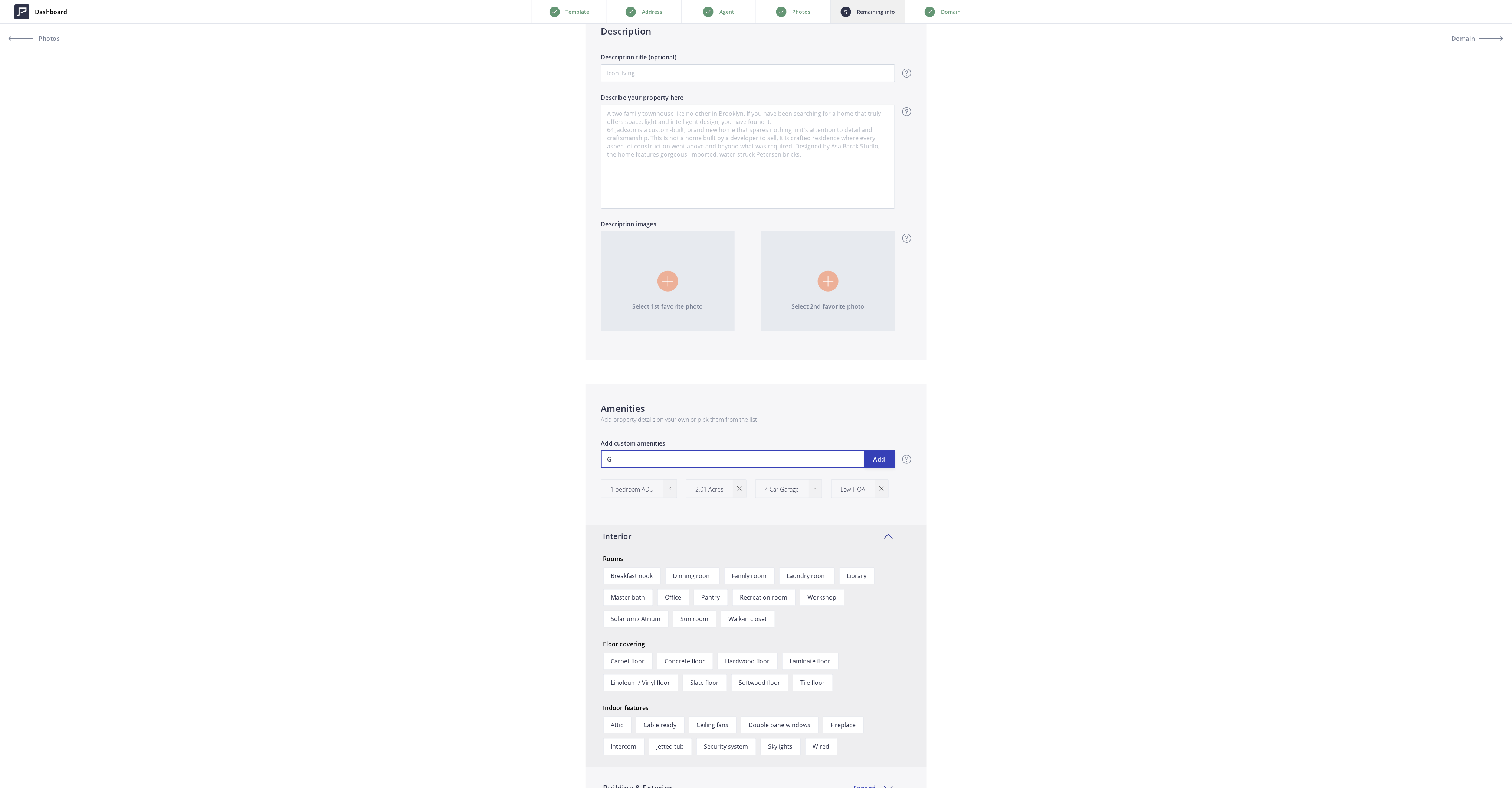
type input "Ga"
type input "1,150,000"
type input "Gat"
type input "1,150,000"
type input "Gate"
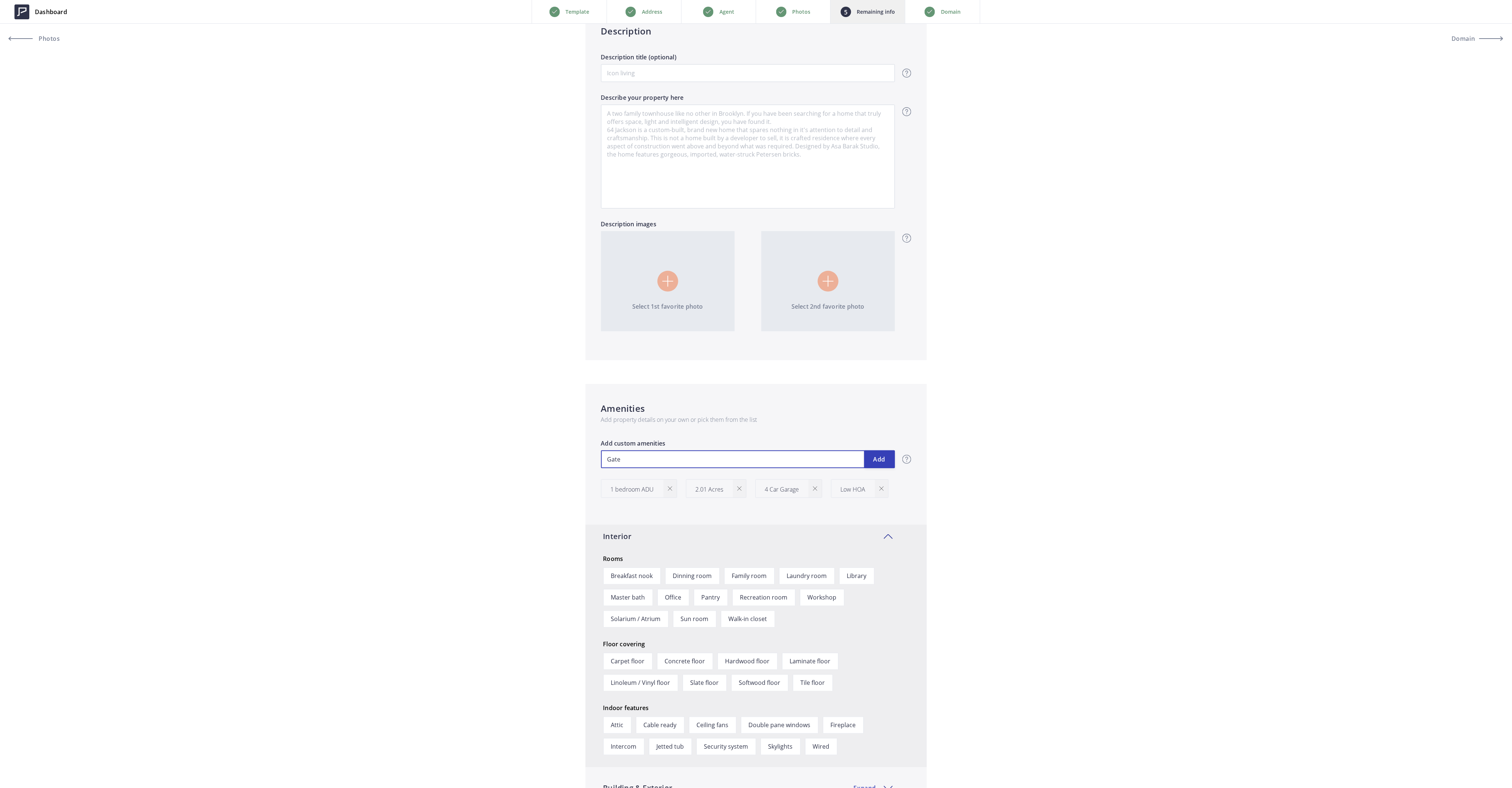
type input "1,150,000"
type input "Gated"
type input "1,150,000"
type input "Gated C"
type input "1,150,000"
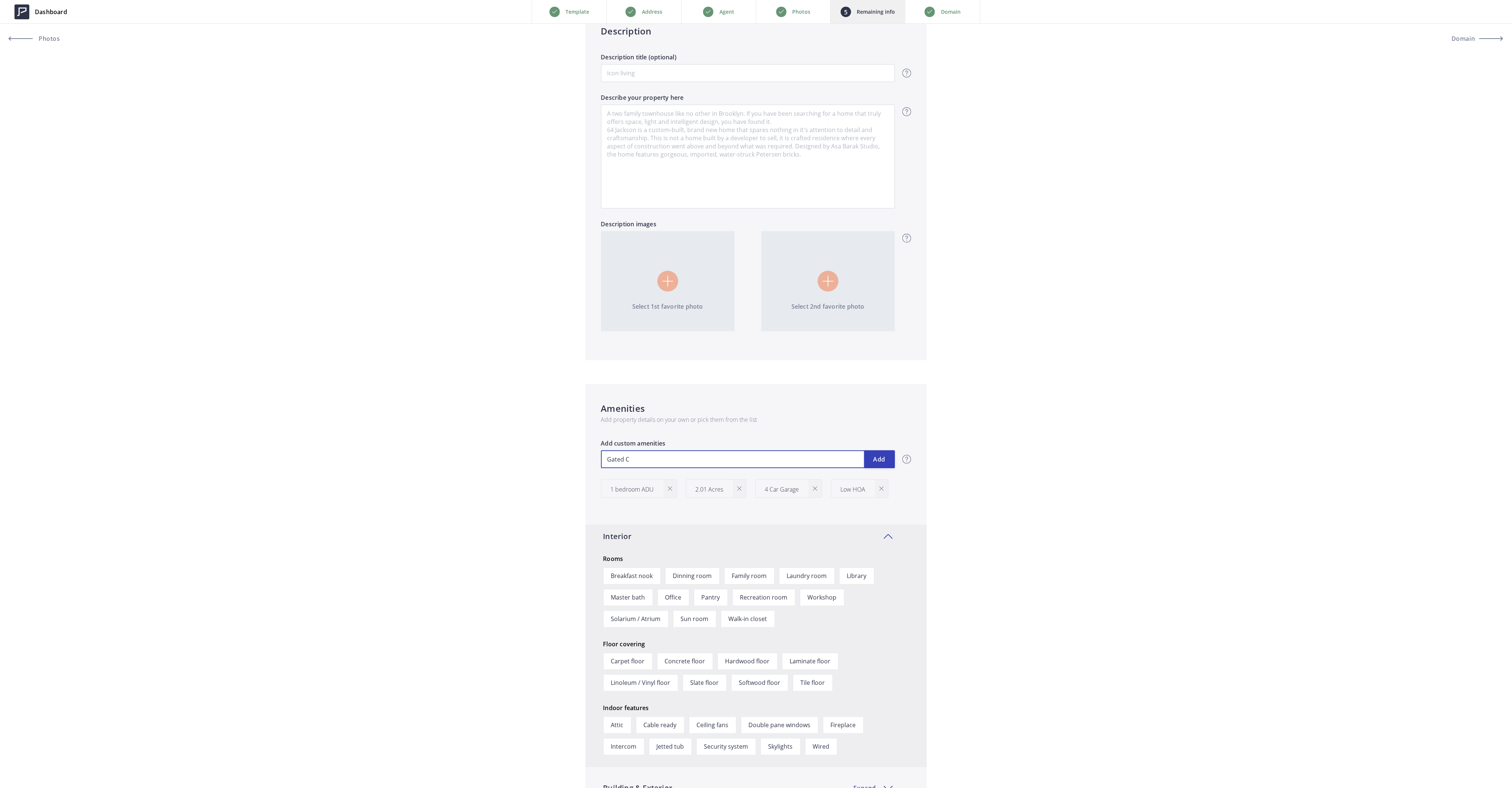
type input "Gated Co"
type input "1,150,000"
type input "Gated Com"
type input "1,150,000"
type input "Gated Comm"
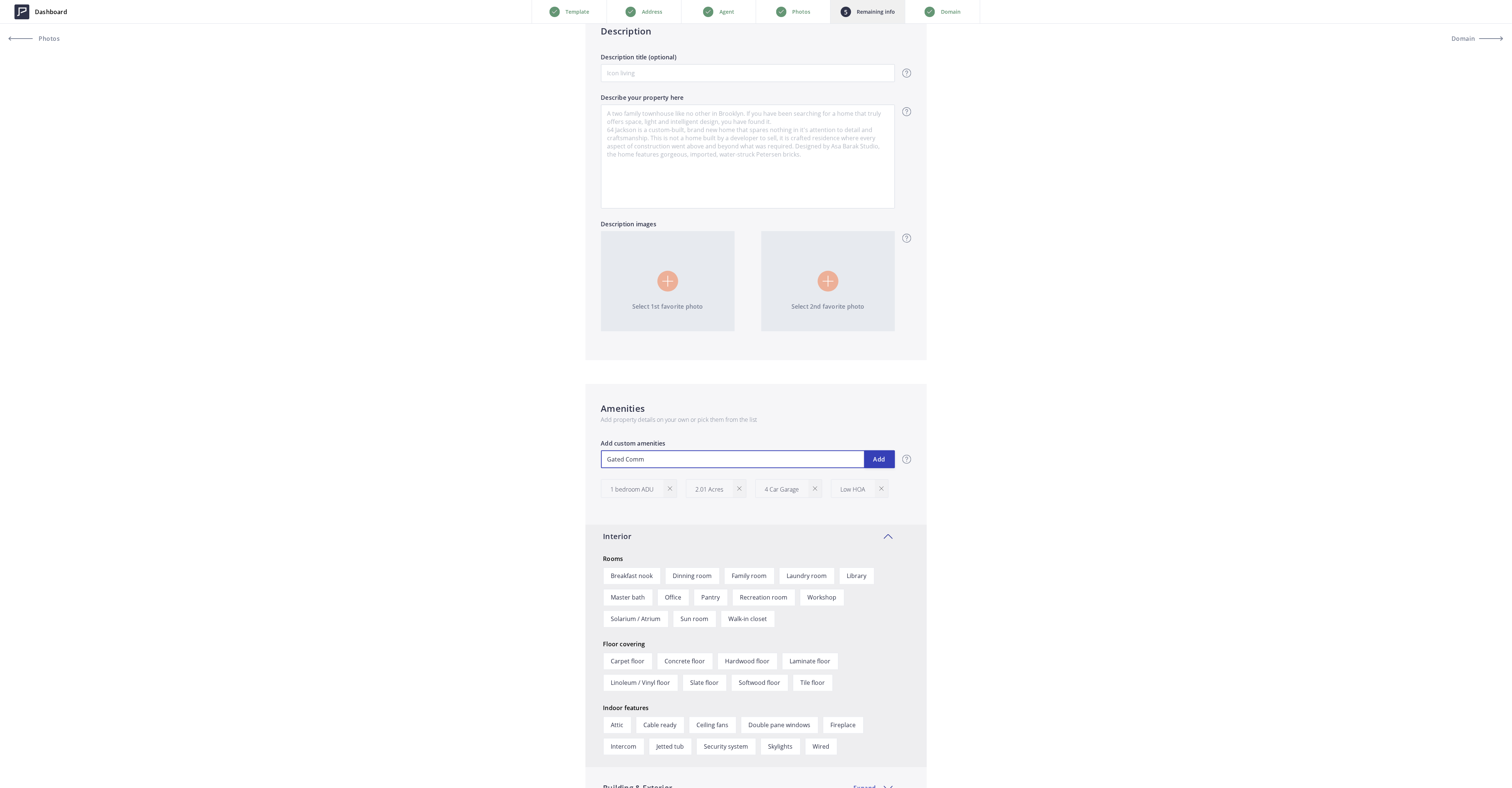
type input "1,150,000"
type input "Gated Commu"
type input "1,150,000"
type input "Gated Commun"
type input "1,150,000"
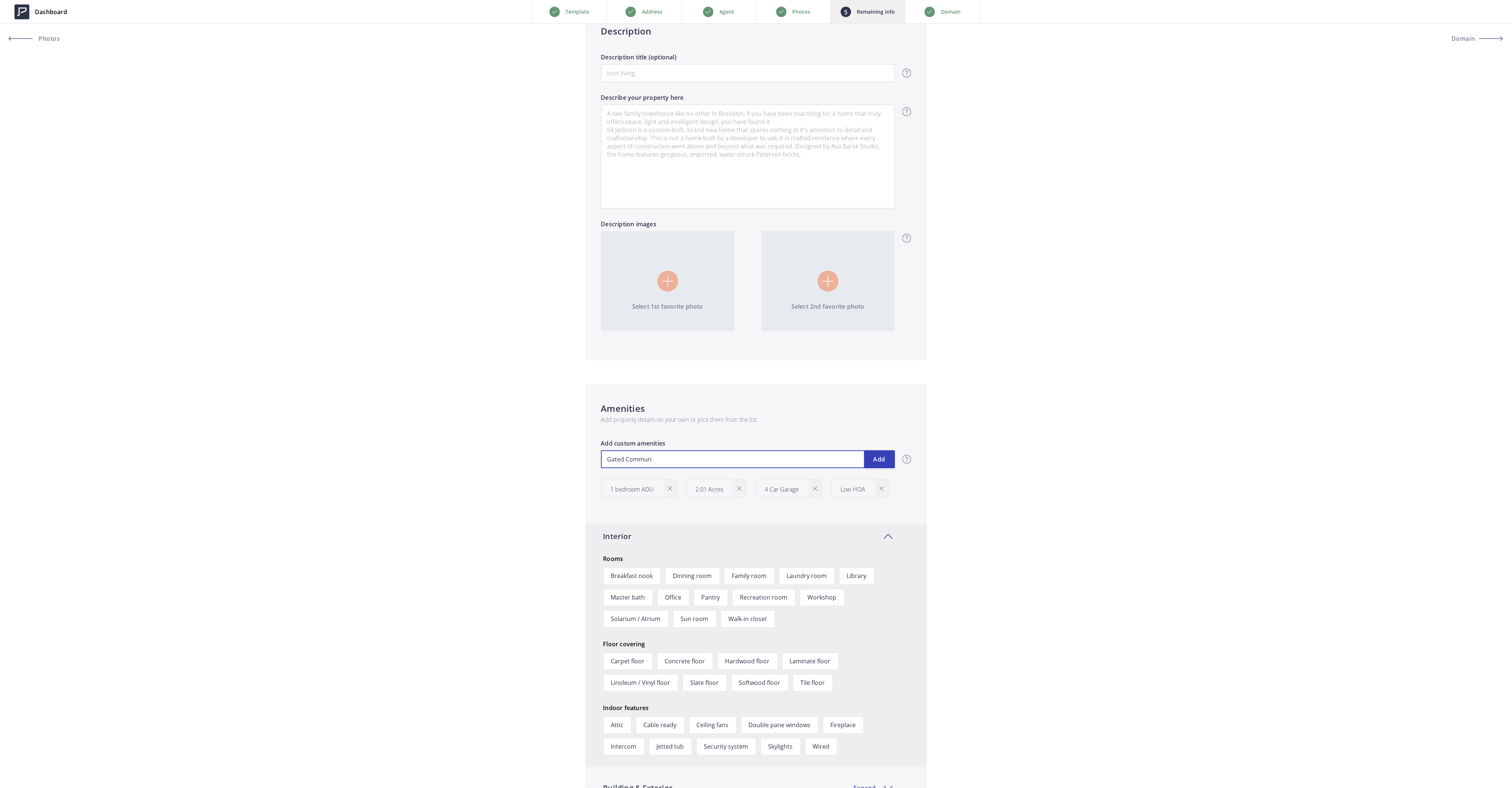
type input "Gated Communi"
type input "1,150,000"
type input "Gated Community"
type input "1,150,000"
type input "Gated Community"
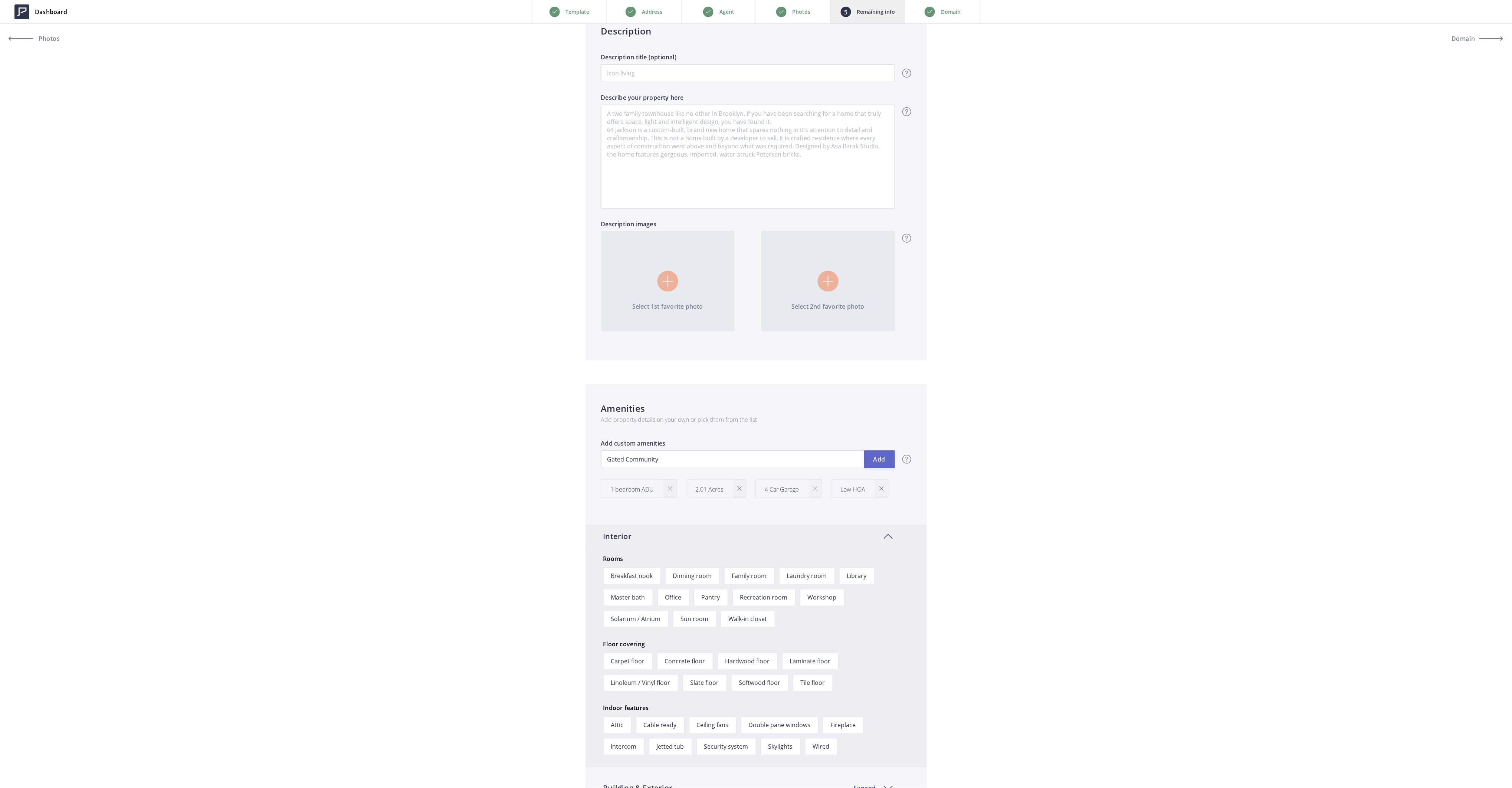
click at [877, 454] on button "Add" at bounding box center [879, 459] width 30 height 18
type input "1,150,000"
click at [675, 455] on input "text" at bounding box center [748, 459] width 294 height 18
type input "1,150,000"
type input "P"
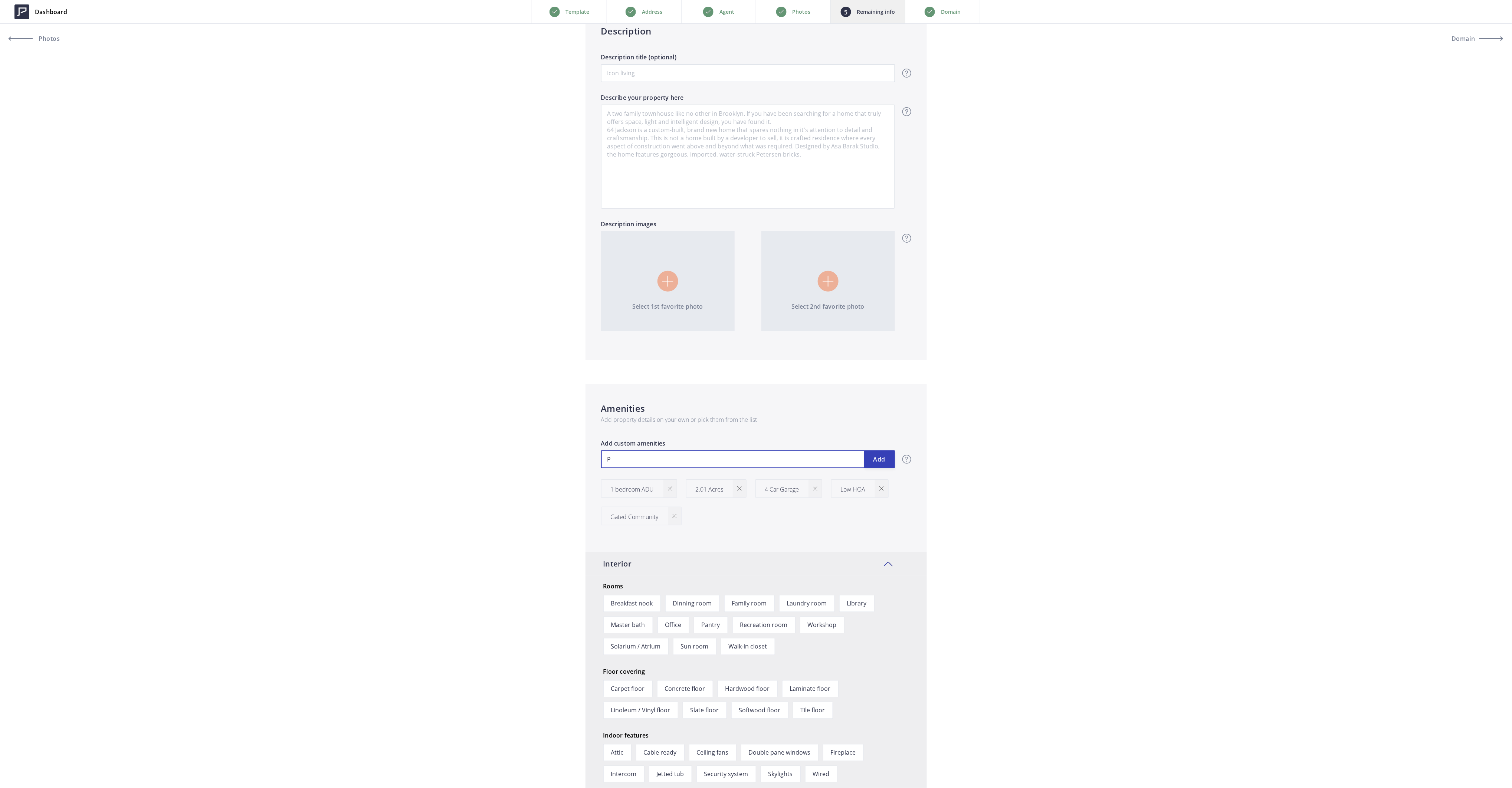
type input "1,150,000"
type input "Po"
type input "1,150,000"
type input "Poo"
type input "1,150,000"
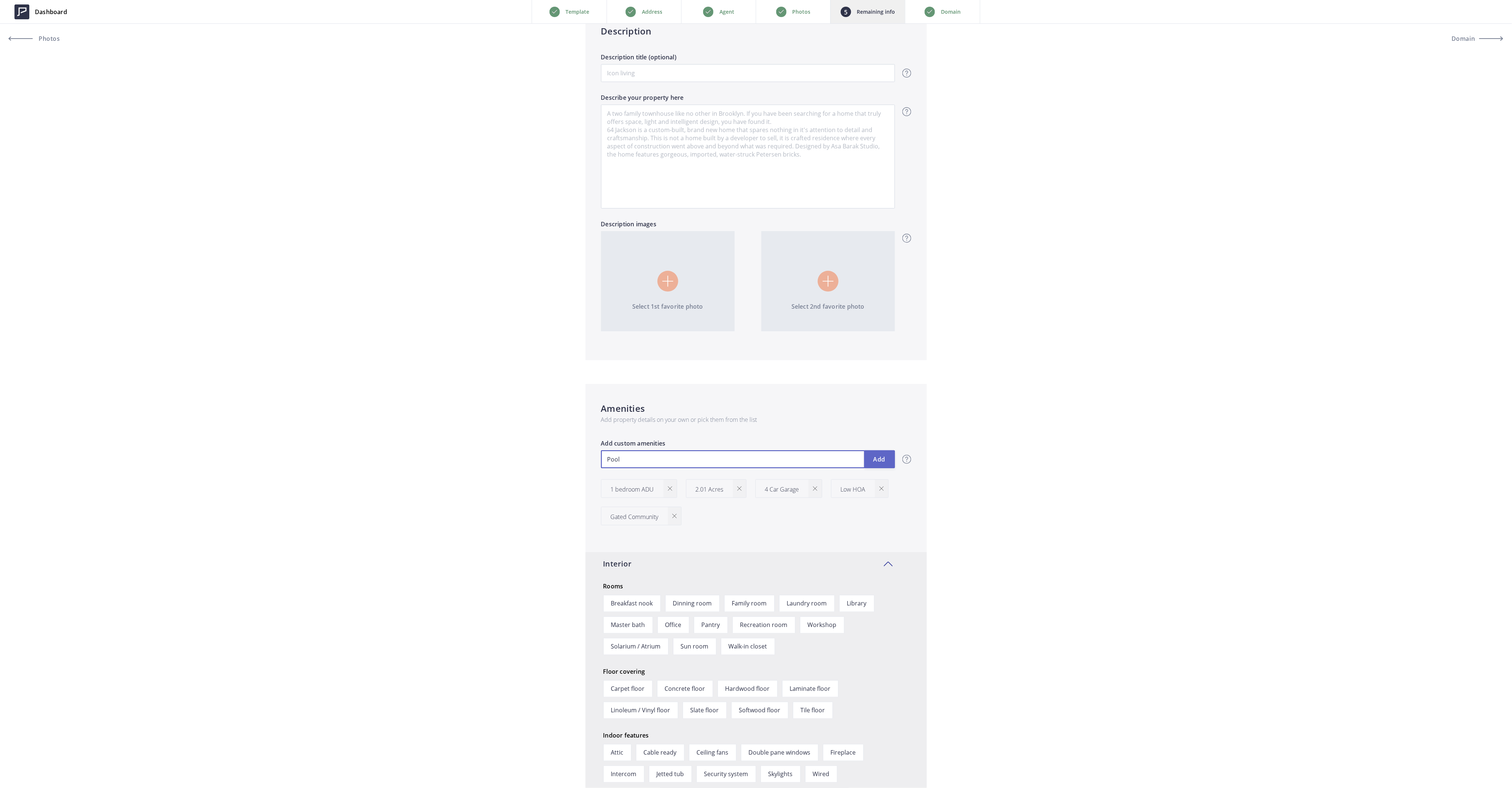
type input "Pool"
click at [887, 461] on button "Add" at bounding box center [879, 459] width 30 height 18
type input "1,150,000"
click at [697, 458] on input "text" at bounding box center [748, 459] width 294 height 18
type input "1,150,000"
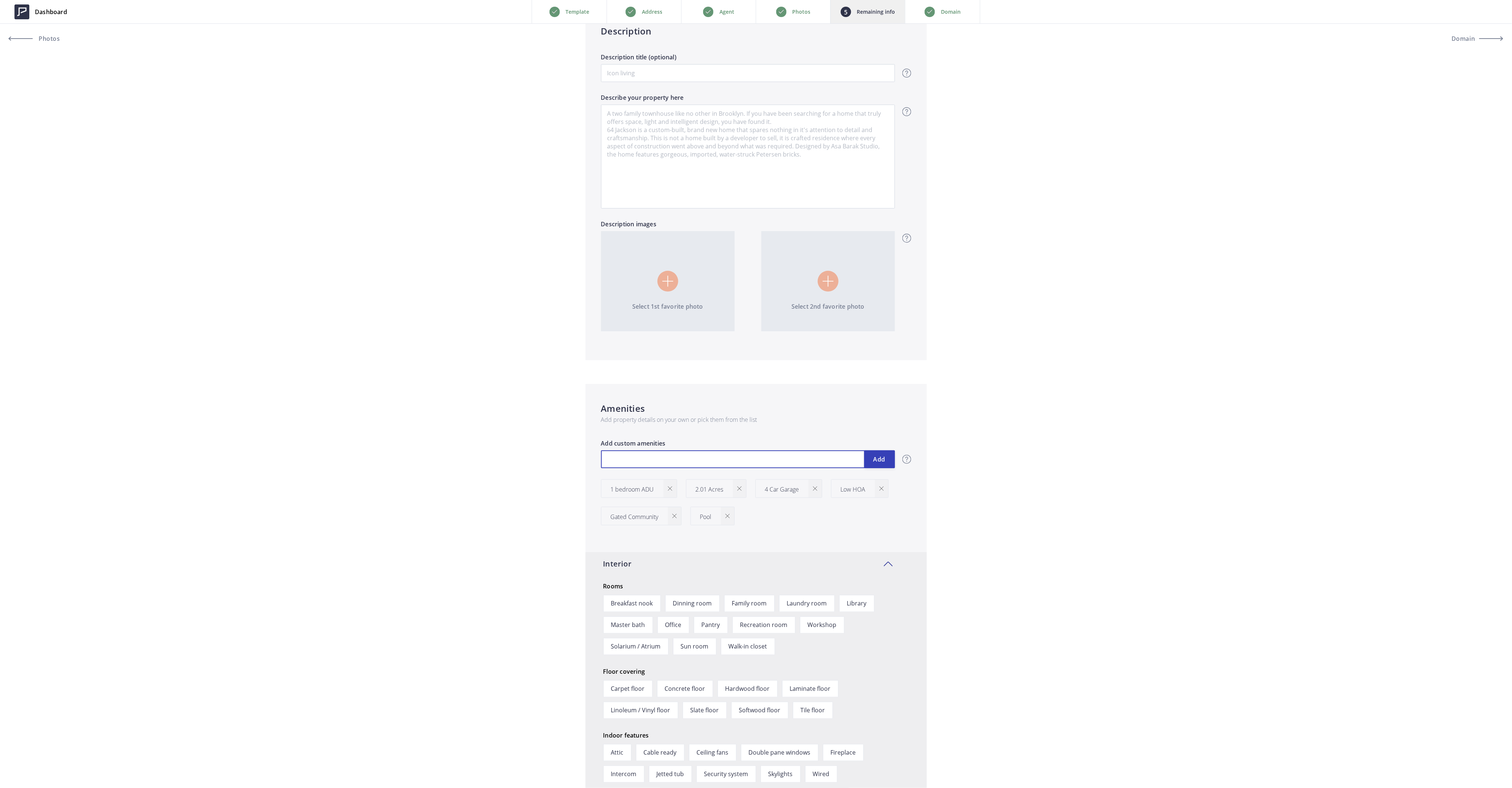
type input "J"
type input "1,150,000"
type input "Ja"
type input "1,150,000"
type input "Jac"
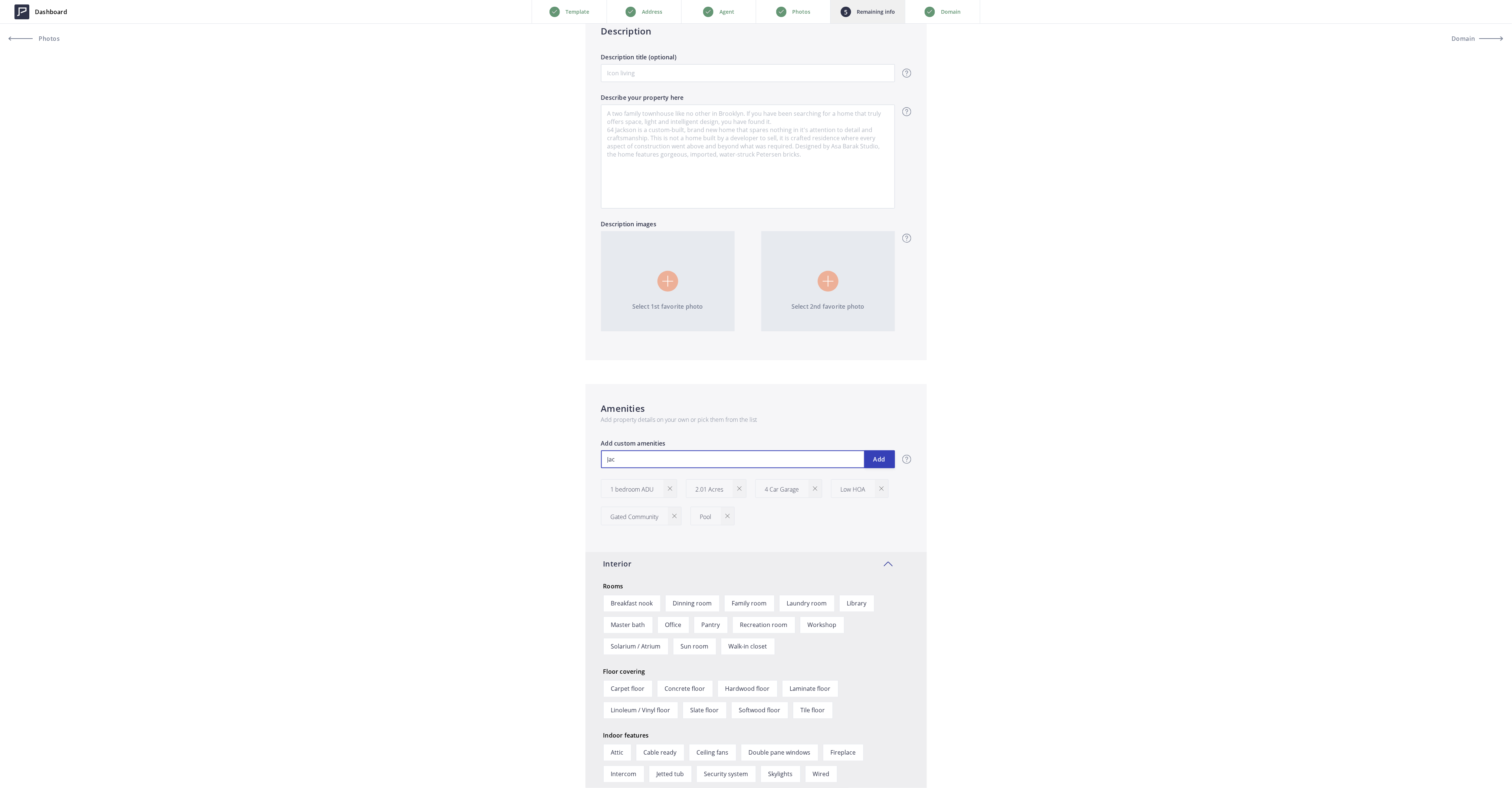
type input "1,150,000"
type input "Jacu"
type input "1,150,000"
type input "Jacuz"
type input "1,150,000"
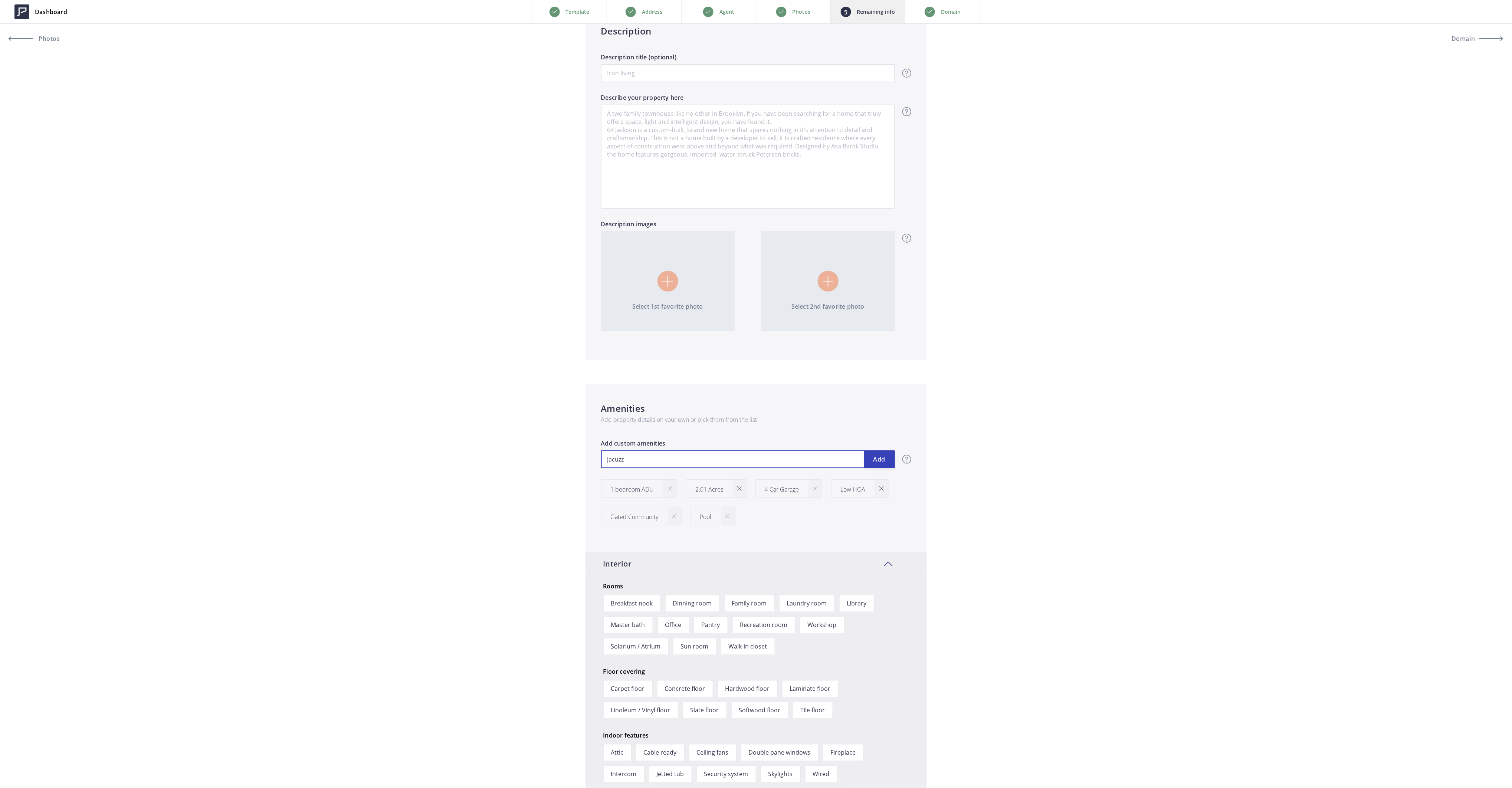
type input "Jacuzzi"
type input "1,150,000"
type input "Jacuzz"
type input "1,150,000"
type input "Jacuz"
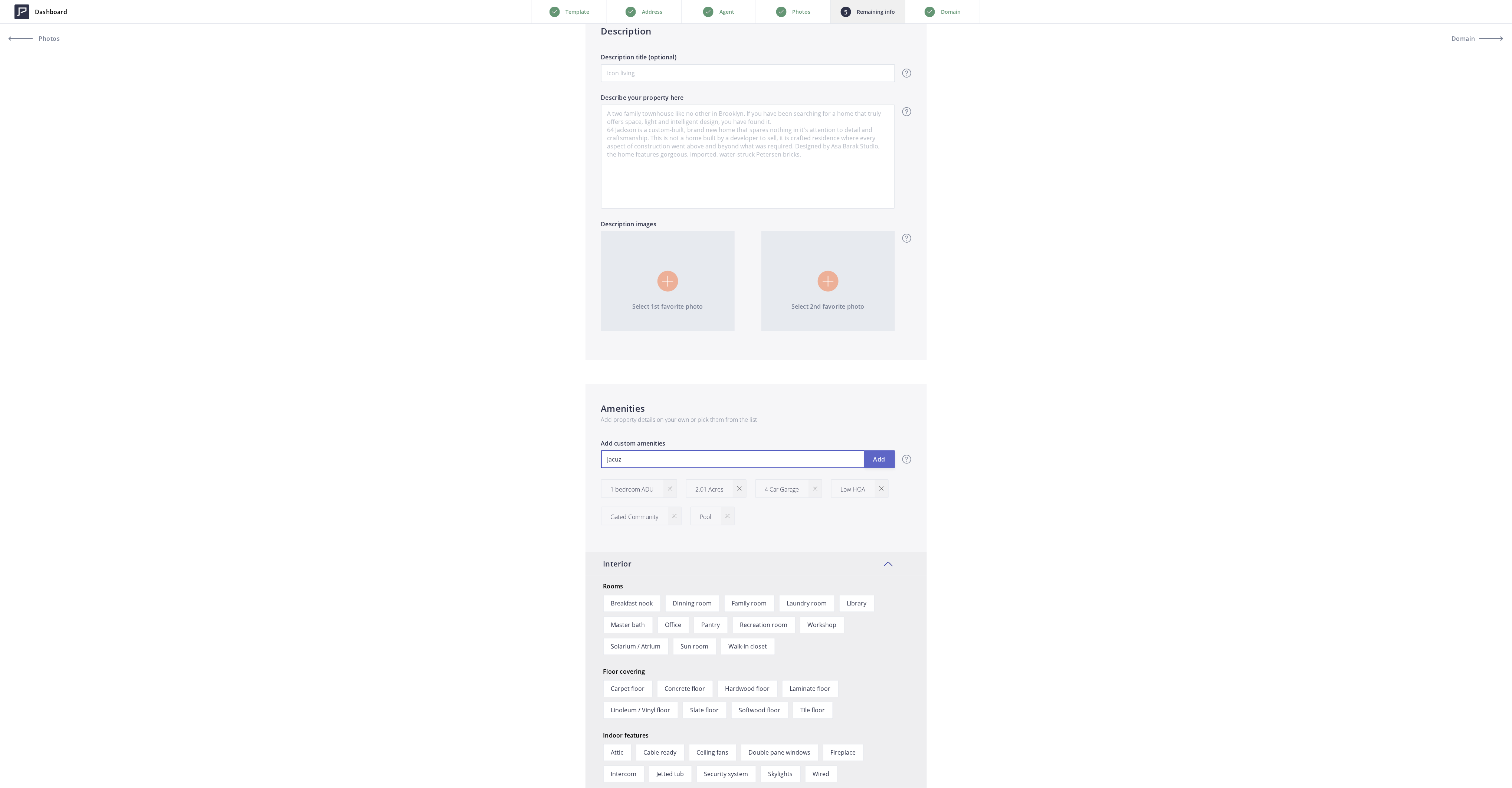
type input "1,150,000"
type input "Jacu"
type input "1,150,000"
type input "Jac"
type input "1,150,000"
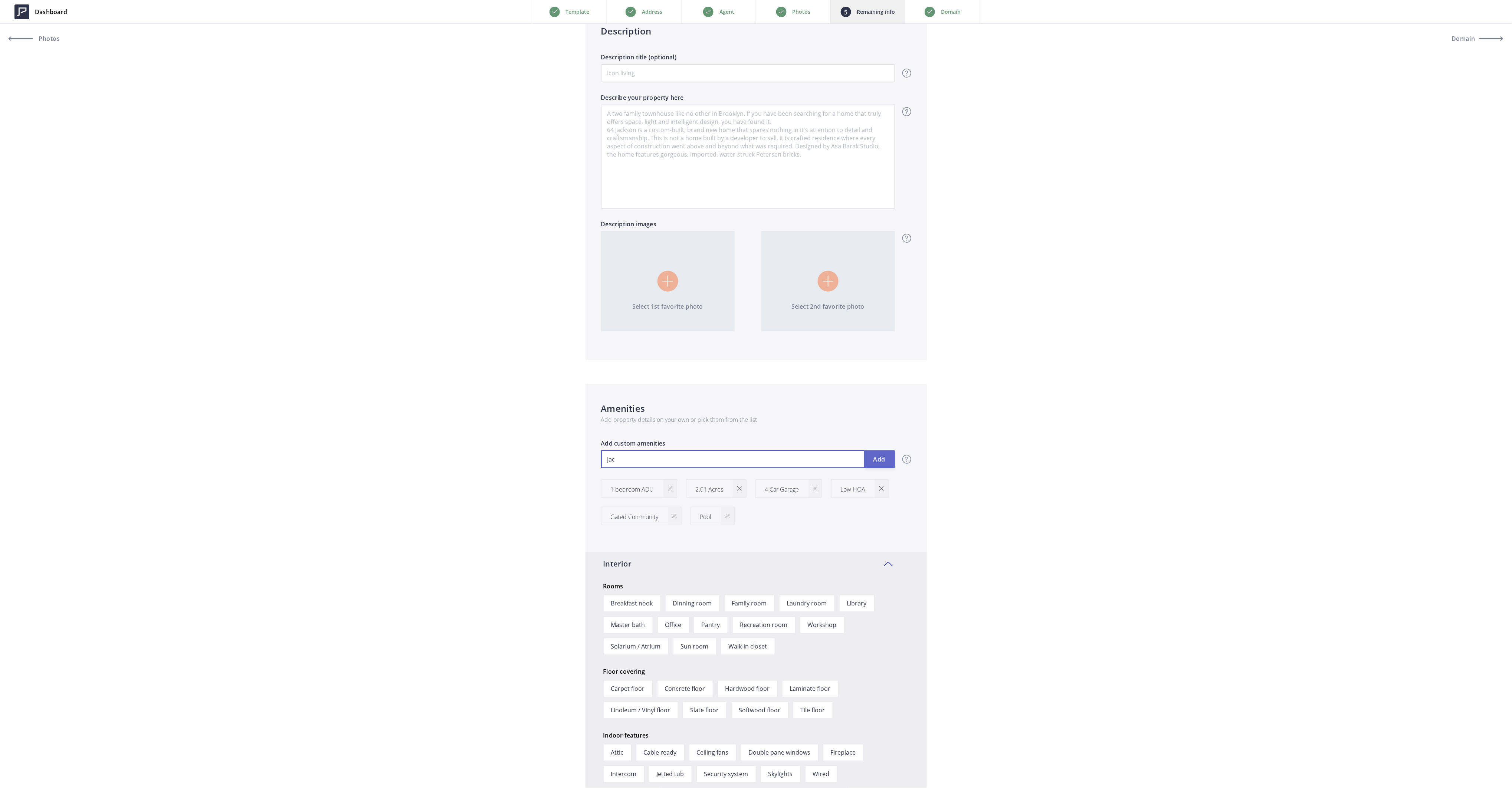
type input "Ja"
type input "1,150,000"
type input "J"
type input "1,150,000"
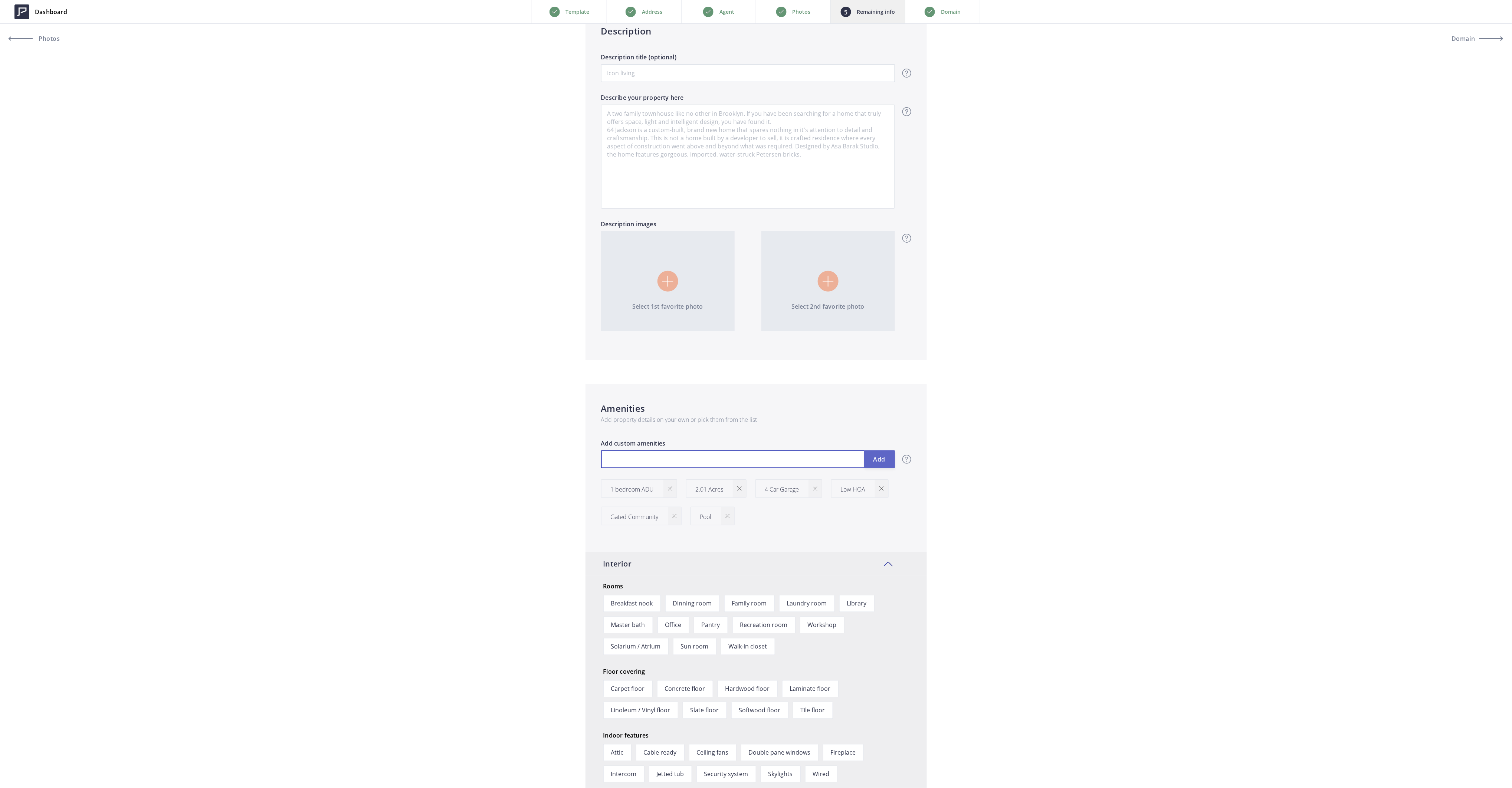
type input "H"
type input "1,150,000"
type input "Ho"
type input "1,150,000"
type input "Hot"
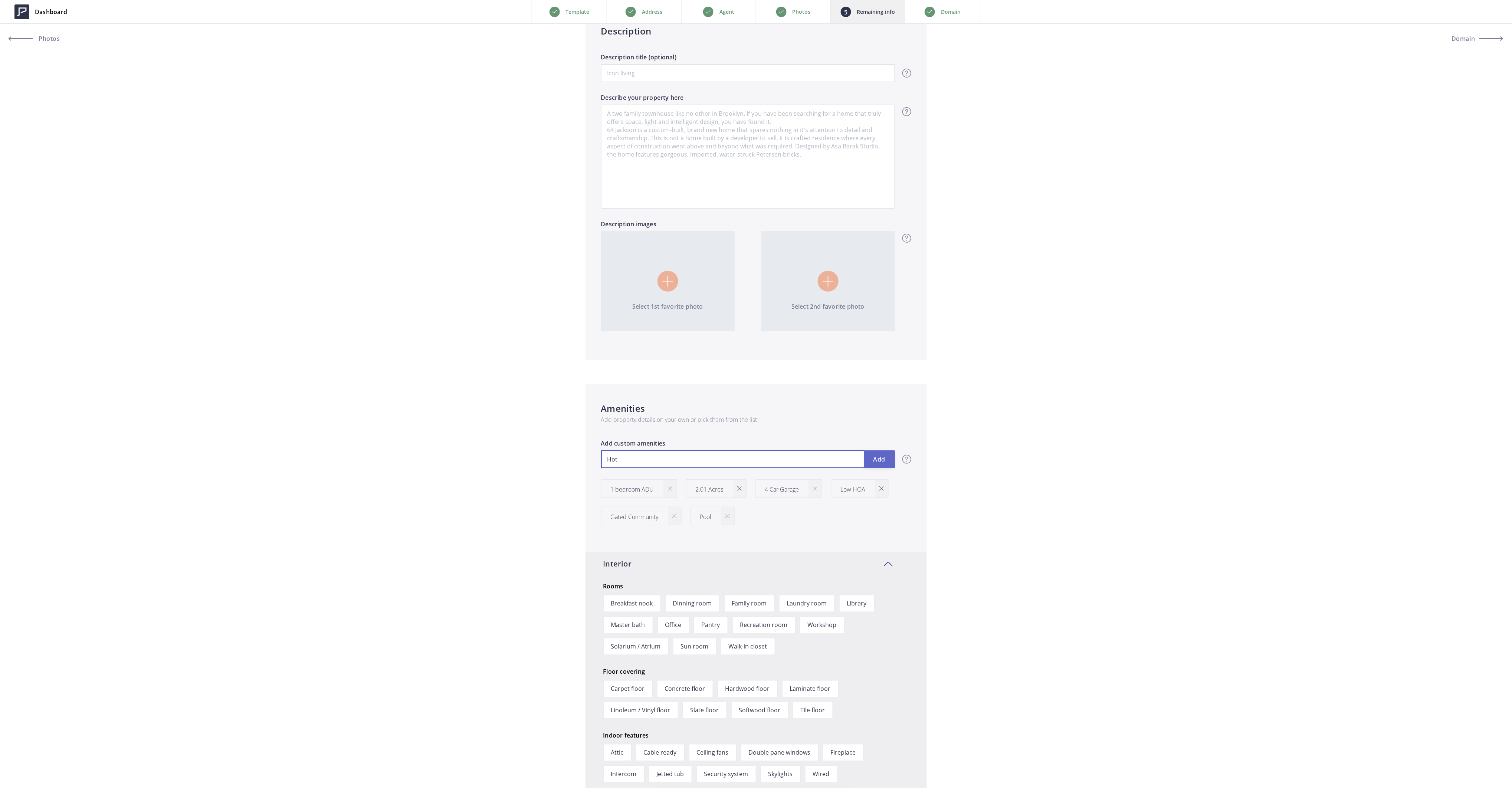
type input "1,150,000"
type input "Hot T"
type input "1,150,000"
type input "Hot Tu"
type input "1,150,000"
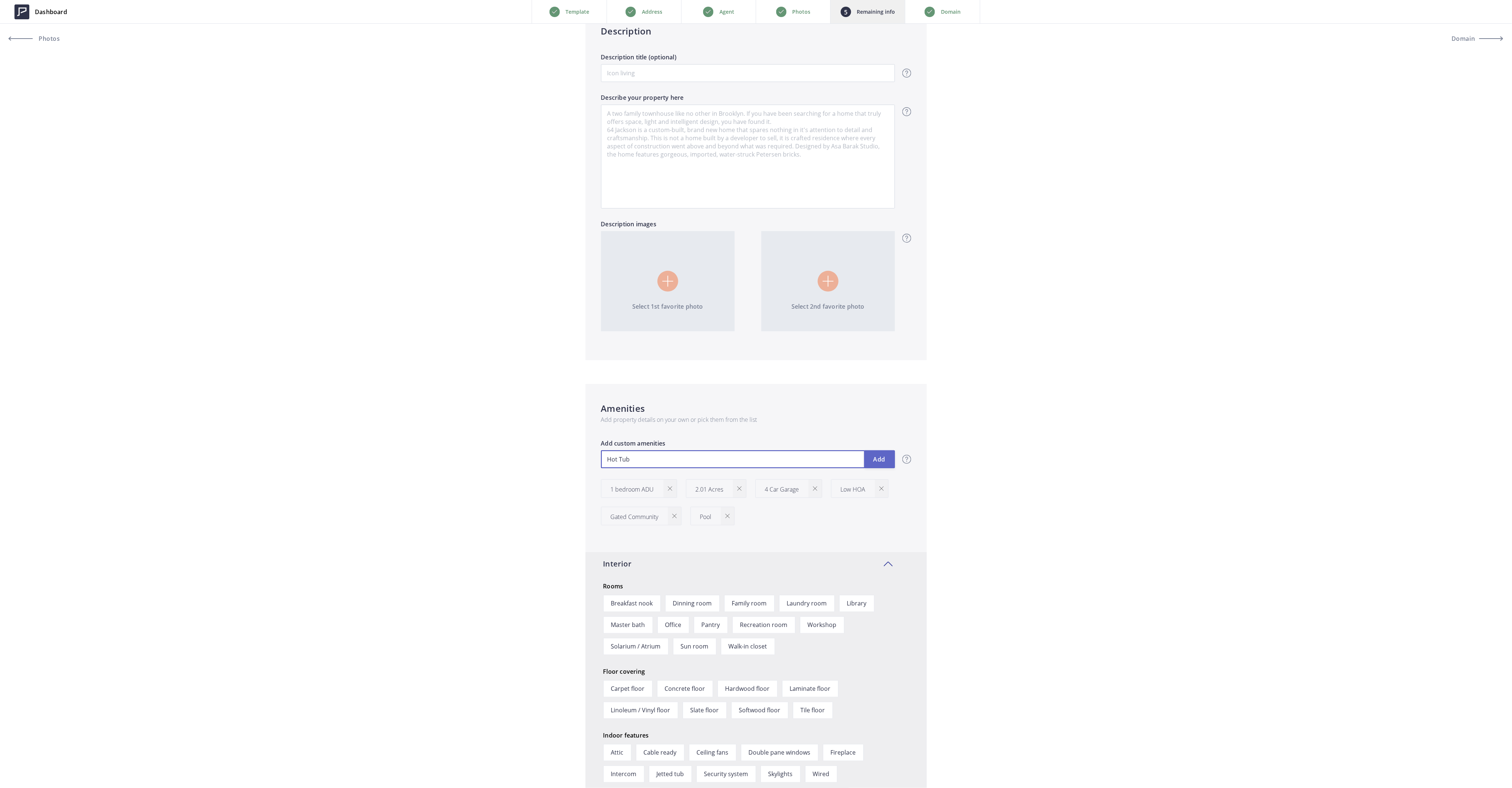
type input "Hot Tub"
click at [882, 459] on button "Add" at bounding box center [879, 459] width 30 height 18
type input "1,150,000"
click at [783, 419] on p "Add property details on your own or pick them from the list" at bounding box center [756, 419] width 310 height 9
click at [682, 464] on input "text" at bounding box center [748, 459] width 294 height 18
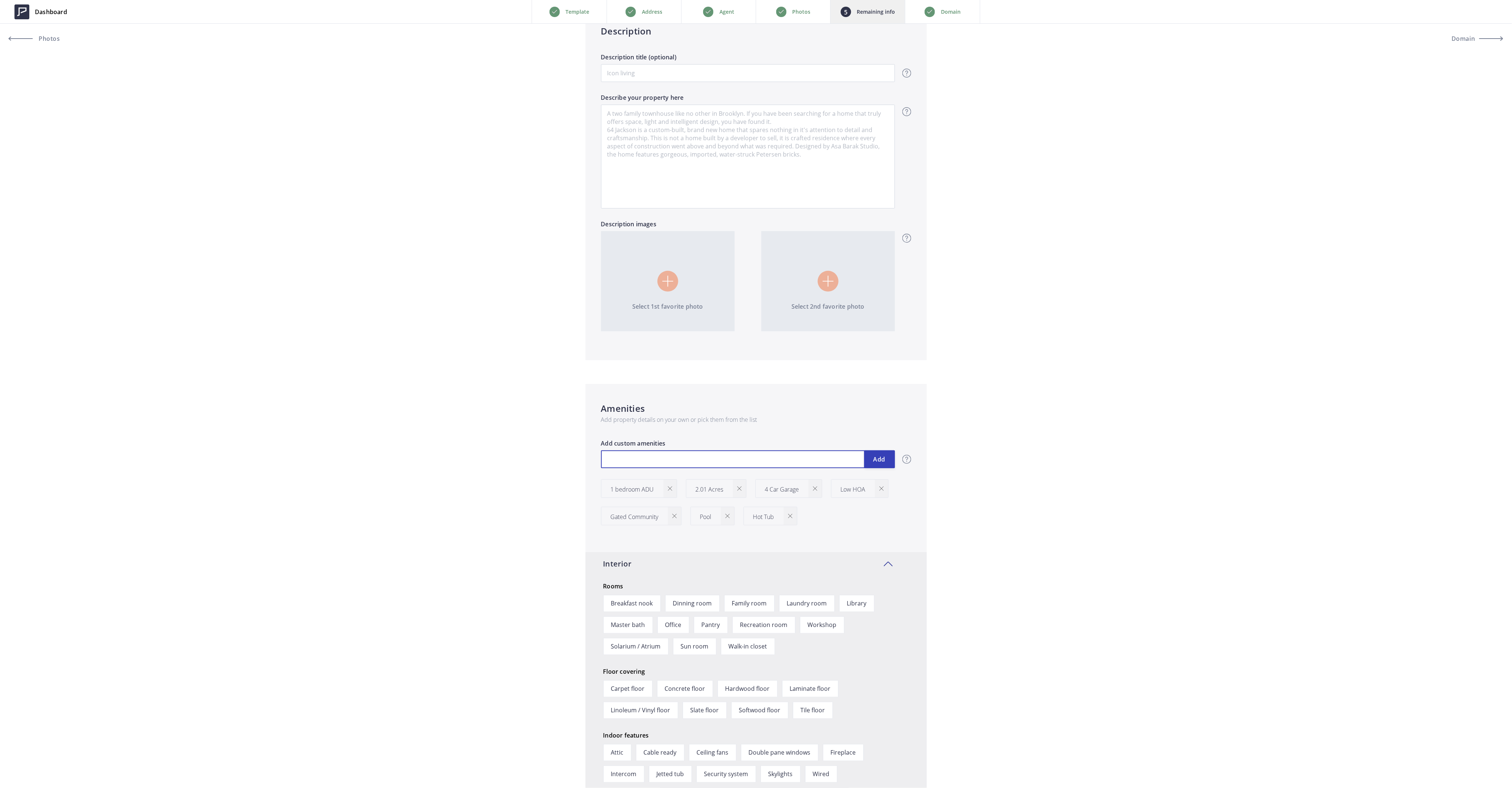
type input "1,150,000"
type input "S"
type input "1,150,000"
type input "Sau"
type input "1,150,000"
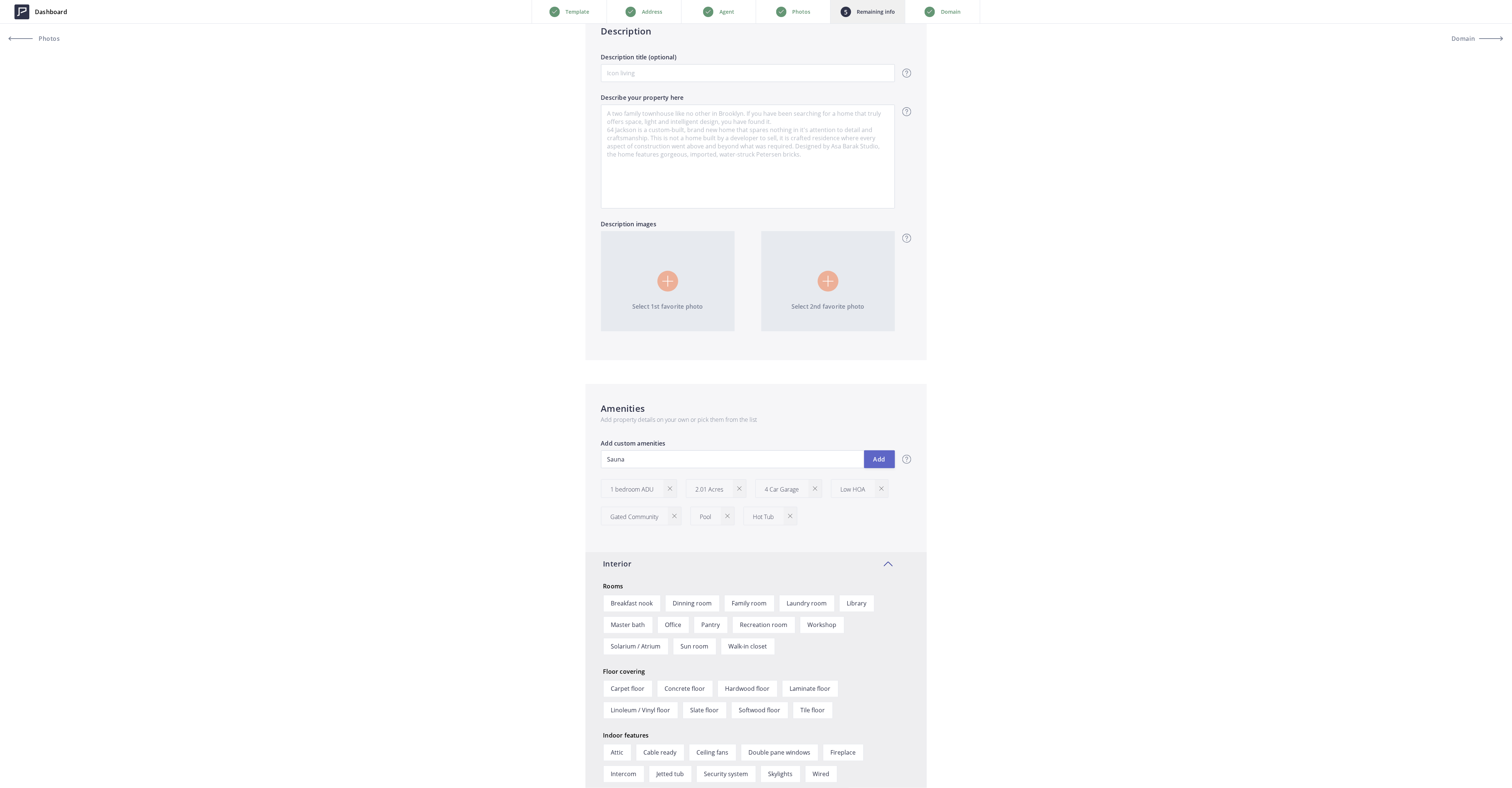
click at [880, 458] on button "Add" at bounding box center [879, 459] width 30 height 18
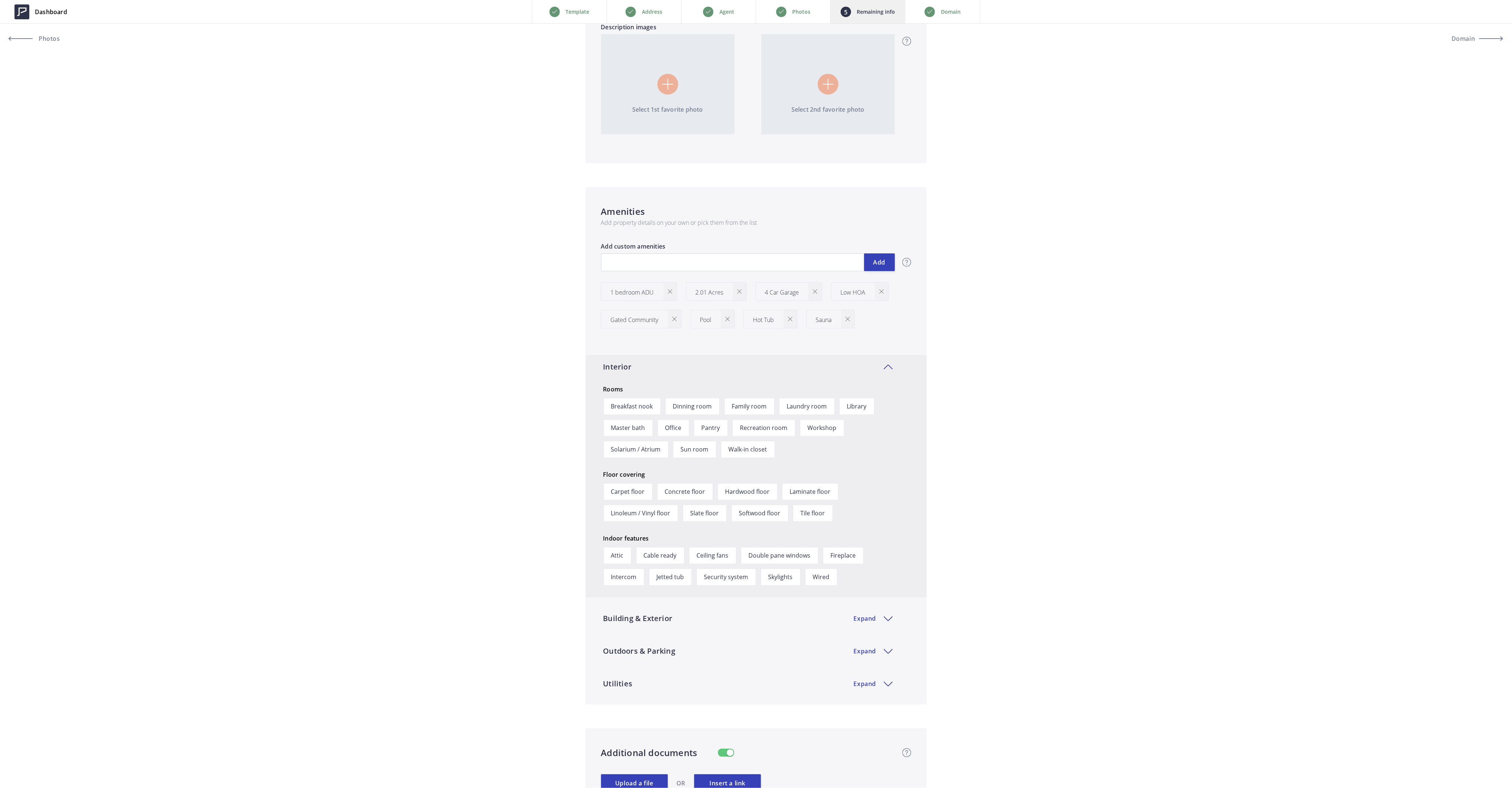
scroll to position [791, 0]
click at [754, 449] on span "Walk-in closet" at bounding box center [747, 448] width 54 height 17
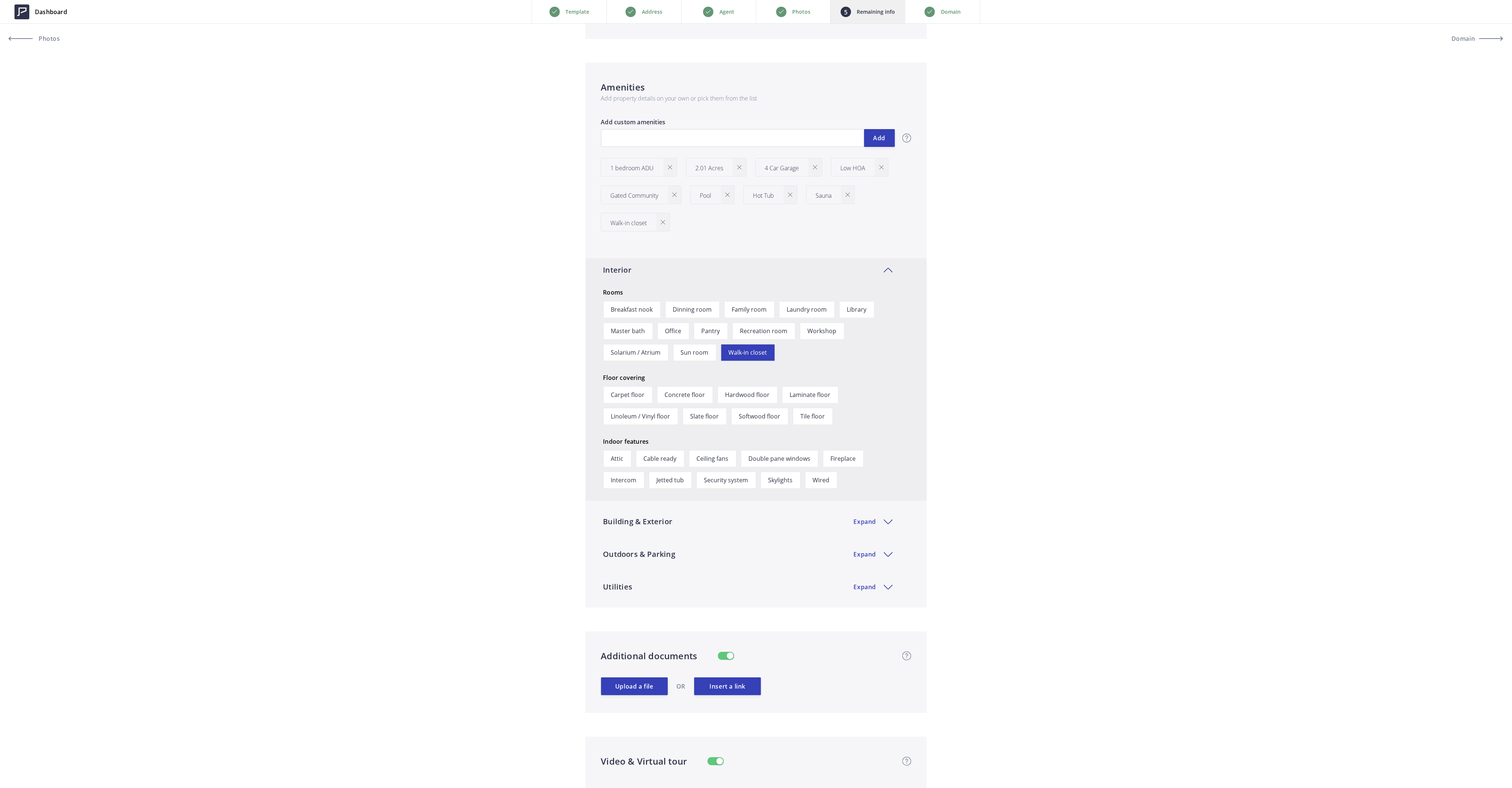
scroll to position [940, 0]
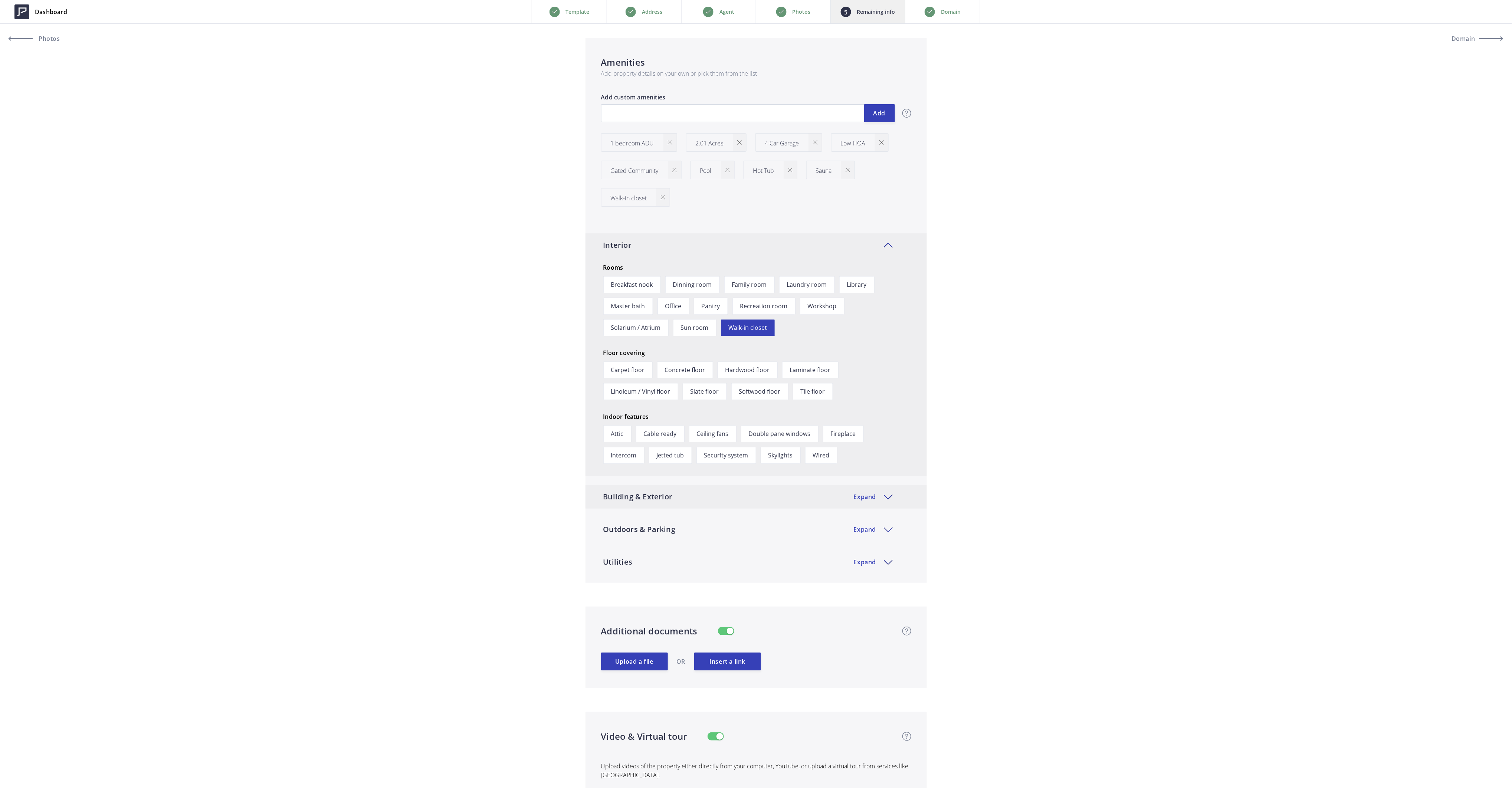
click at [882, 495] on div "Building & Exterior Expand" at bounding box center [756, 497] width 341 height 24
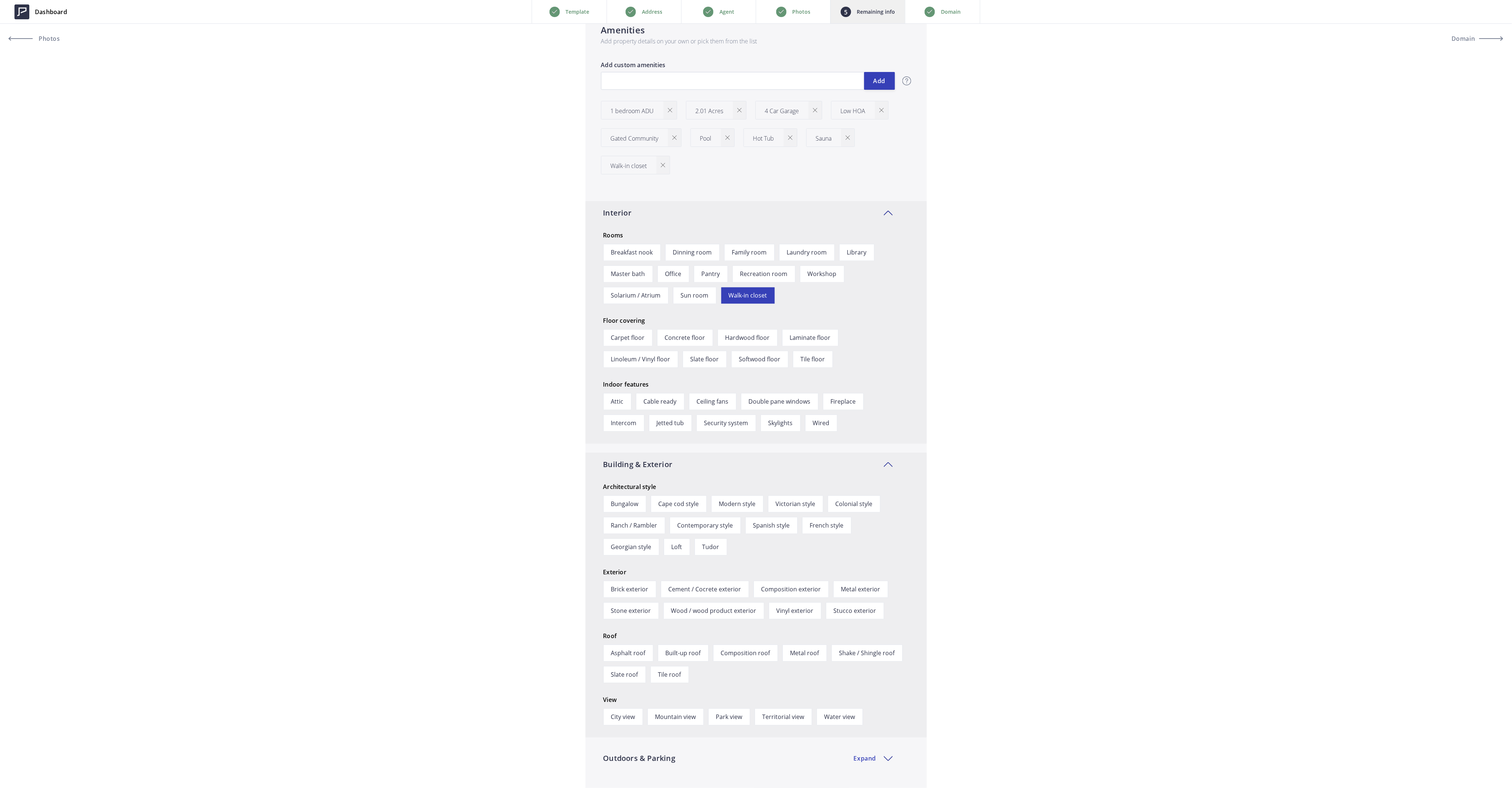
scroll to position [989, 0]
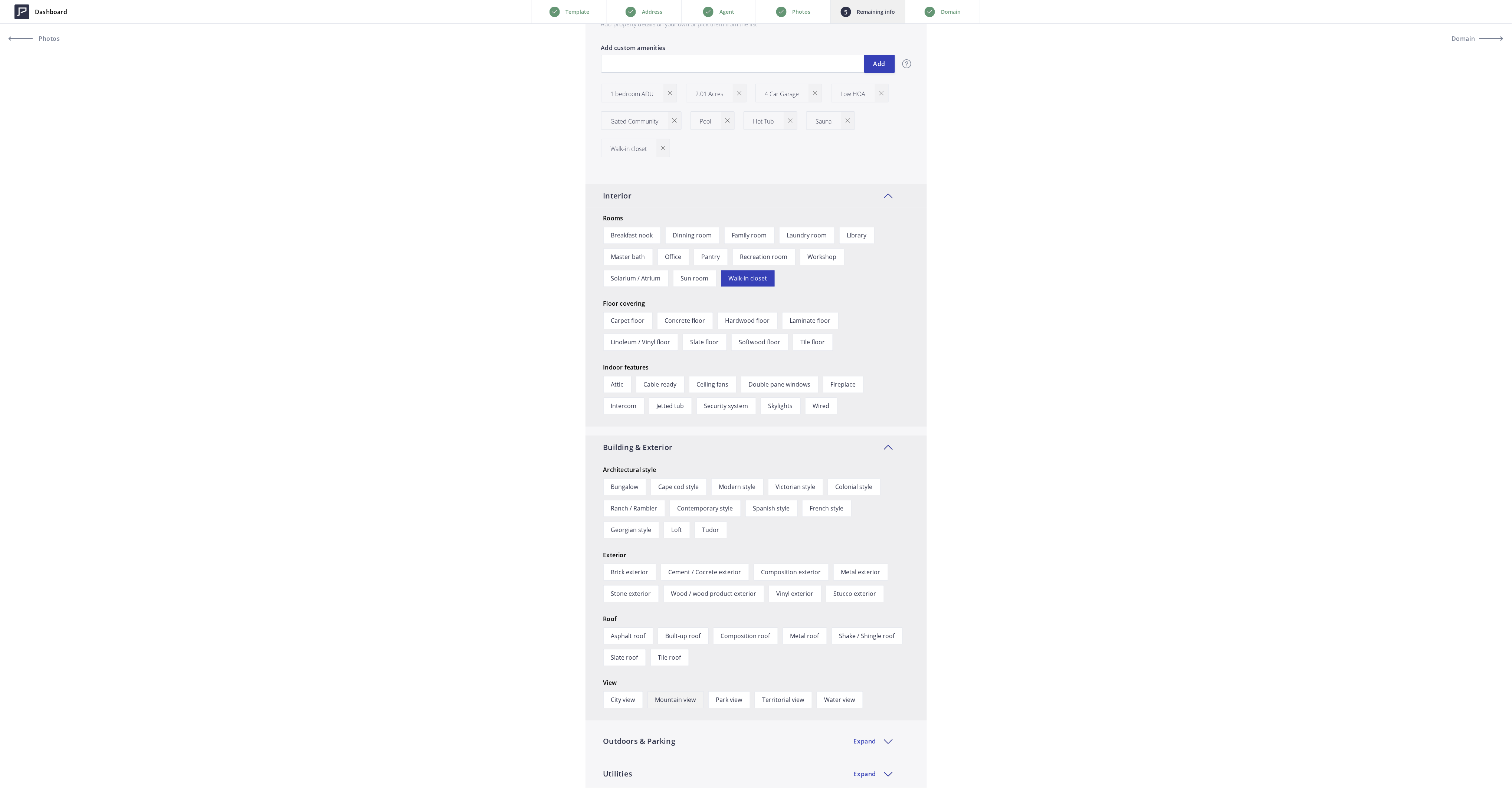
click at [690, 703] on span "Mountain view" at bounding box center [676, 699] width 57 height 17
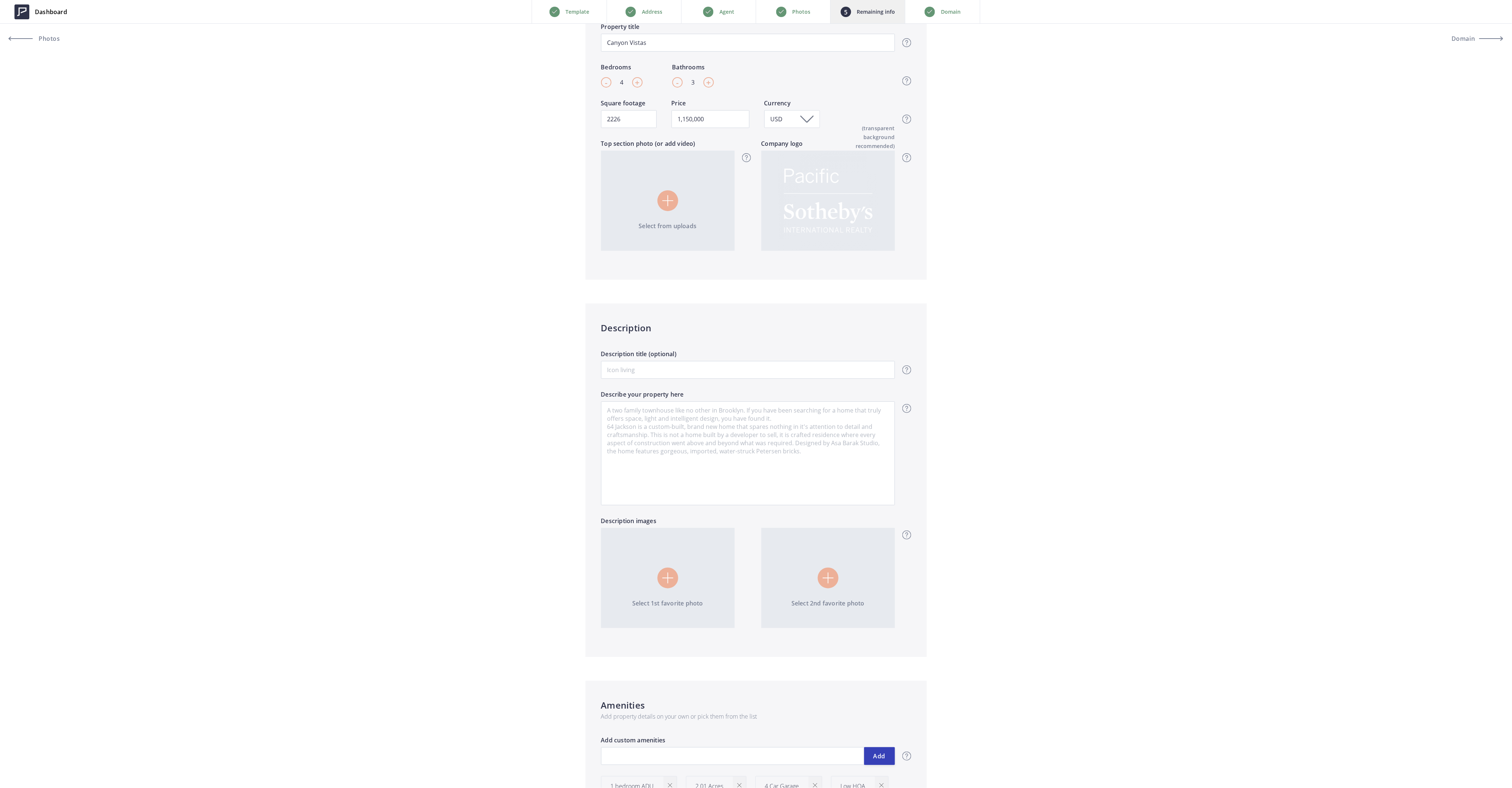
scroll to position [0, 0]
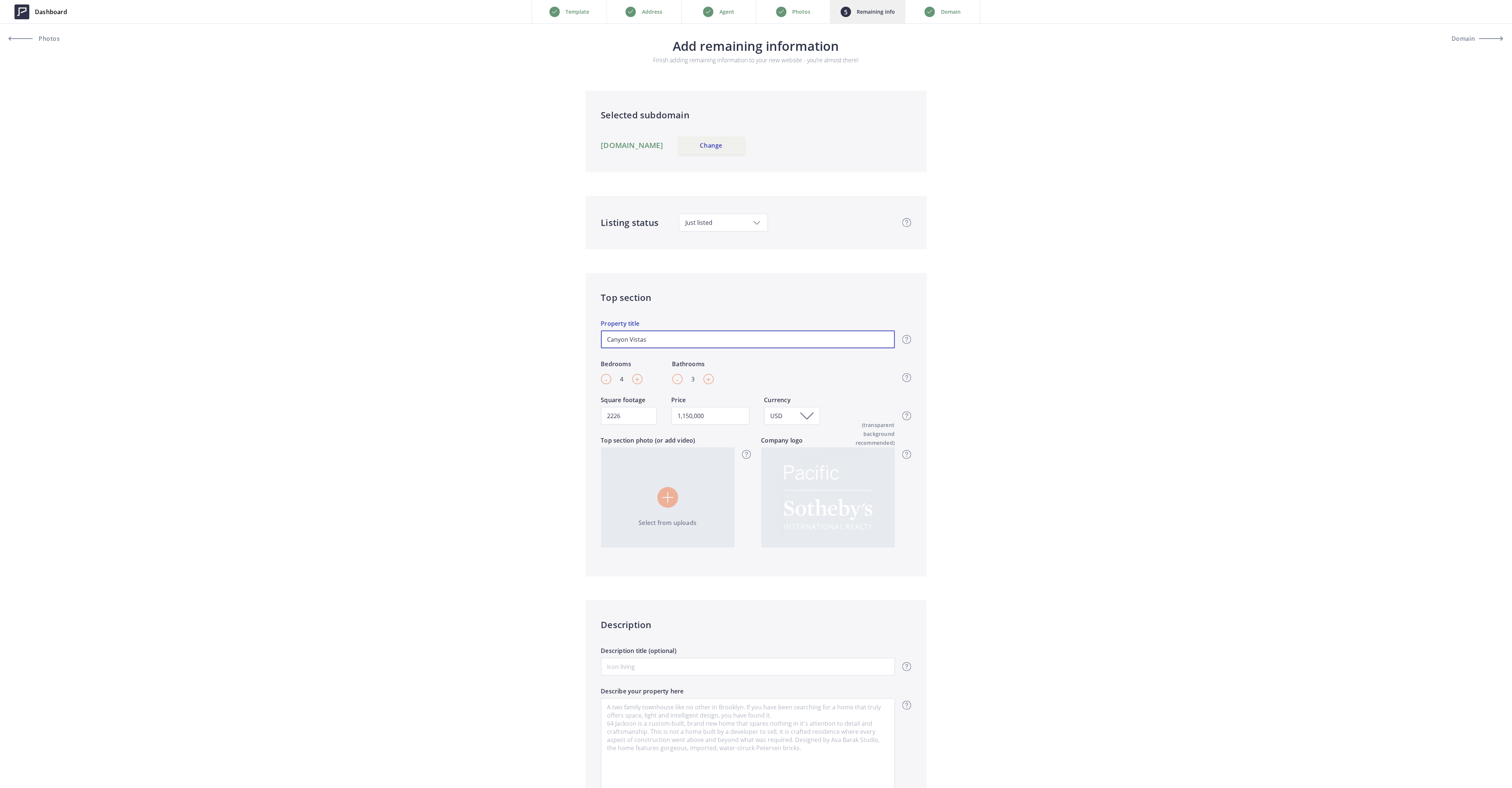
click at [672, 336] on input "Canyon Vistas" at bounding box center [748, 339] width 294 height 18
drag, startPoint x: 672, startPoint y: 335, endPoint x: 534, endPoint y: 336, distance: 138.0
click at [661, 14] on p "Address" at bounding box center [652, 12] width 21 height 9
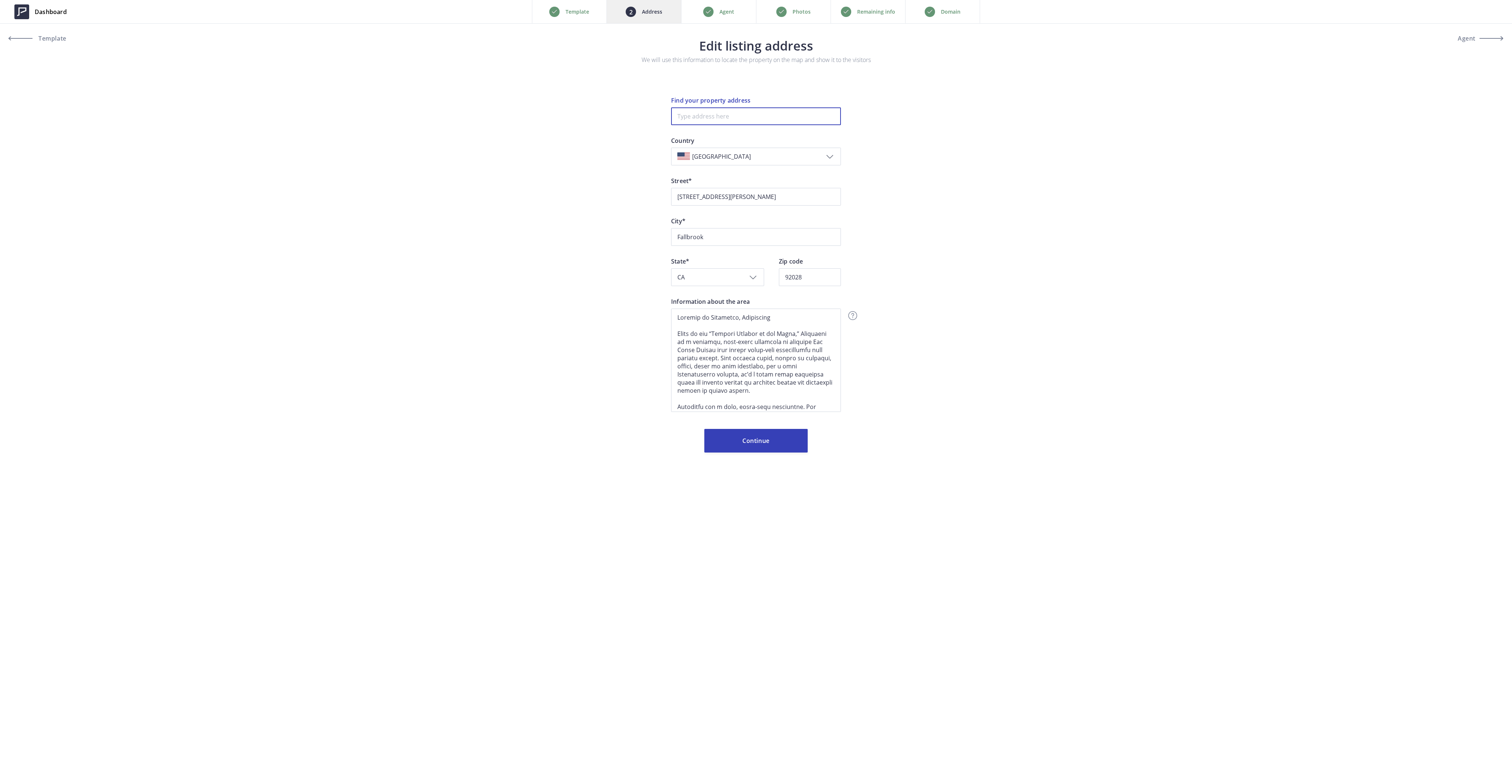
click at [711, 118] on input at bounding box center [756, 116] width 170 height 18
type input "4216 Bridlewood Road, Fallbrook, CA, USA"
click at [757, 198] on input "Bridlewood Road 4216" at bounding box center [756, 197] width 170 height 18
type input "4216 Bridlewood Road"
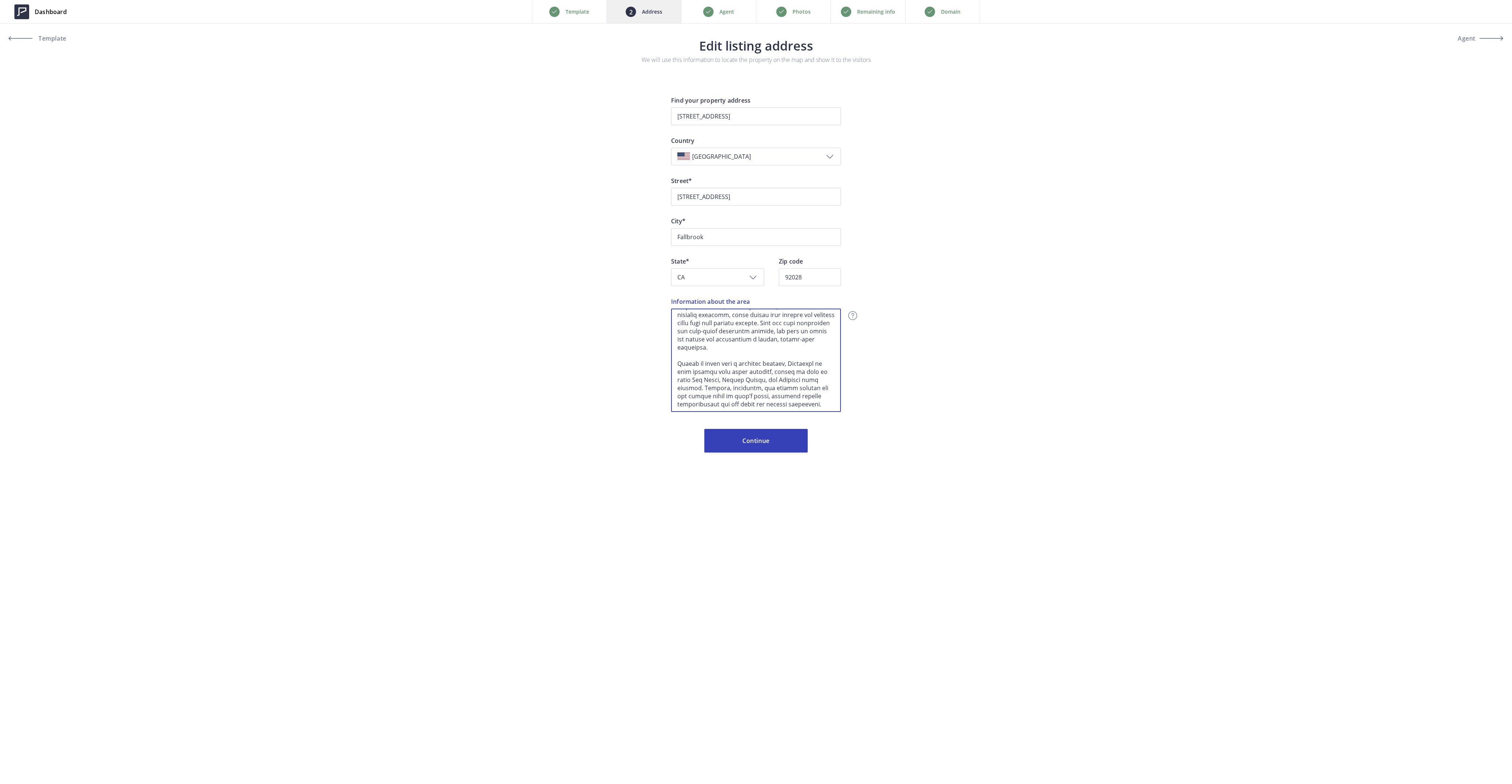
drag, startPoint x: 678, startPoint y: 312, endPoint x: 1099, endPoint y: 622, distance: 522.8
click at [1094, 621] on div "Dashboard Back Template Address Agent Photos Remaining info Domain Next Templat…" at bounding box center [756, 392] width 1512 height 784
paste textarea "Welcome to Fallbrook, California Known as the “Avocado Capital of the World,” F…"
type textarea "Welcome to Fallbrook, California Known as the “Avocado Capital of the World,” F…"
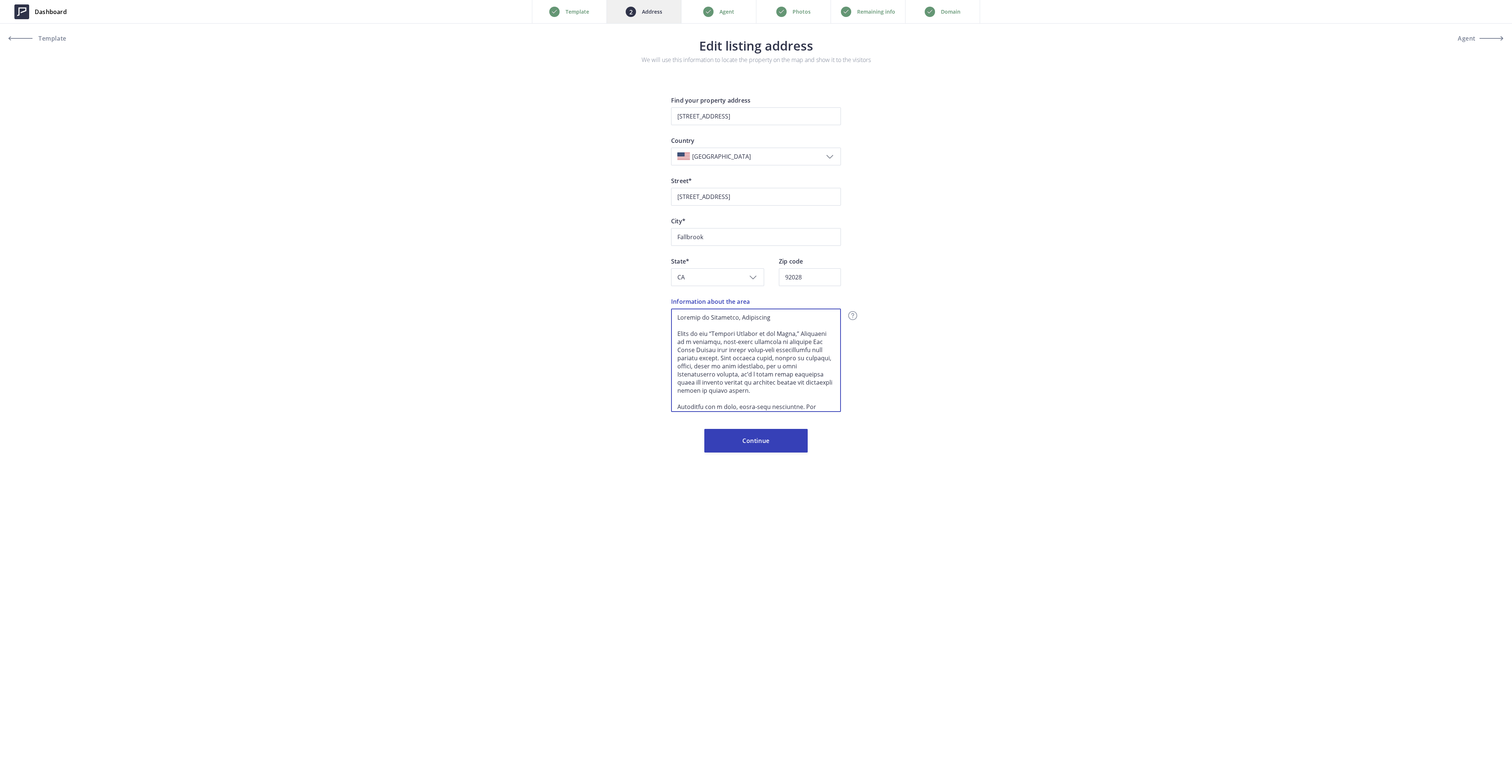
scroll to position [202, 0]
click at [768, 442] on button "Continue" at bounding box center [756, 441] width 103 height 23
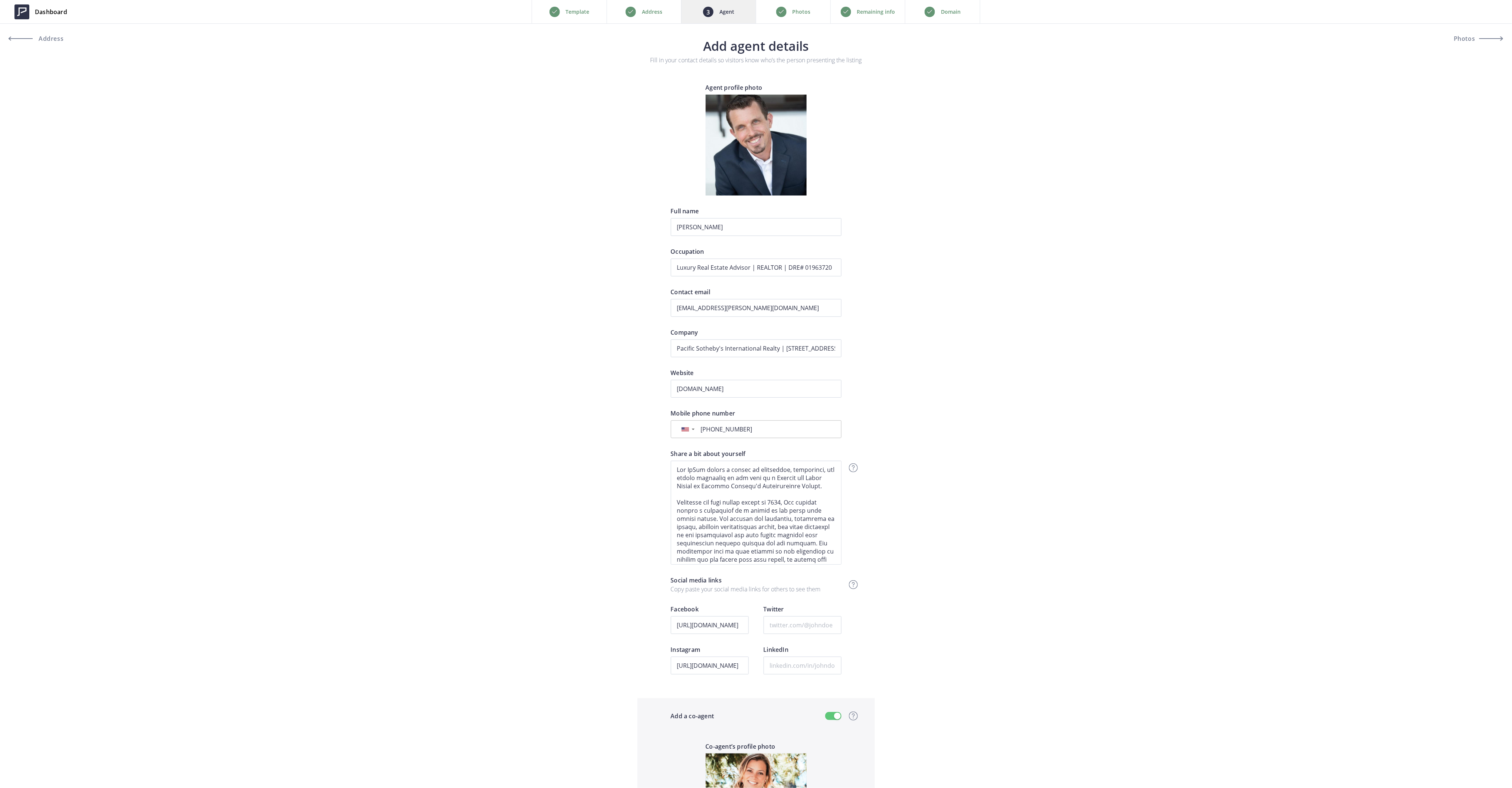
click at [802, 14] on p "Photos" at bounding box center [801, 12] width 19 height 9
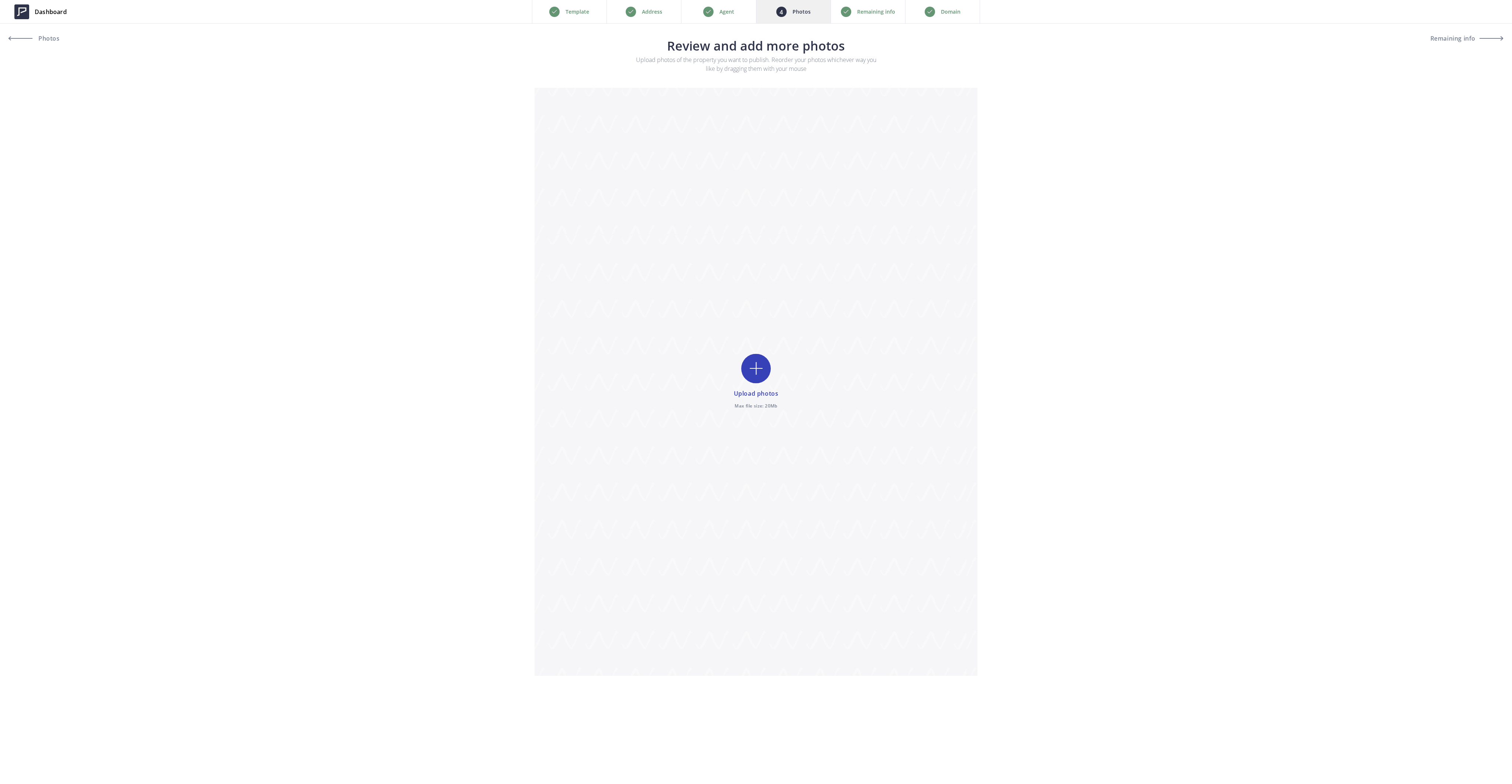
click at [870, 15] on p "Remaining info" at bounding box center [876, 12] width 38 height 9
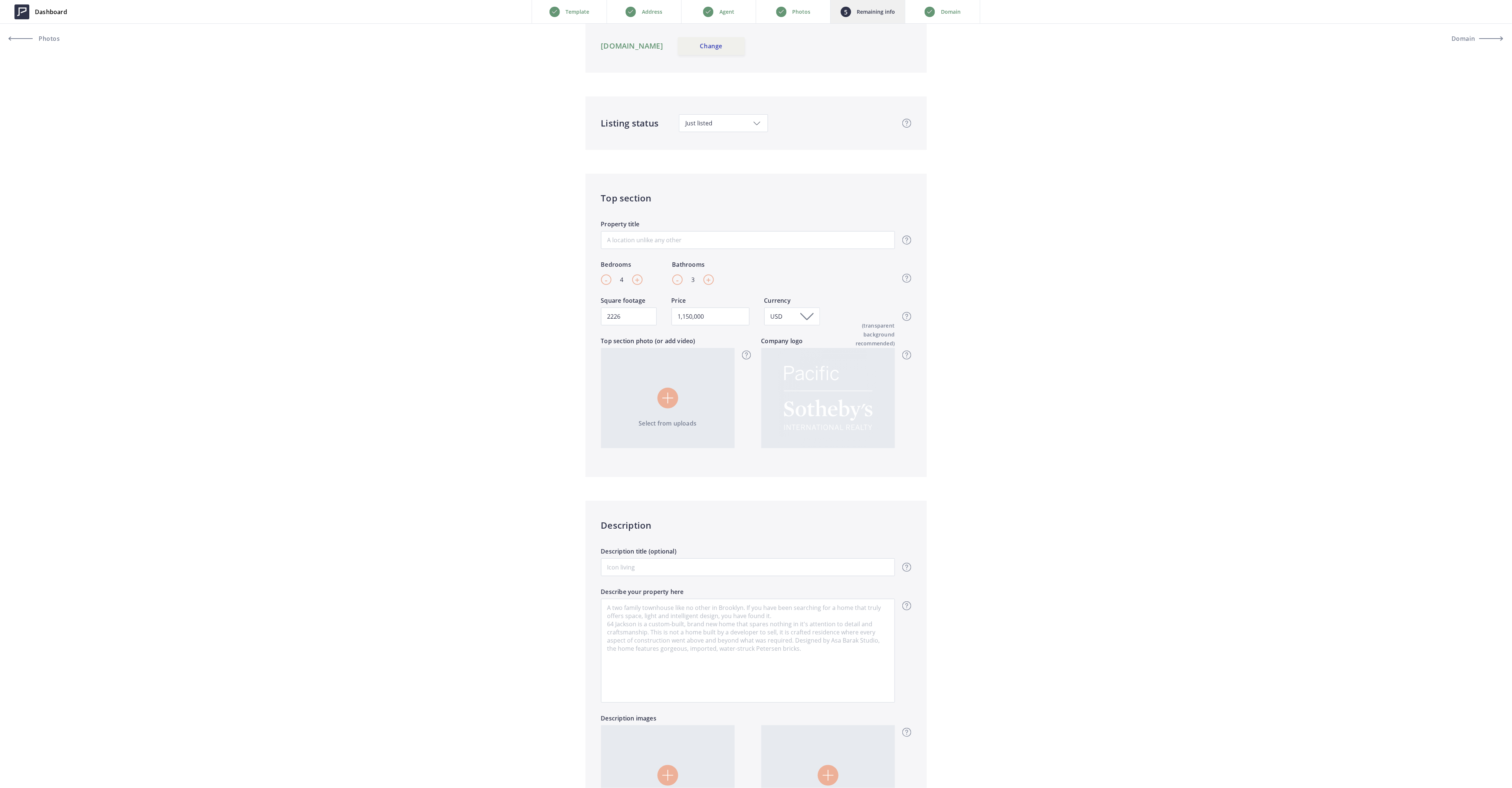
scroll to position [99, 0]
click at [635, 280] on span "+" at bounding box center [637, 279] width 5 height 11
type input "5"
type input "1,150,000"
click at [635, 280] on span "+" at bounding box center [637, 279] width 5 height 11
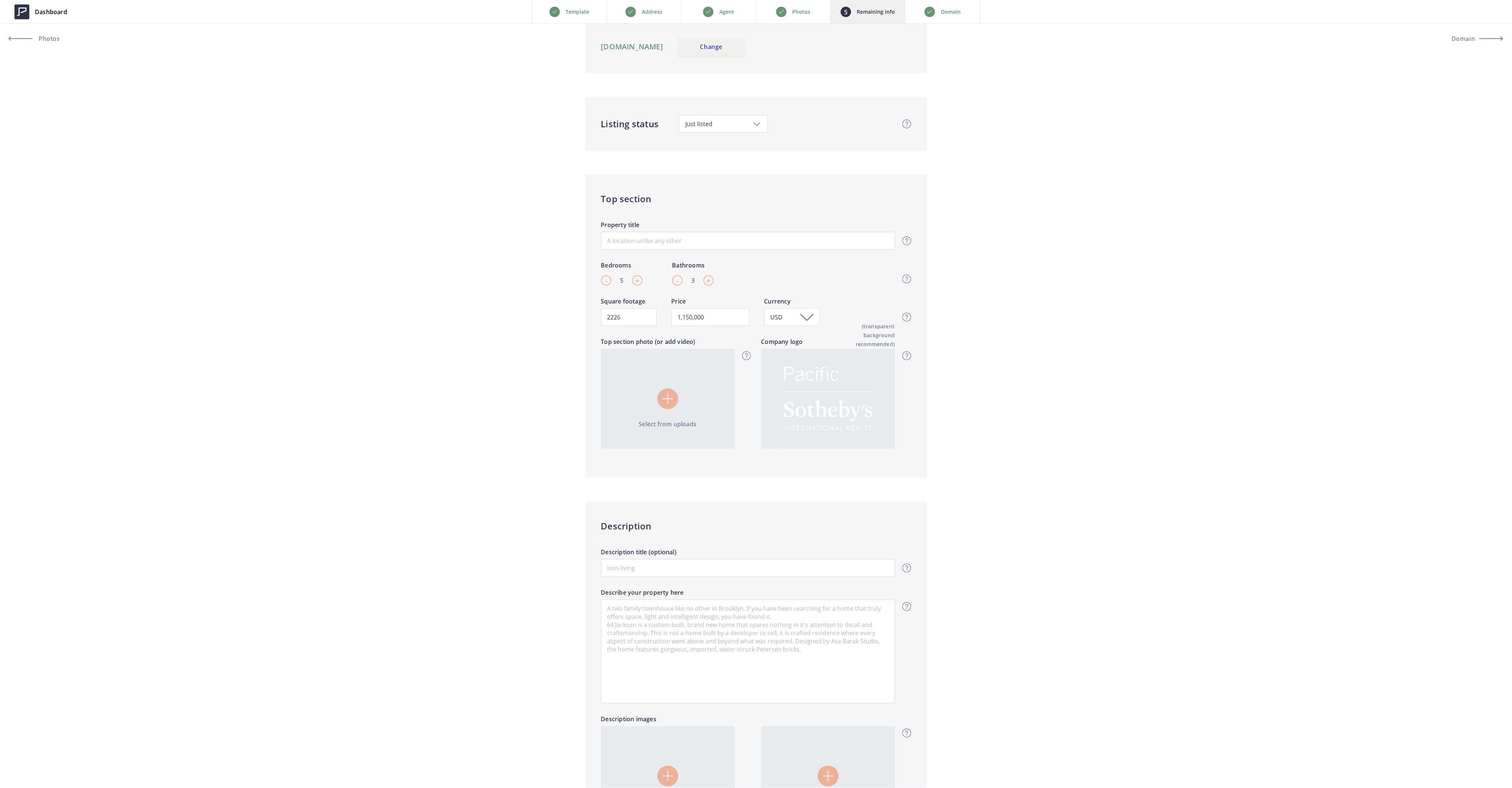
type input "6"
type input "1,150,000"
click at [704, 275] on div "- 3 +" at bounding box center [693, 280] width 41 height 11
click at [608, 276] on div "-" at bounding box center [606, 280] width 11 height 11
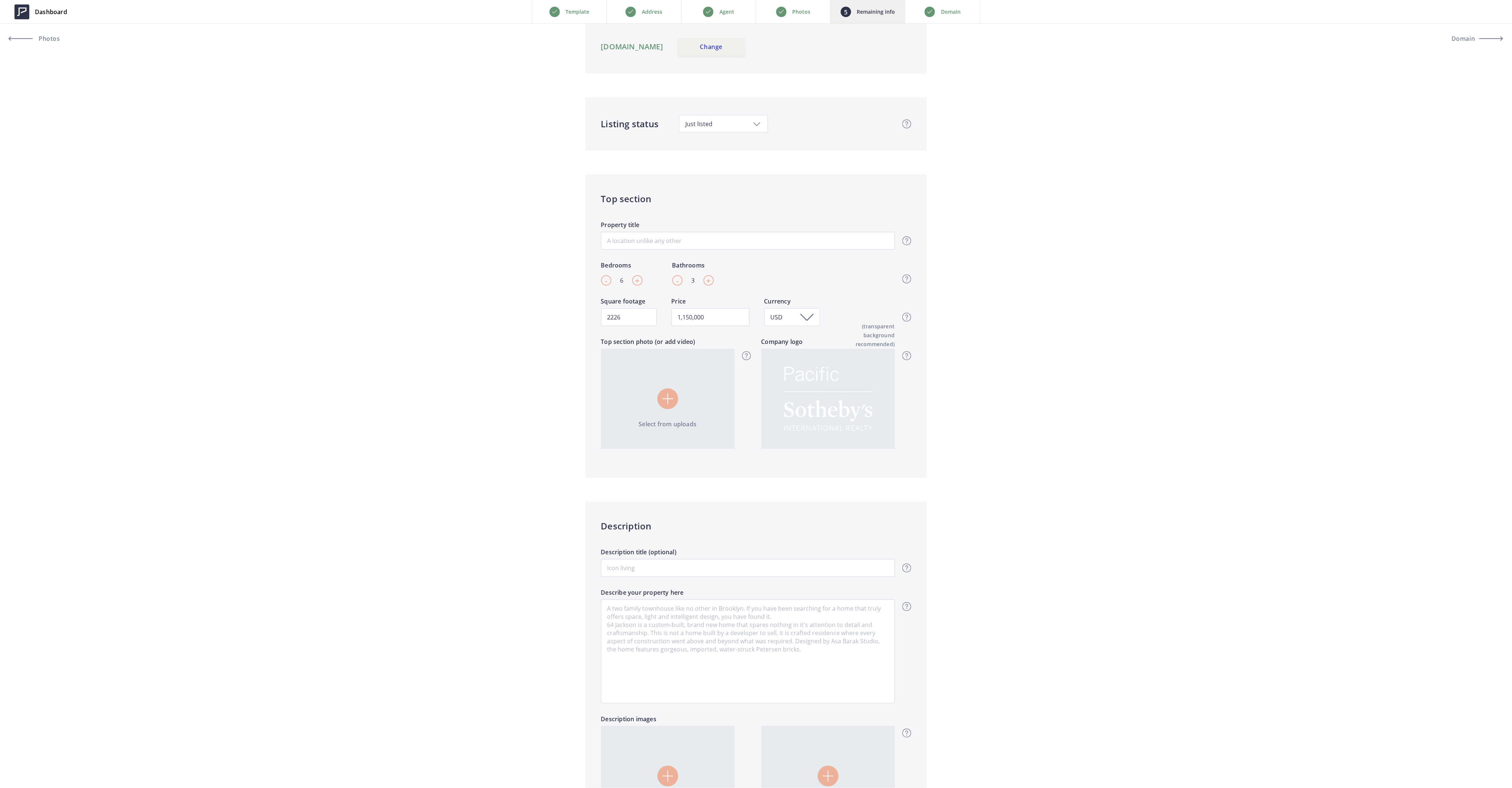
type input "5"
type input "1,150,000"
click at [711, 279] on span "+" at bounding box center [708, 279] width 5 height 11
type input "4"
type input "1,150,000"
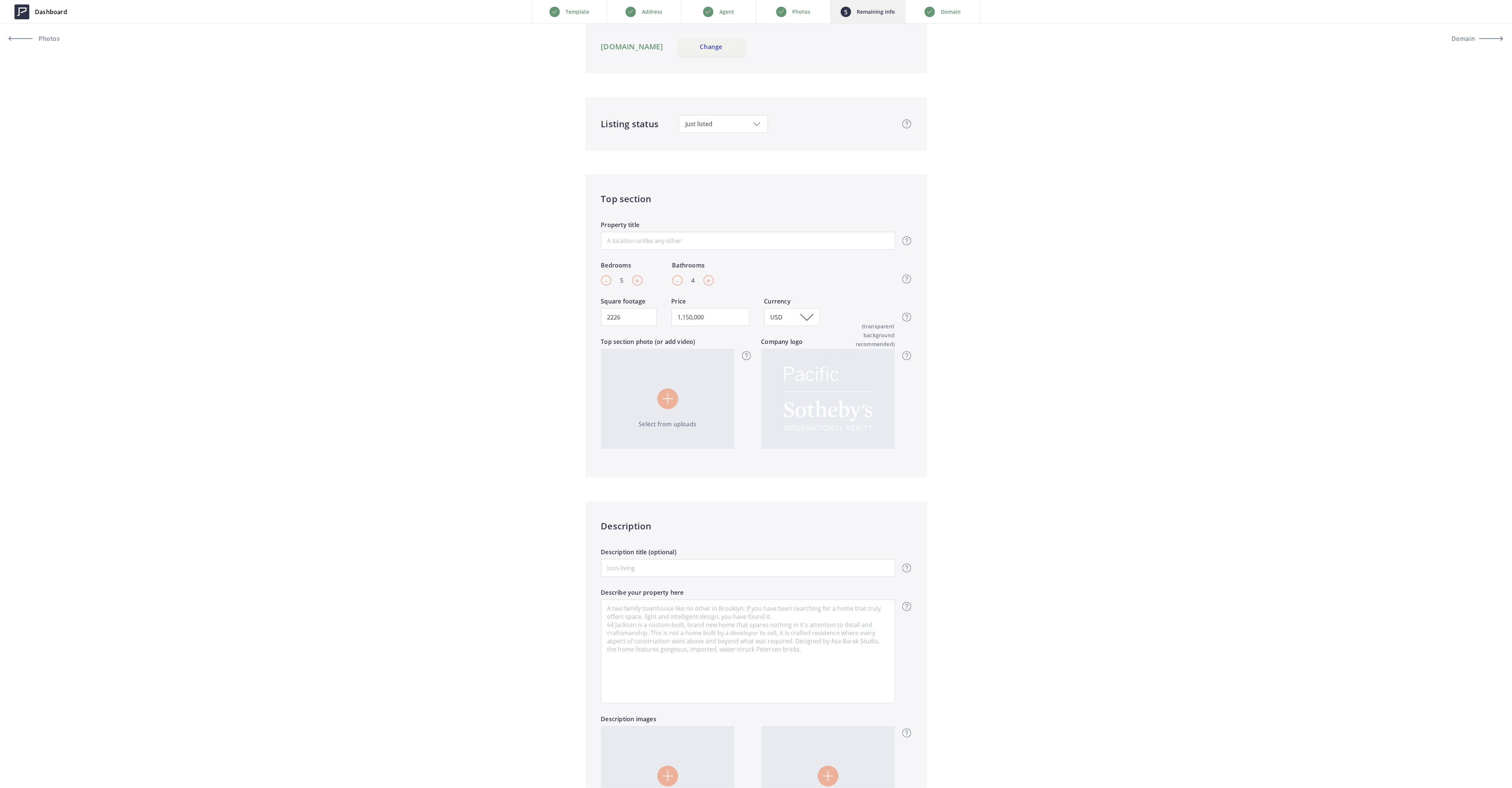
click at [711, 279] on span "+" at bounding box center [708, 279] width 5 height 11
type input "5"
type input "1,150,000"
click at [711, 279] on span "+" at bounding box center [708, 279] width 5 height 11
type input "6"
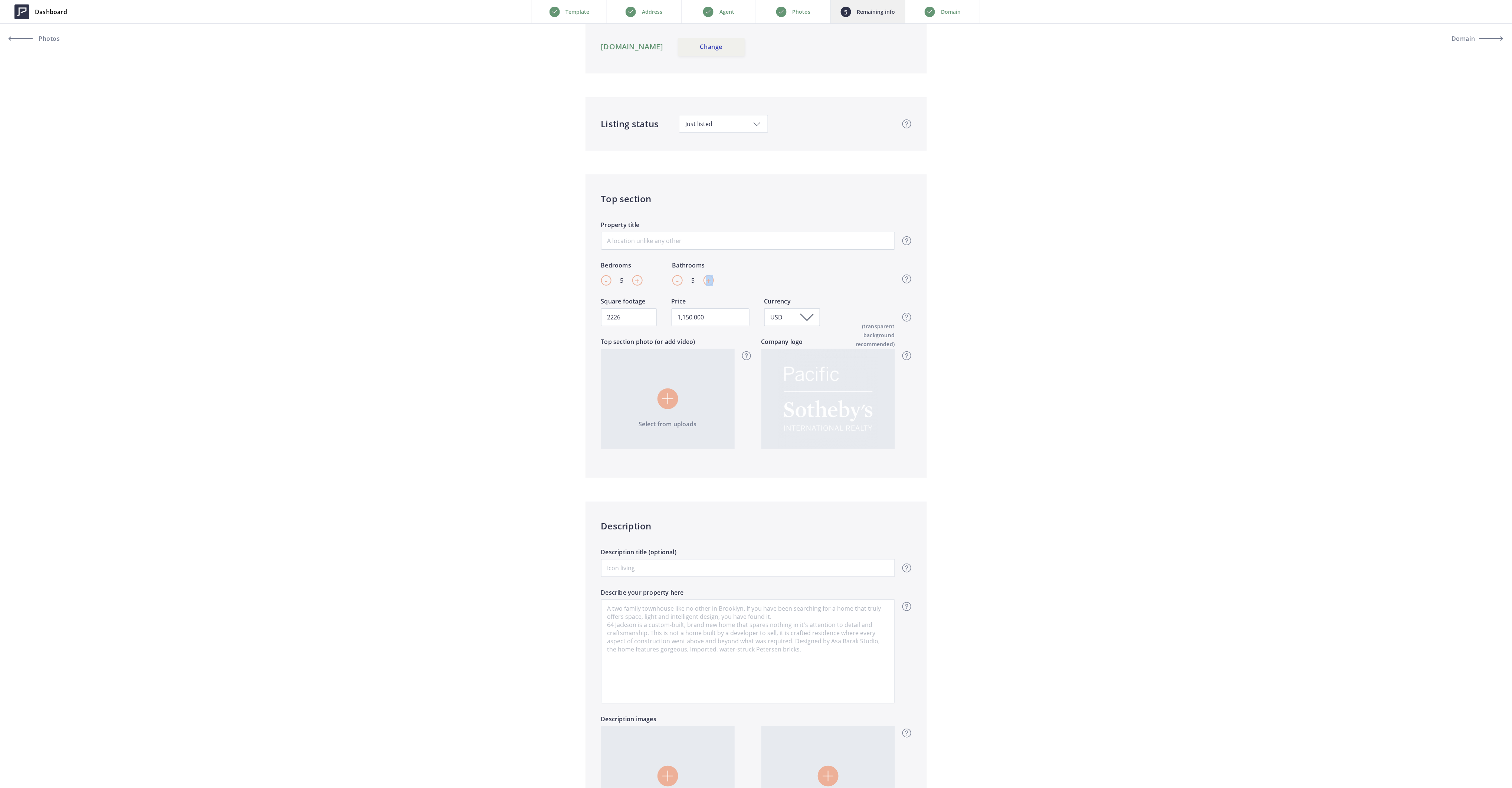
type input "1,150,000"
drag, startPoint x: 644, startPoint y: 316, endPoint x: 544, endPoint y: 314, distance: 100.0
type input "1,150,000"
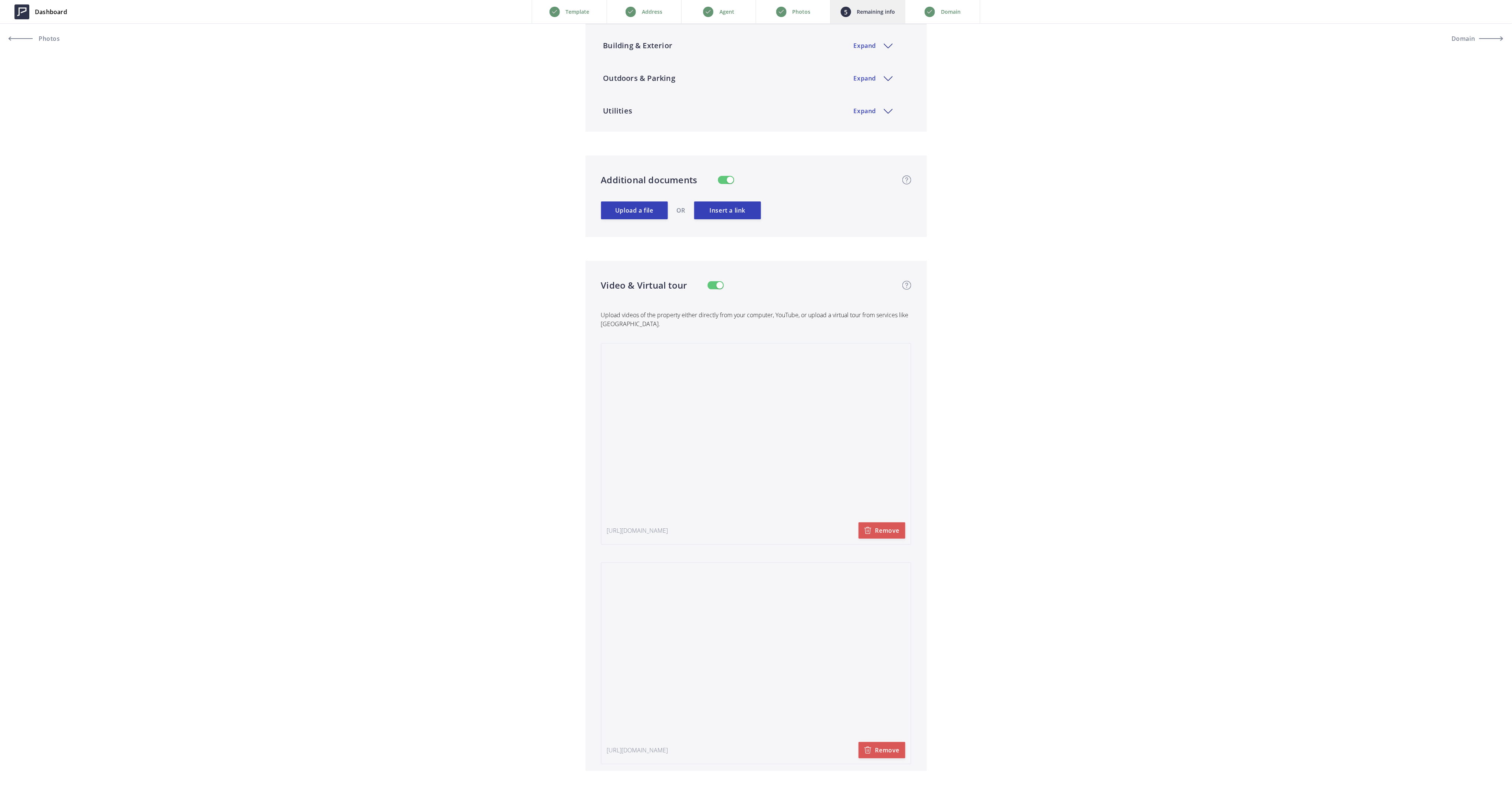
scroll to position [1484, 0]
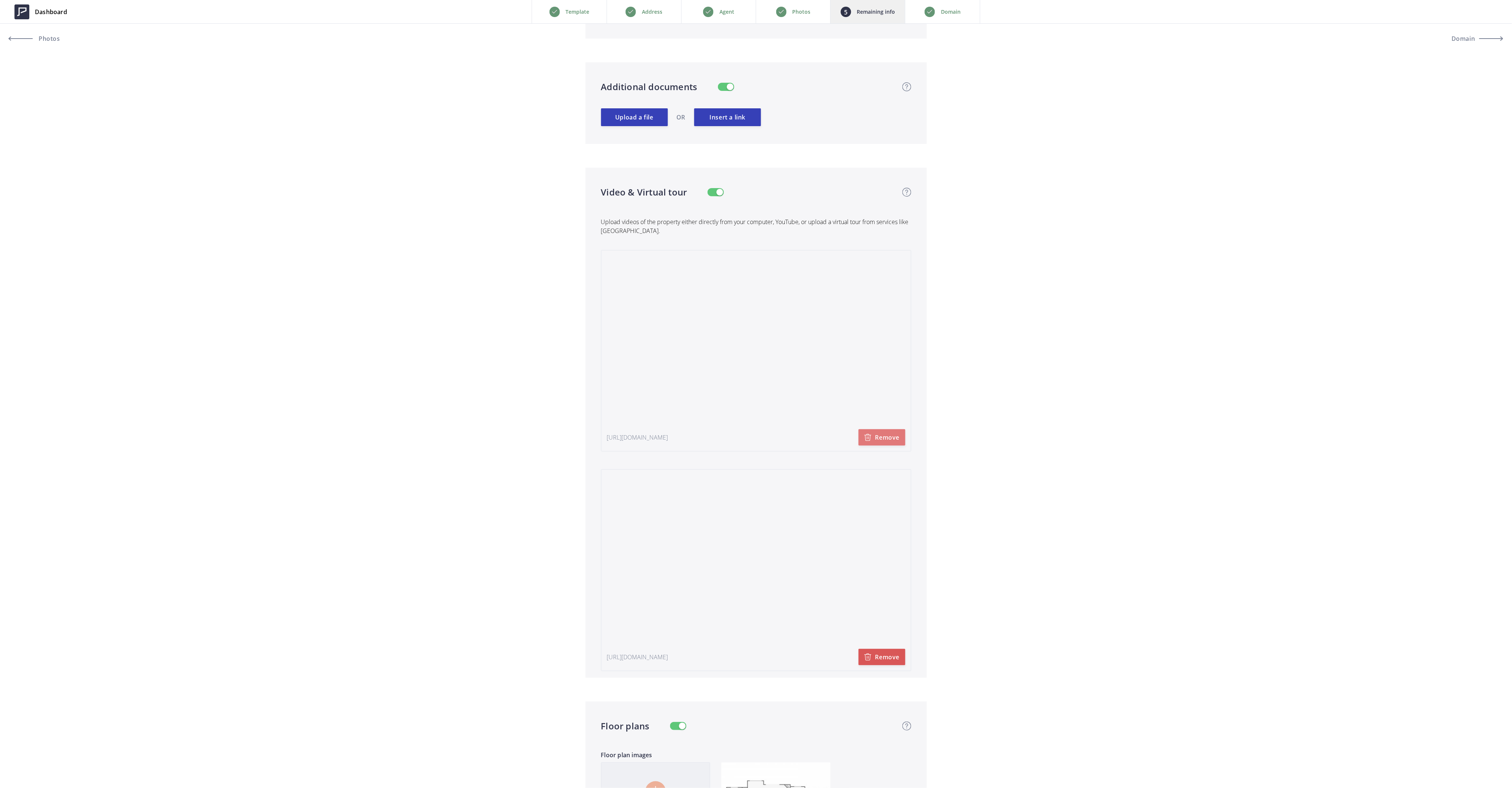
click at [888, 438] on button "Remove" at bounding box center [882, 437] width 47 height 17
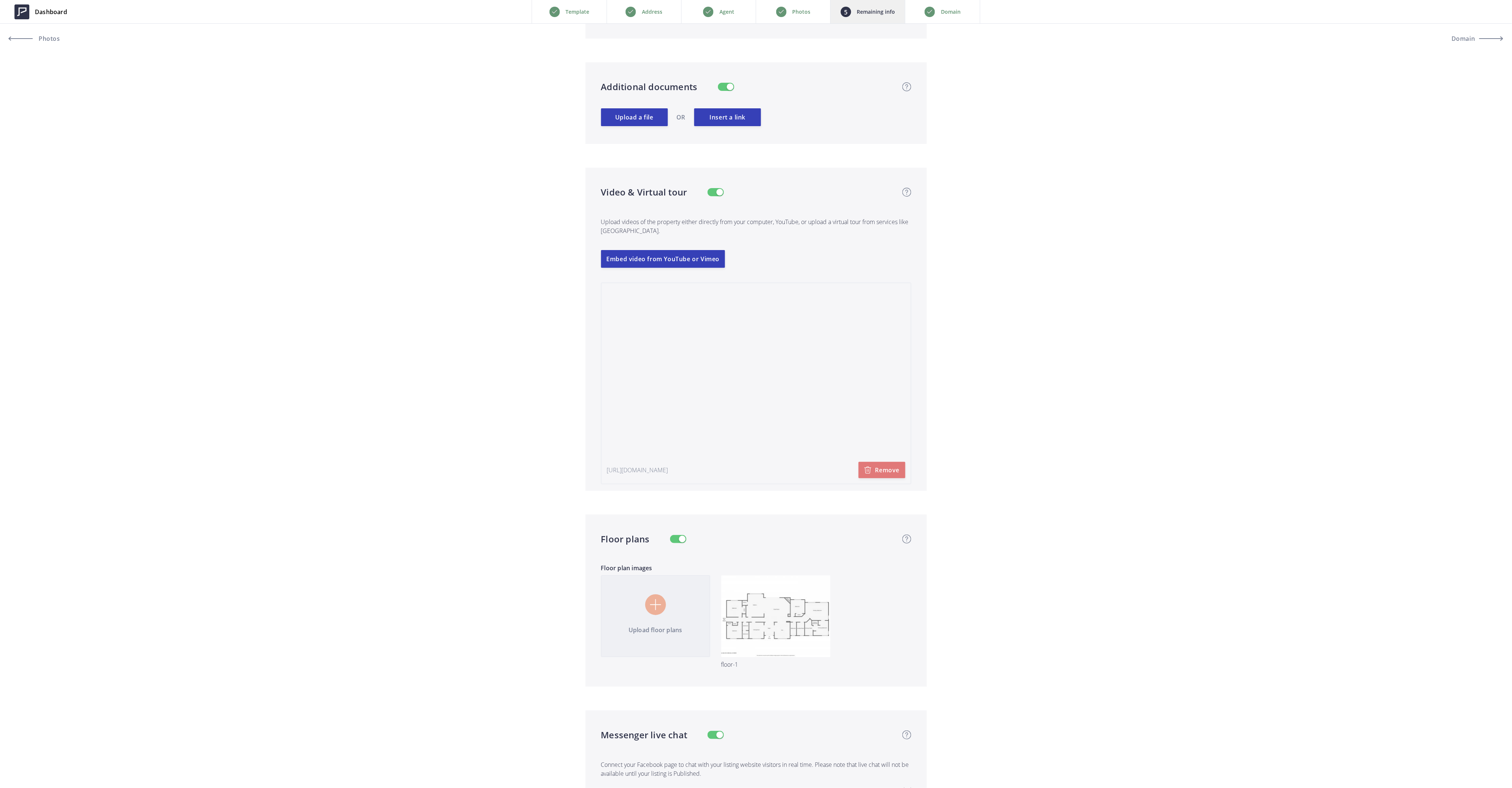
click at [877, 468] on button "Remove" at bounding box center [882, 469] width 47 height 17
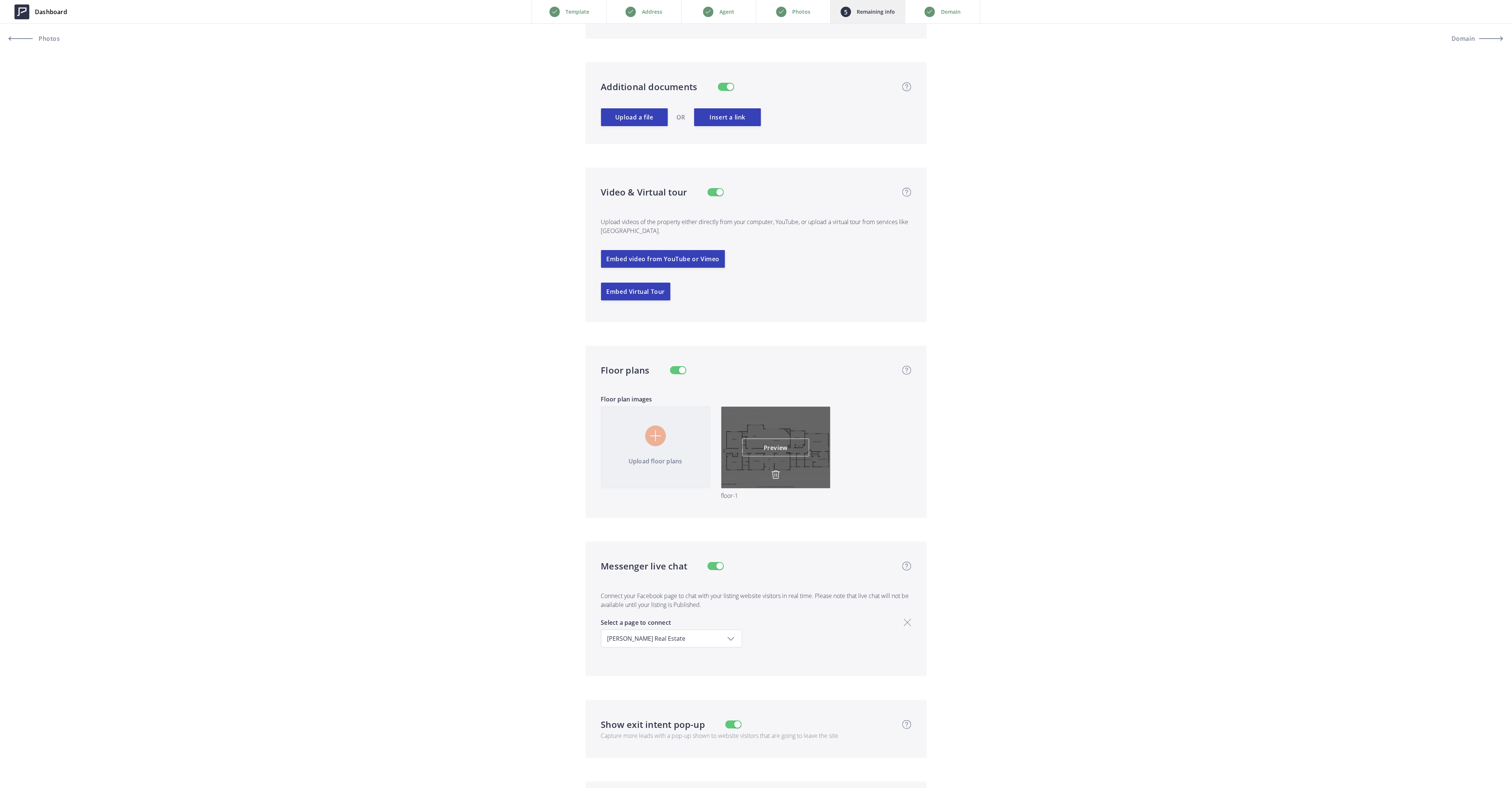
click at [775, 474] on img at bounding box center [776, 474] width 9 height 9
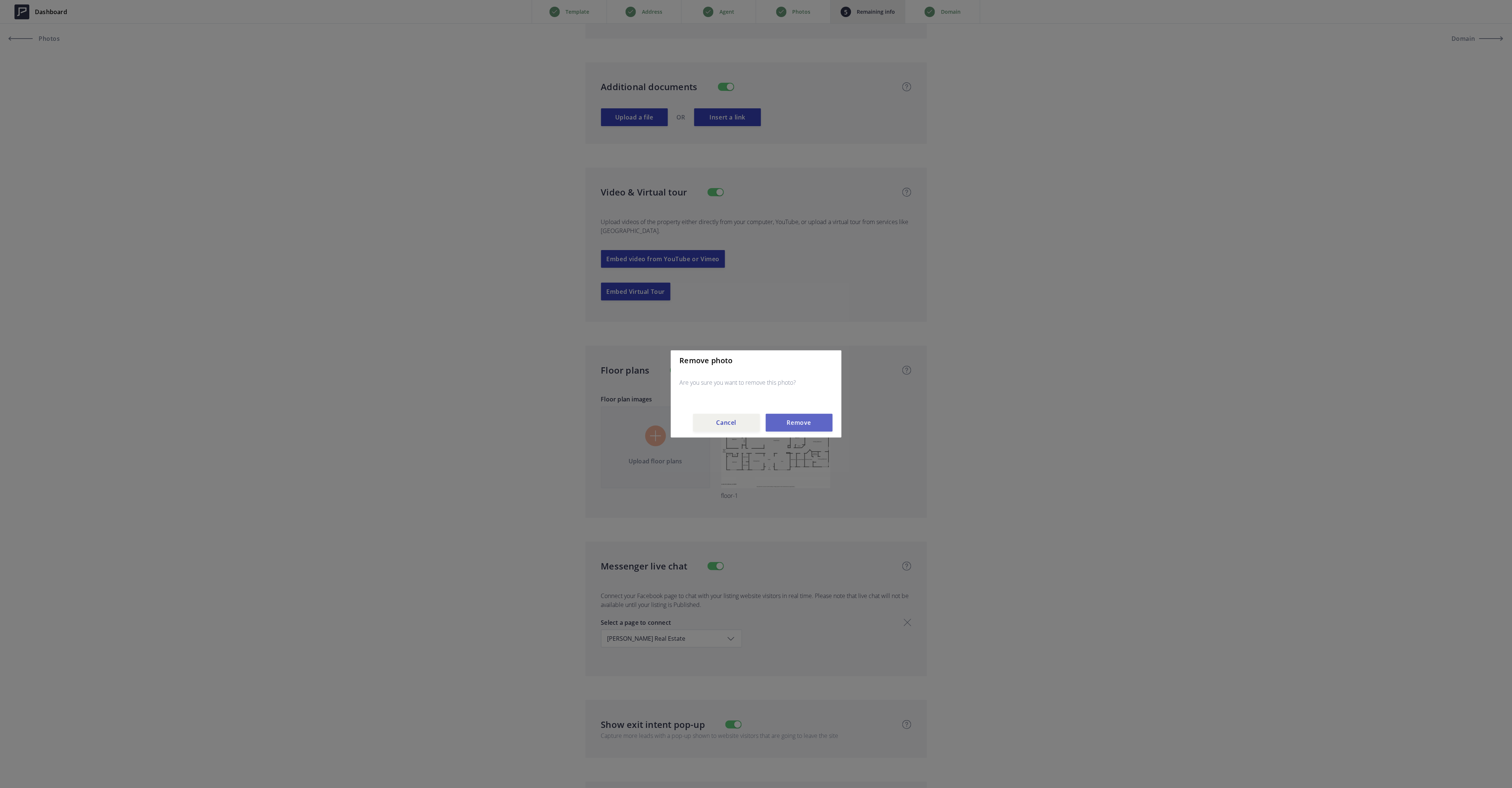
click at [790, 422] on button "Remove" at bounding box center [799, 422] width 67 height 18
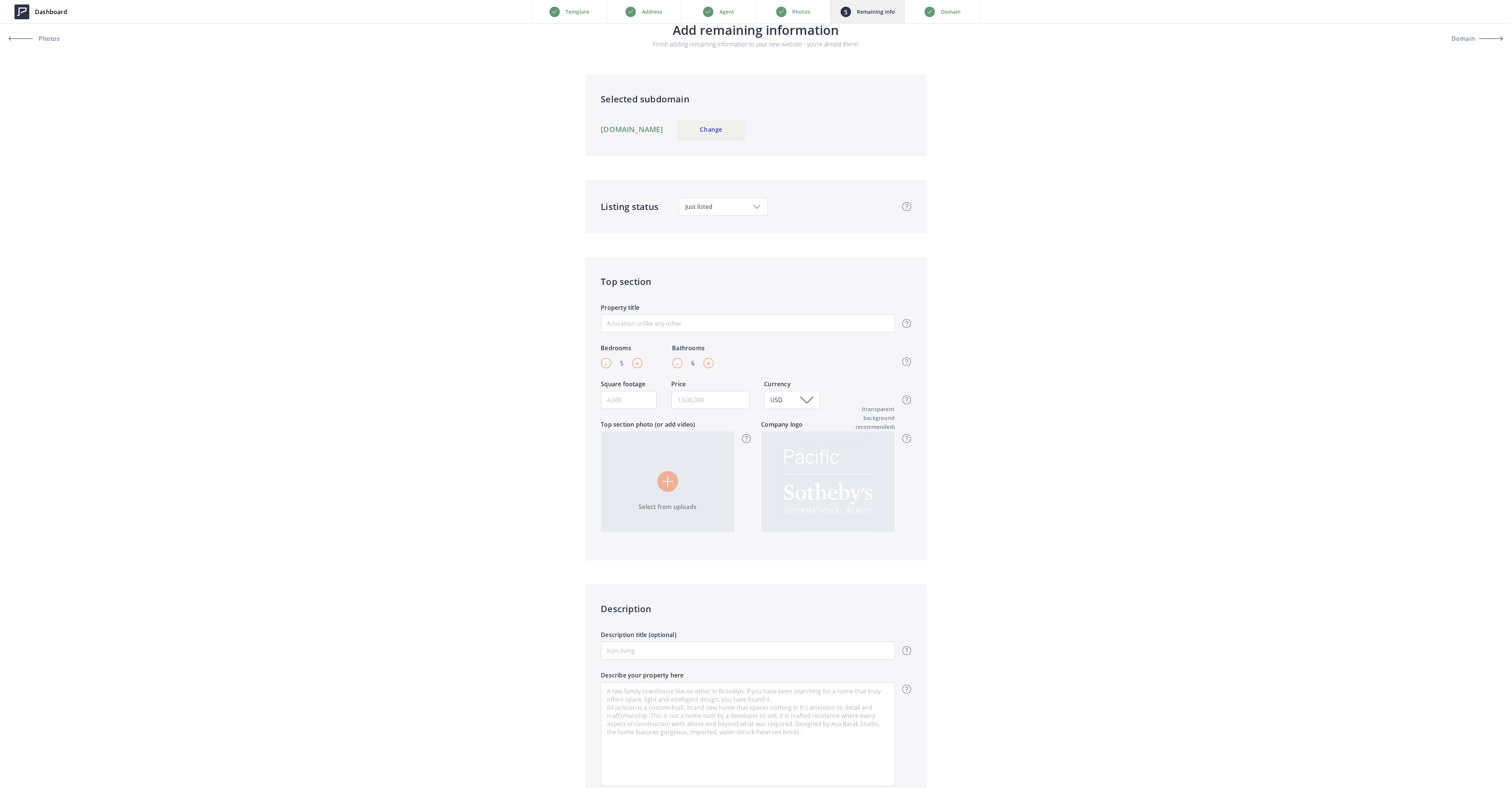
scroll to position [0, 0]
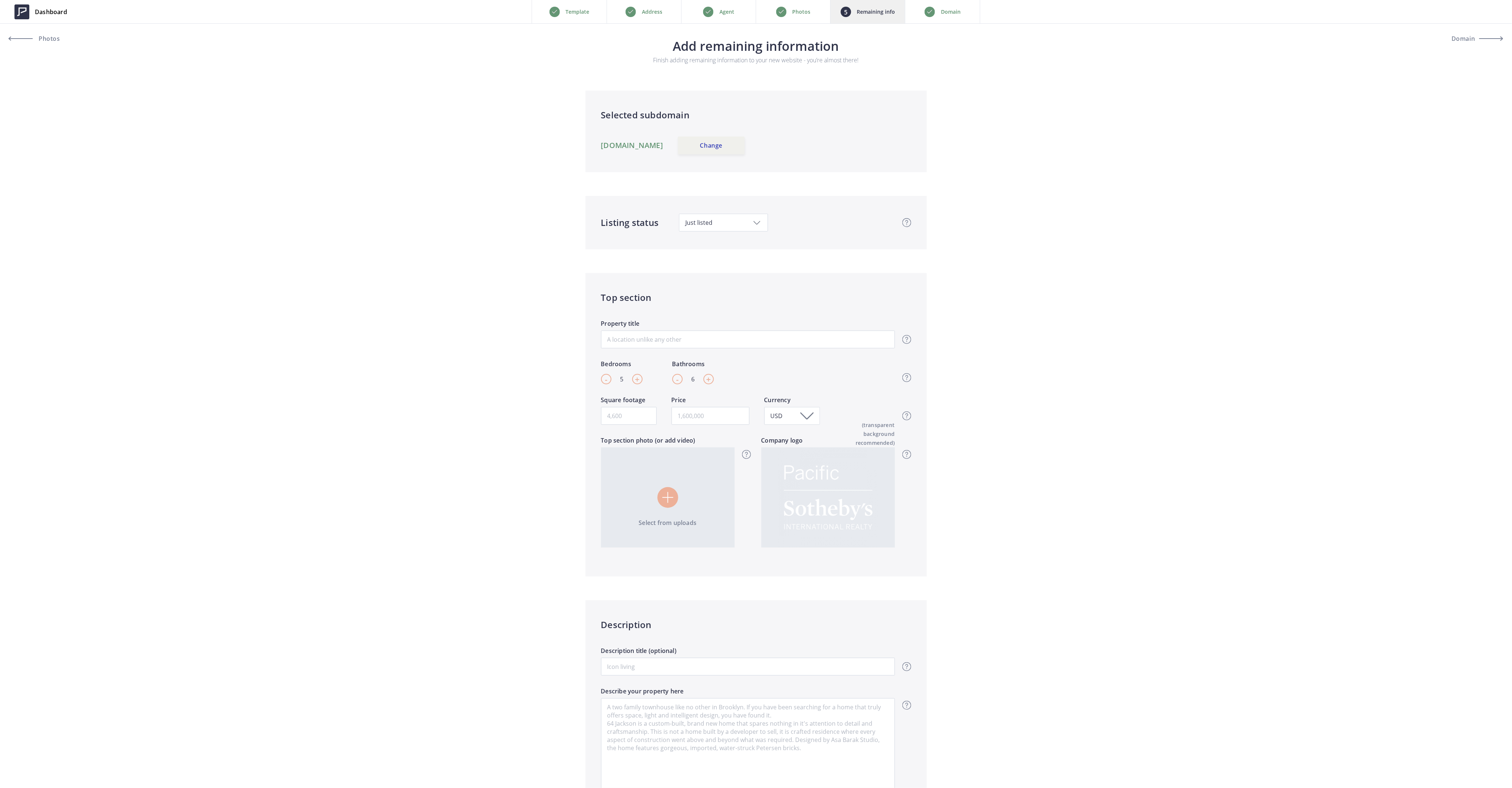
click at [803, 13] on p "Photos" at bounding box center [801, 12] width 19 height 9
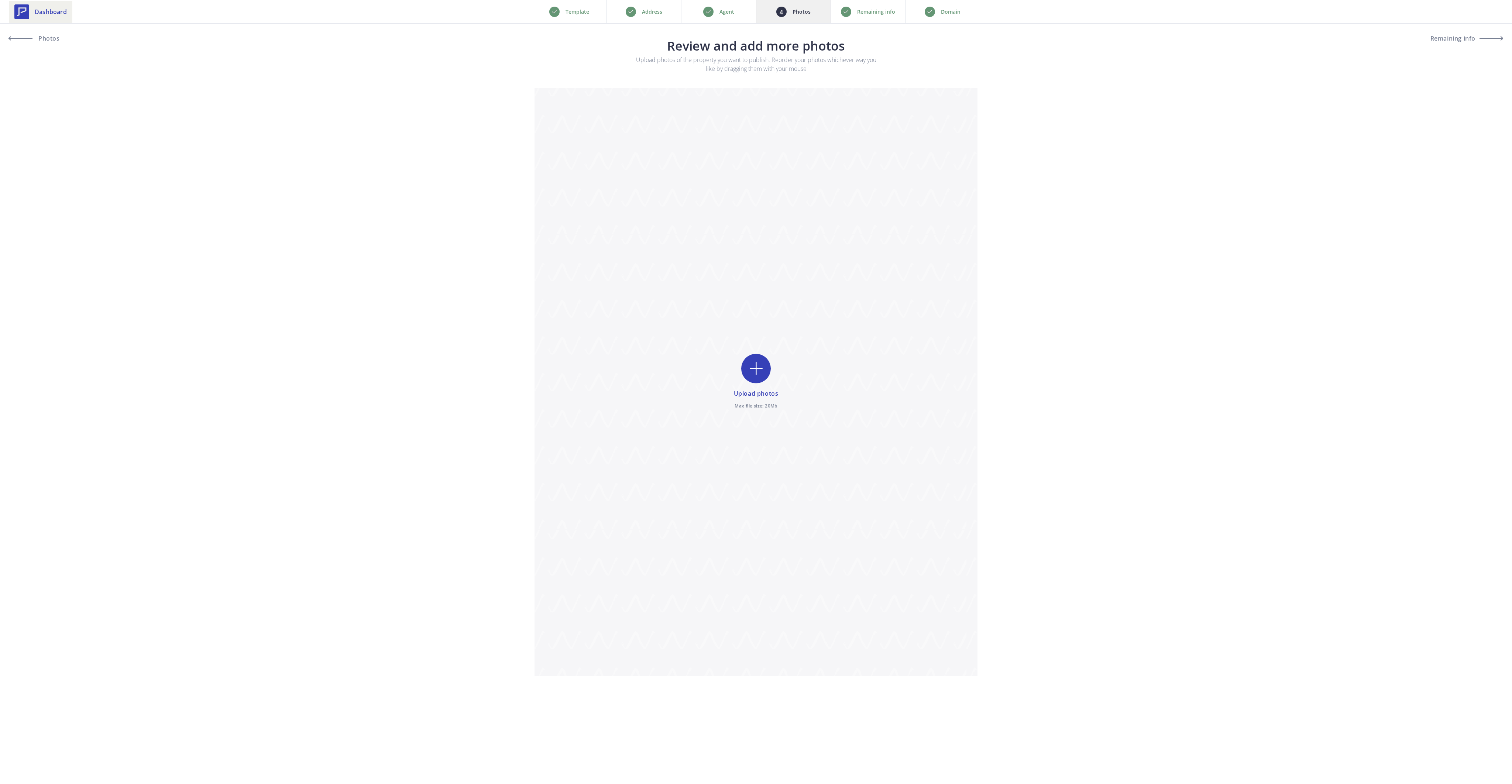
click at [24, 7] on icon at bounding box center [21, 12] width 15 height 15
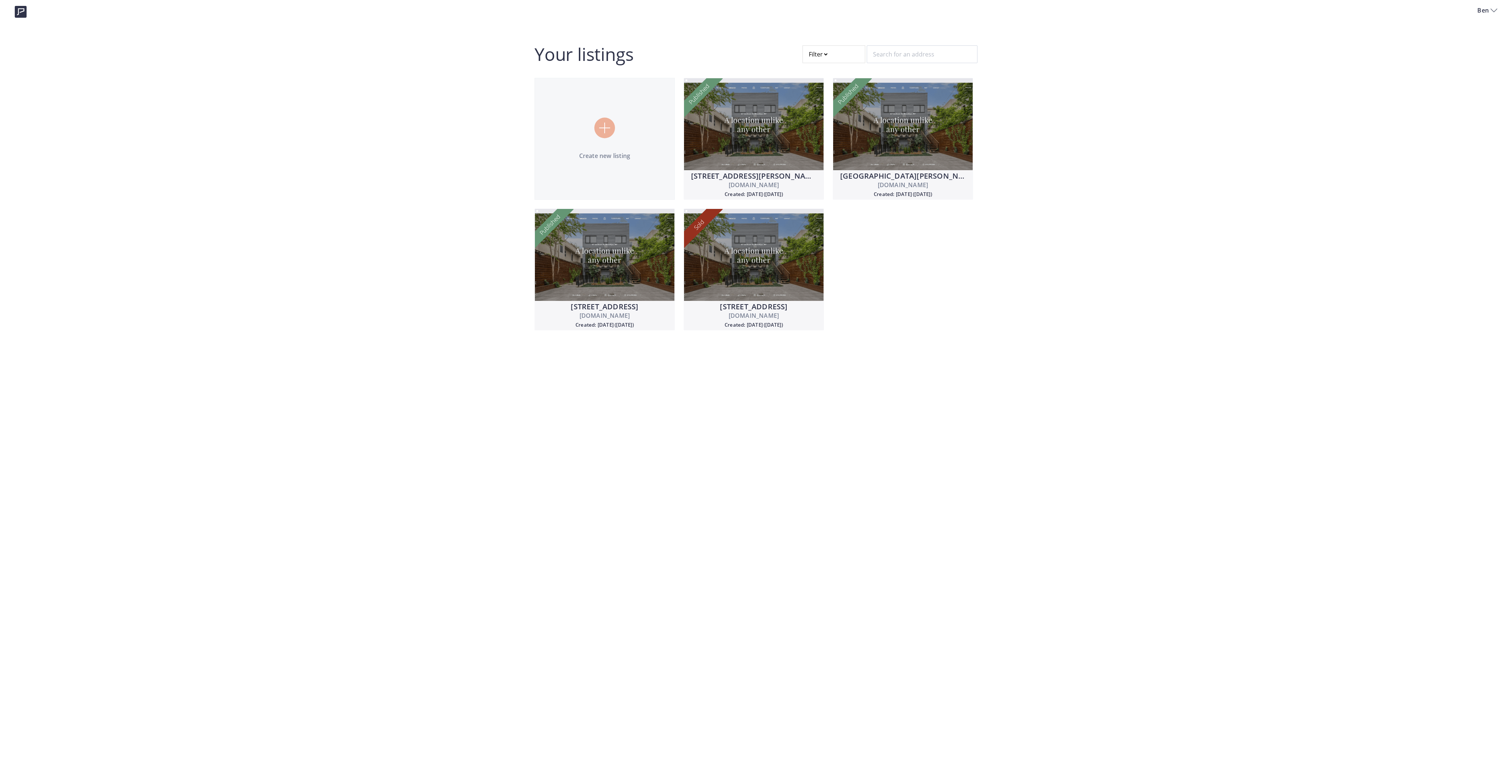
click at [816, 54] on div at bounding box center [834, 55] width 62 height 18
click at [817, 110] on span "Draft" at bounding box center [820, 107] width 13 height 7
click at [812, 110] on input "Draft" at bounding box center [809, 108] width 6 height 6
radio input "true"
radio input "false"
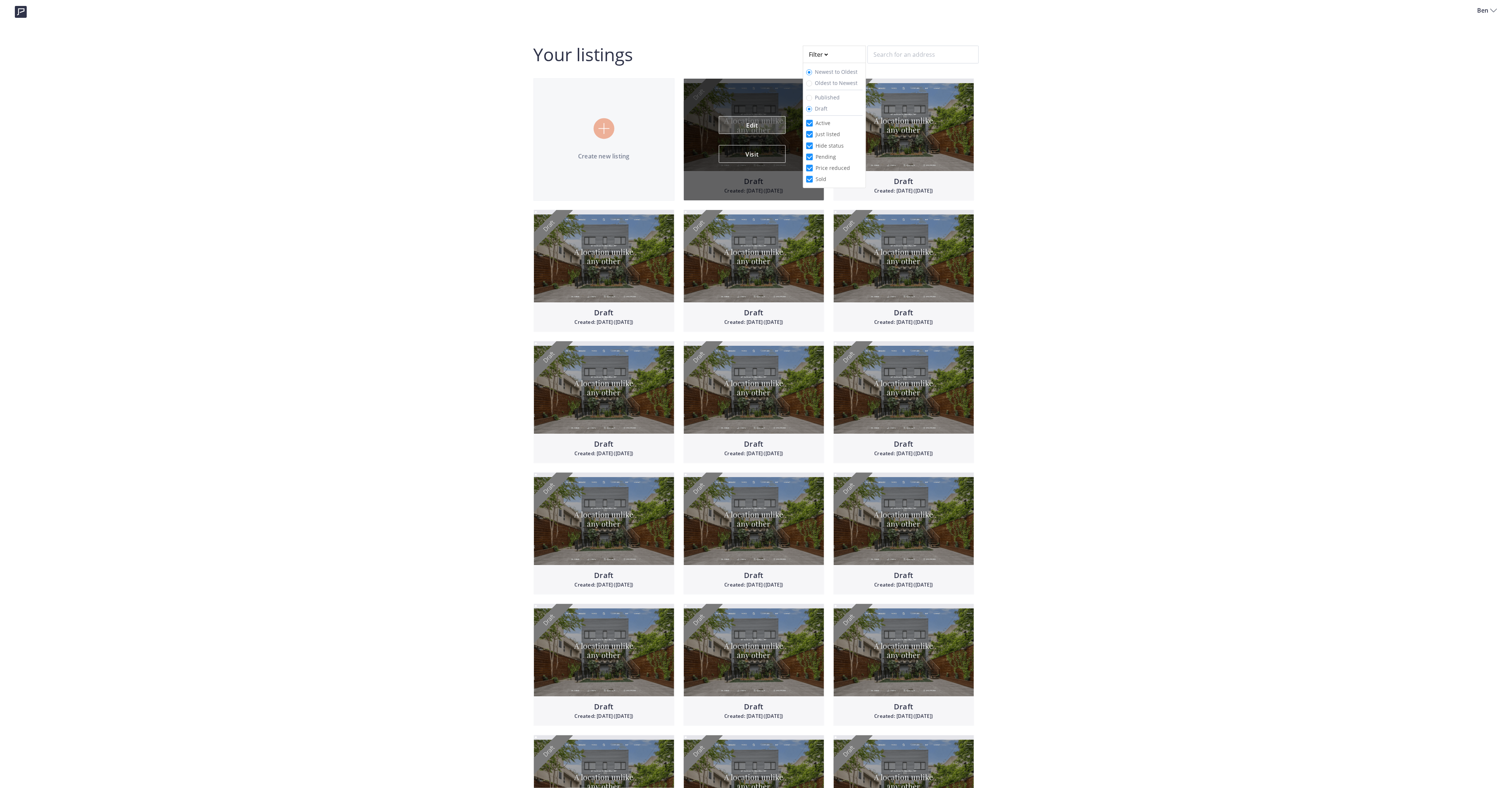
click at [757, 123] on link "Edit" at bounding box center [752, 124] width 67 height 18
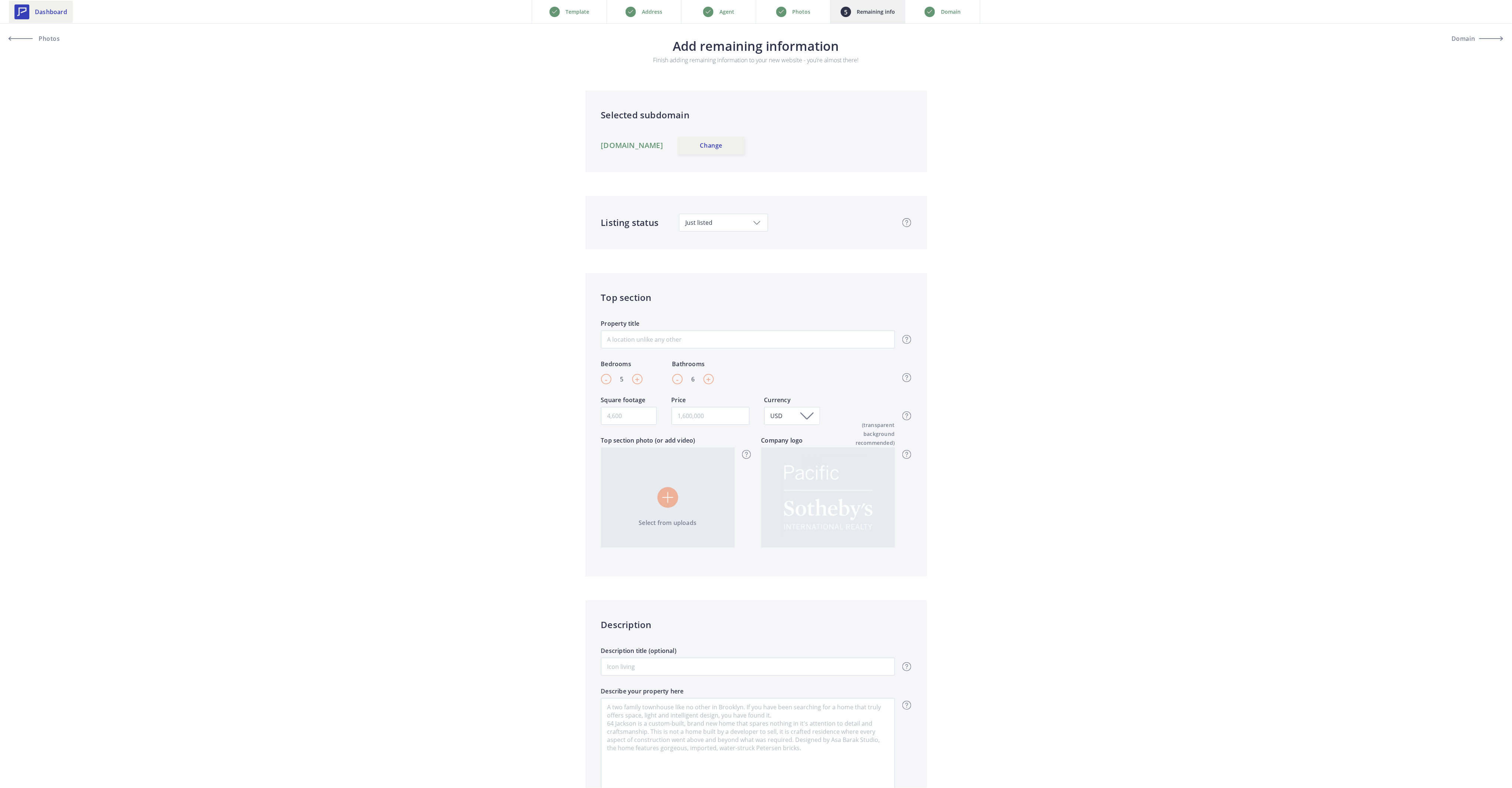
click at [41, 11] on span "Dashboard" at bounding box center [51, 12] width 32 height 9
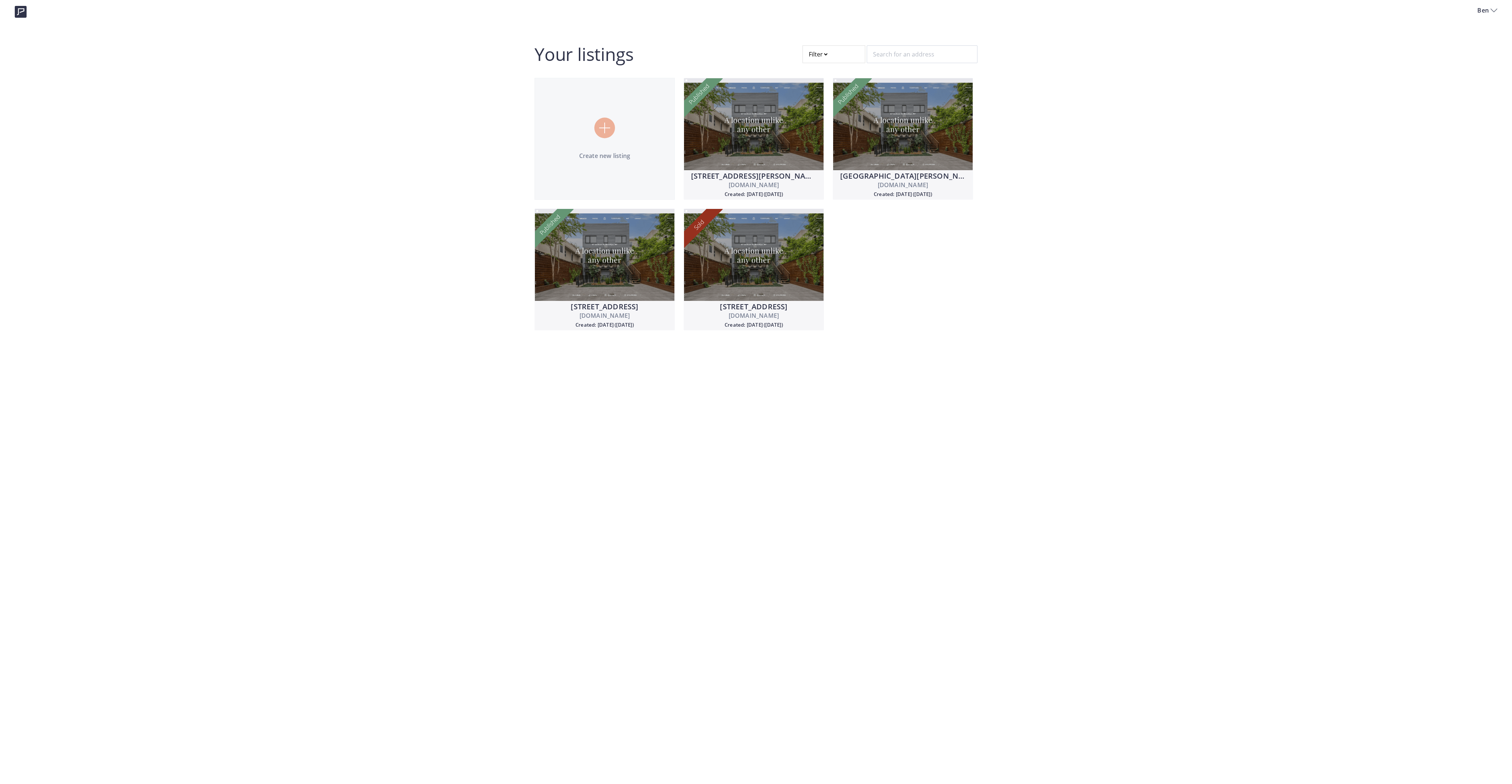
click at [315, 147] on div "Ben Your listings Filter Create new listing [STREET_ADDRESS][PERSON_NAME][DOMAI…" at bounding box center [756, 170] width 1512 height 339
click at [826, 54] on div at bounding box center [834, 55] width 62 height 18
click at [823, 110] on span "Draft" at bounding box center [820, 107] width 13 height 7
click at [812, 110] on input "Draft" at bounding box center [809, 108] width 6 height 6
radio input "true"
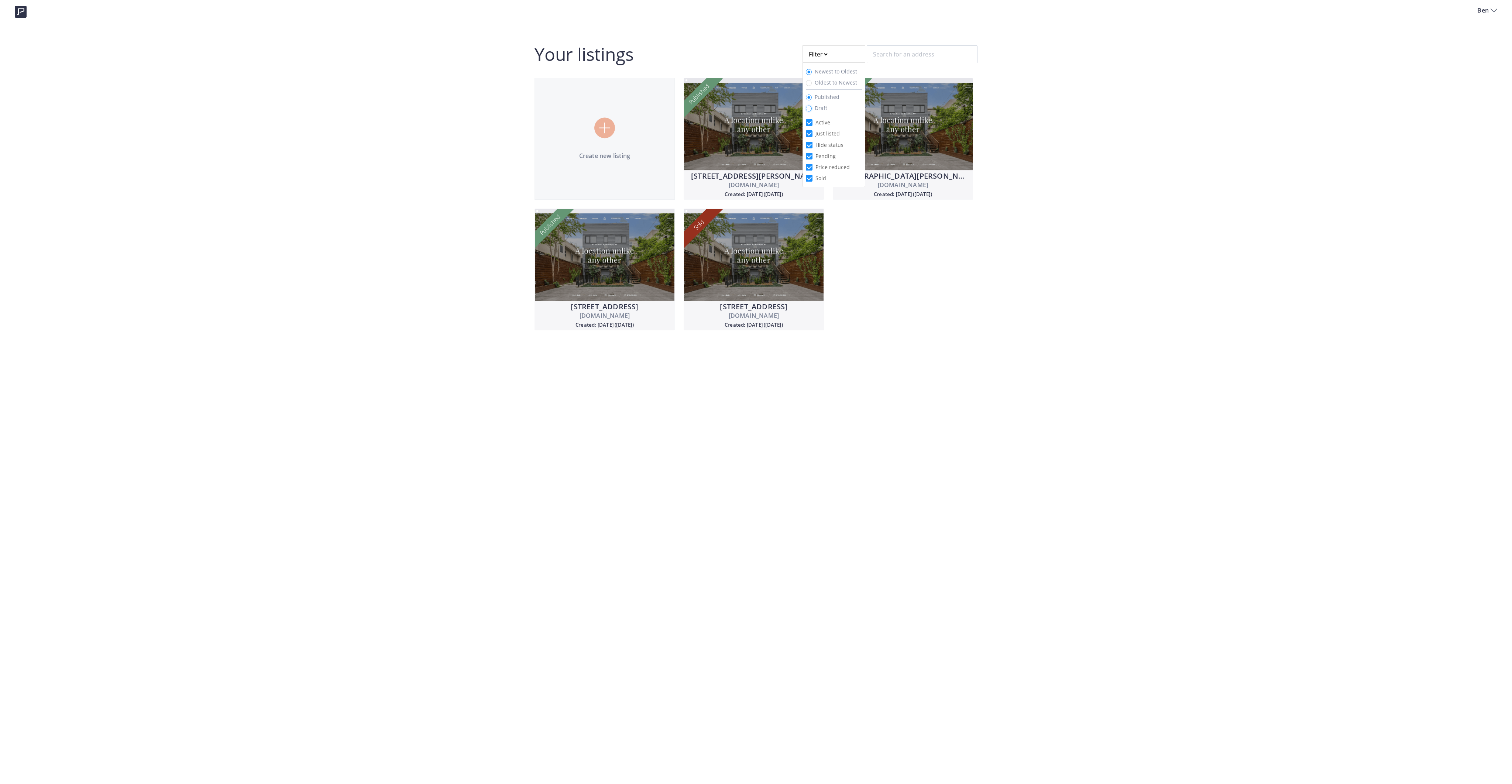
radio input "false"
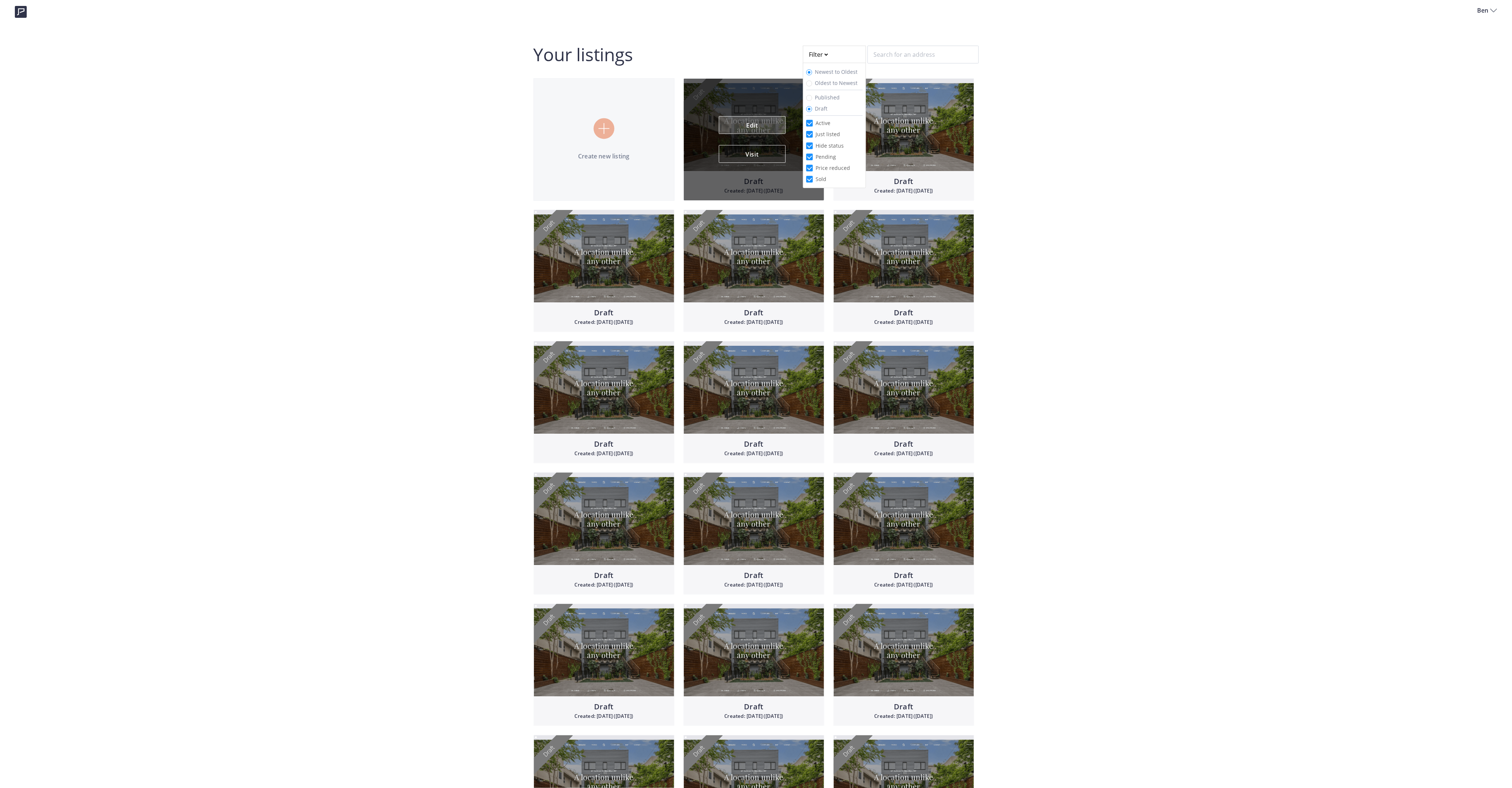
click at [744, 125] on link "Edit" at bounding box center [752, 124] width 67 height 18
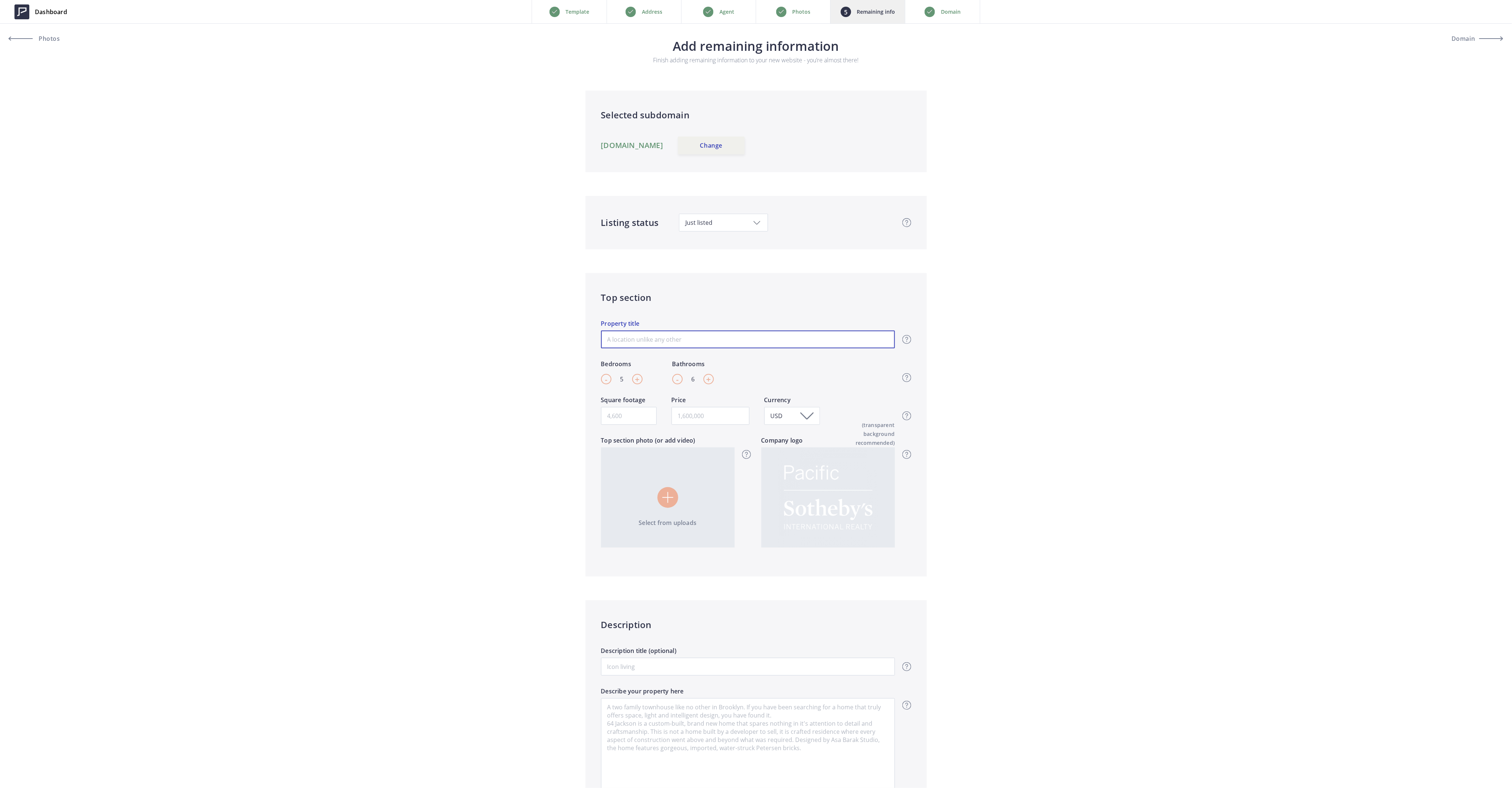
click at [652, 333] on input "Property title" at bounding box center [748, 339] width 294 height 18
type input "Refined Elegance"
